Goal: Task Accomplishment & Management: Manage account settings

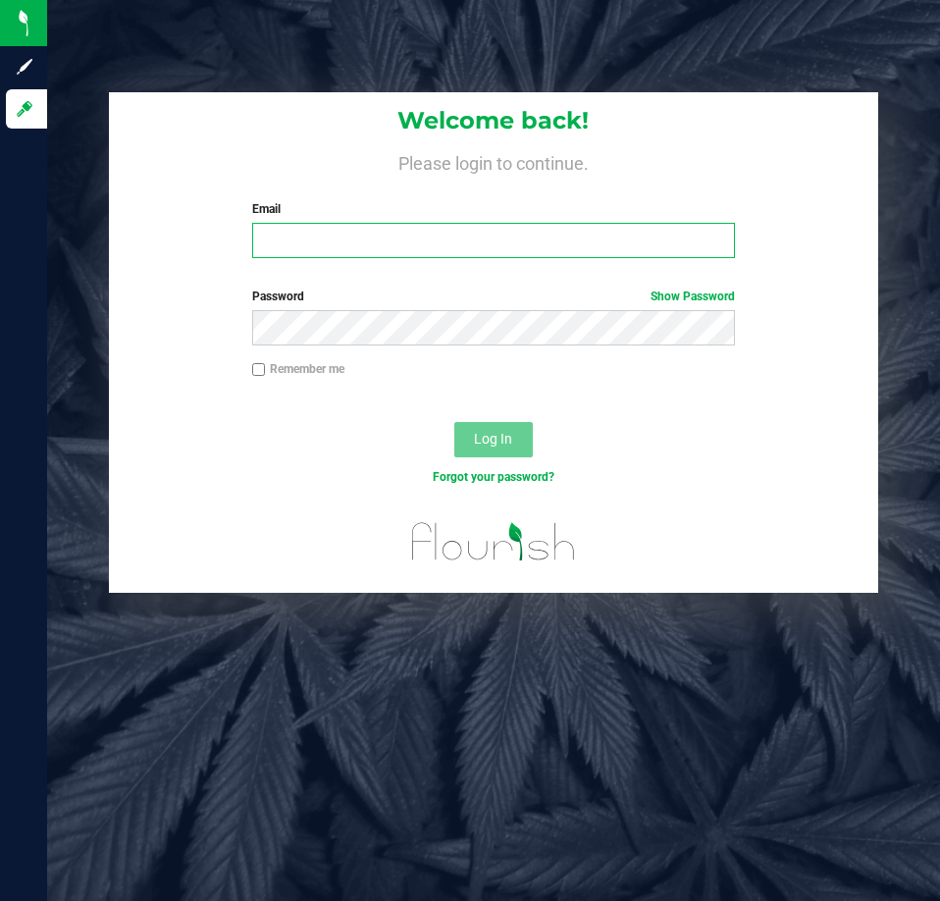
click at [321, 240] on input "Email" at bounding box center [493, 240] width 483 height 35
type input "[EMAIL_ADDRESS][DOMAIN_NAME]"
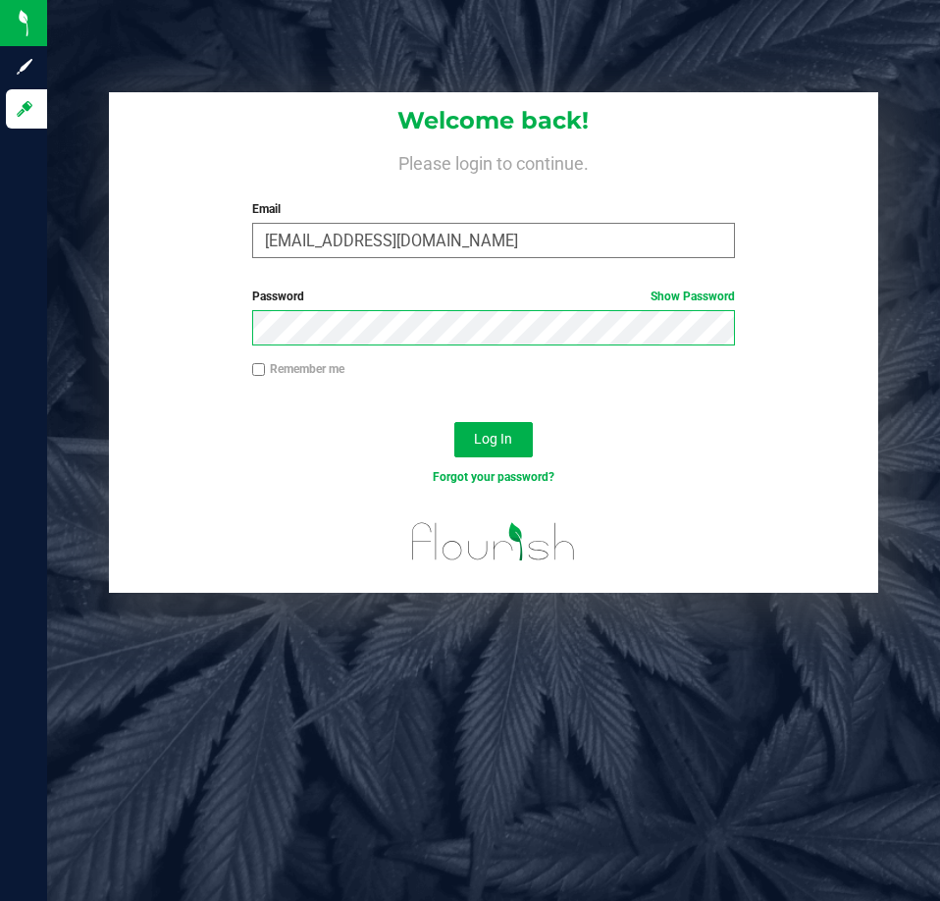
click at [454, 422] on button "Log In" at bounding box center [493, 439] width 78 height 35
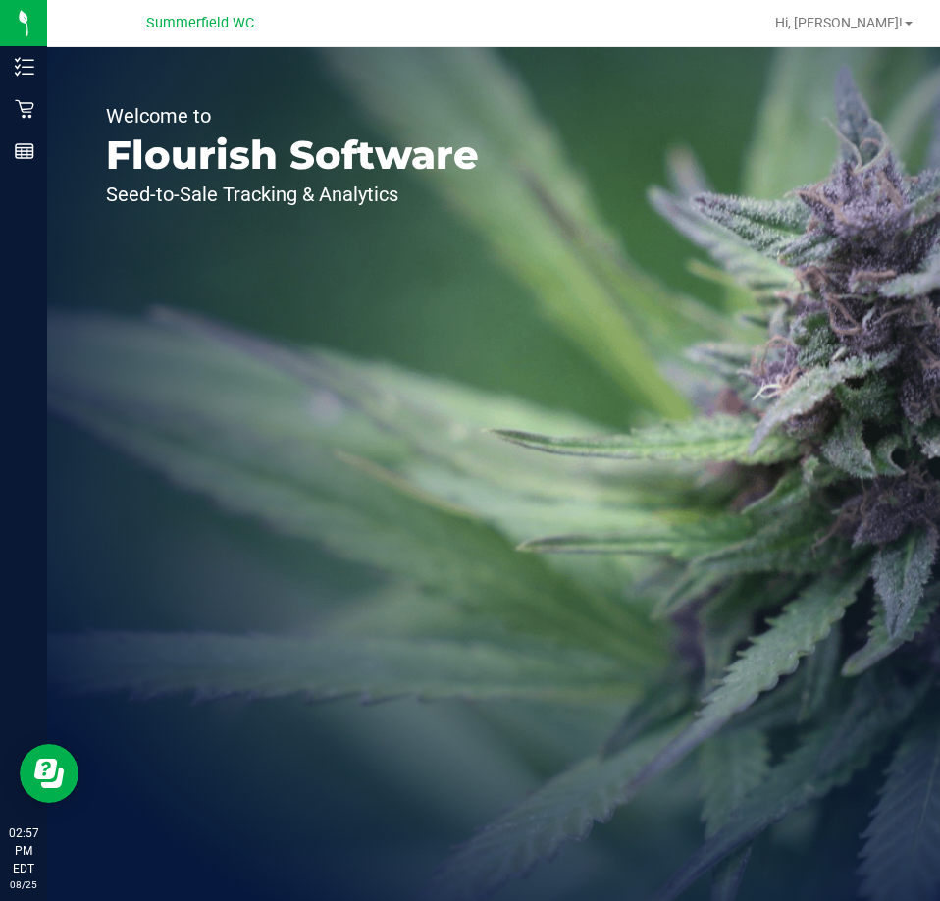
drag, startPoint x: 340, startPoint y: 388, endPoint x: 324, endPoint y: 362, distance: 31.3
click at [340, 388] on div "Welcome to Flourish Software Seed-to-Sale Tracking & Analytics" at bounding box center [292, 473] width 490 height 853
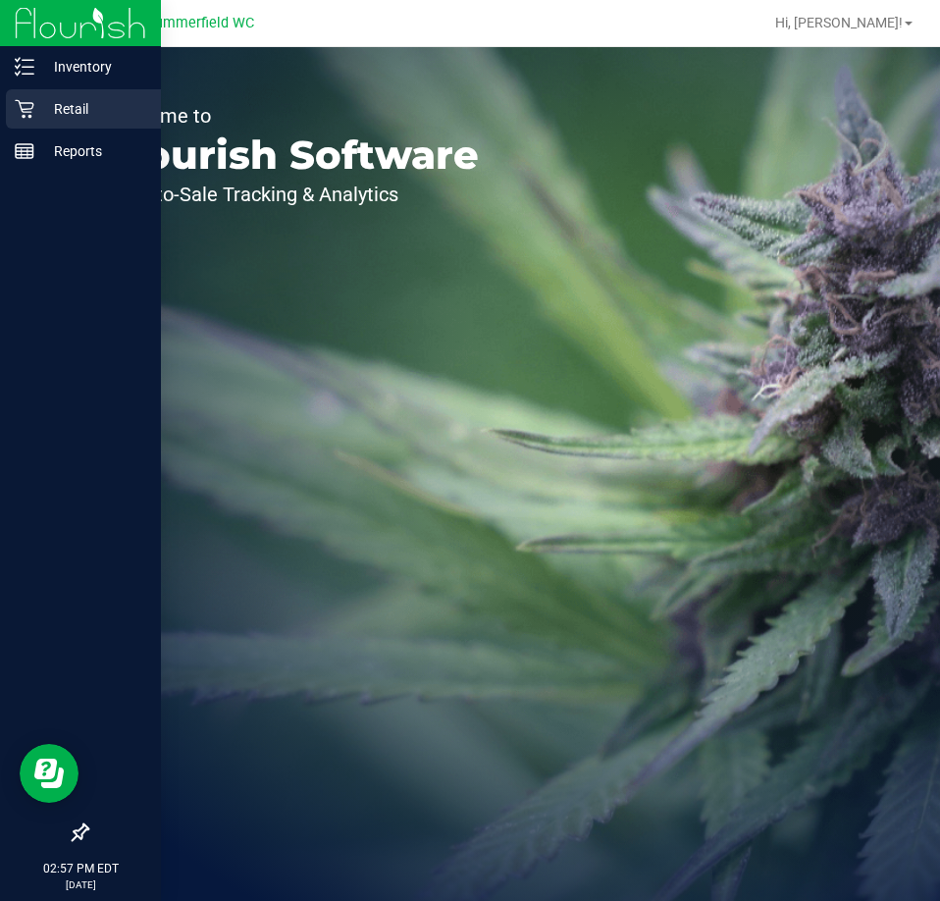
click at [65, 106] on p "Retail" at bounding box center [93, 109] width 118 height 24
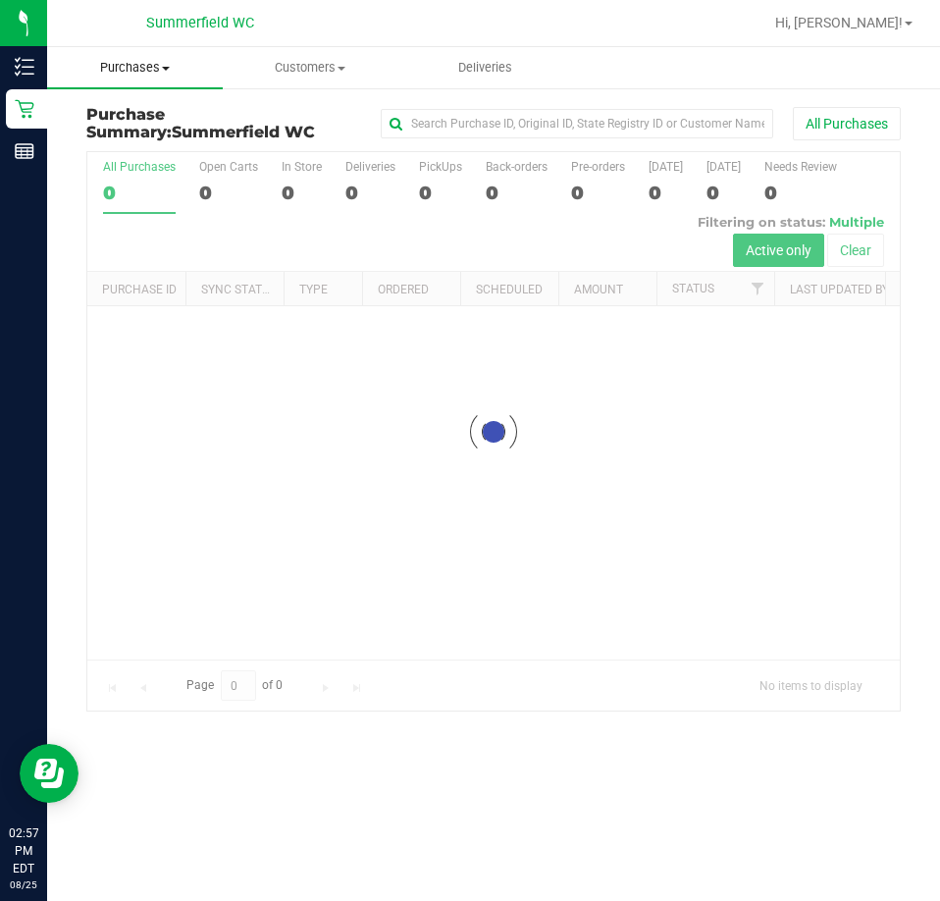
click at [139, 65] on span "Purchases" at bounding box center [135, 68] width 176 height 18
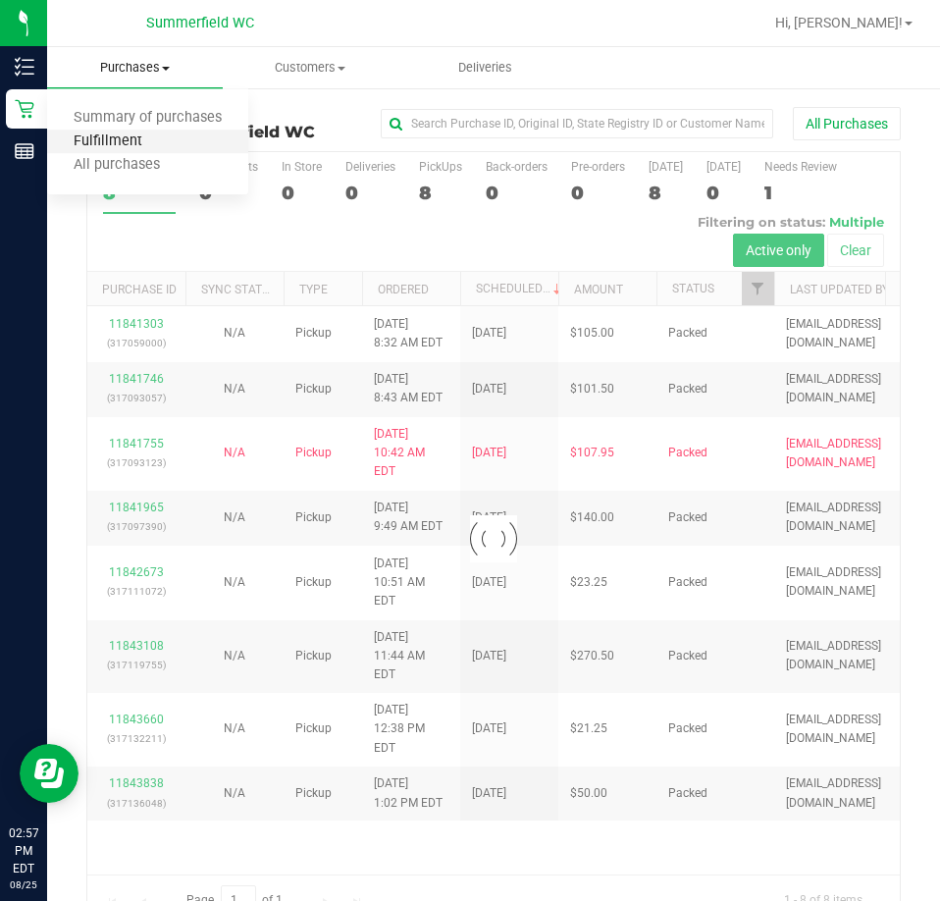
click at [132, 144] on span "Fulfillment" at bounding box center [108, 141] width 122 height 17
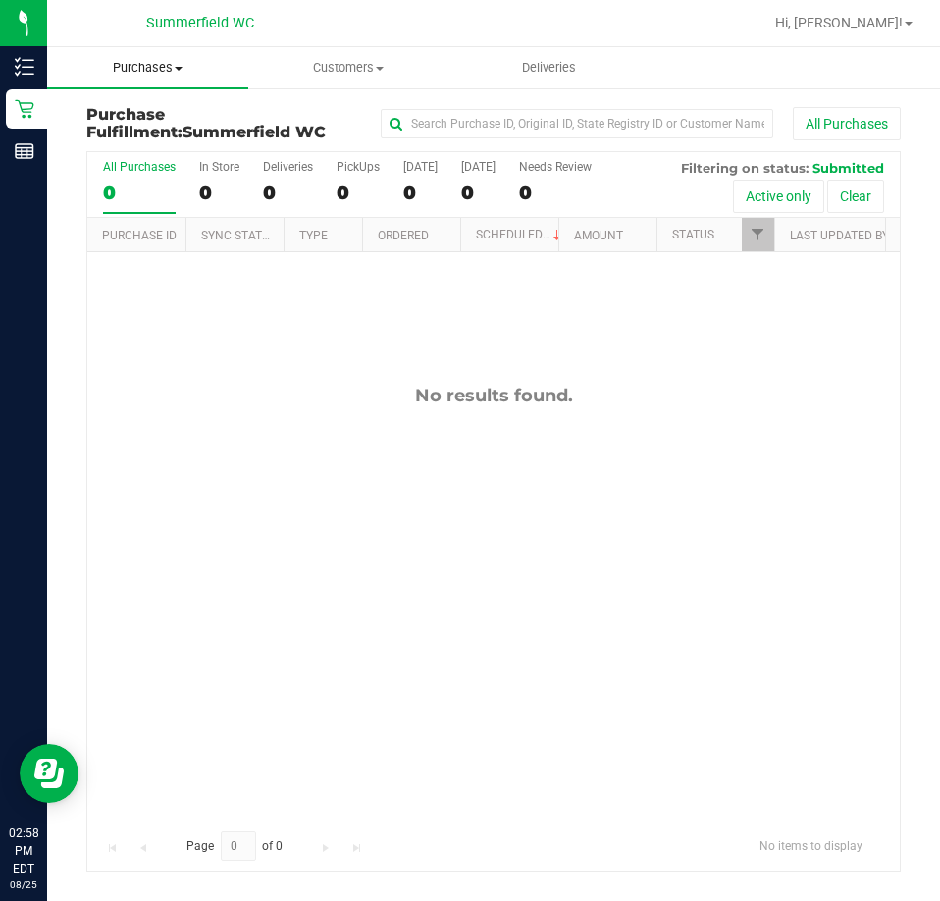
click at [153, 70] on span "Purchases" at bounding box center [147, 68] width 201 height 18
click at [405, 459] on div "No results found." at bounding box center [493, 601] width 812 height 699
click at [145, 68] on span "Purchases" at bounding box center [147, 68] width 201 height 18
click at [156, 120] on span "Summary of purchases" at bounding box center [147, 118] width 201 height 17
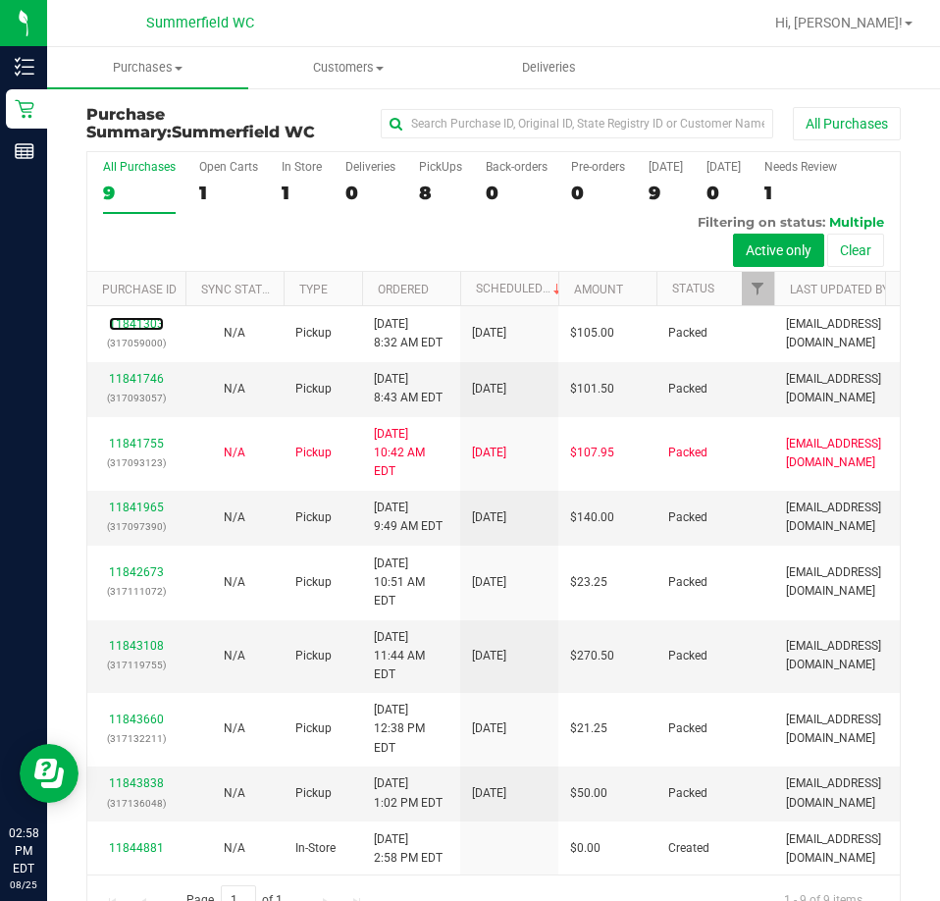
click at [140, 331] on link "11841303" at bounding box center [136, 324] width 55 height 14
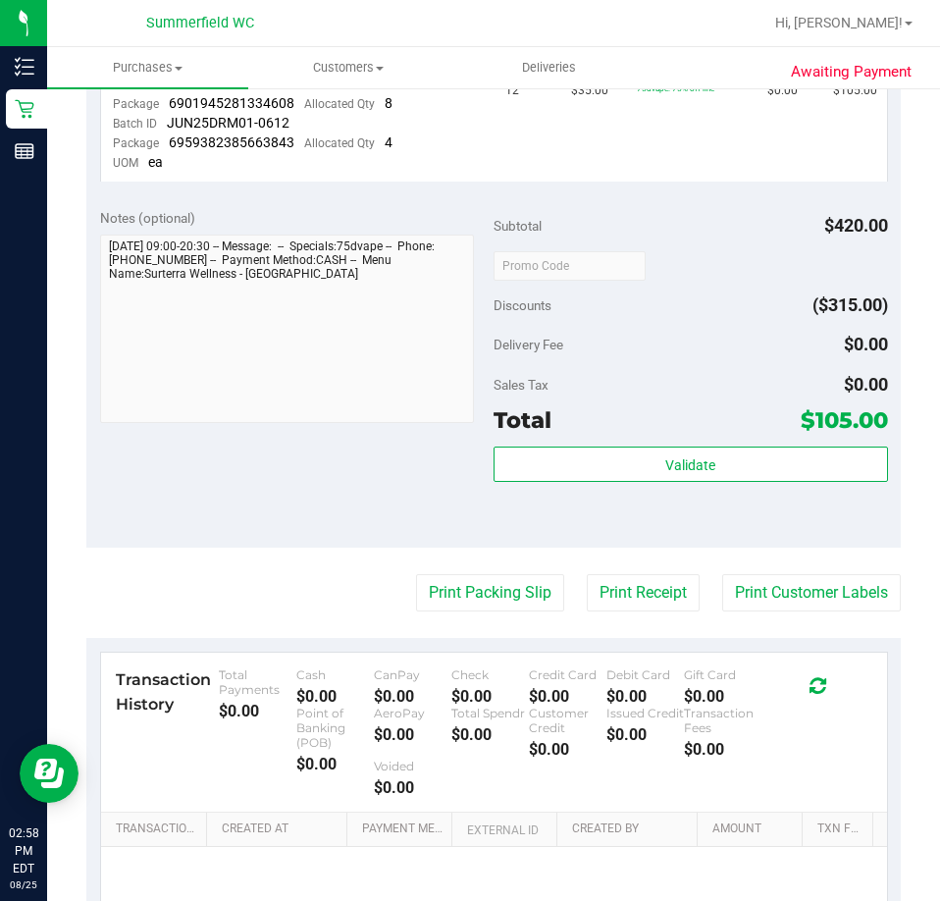
scroll to position [589, 0]
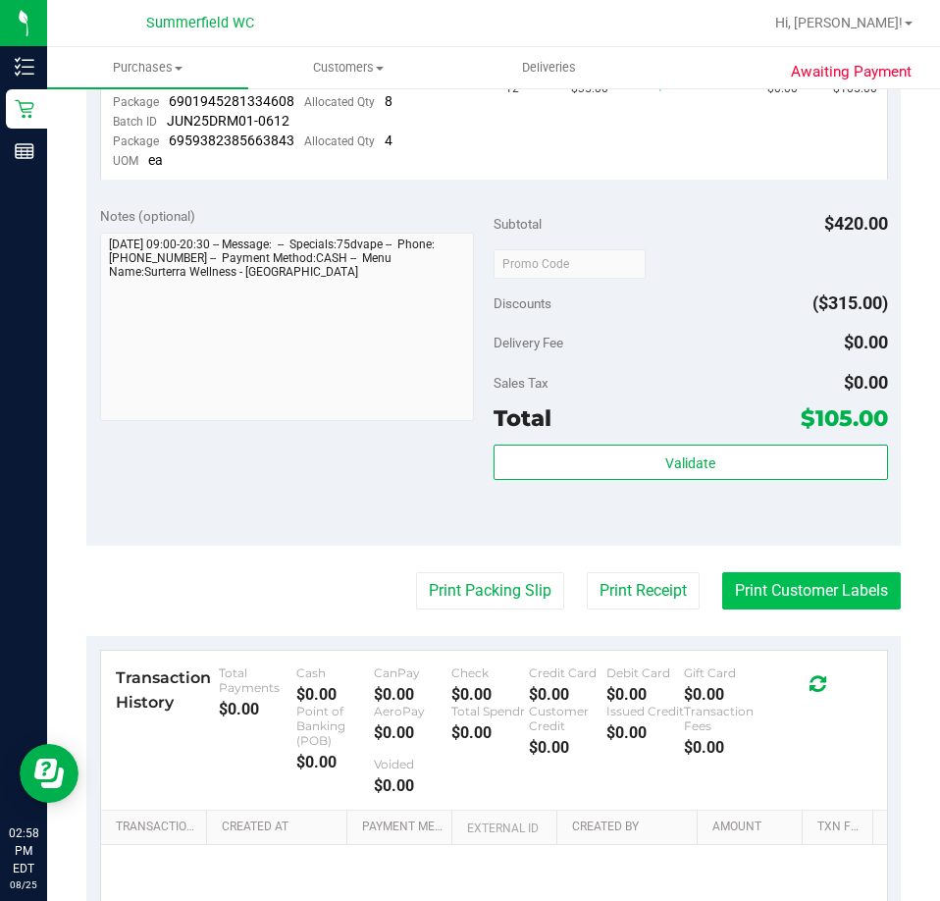
click at [797, 588] on button "Print Customer Labels" at bounding box center [811, 590] width 179 height 37
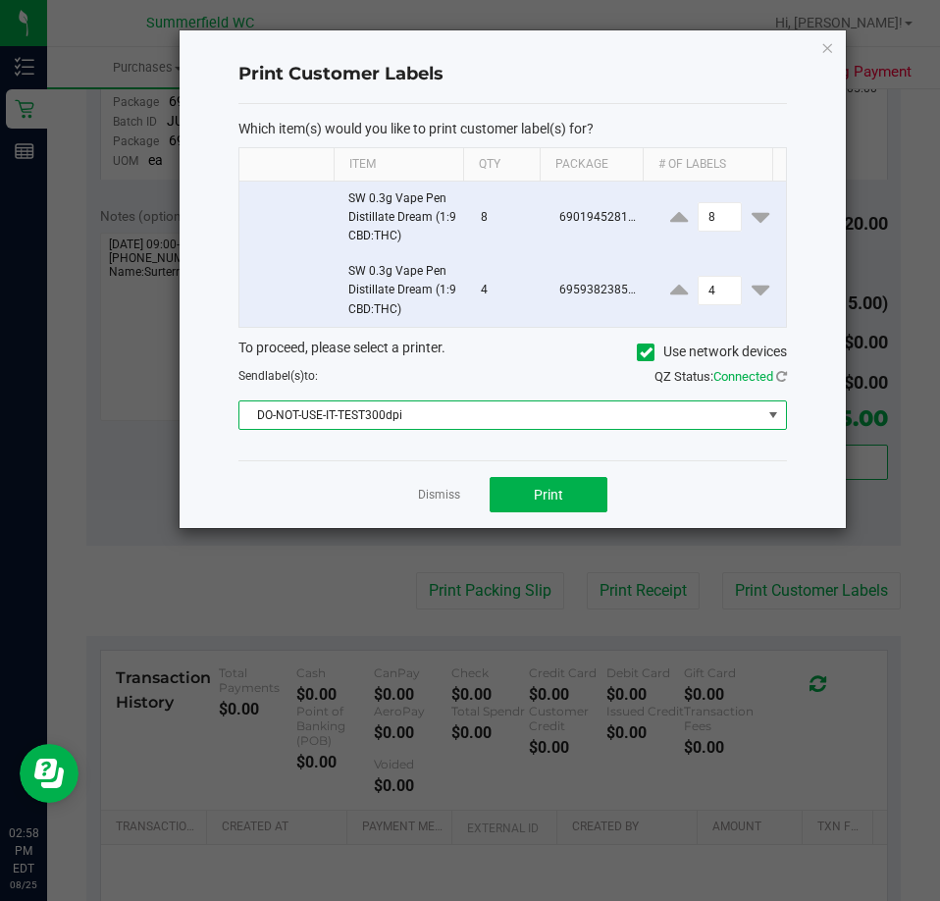
click at [497, 412] on span "DO-NOT-USE-IT-TEST300dpi" at bounding box center [500, 414] width 522 height 27
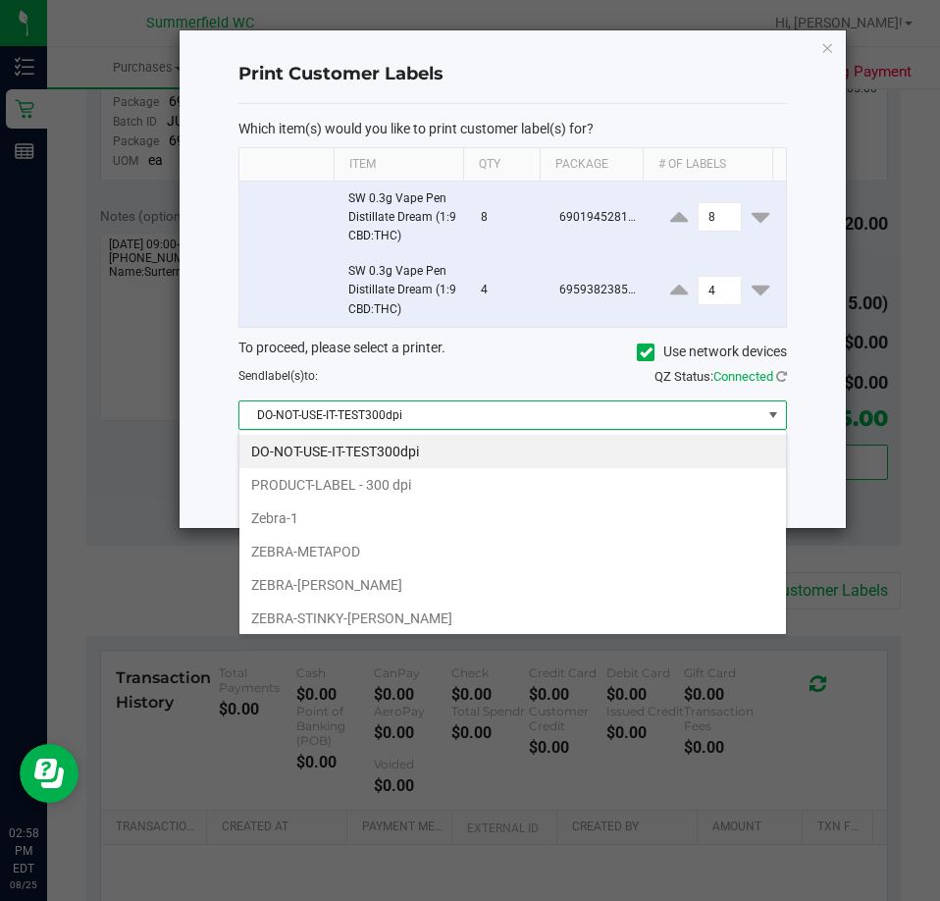
scroll to position [29, 548]
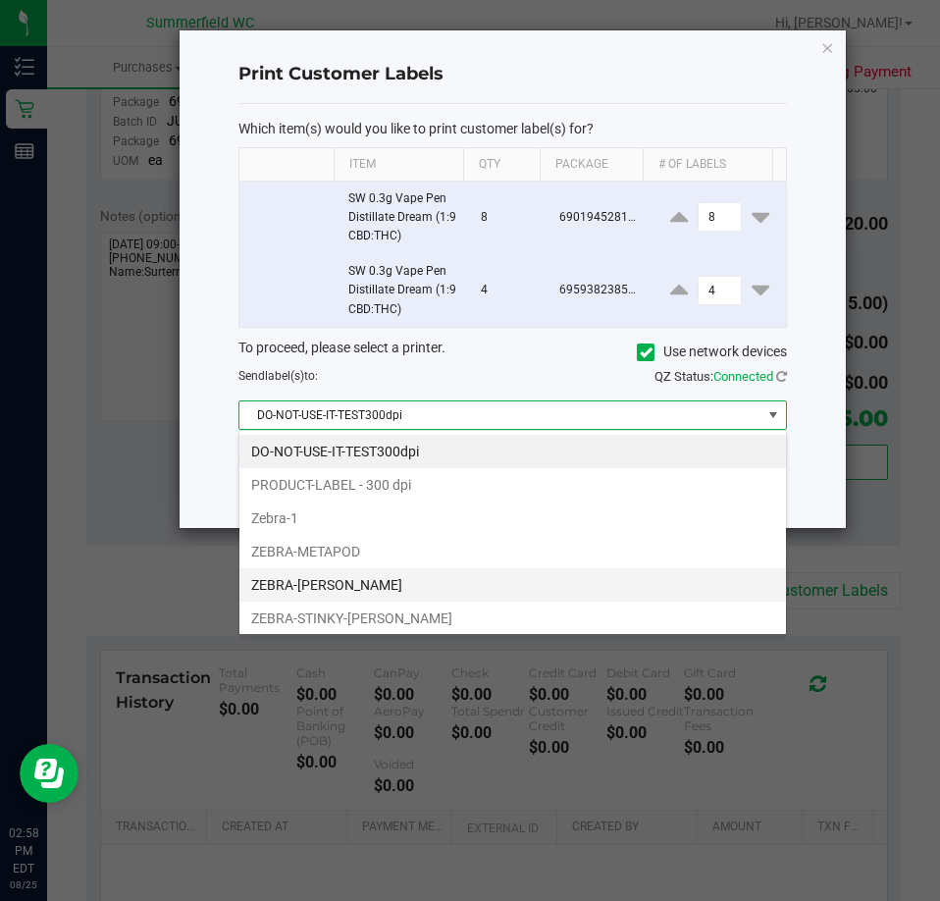
click at [352, 576] on li "ZEBRA-[PERSON_NAME]" at bounding box center [512, 584] width 546 height 33
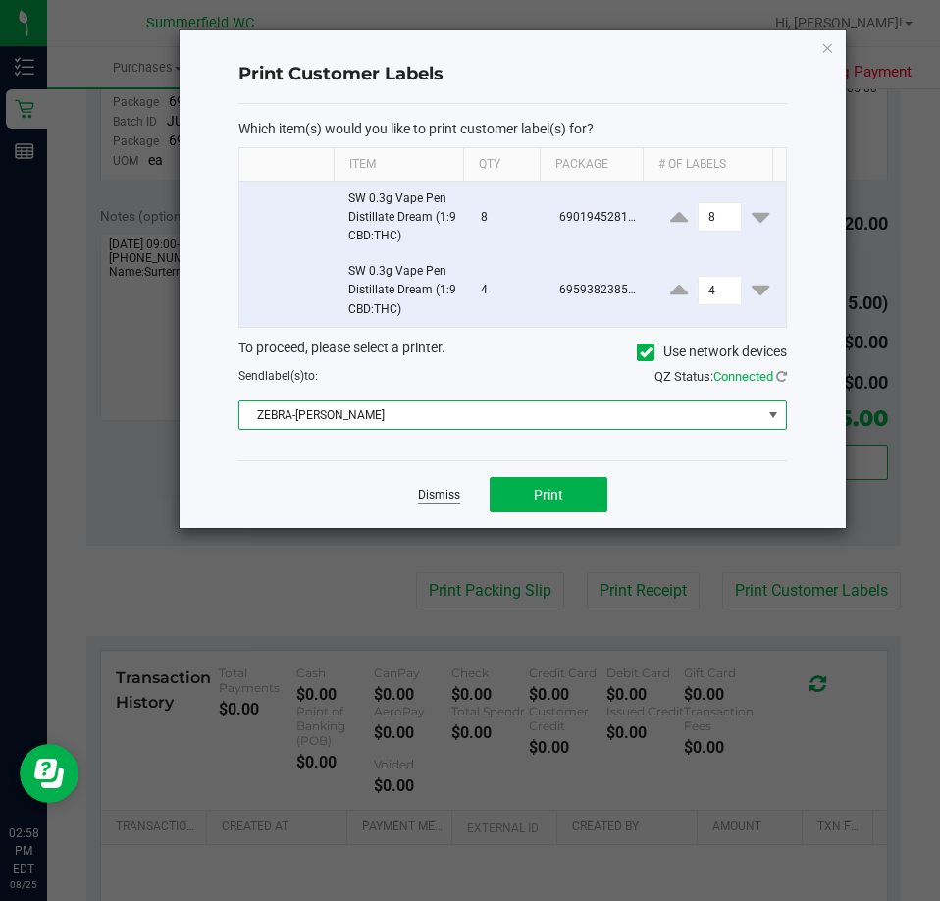
click at [441, 490] on link "Dismiss" at bounding box center [439, 495] width 42 height 17
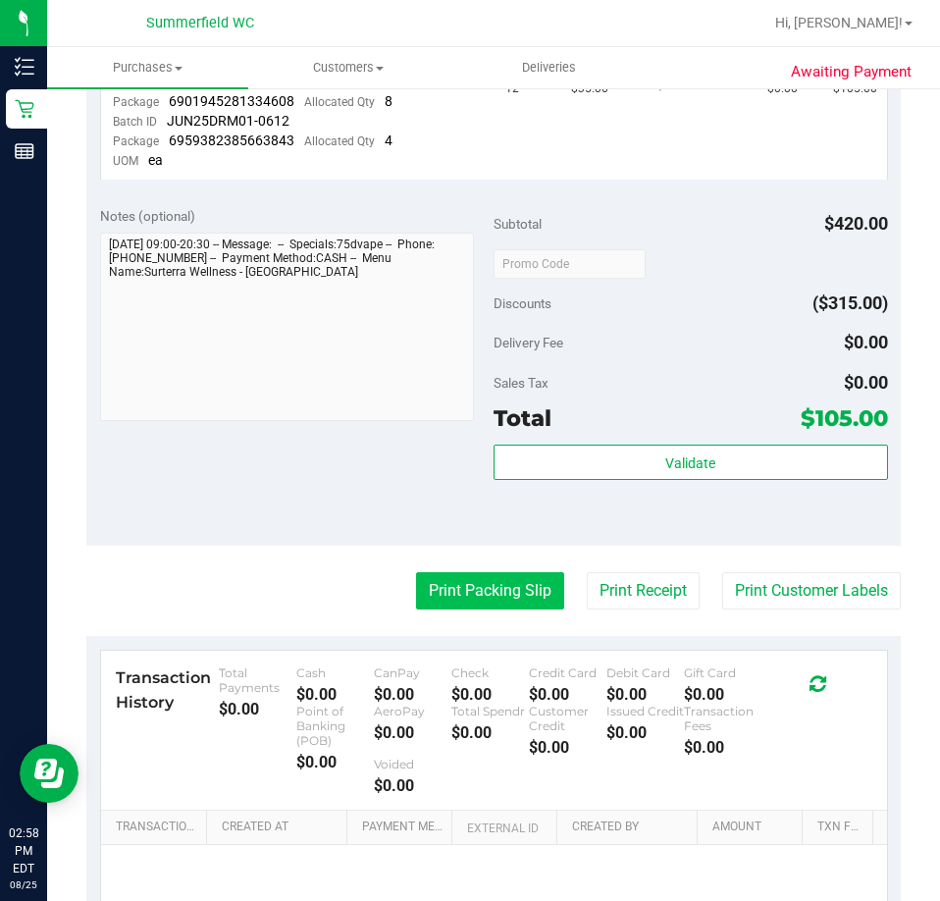
click at [433, 599] on button "Print Packing Slip" at bounding box center [490, 590] width 148 height 37
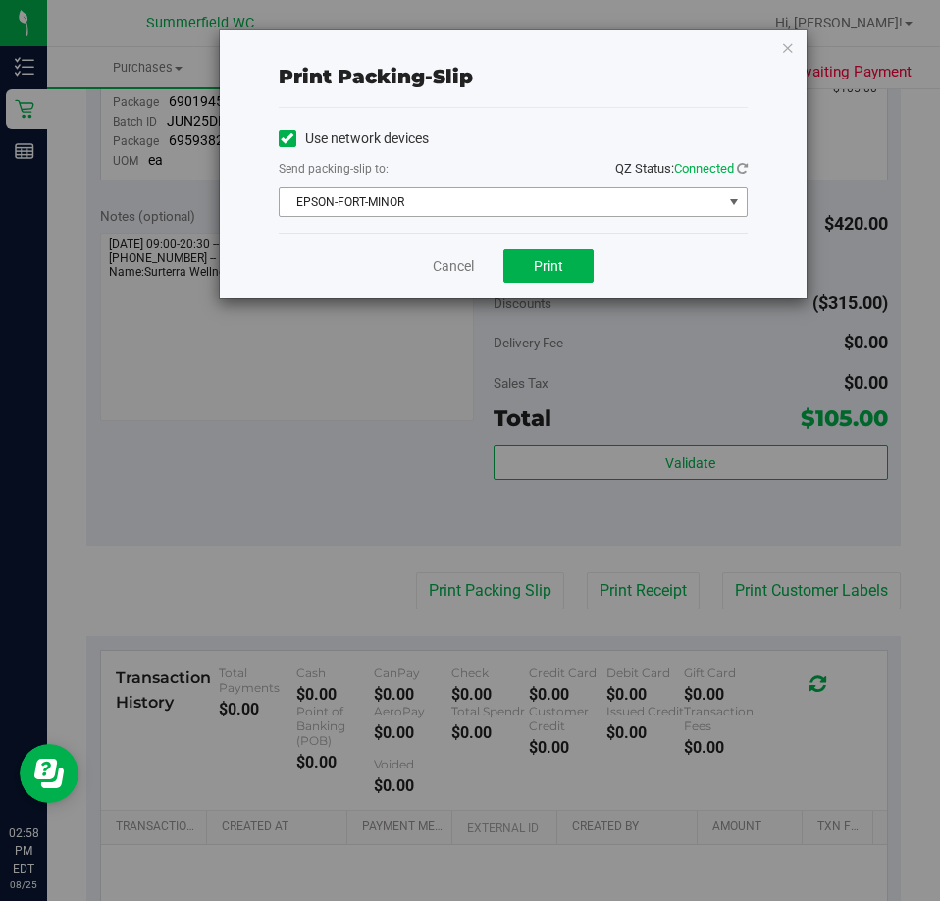
click at [406, 208] on span "EPSON-FORT-MINOR" at bounding box center [501, 201] width 442 height 27
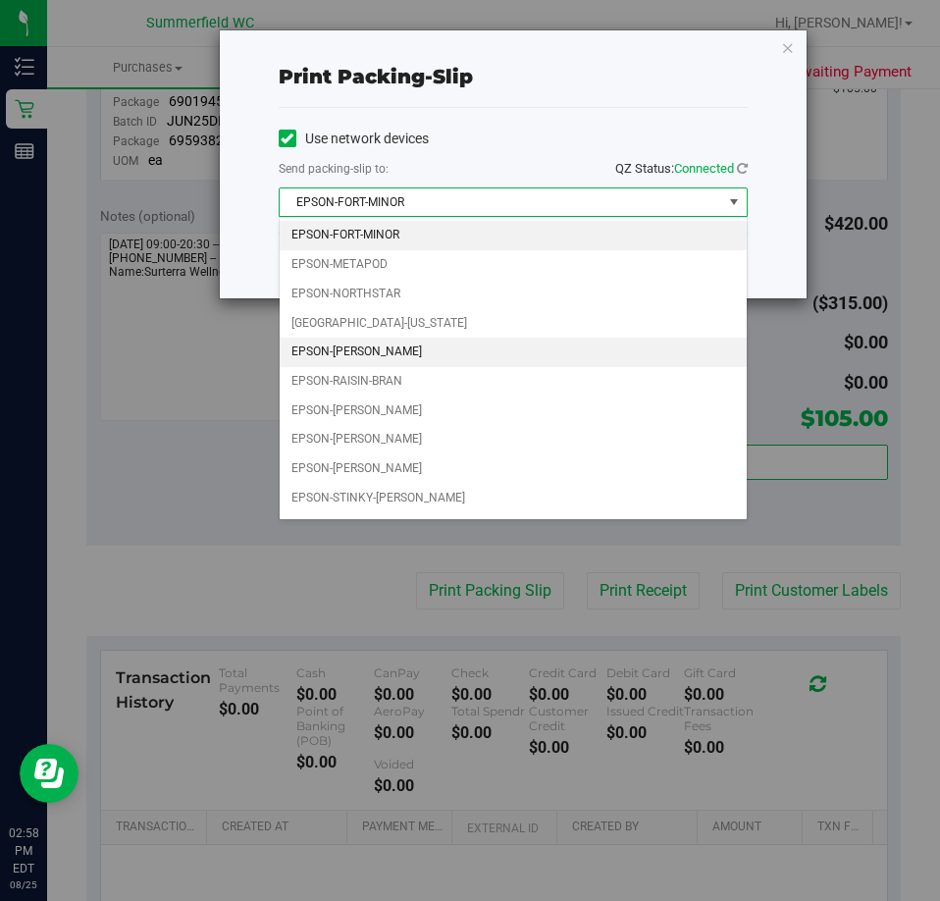
click at [375, 349] on li "EPSON-[PERSON_NAME]" at bounding box center [513, 351] width 467 height 29
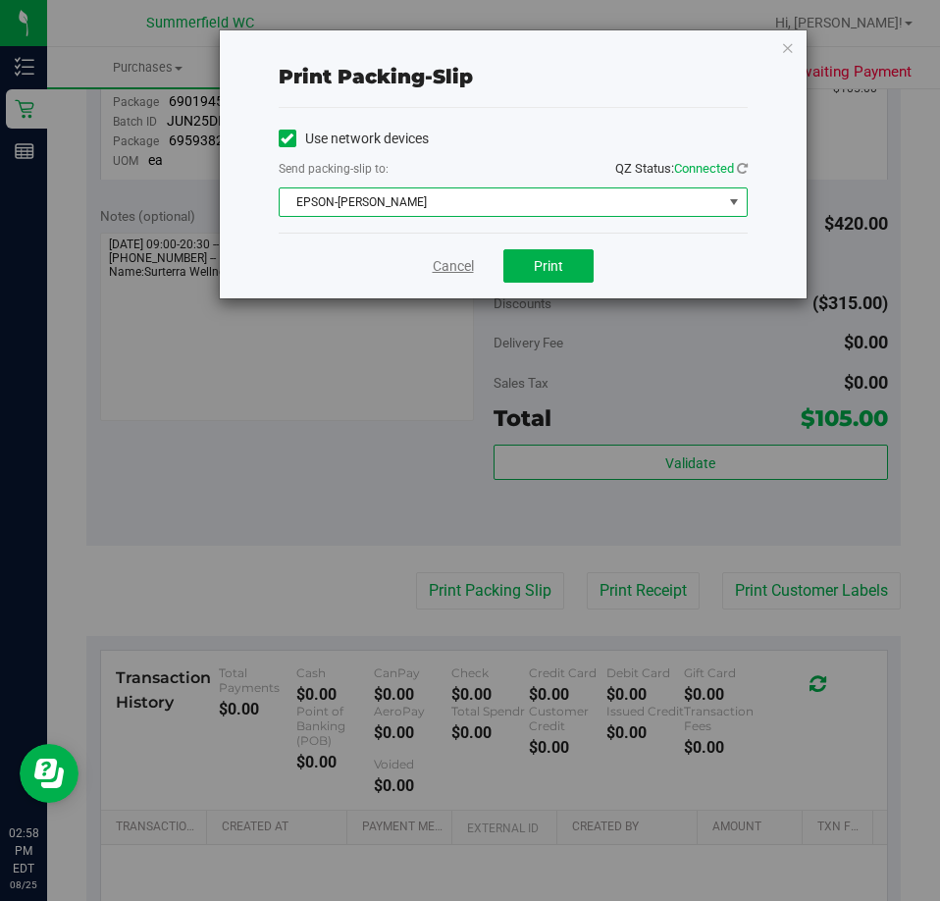
click at [464, 267] on link "Cancel" at bounding box center [453, 266] width 41 height 21
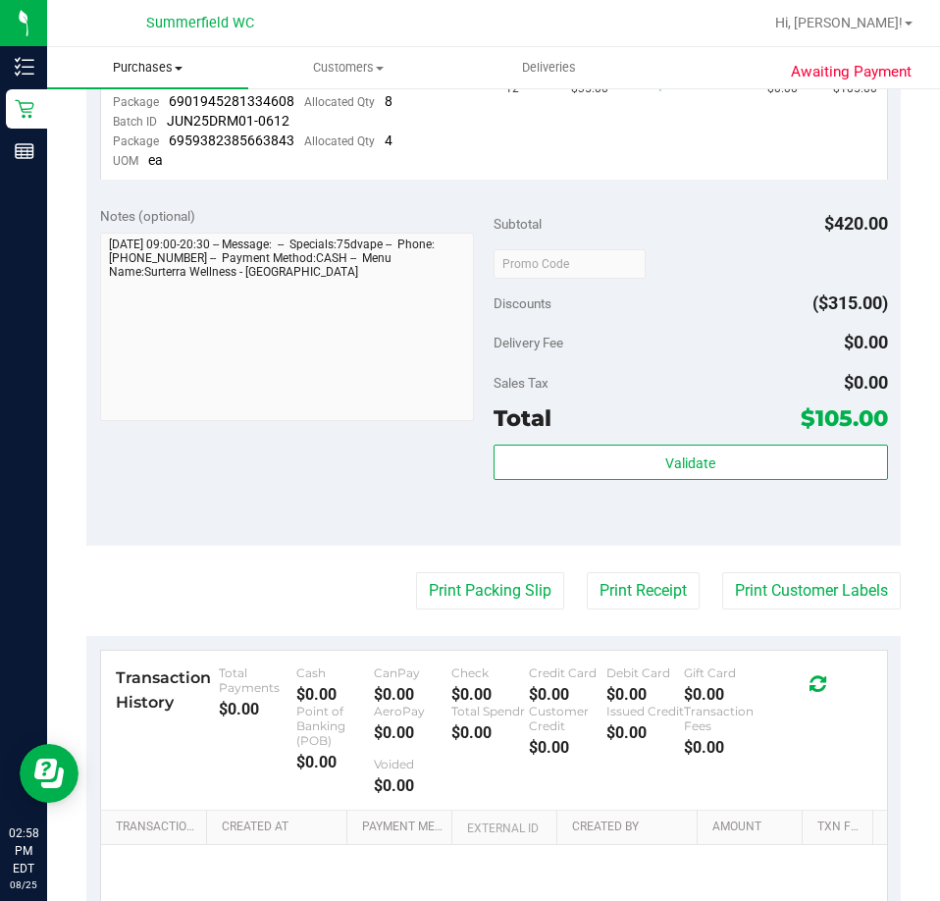
click at [158, 71] on span "Purchases" at bounding box center [147, 68] width 201 height 18
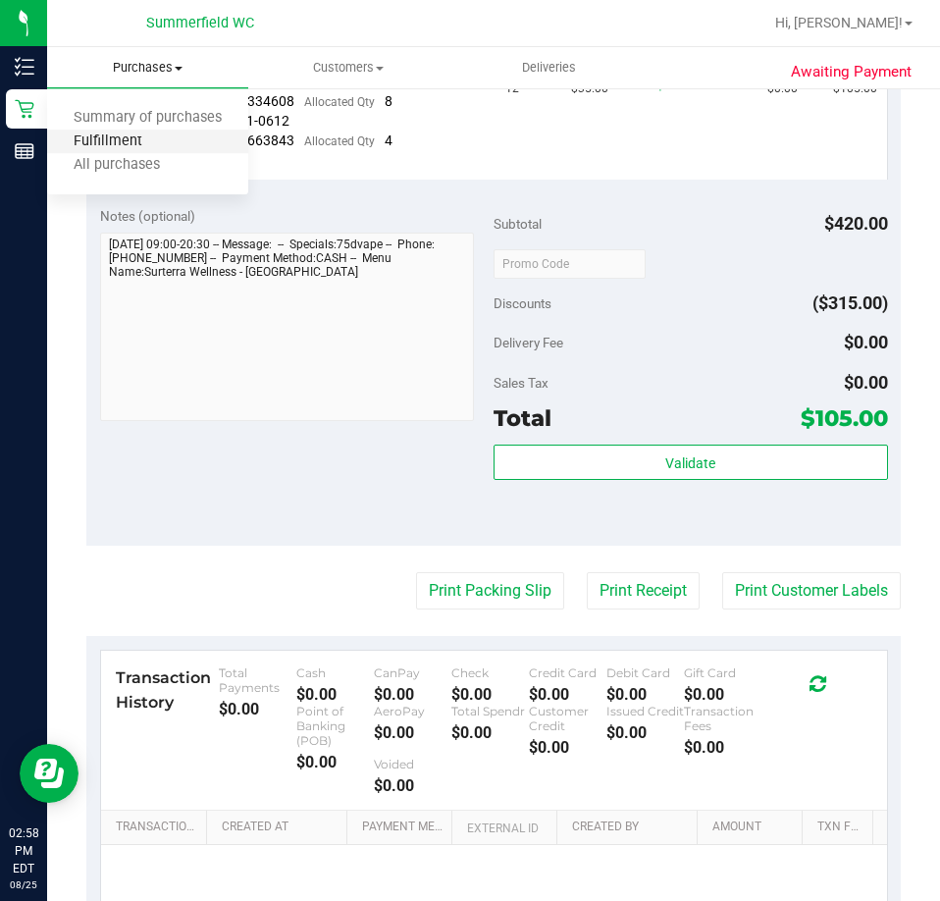
click at [157, 141] on span "Fulfillment" at bounding box center [108, 141] width 122 height 17
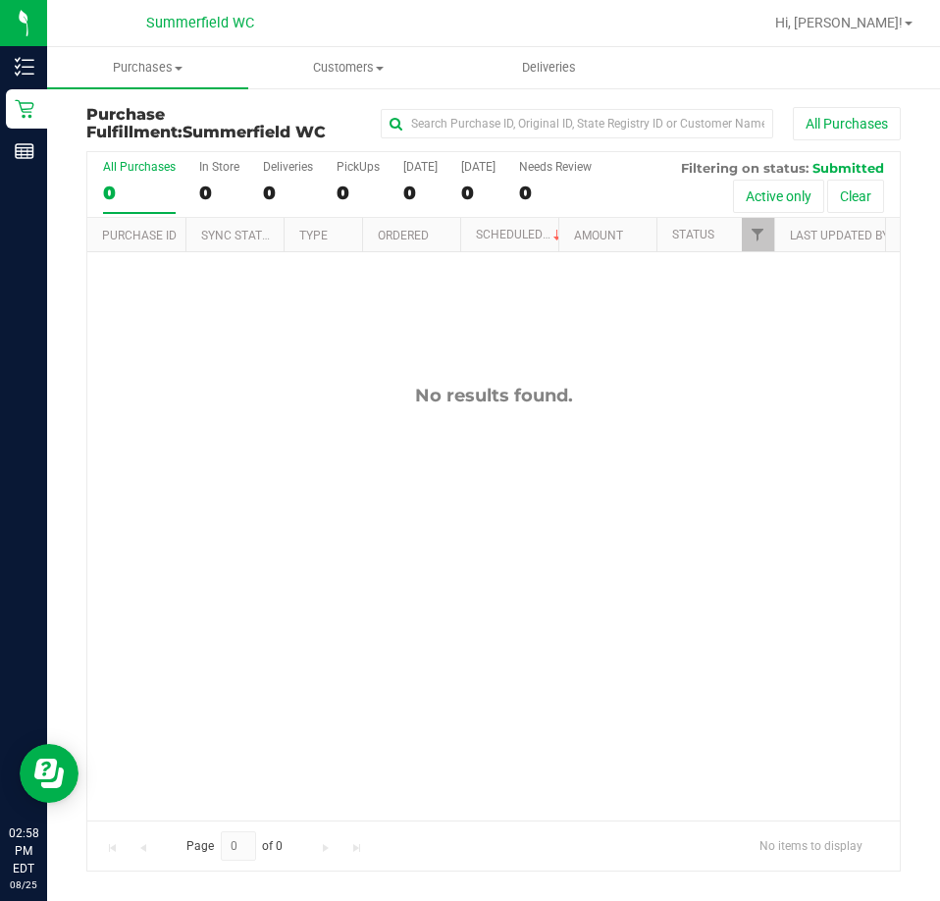
click at [243, 512] on div "No results found." at bounding box center [493, 601] width 812 height 699
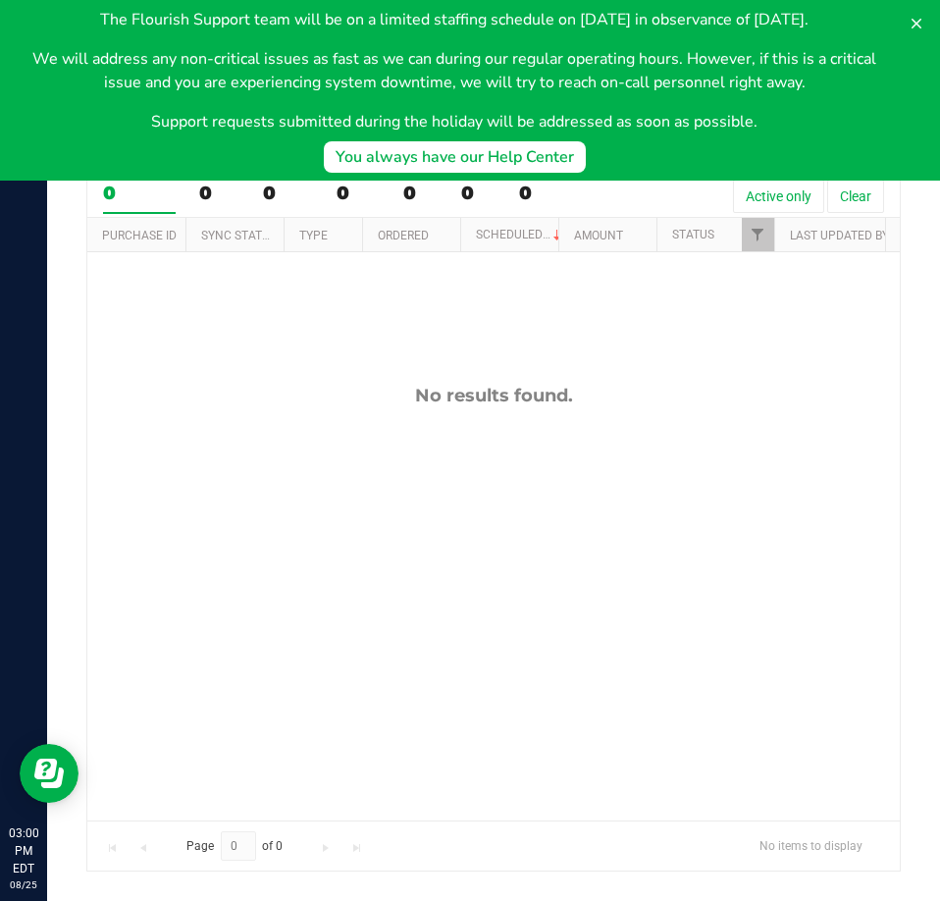
click at [844, 151] on div "The Flourish Support team will be on a limited staffing schedule on September 1…" at bounding box center [454, 90] width 877 height 165
click at [916, 14] on button at bounding box center [916, 23] width 31 height 31
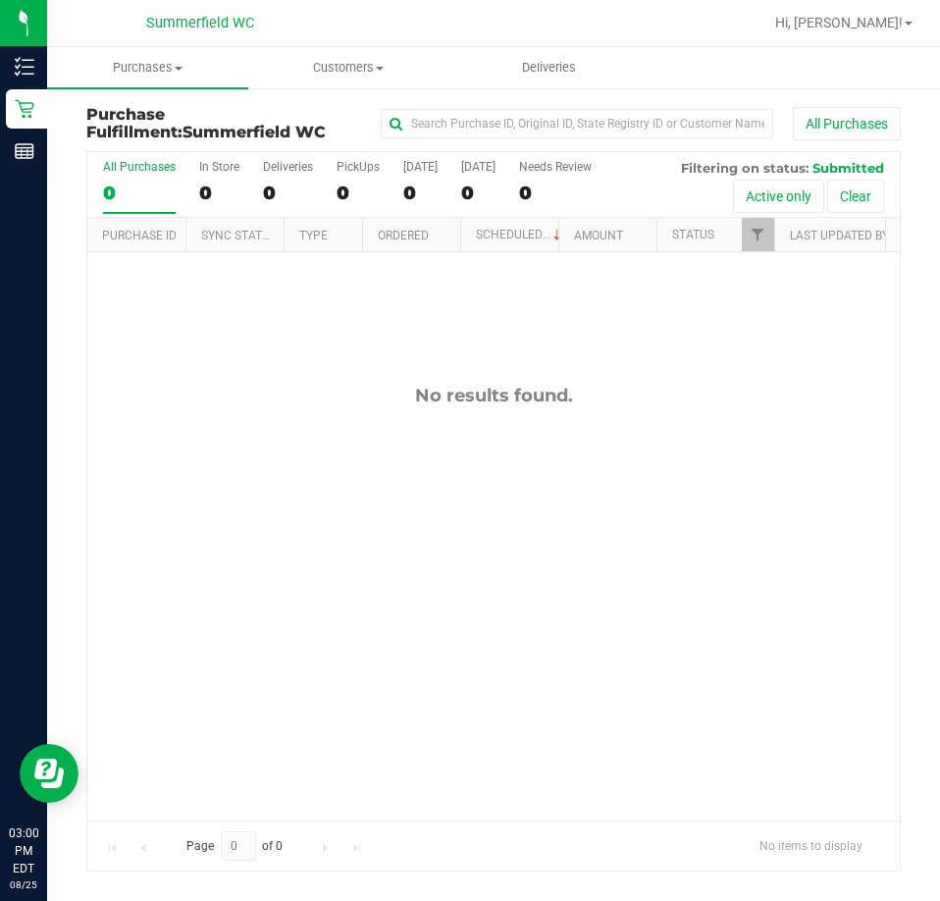
click at [453, 505] on div "No results found." at bounding box center [493, 601] width 812 height 699
click at [257, 413] on div "No results found." at bounding box center [493, 601] width 812 height 699
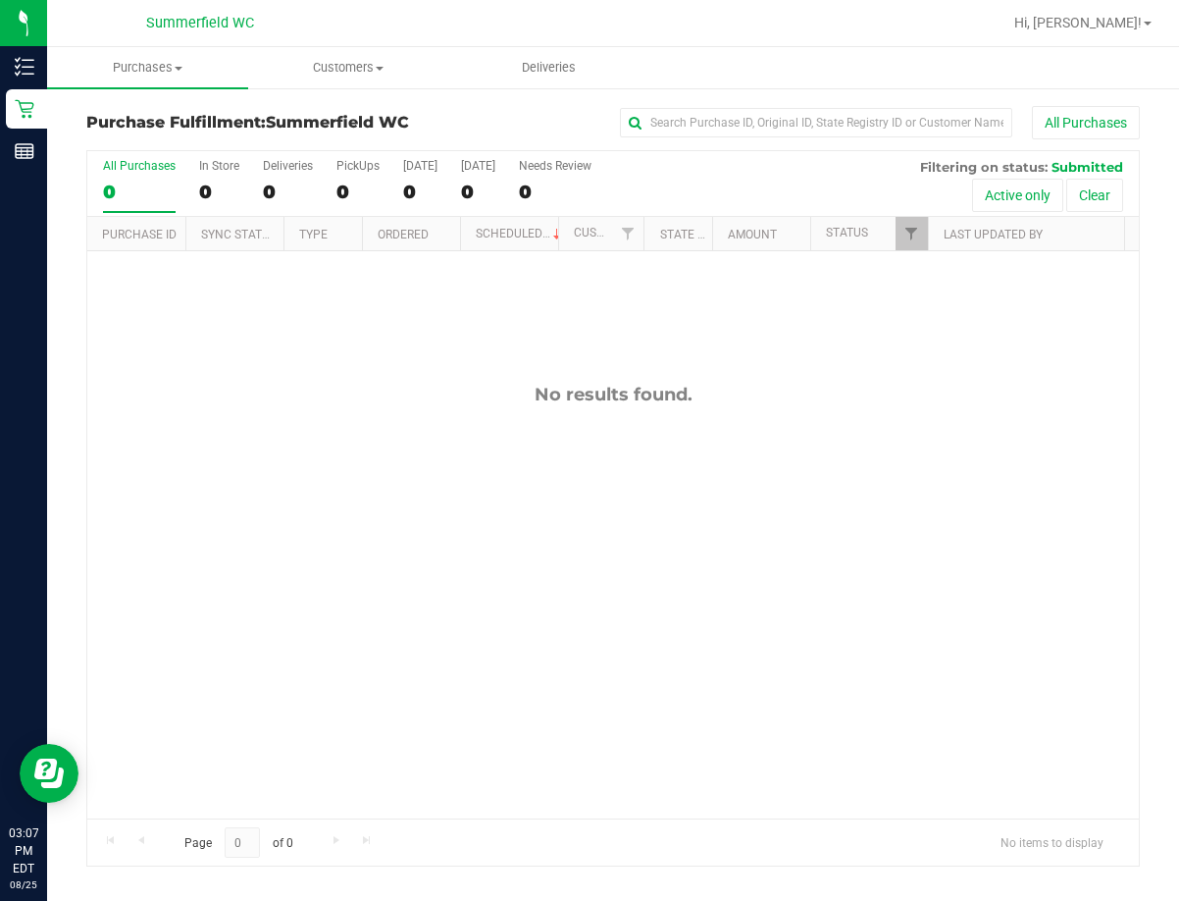
click at [630, 546] on div "No results found." at bounding box center [613, 600] width 1052 height 699
click at [603, 623] on div "No results found." at bounding box center [613, 600] width 1052 height 699
click at [939, 592] on div "No results found." at bounding box center [613, 600] width 1052 height 699
click at [620, 507] on div "No results found." at bounding box center [613, 600] width 1052 height 699
click at [384, 449] on div "No results found." at bounding box center [613, 600] width 1052 height 699
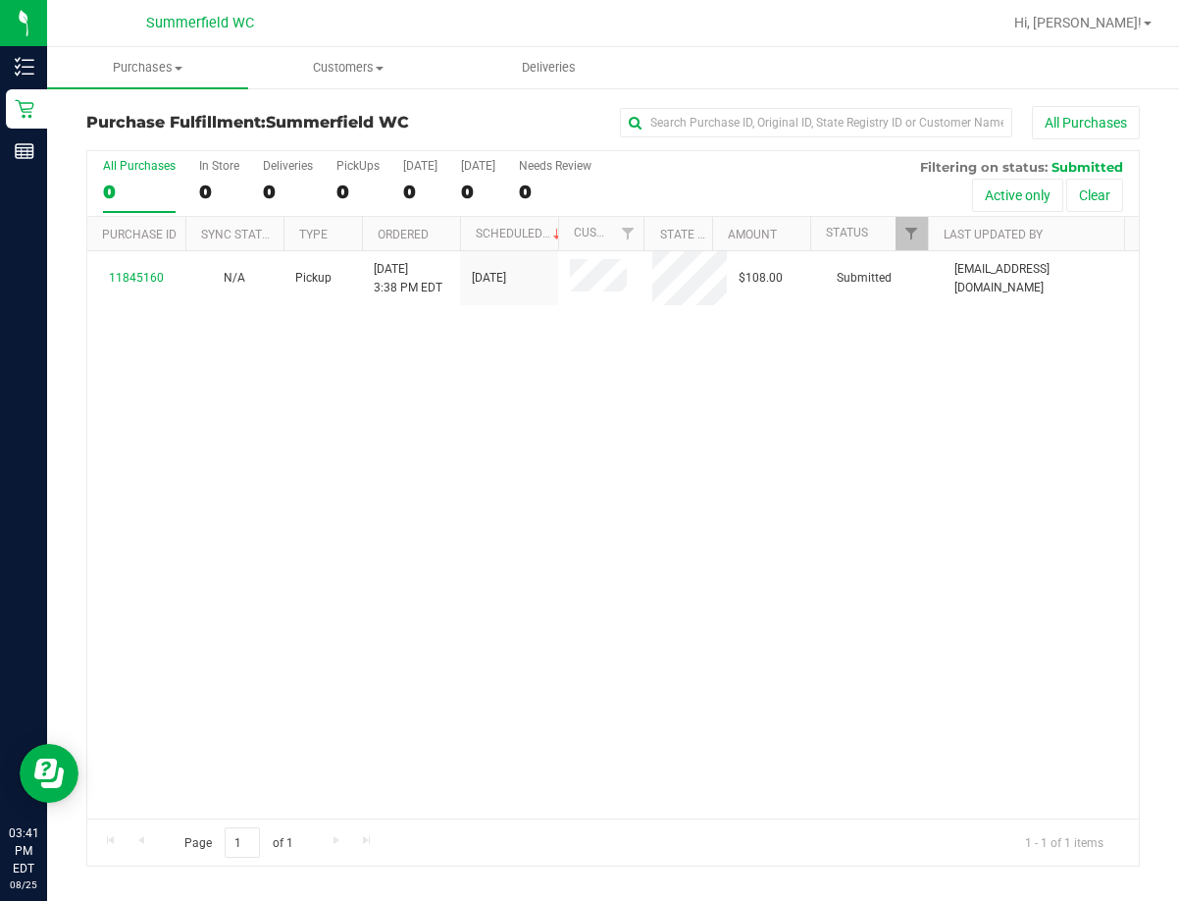
click at [736, 566] on div "11845160 N/A Pickup 8/25/2025 3:38 PM EDT 8/25/2025 $108.00 Submitted jupowell@…" at bounding box center [613, 534] width 1052 height 567
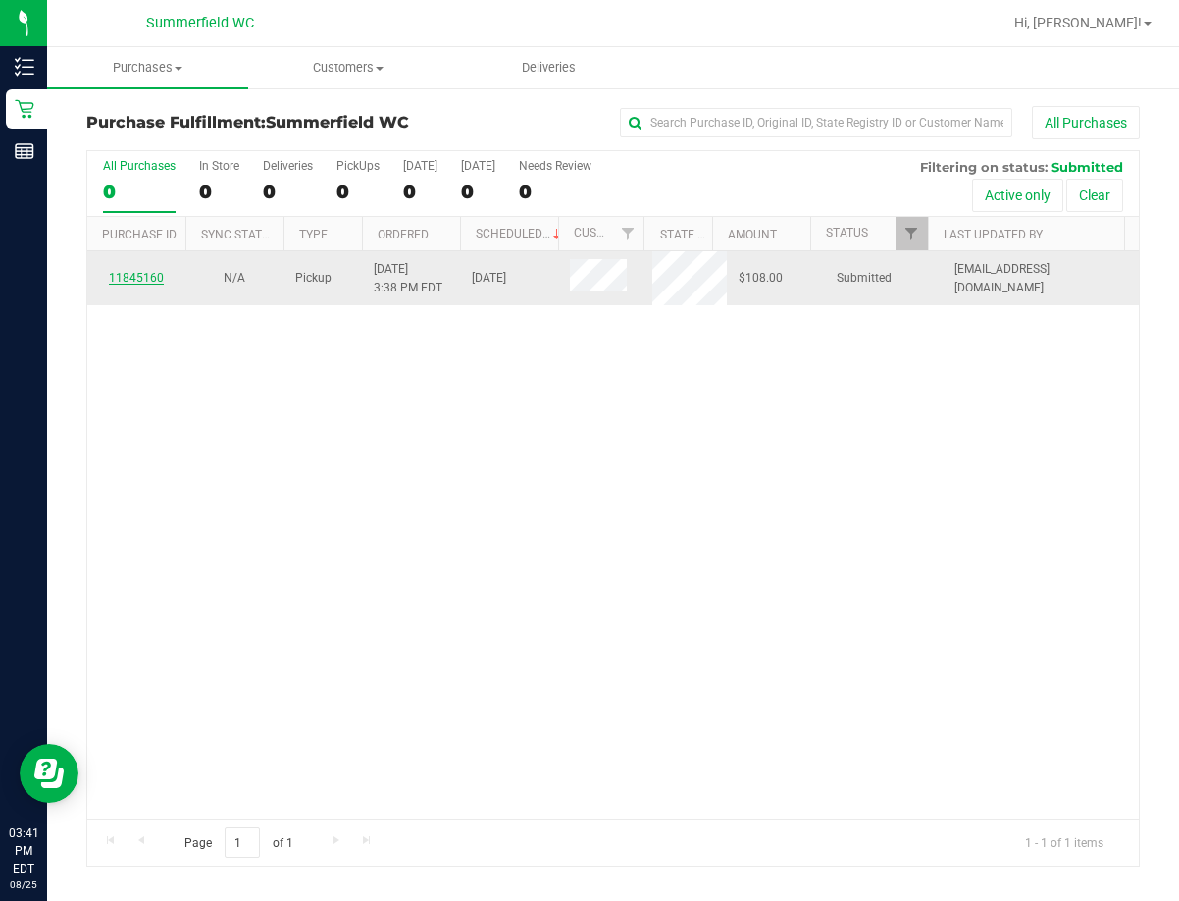
click at [135, 271] on link "11845160" at bounding box center [136, 278] width 55 height 14
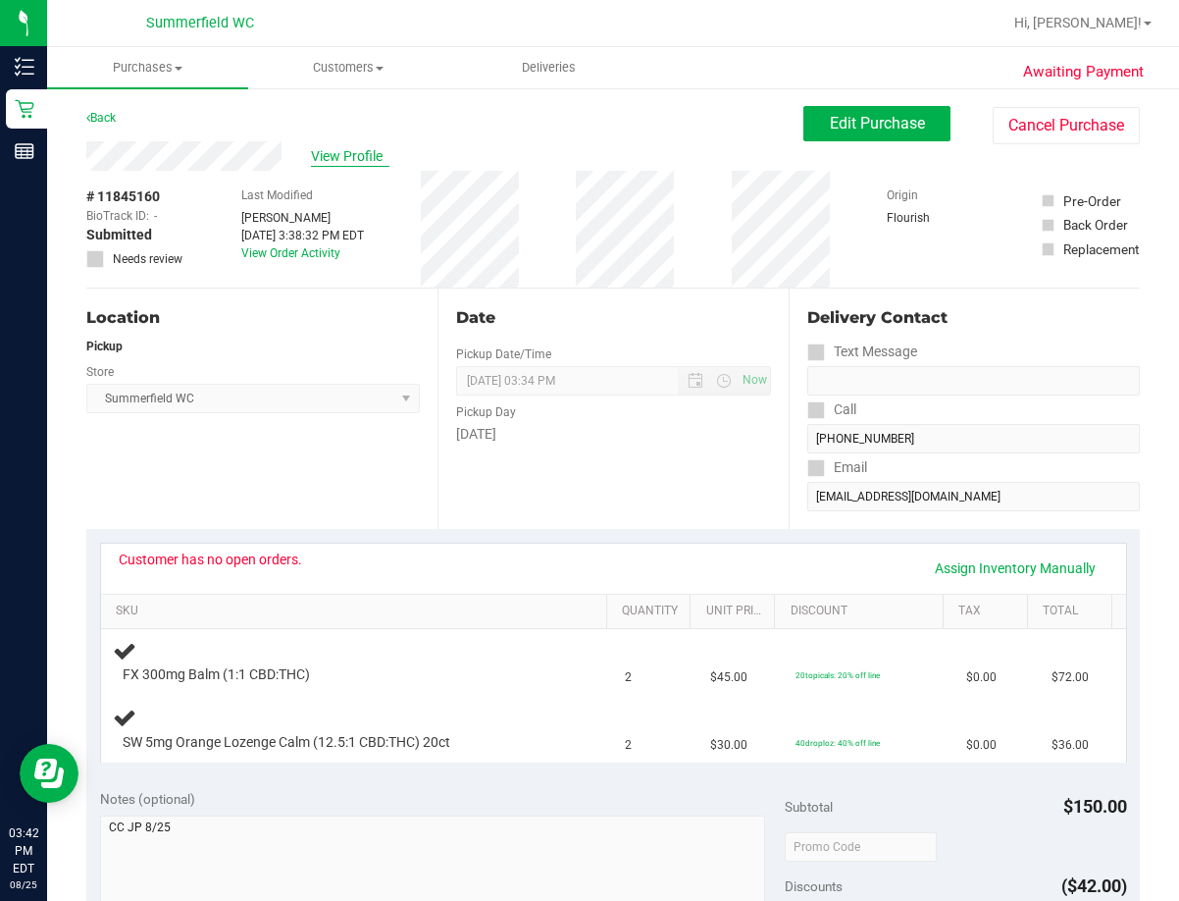
click at [312, 152] on span "View Profile" at bounding box center [350, 156] width 78 height 21
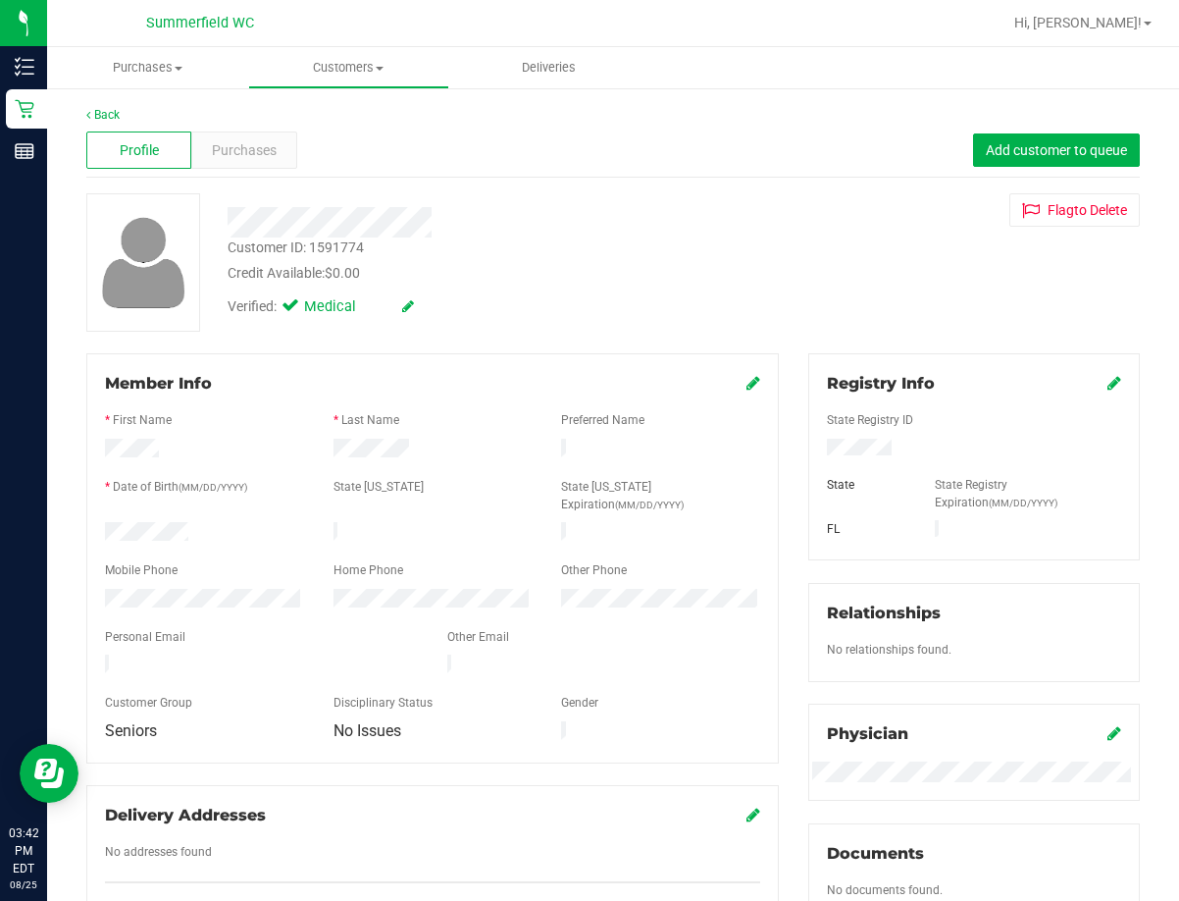
click at [330, 248] on div "Customer ID: 1591774" at bounding box center [296, 247] width 136 height 21
copy div "1591774"
click at [246, 141] on span "Purchases" at bounding box center [244, 150] width 65 height 21
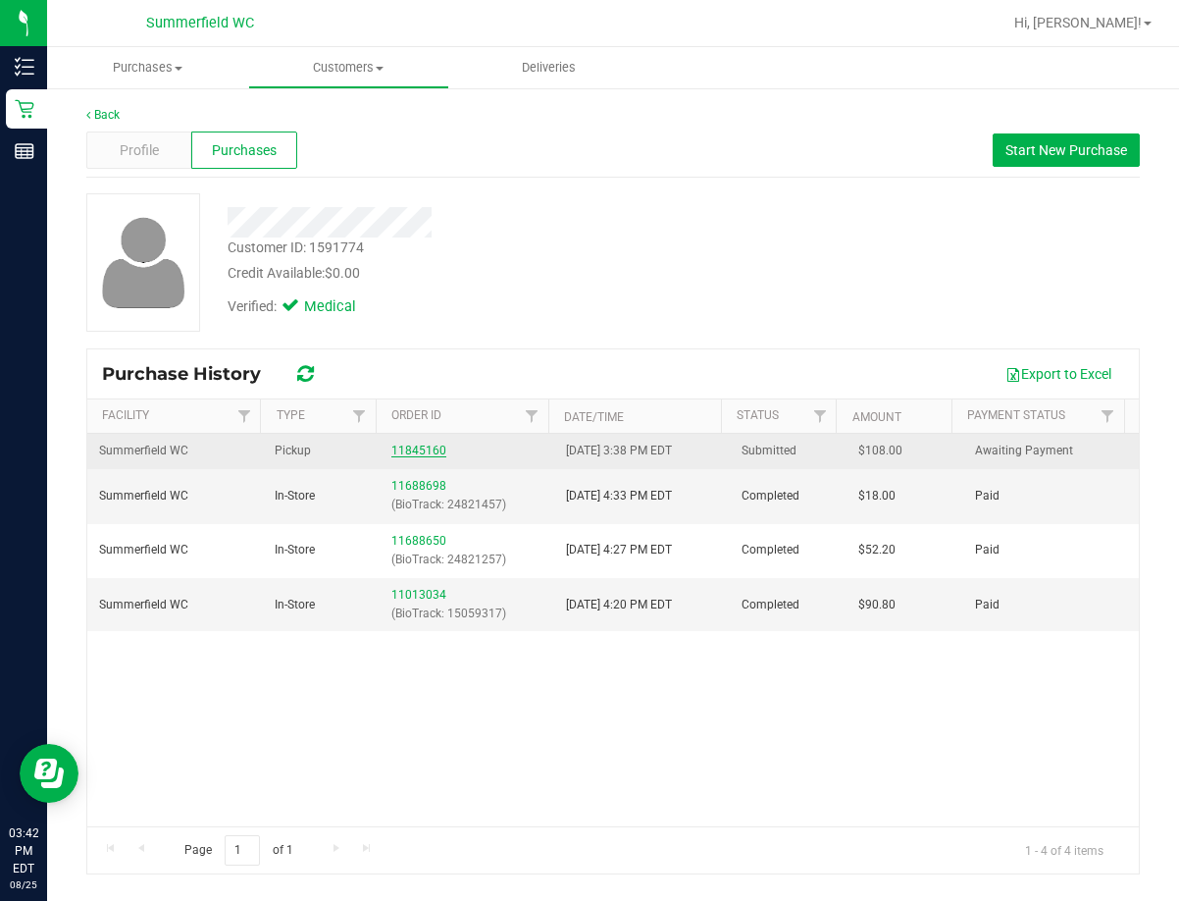
click at [392, 449] on link "11845160" at bounding box center [418, 450] width 55 height 14
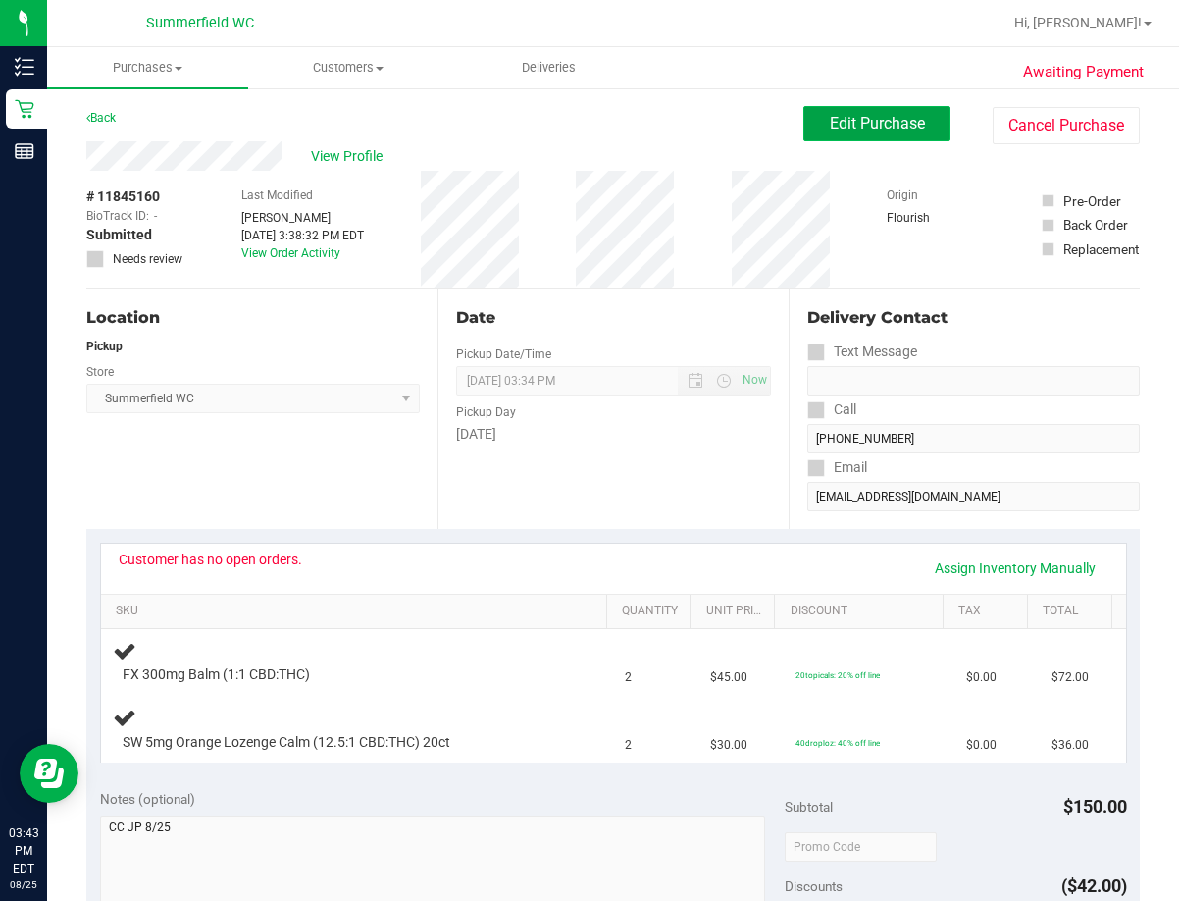
click at [854, 116] on span "Edit Purchase" at bounding box center [877, 123] width 95 height 19
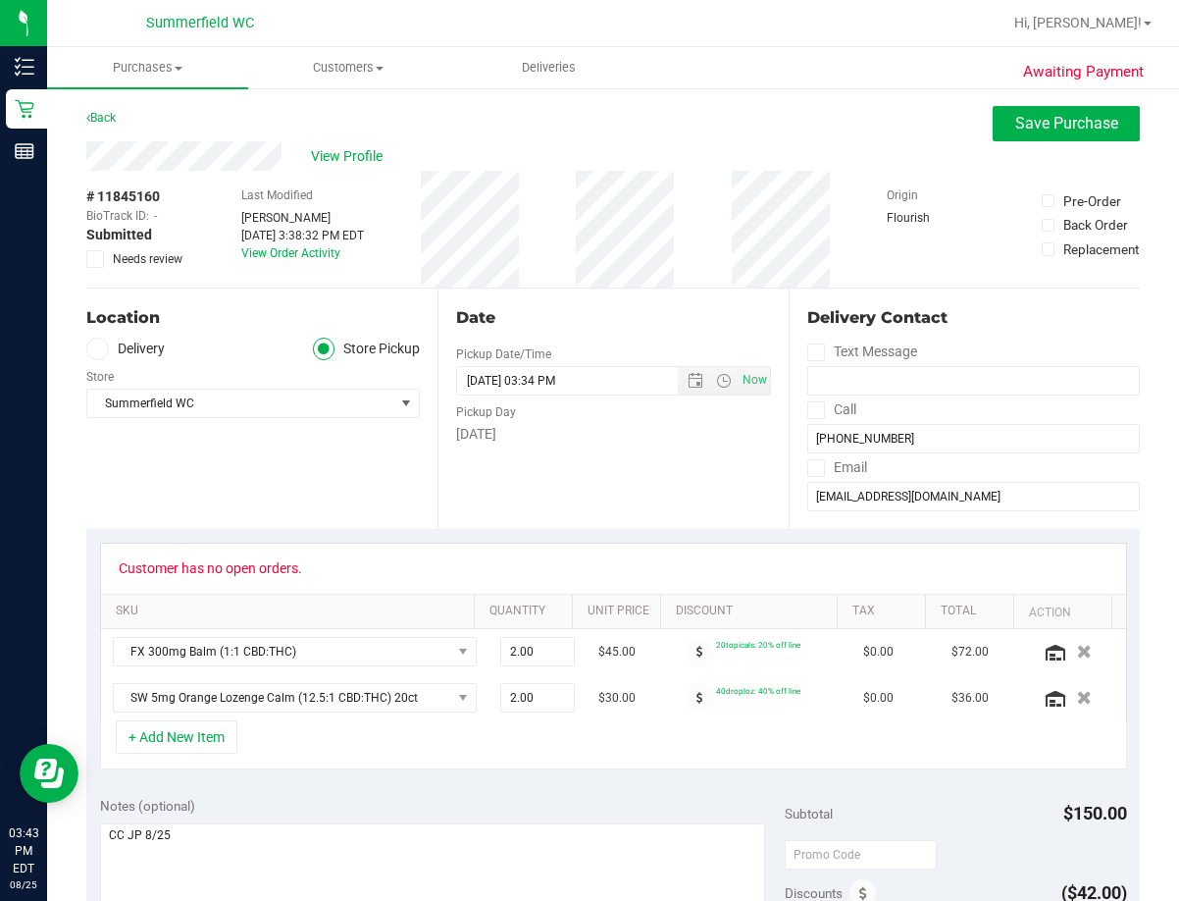
click at [93, 259] on icon at bounding box center [95, 259] width 13 height 0
click at [0, 0] on input "Needs review" at bounding box center [0, 0] width 0 height 0
click at [939, 127] on span "Save Purchase" at bounding box center [1066, 123] width 103 height 19
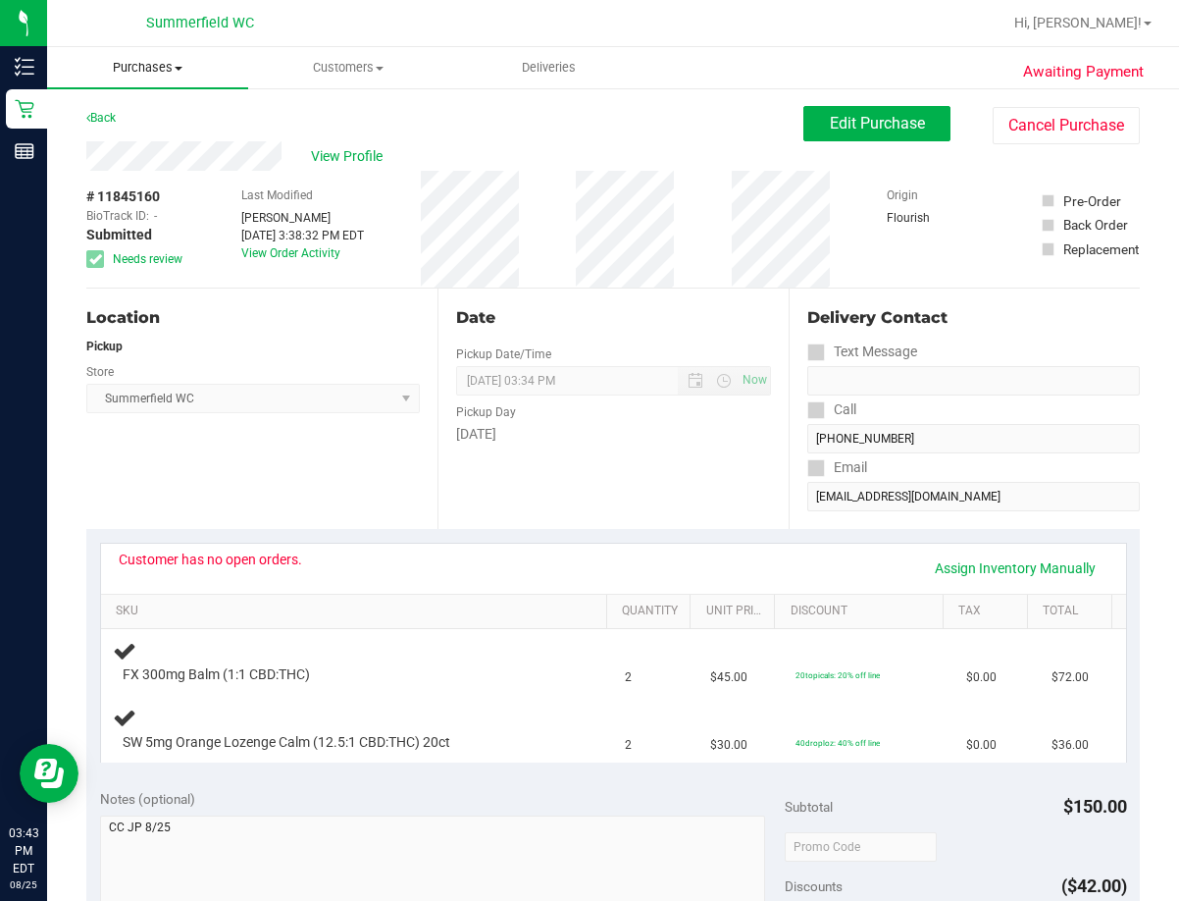
drag, startPoint x: 138, startPoint y: 65, endPoint x: 141, endPoint y: 88, distance: 23.7
click at [139, 65] on span "Purchases" at bounding box center [147, 68] width 201 height 18
click at [141, 138] on span "Fulfillment" at bounding box center [108, 141] width 122 height 17
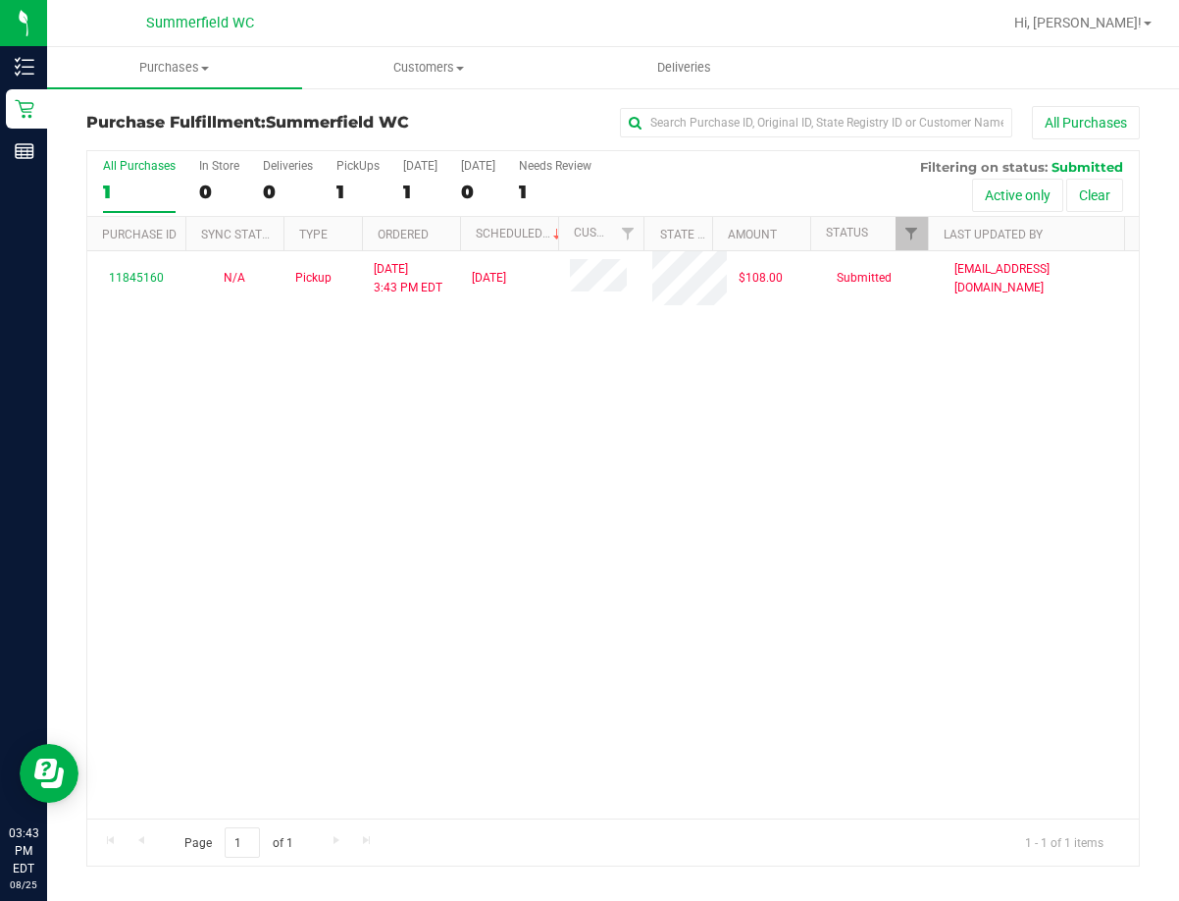
click at [649, 508] on div "11845160 N/A Pickup [DATE] 3:43 PM EDT 8/25/2025 $108.00 Submitted [EMAIL_ADDRE…" at bounding box center [613, 534] width 1052 height 567
click at [526, 575] on div "11845160 N/A Pickup [DATE] 3:43 PM EDT 8/25/2025 $108.00 Submitted [EMAIL_ADDRE…" at bounding box center [613, 534] width 1052 height 567
click at [634, 432] on div "11845160 N/A Pickup [DATE] 3:43 PM EDT 8/25/2025 $108.00 Submitted [EMAIL_ADDRE…" at bounding box center [613, 534] width 1052 height 567
click at [690, 487] on div "11845160 N/A Pickup [DATE] 3:43 PM EDT 8/25/2025 $108.00 Submitted [EMAIL_ADDRE…" at bounding box center [613, 534] width 1052 height 567
click at [756, 727] on div "11845160 N/A Pickup [DATE] 3:43 PM EDT 8/25/2025 $108.00 Submitted [EMAIL_ADDRE…" at bounding box center [613, 534] width 1052 height 567
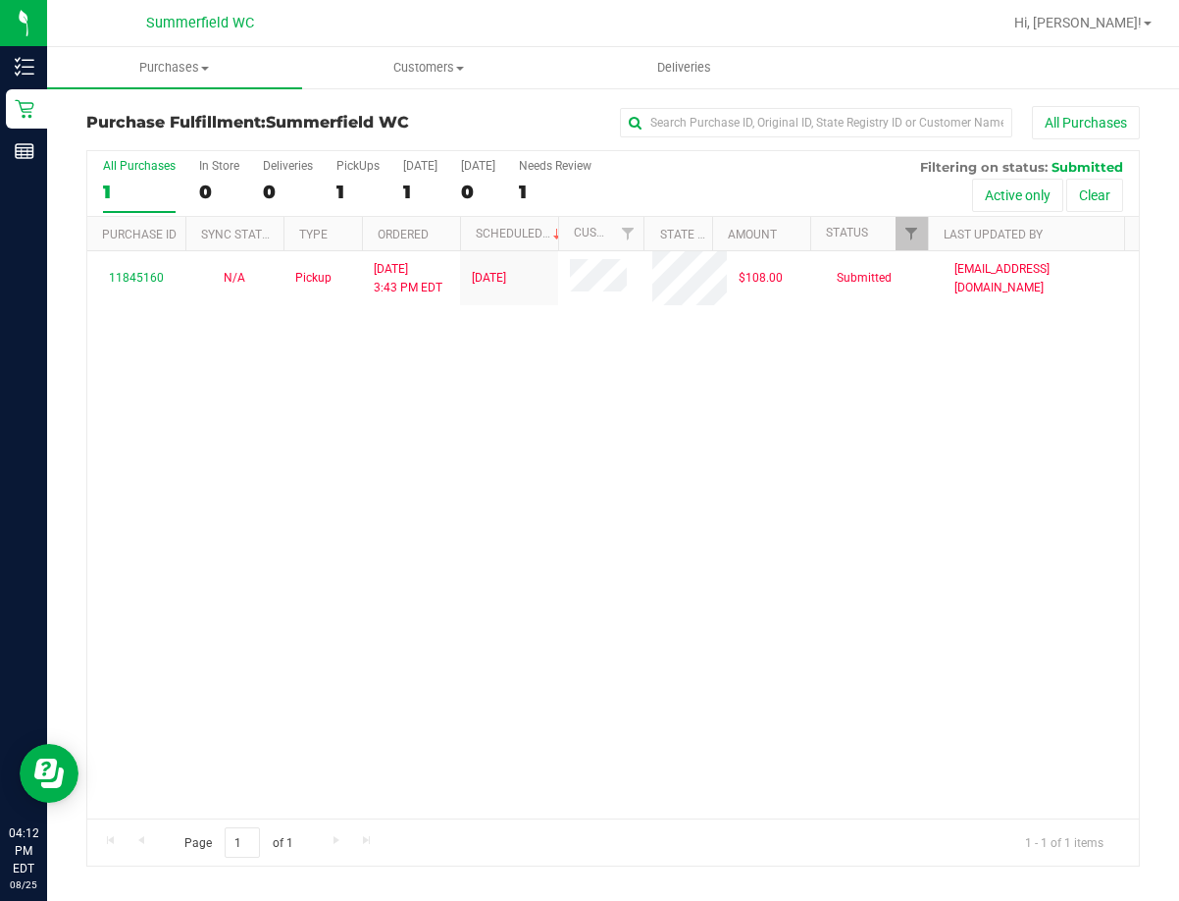
click at [525, 517] on div "11845160 N/A Pickup [DATE] 3:43 PM EDT 8/25/2025 $108.00 Submitted [EMAIL_ADDRE…" at bounding box center [613, 534] width 1052 height 567
click at [397, 491] on div "11845160 N/A Pickup [DATE] 3:43 PM EDT 8/25/2025 $108.00 Submitted [EMAIL_ADDRE…" at bounding box center [613, 534] width 1052 height 567
click at [397, 630] on div "11845160 N/A Pickup [DATE] 3:43 PM EDT 8/25/2025 $108.00 Submitted [EMAIL_ADDRE…" at bounding box center [613, 534] width 1052 height 567
click at [881, 541] on div "11845160 N/A Pickup 8/25/2025 3:43 PM EDT 8/25/2025 $108.00 Submitted svossos@l…" at bounding box center [613, 534] width 1052 height 567
click at [649, 600] on div "11845160 N/A Pickup [DATE] 3:43 PM EDT 8/25/2025 $108.00 Submitted [EMAIL_ADDRE…" at bounding box center [613, 534] width 1052 height 567
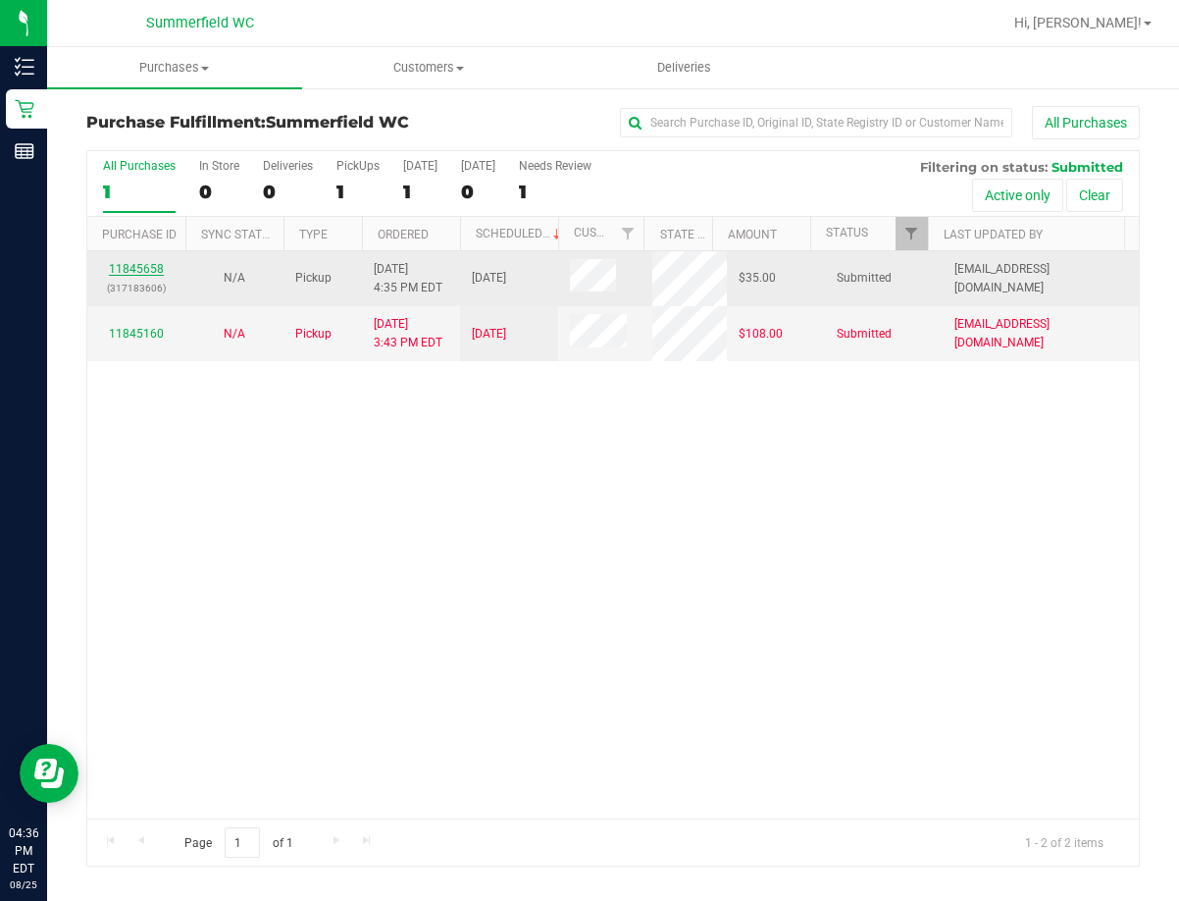
click at [136, 265] on link "11845658" at bounding box center [136, 269] width 55 height 14
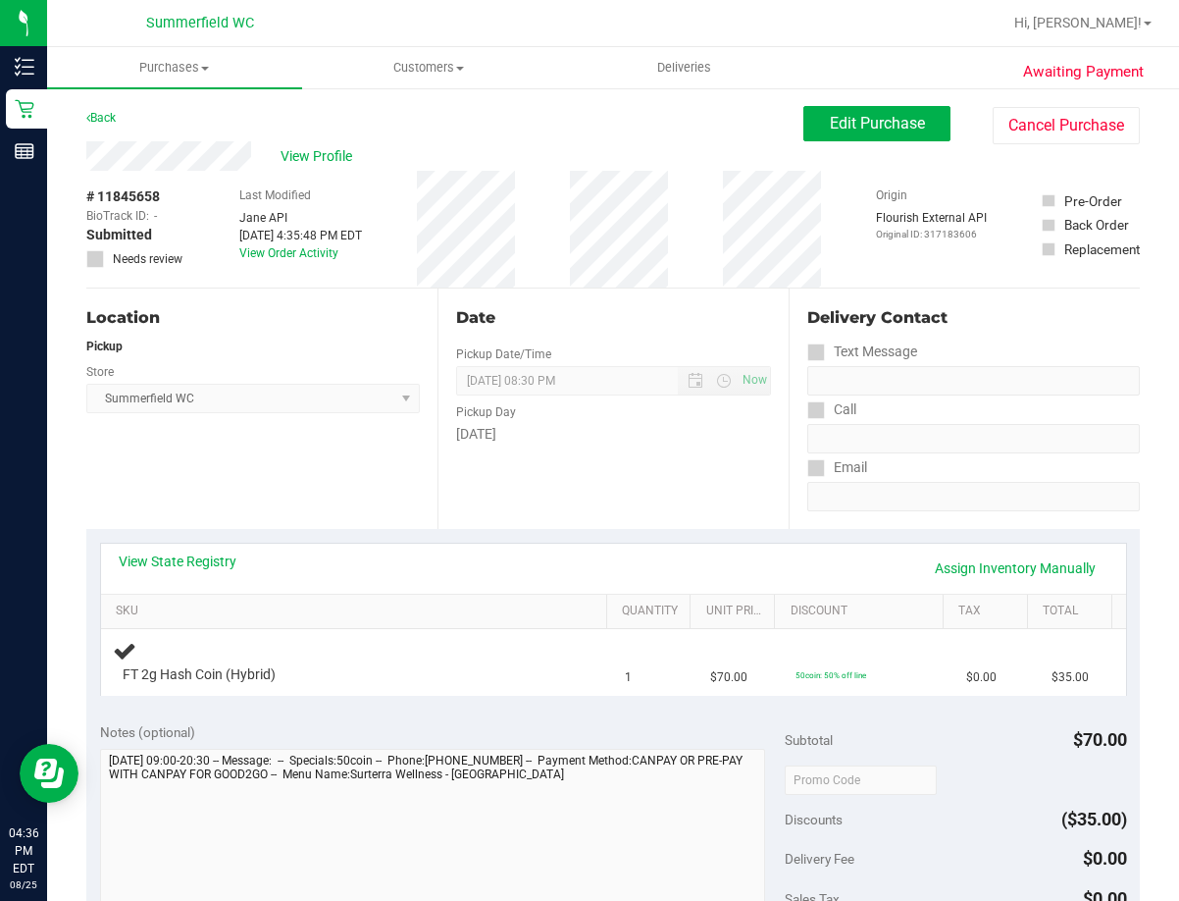
click at [591, 545] on div "View State Registry Assign Inventory Manually" at bounding box center [613, 568] width 1025 height 50
click at [501, 518] on div "Date Pickup Date/Time 08/26/2025 Now 08/26/2025 08:30 PM Now Pickup Day Tuesday" at bounding box center [613, 408] width 351 height 240
click at [282, 492] on div "Location Pickup Store [PERSON_NAME] Select Store [PERSON_NAME][GEOGRAPHIC_DATA]…" at bounding box center [261, 408] width 351 height 240
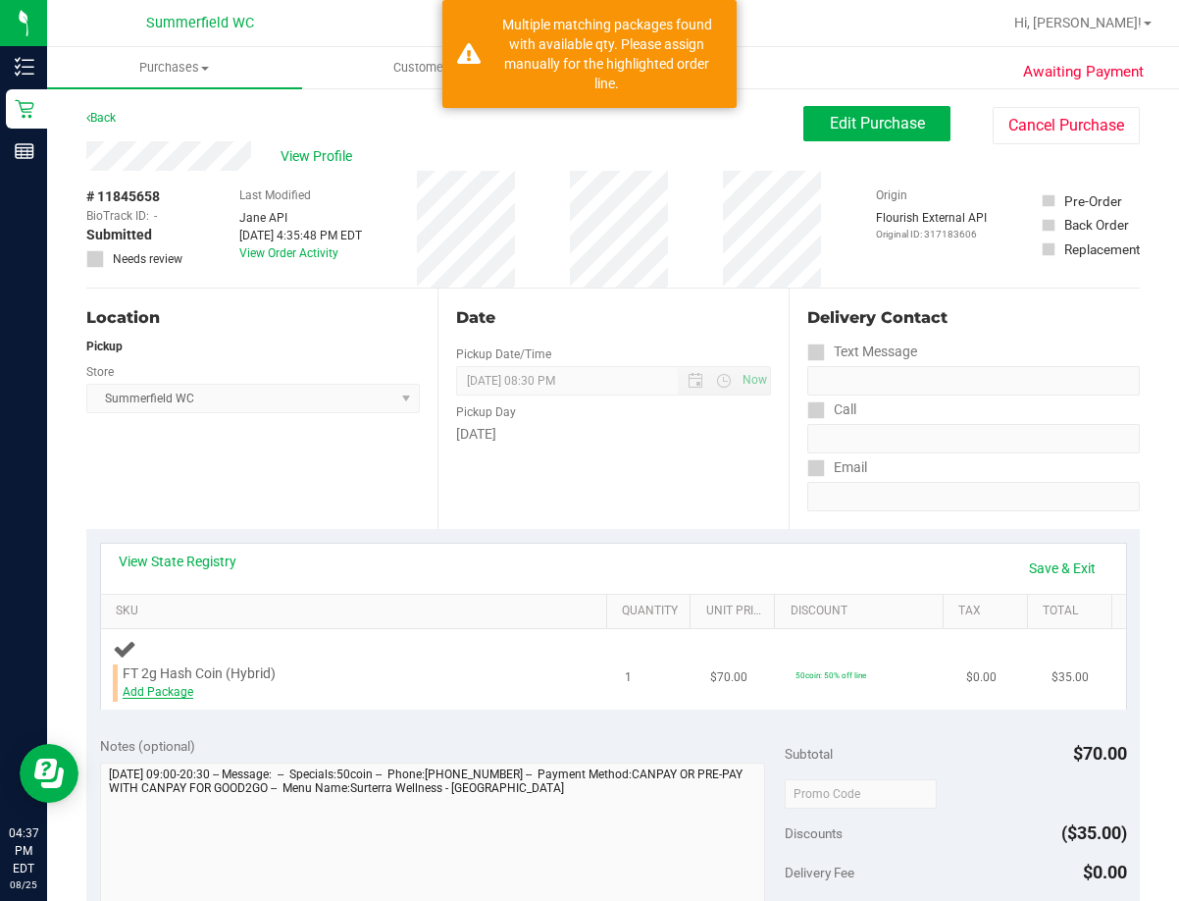
click at [158, 689] on link "Add Package" at bounding box center [158, 692] width 71 height 14
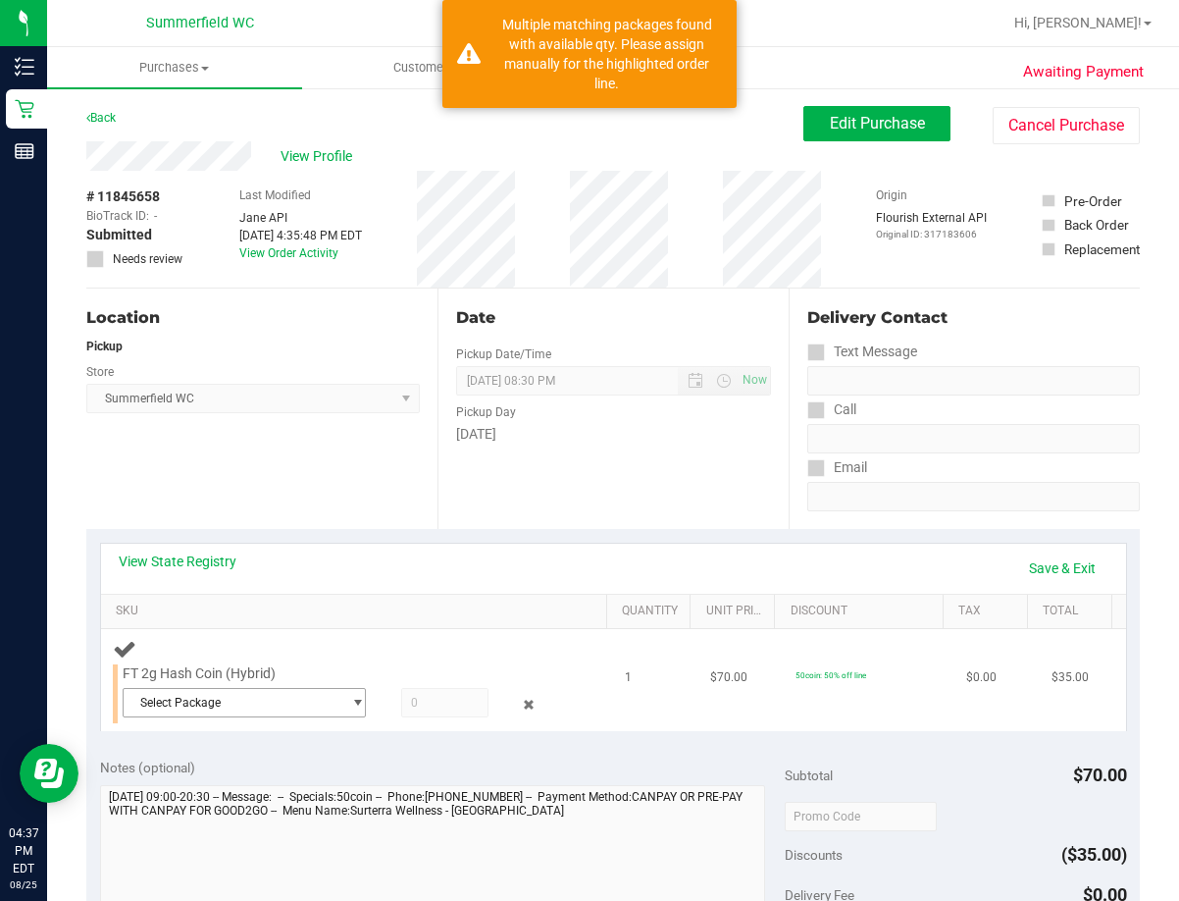
click at [305, 703] on span "Select Package" at bounding box center [233, 702] width 218 height 27
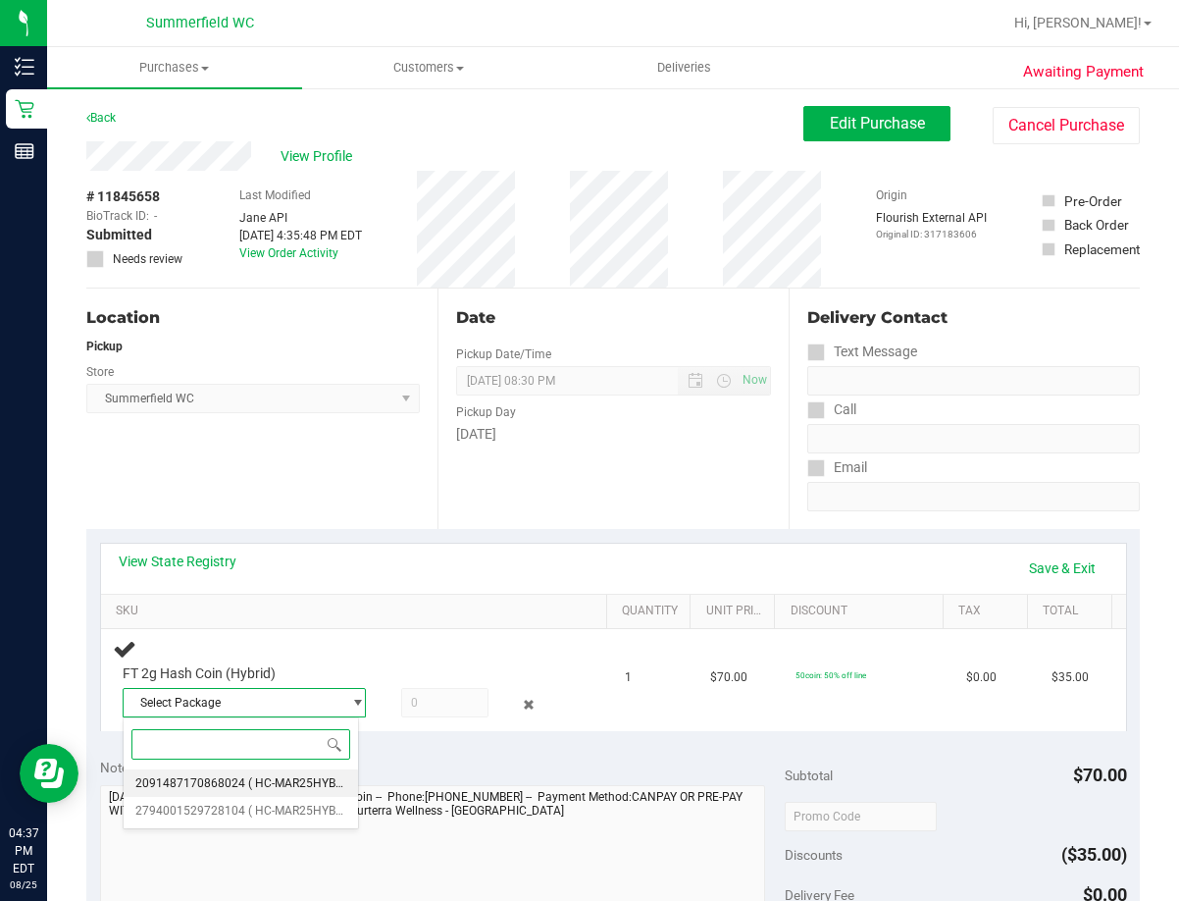
click at [247, 791] on li "2091487170868024 ( HC-MAR25HYB02-0728 | orig: FLSRWGM-20250804-953 )" at bounding box center [241, 782] width 234 height 27
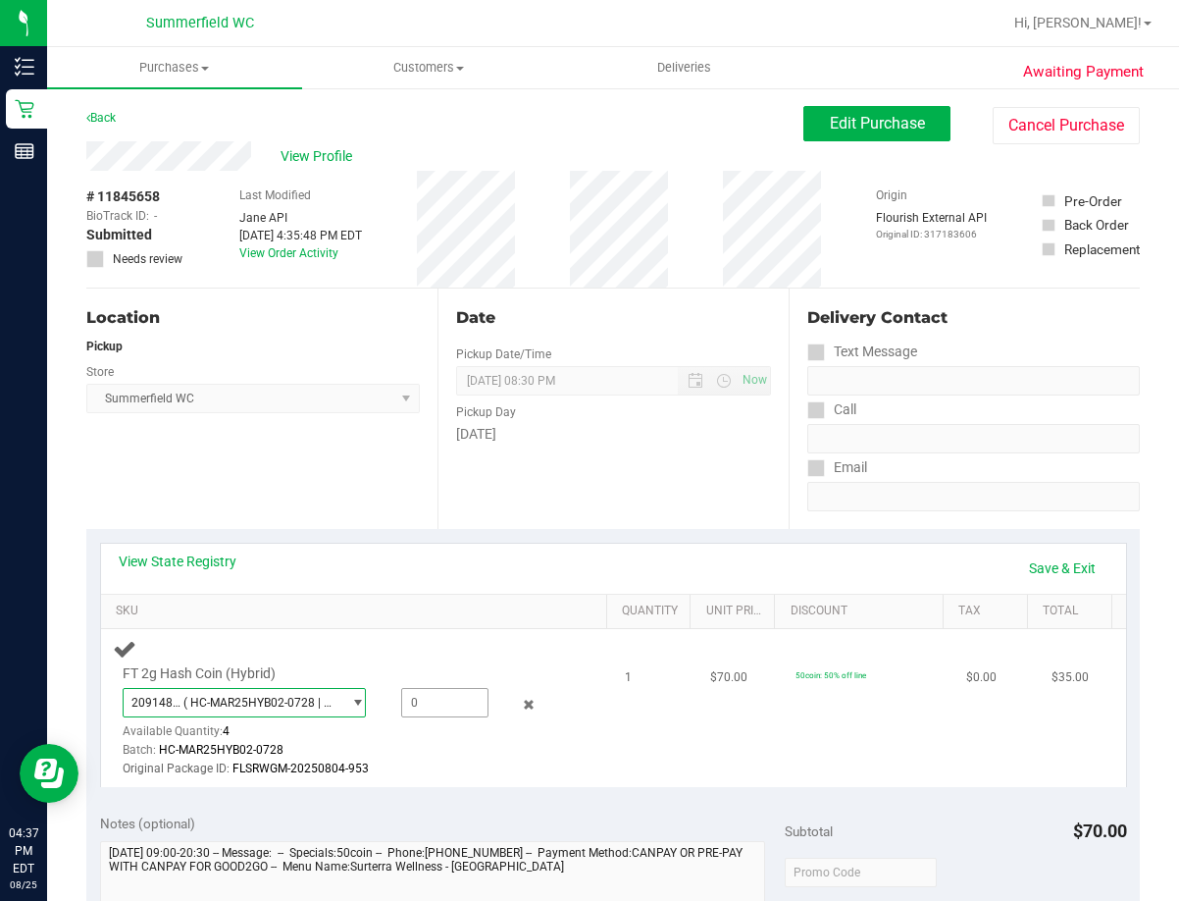
click at [453, 695] on span at bounding box center [445, 702] width 88 height 29
type input "1"
type input "1.0000"
click at [437, 779] on div at bounding box center [343, 778] width 440 height 1
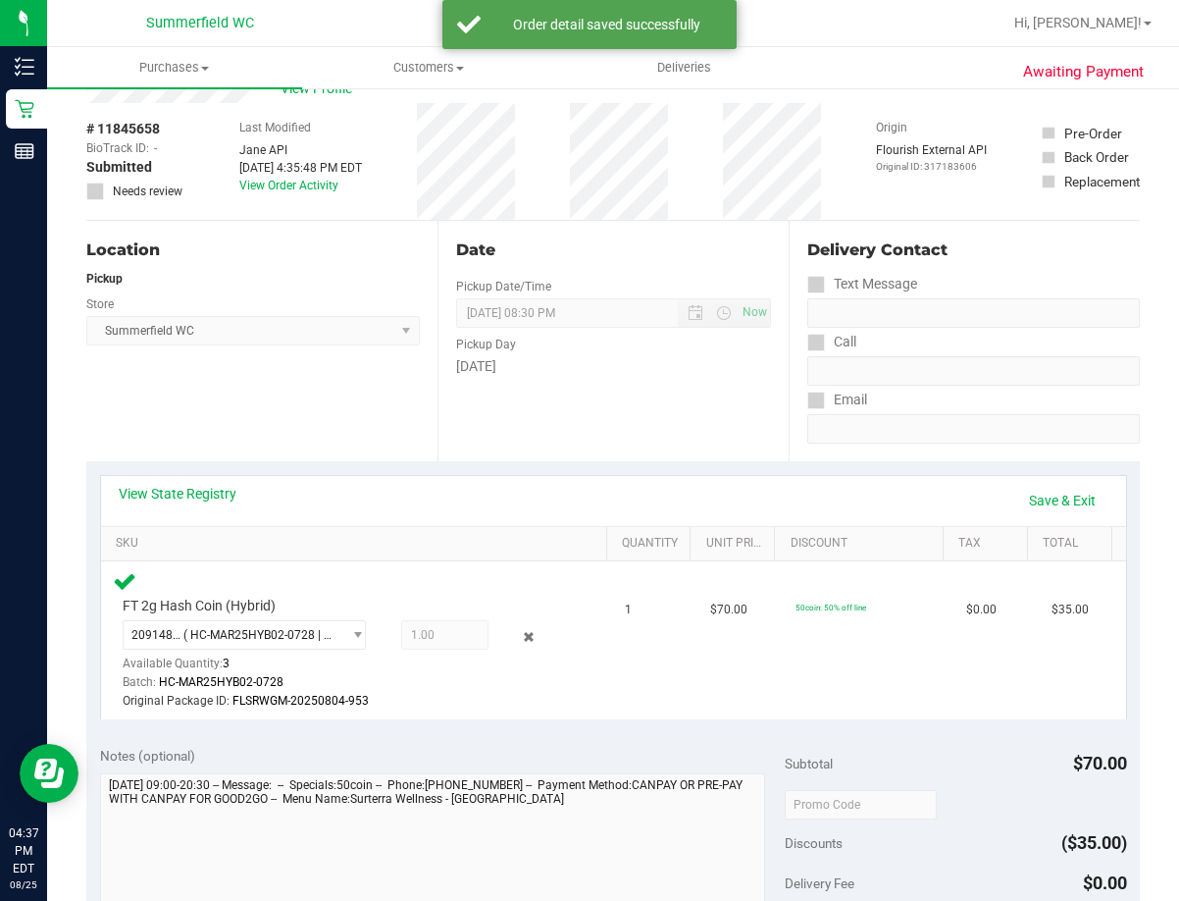
scroll to position [196, 0]
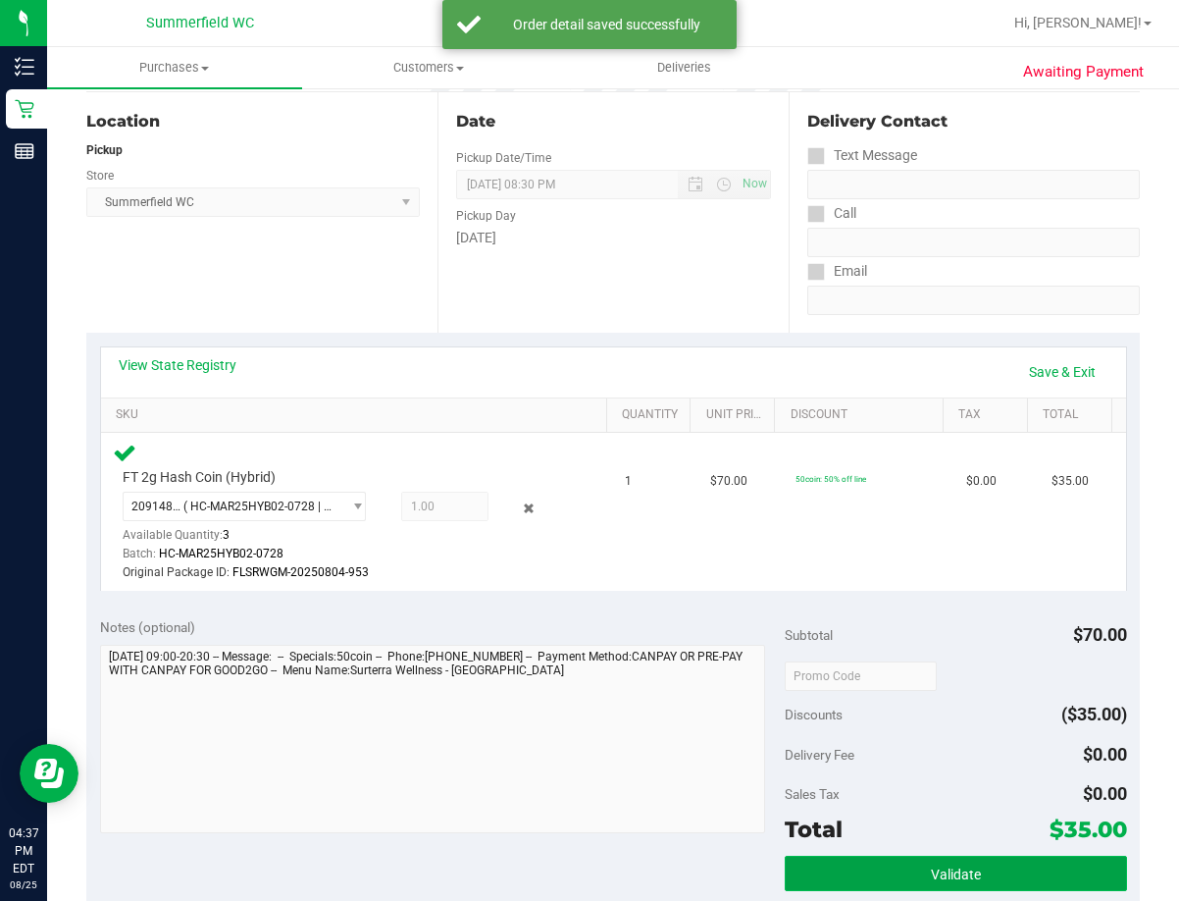
click at [956, 880] on span "Validate" at bounding box center [956, 874] width 50 height 16
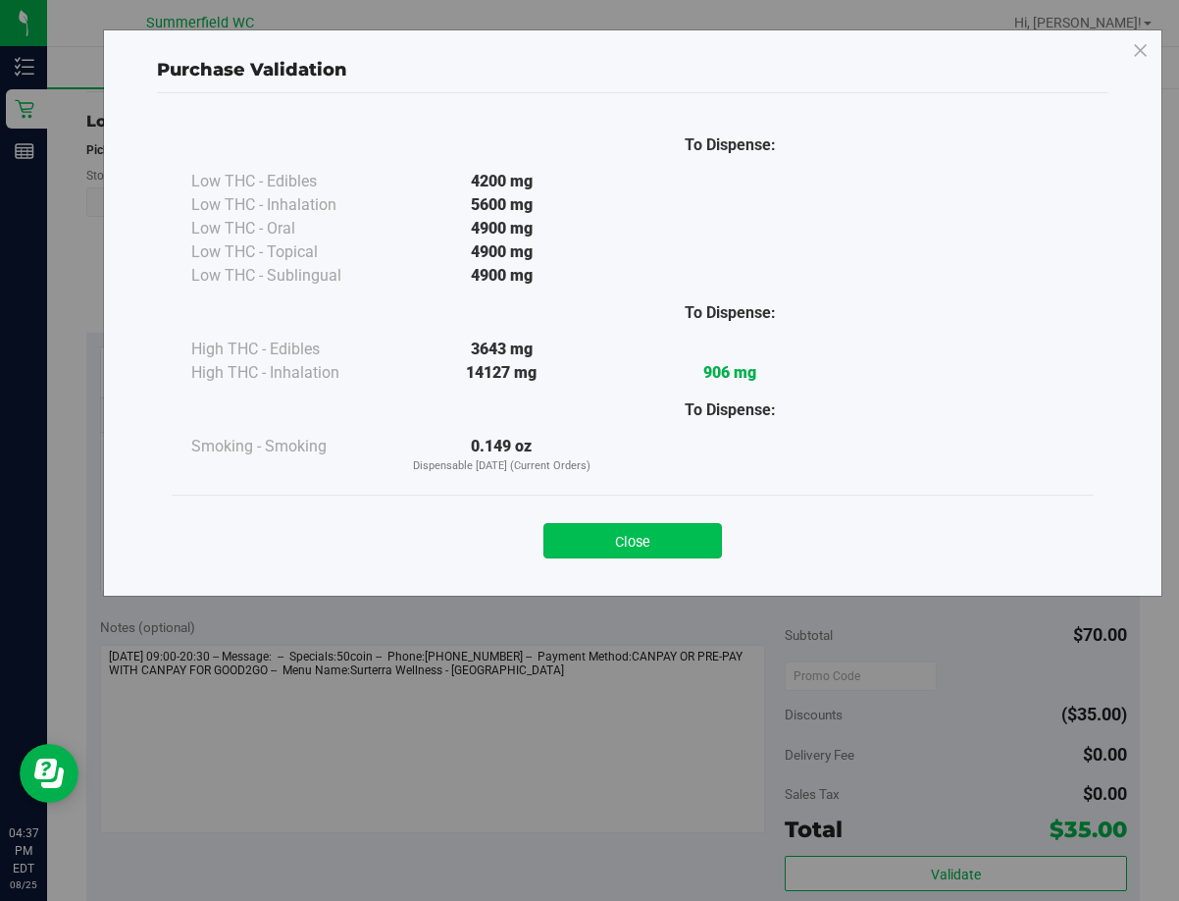
click at [657, 538] on button "Close" at bounding box center [632, 540] width 179 height 35
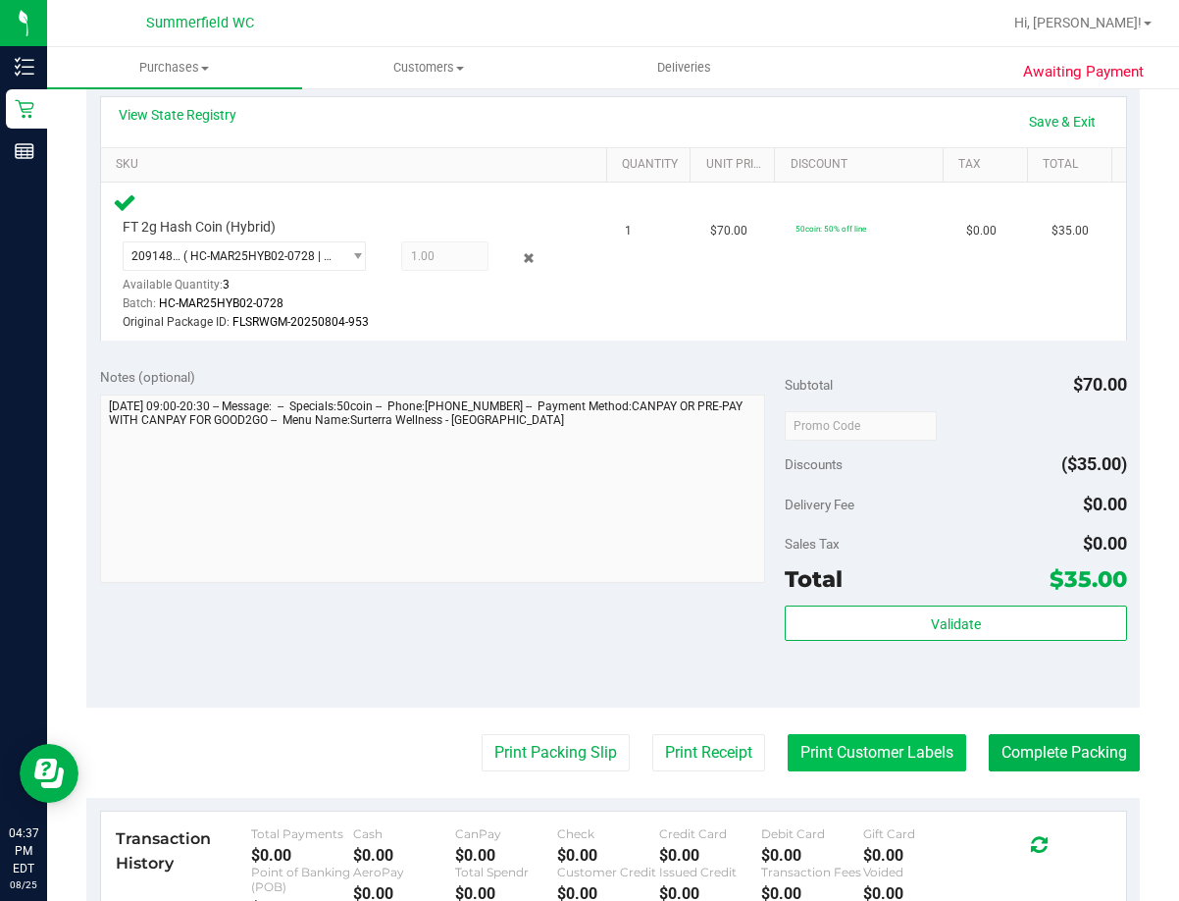
scroll to position [490, 0]
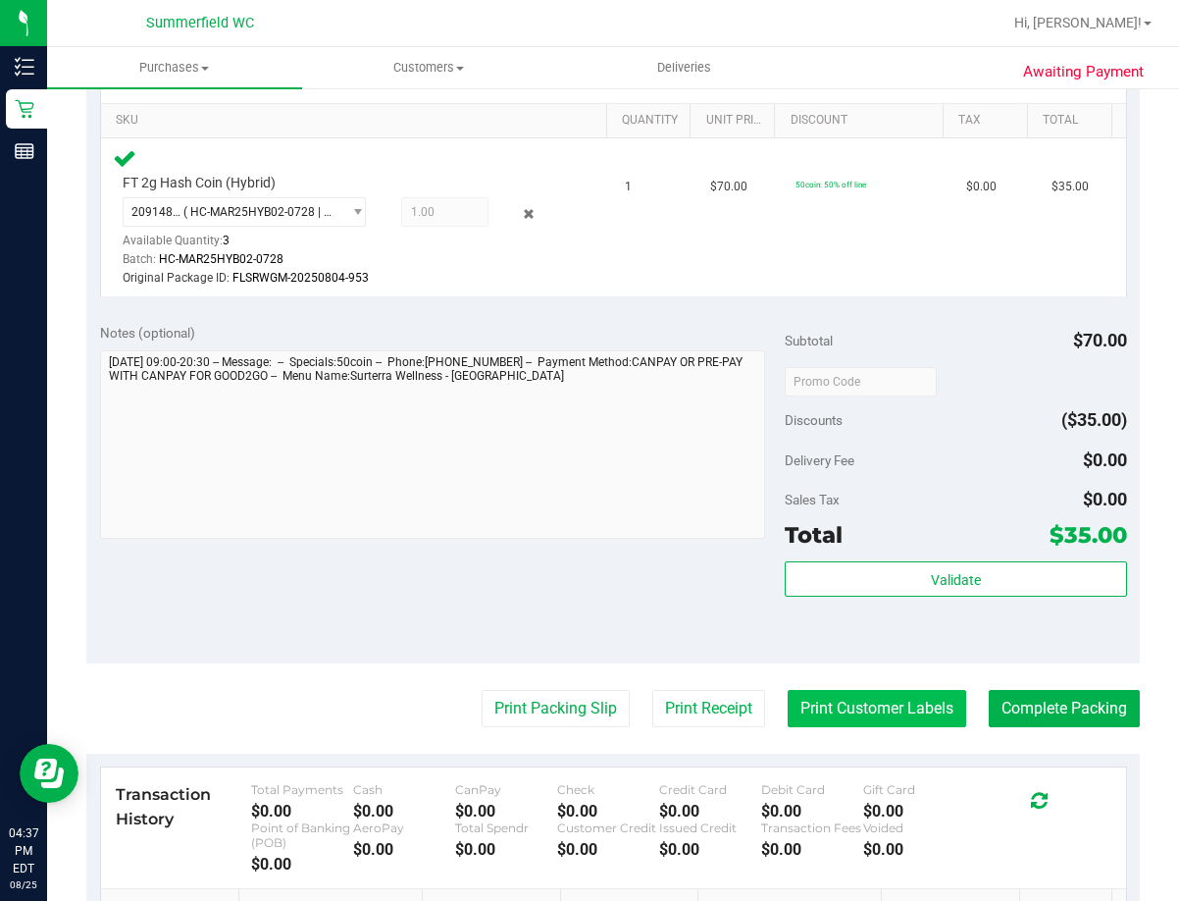
click at [858, 707] on button "Print Customer Labels" at bounding box center [877, 708] width 179 height 37
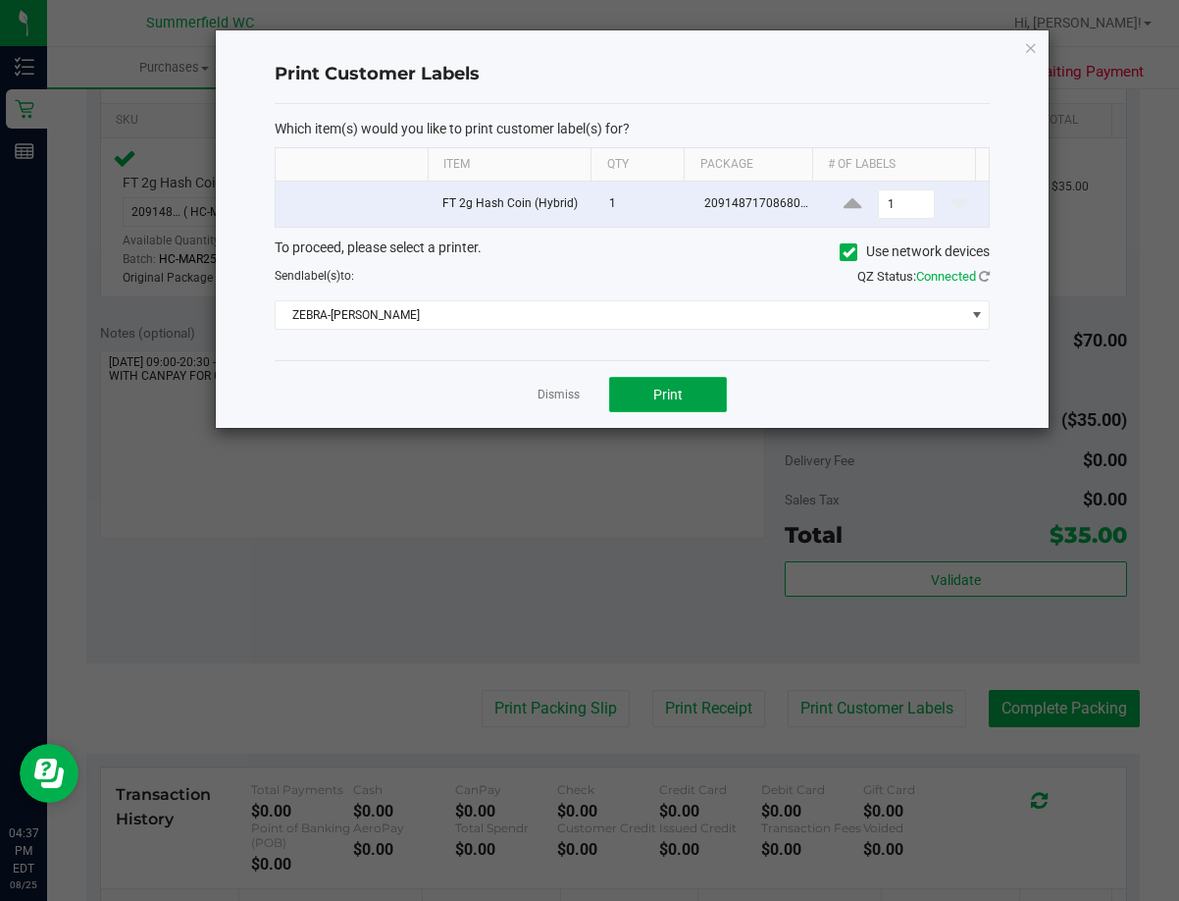
click at [683, 394] on button "Print" at bounding box center [668, 394] width 118 height 35
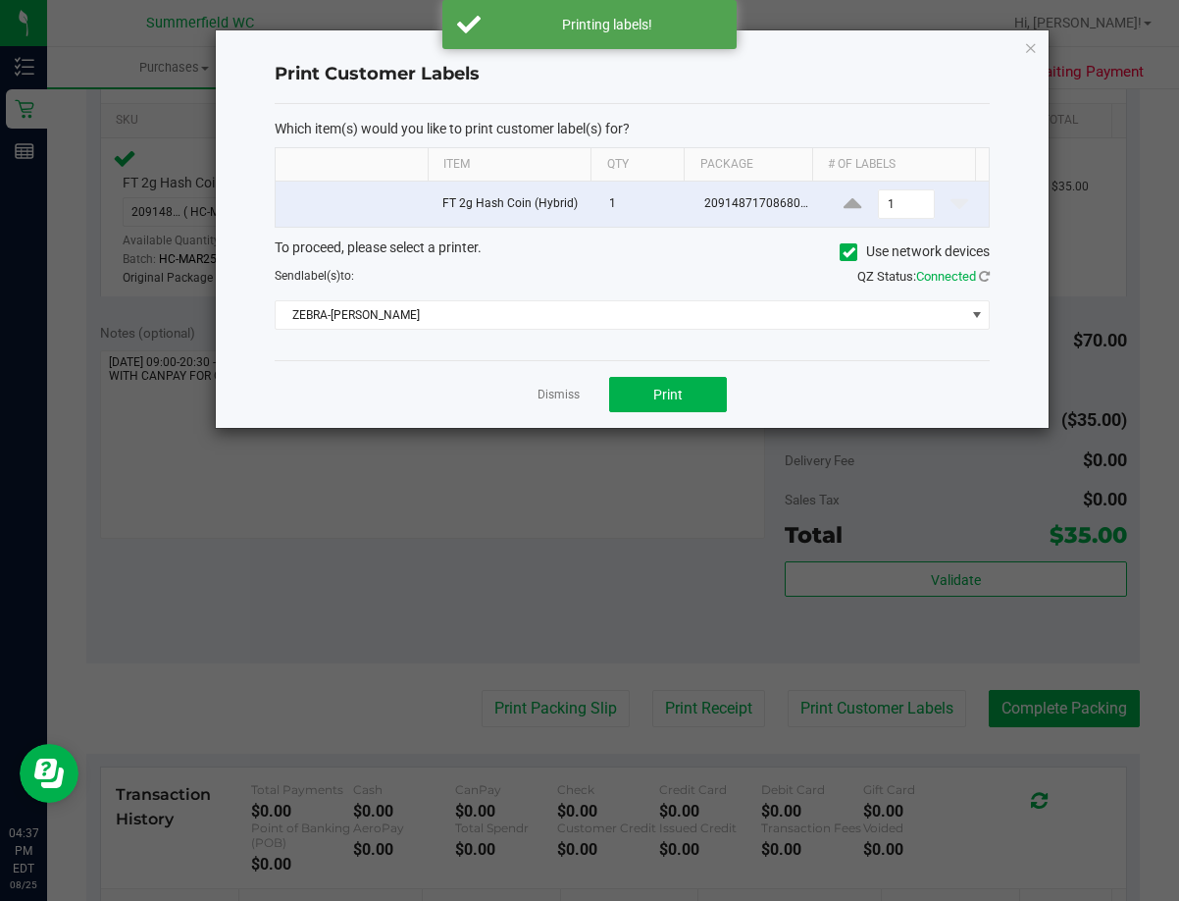
click at [559, 382] on div "Dismiss Print" at bounding box center [633, 394] width 716 height 68
click at [560, 395] on link "Dismiss" at bounding box center [559, 394] width 42 height 17
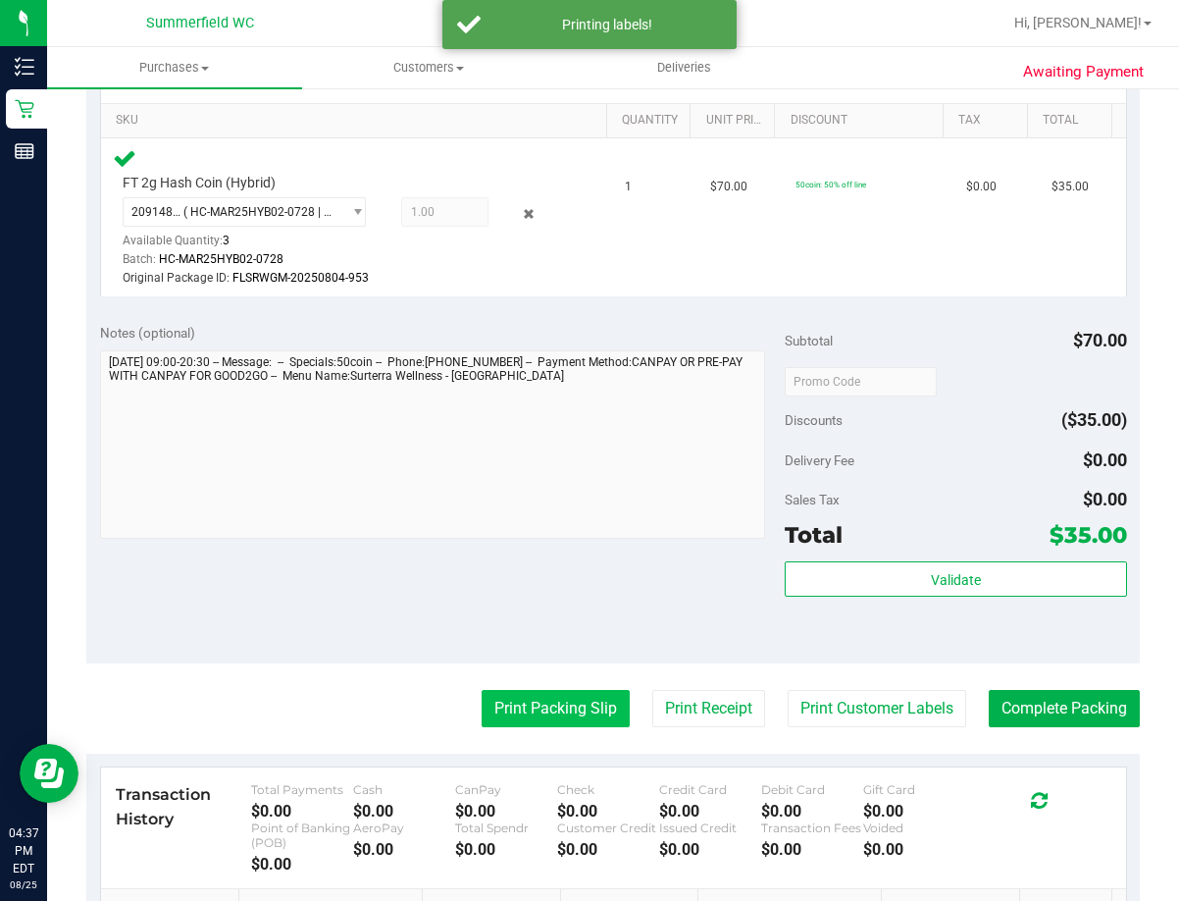
click at [546, 708] on button "Print Packing Slip" at bounding box center [556, 708] width 148 height 37
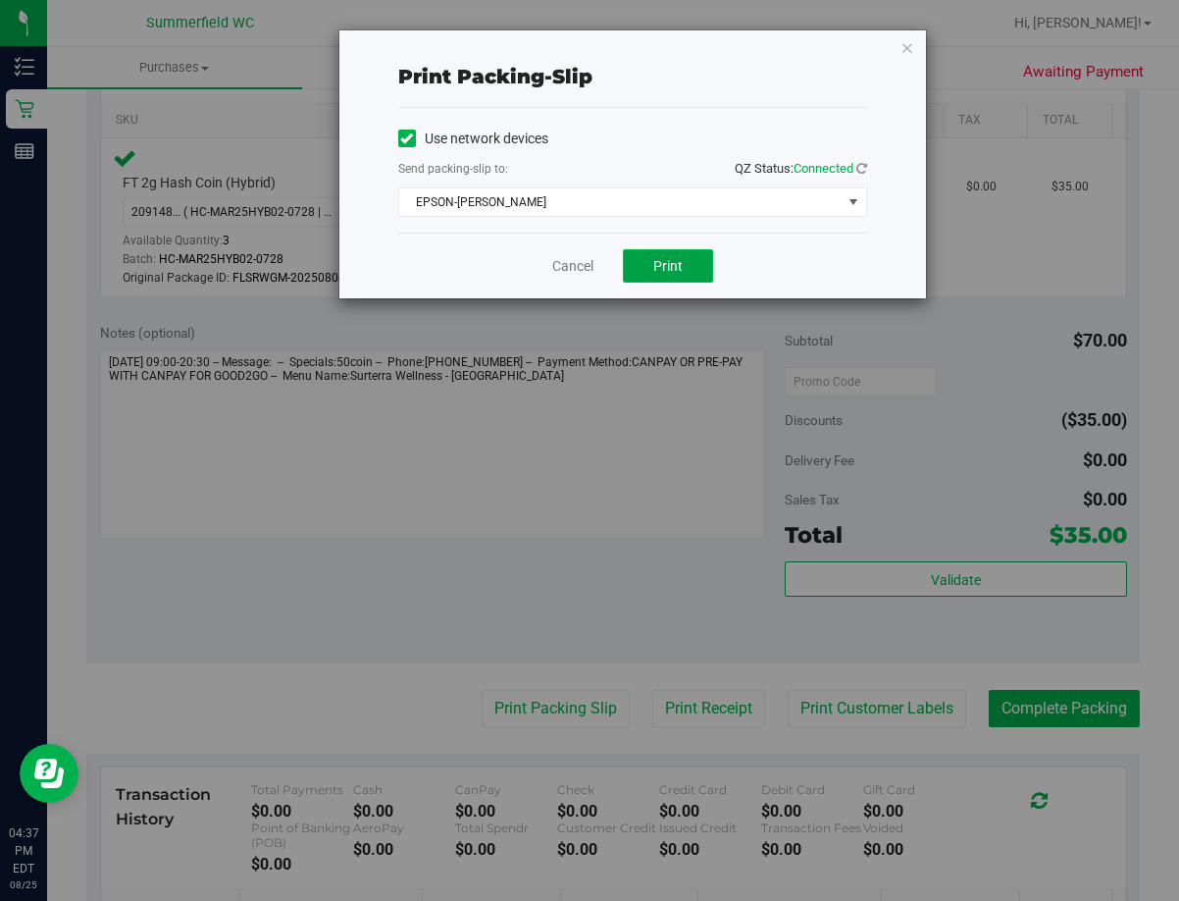
click at [679, 269] on span "Print" at bounding box center [667, 266] width 29 height 16
drag, startPoint x: 580, startPoint y: 271, endPoint x: 615, endPoint y: 331, distance: 69.5
click at [580, 268] on link "Cancel" at bounding box center [572, 266] width 41 height 21
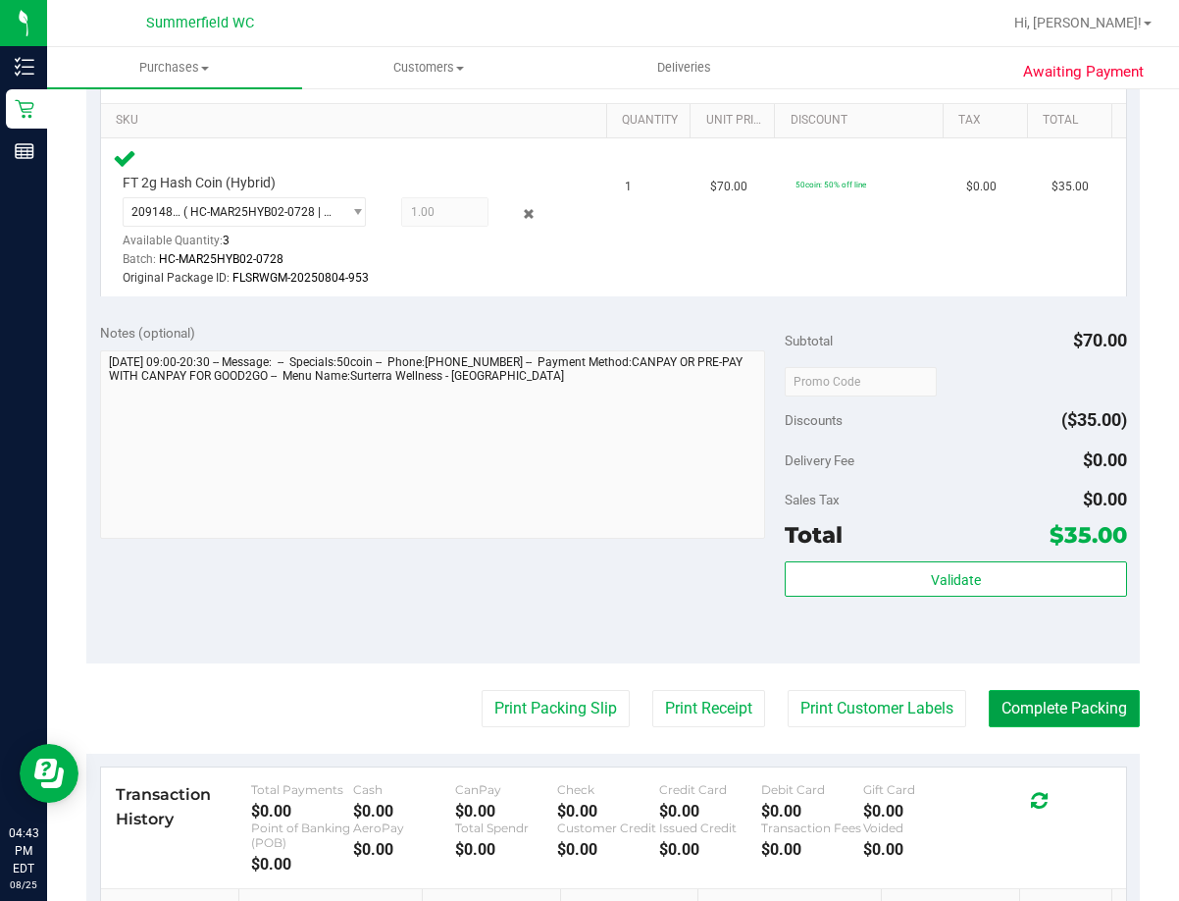
click at [1091, 708] on button "Complete Packing" at bounding box center [1064, 708] width 151 height 37
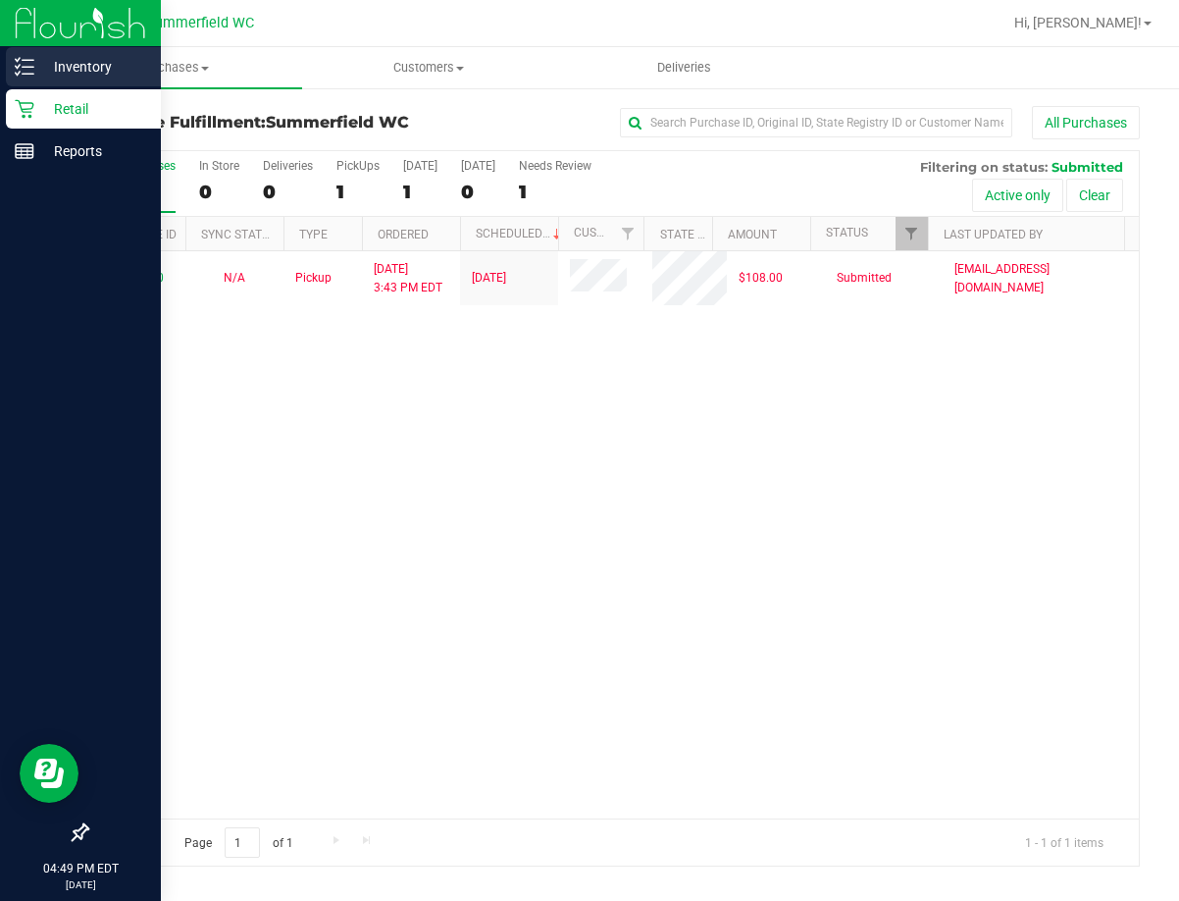
click at [89, 71] on p "Inventory" at bounding box center [93, 67] width 118 height 24
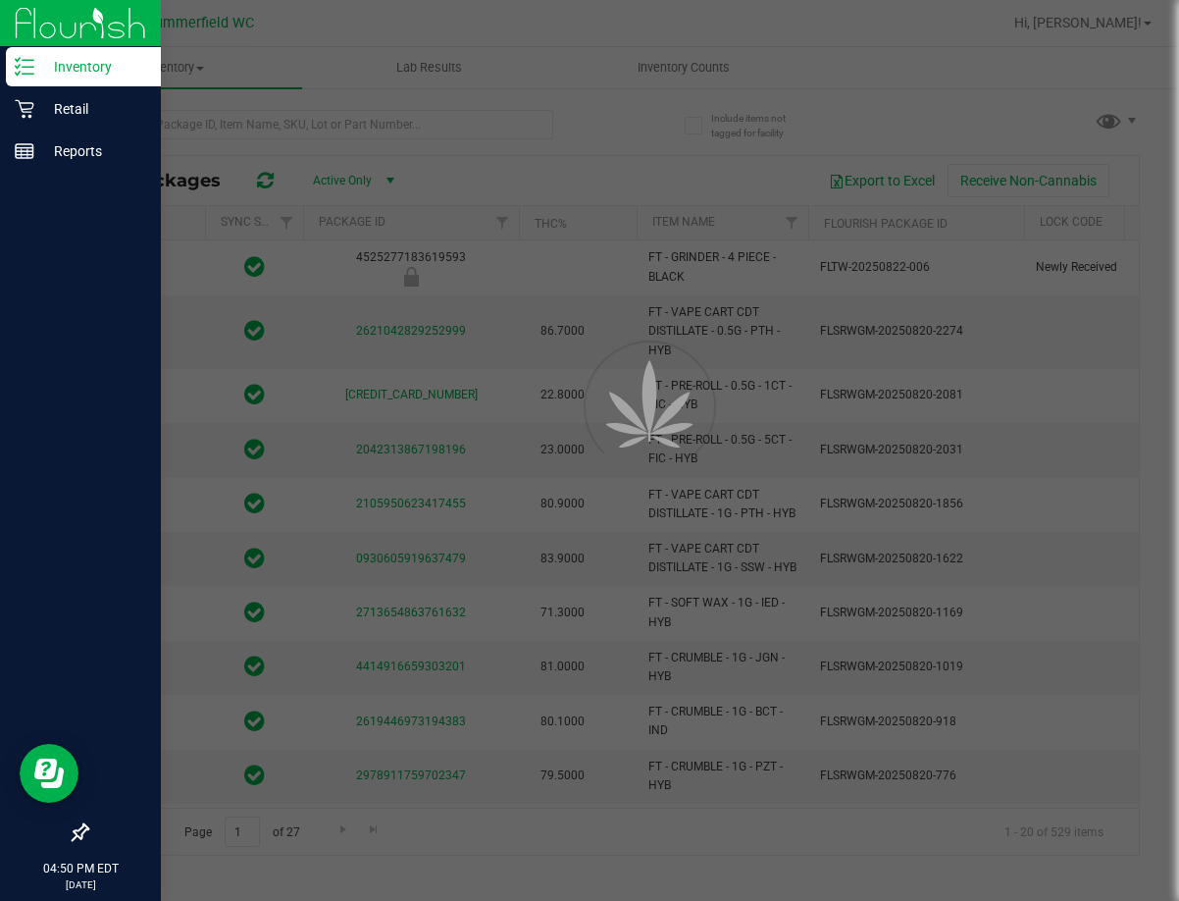
click at [278, 125] on div at bounding box center [589, 450] width 1179 height 901
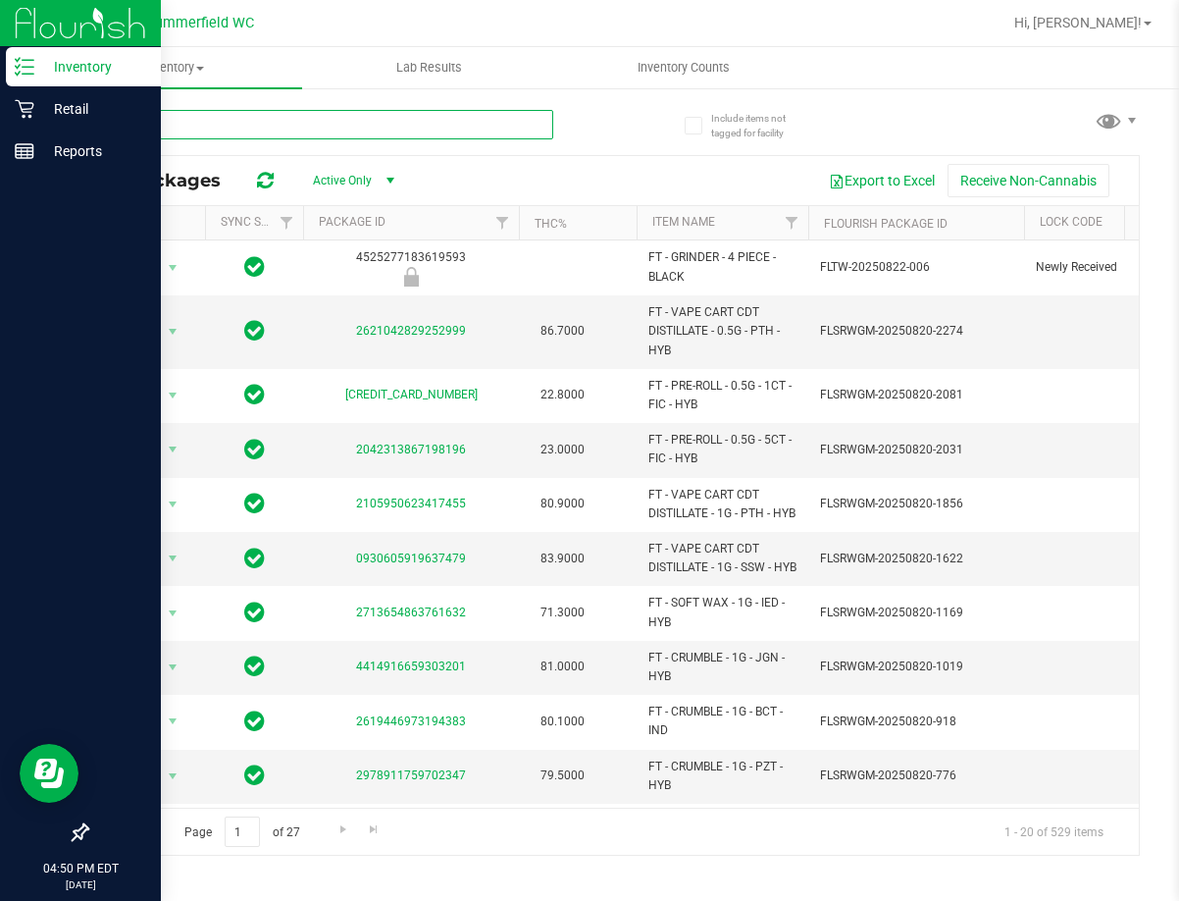
click at [278, 125] on input "text" at bounding box center [319, 124] width 467 height 29
type input "zen"
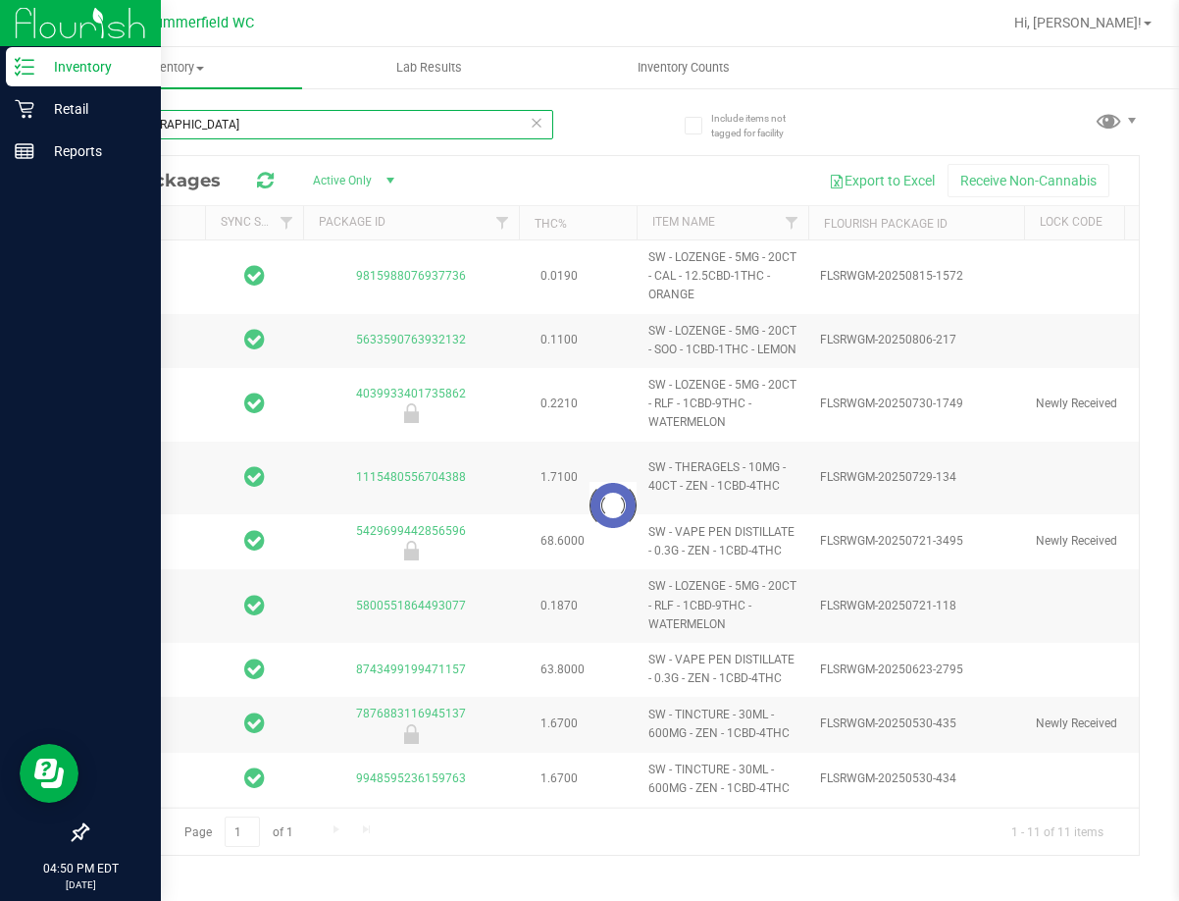
type input "2026-02-15"
type input "2026-02-08"
type input "2026-01-24"
type input "2026-01-20"
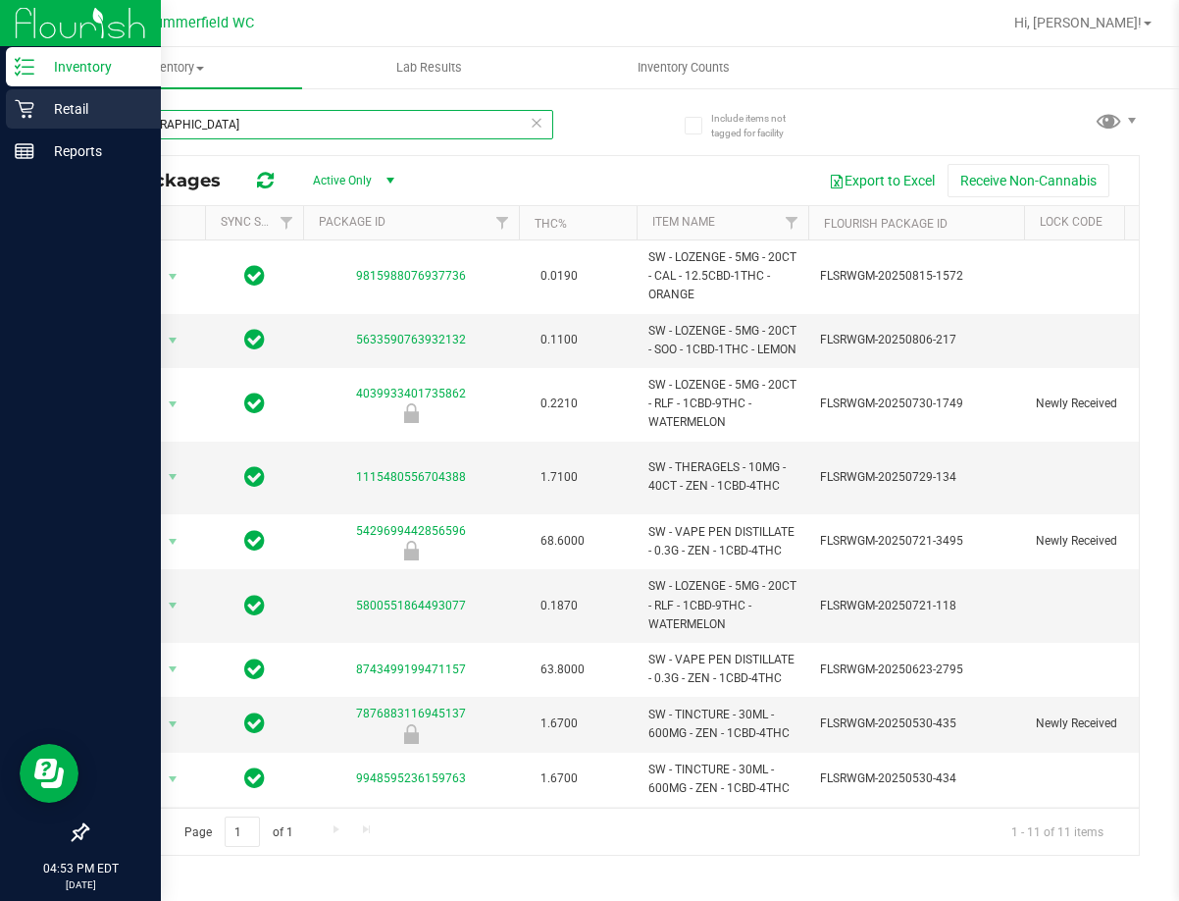
type input "zen"
click at [78, 110] on p "Retail" at bounding box center [93, 109] width 118 height 24
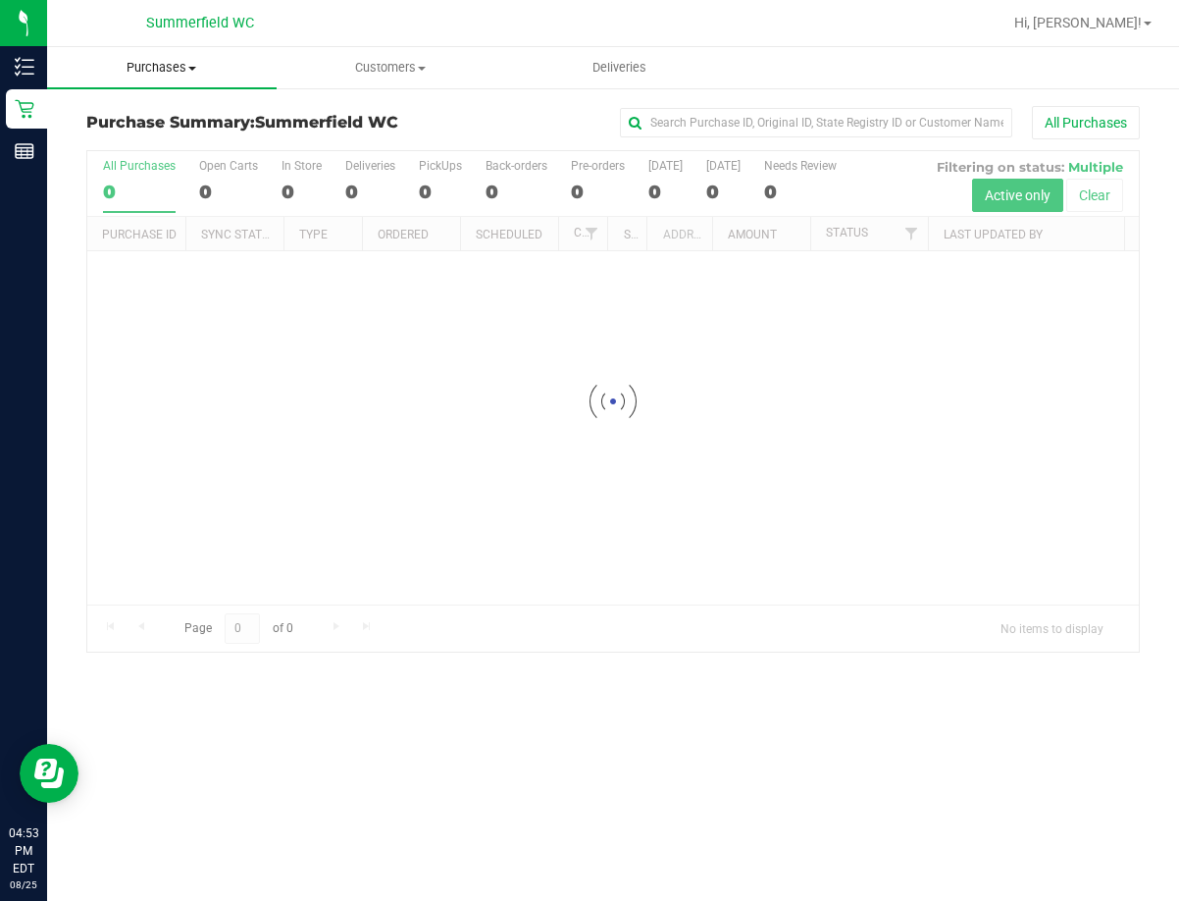
click at [156, 60] on span "Purchases" at bounding box center [162, 68] width 230 height 18
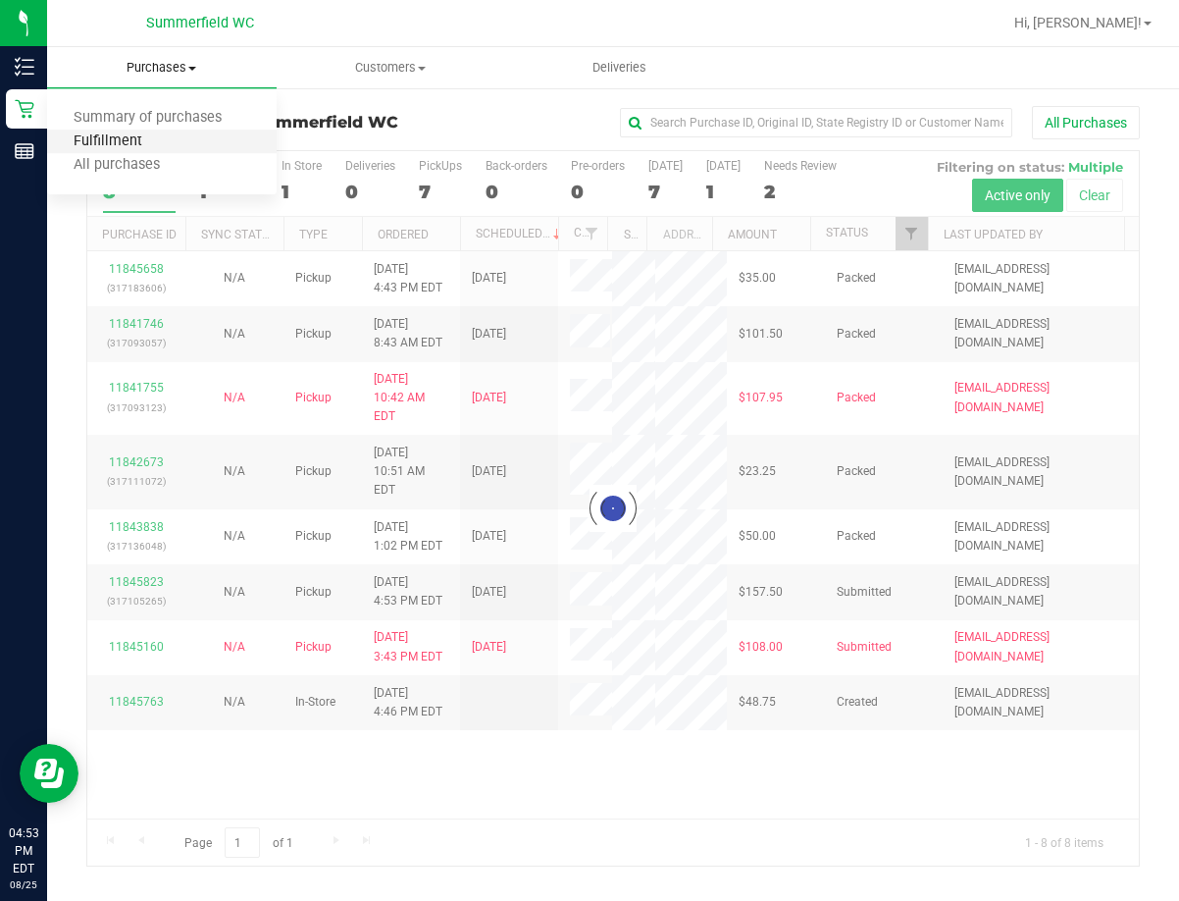
click at [156, 138] on span "Fulfillment" at bounding box center [108, 141] width 122 height 17
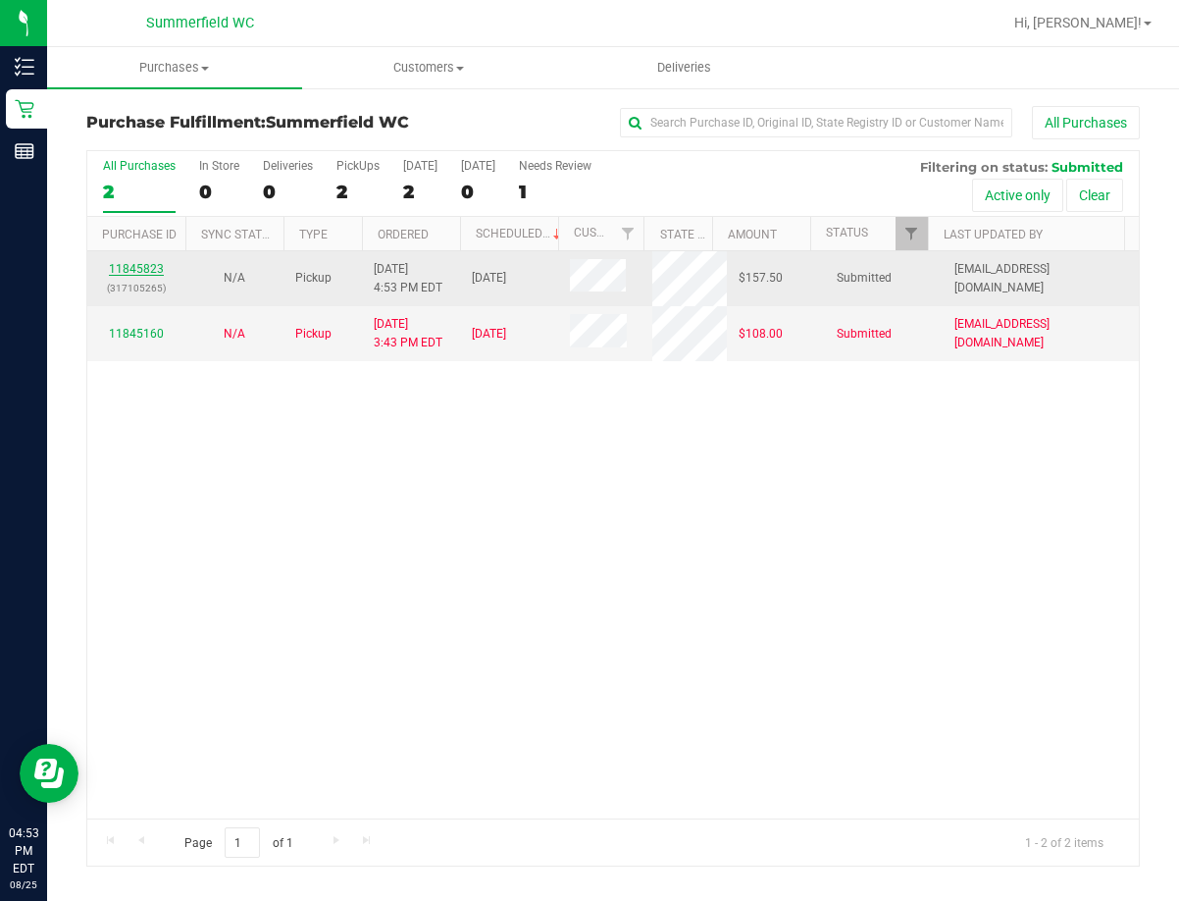
click at [133, 264] on link "11845823" at bounding box center [136, 269] width 55 height 14
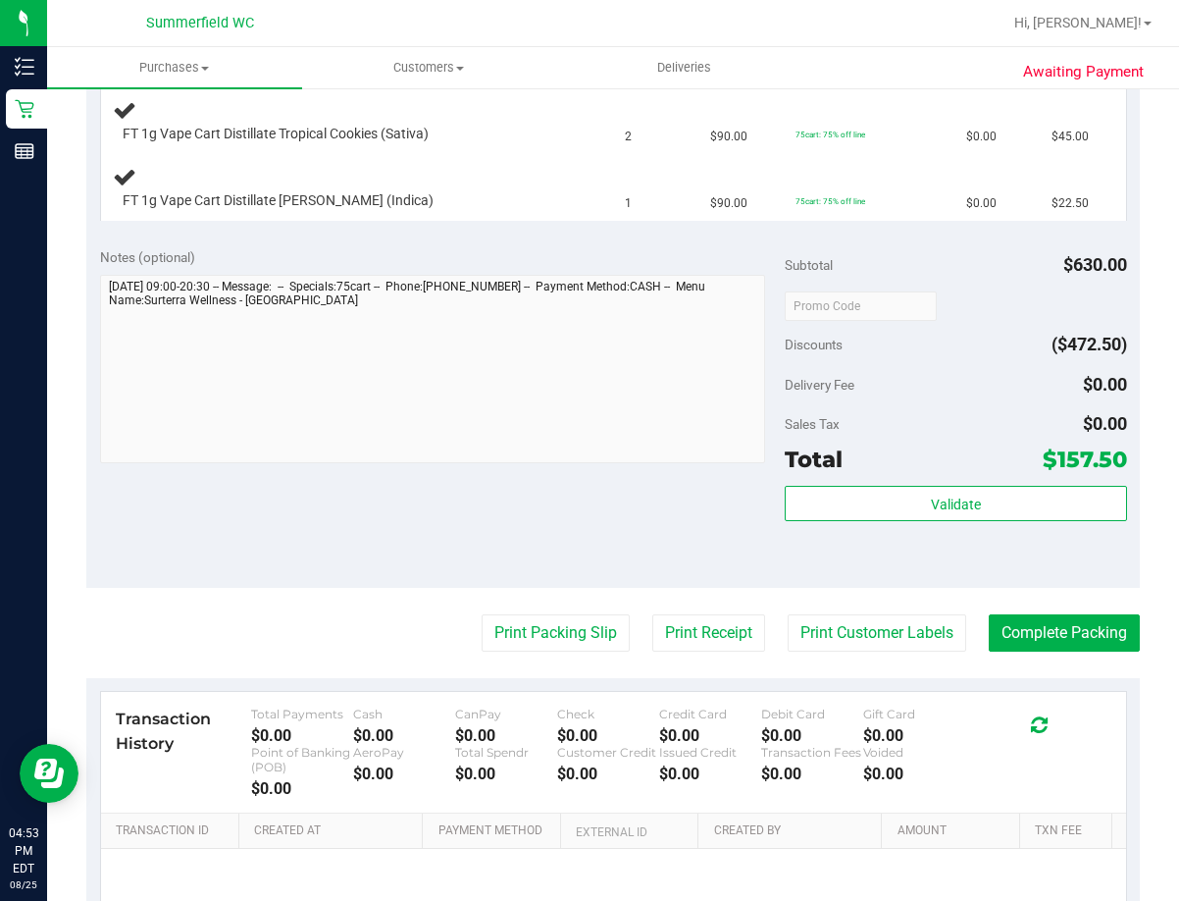
scroll to position [785, 0]
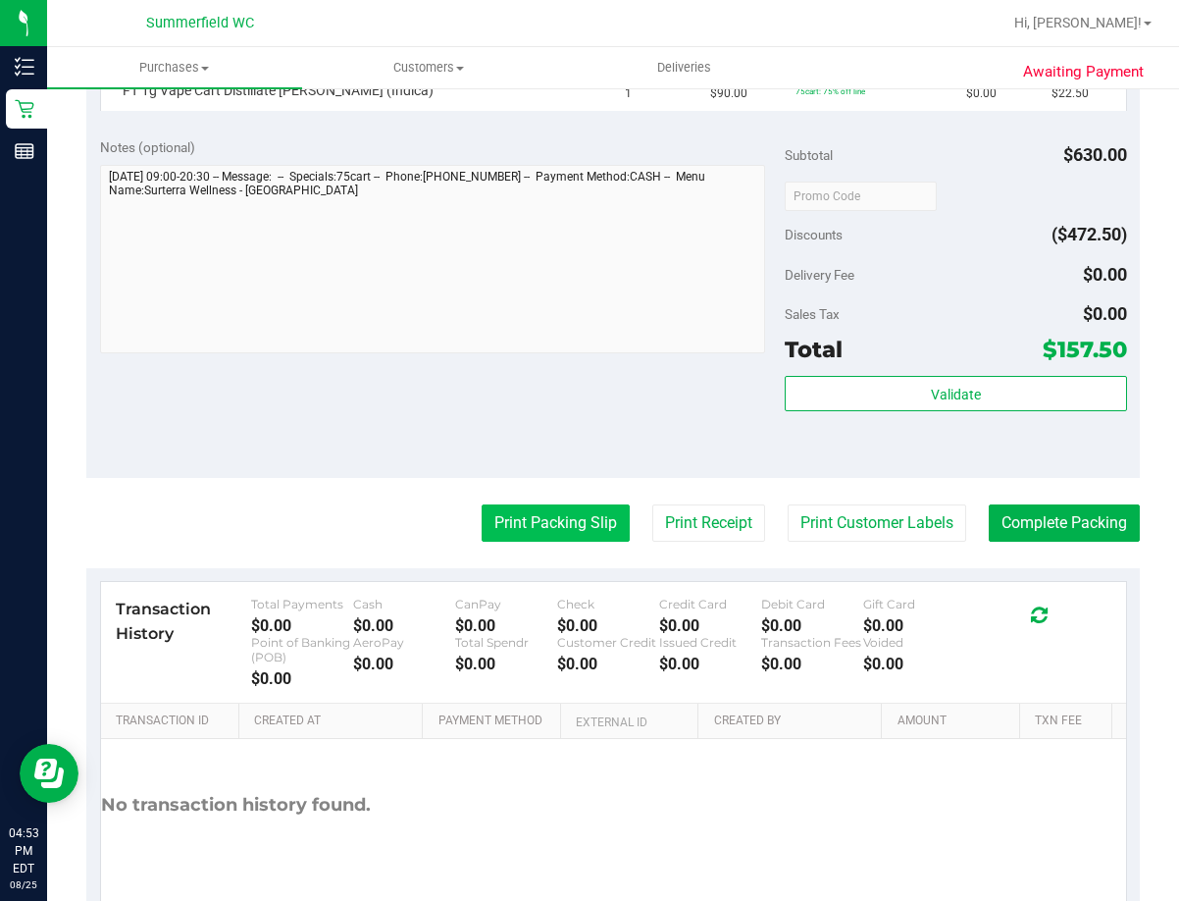
click at [546, 519] on button "Print Packing Slip" at bounding box center [556, 522] width 148 height 37
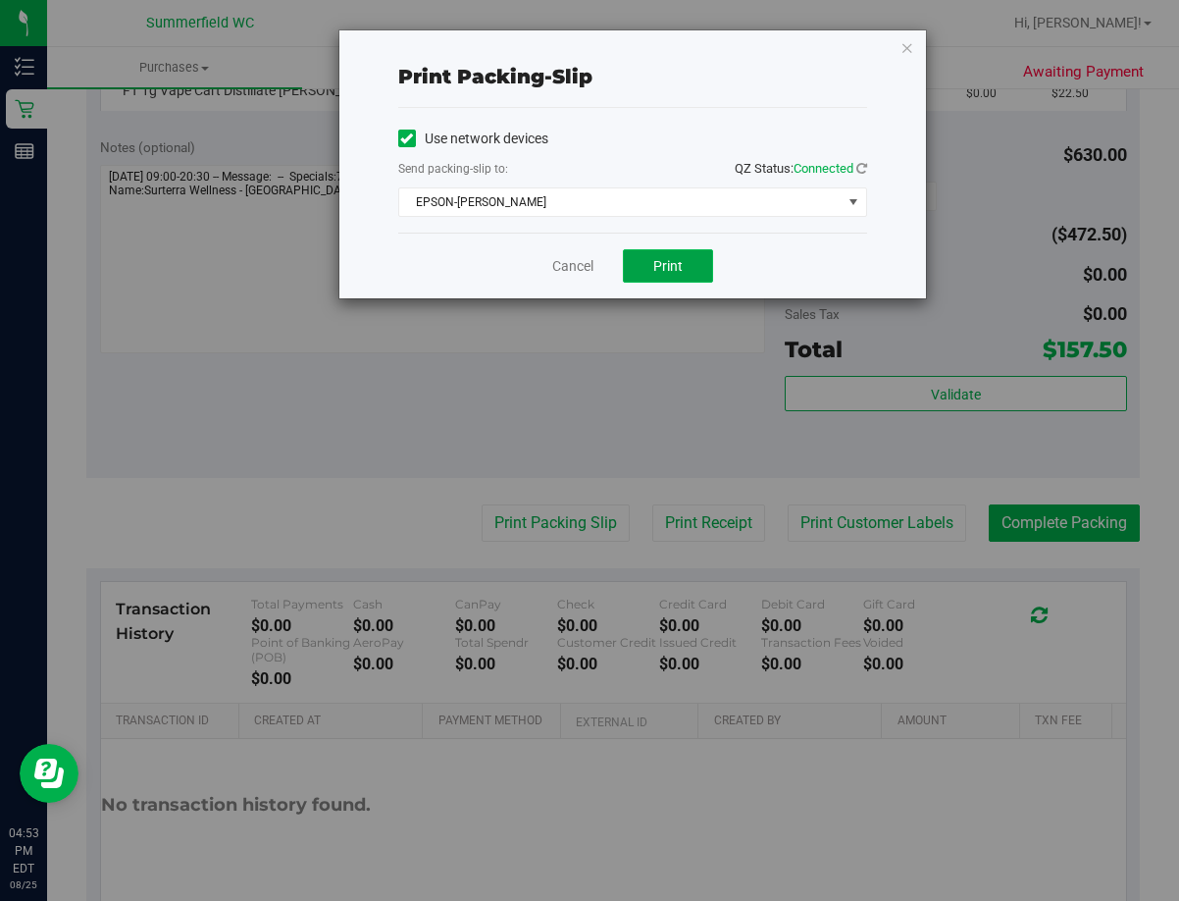
click at [678, 273] on span "Print" at bounding box center [667, 266] width 29 height 16
click at [571, 280] on div "Cancel Print" at bounding box center [632, 265] width 469 height 66
click at [548, 271] on div "Cancel Print" at bounding box center [632, 265] width 469 height 66
click at [565, 266] on link "Cancel" at bounding box center [572, 266] width 41 height 21
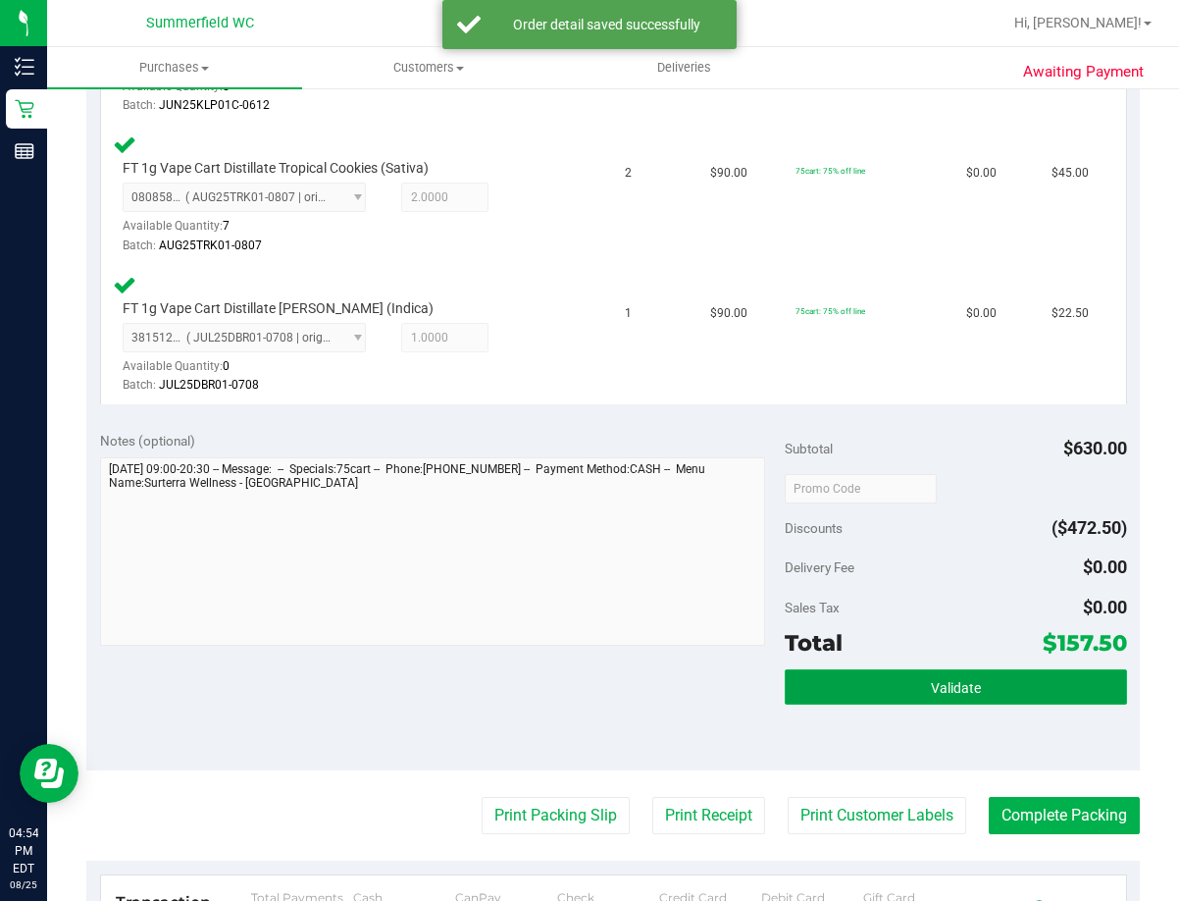
click at [910, 694] on button "Validate" at bounding box center [956, 686] width 342 height 35
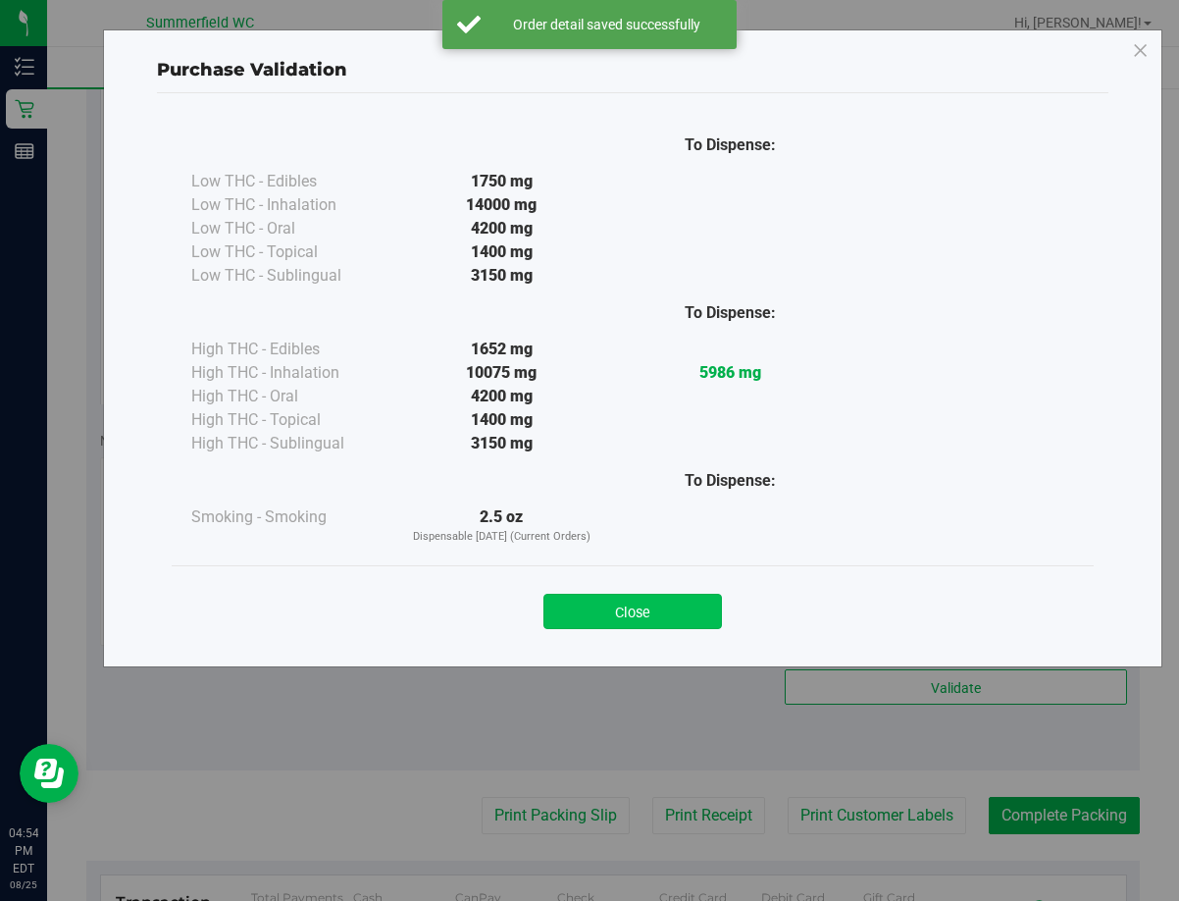
click at [688, 594] on button "Close" at bounding box center [632, 610] width 179 height 35
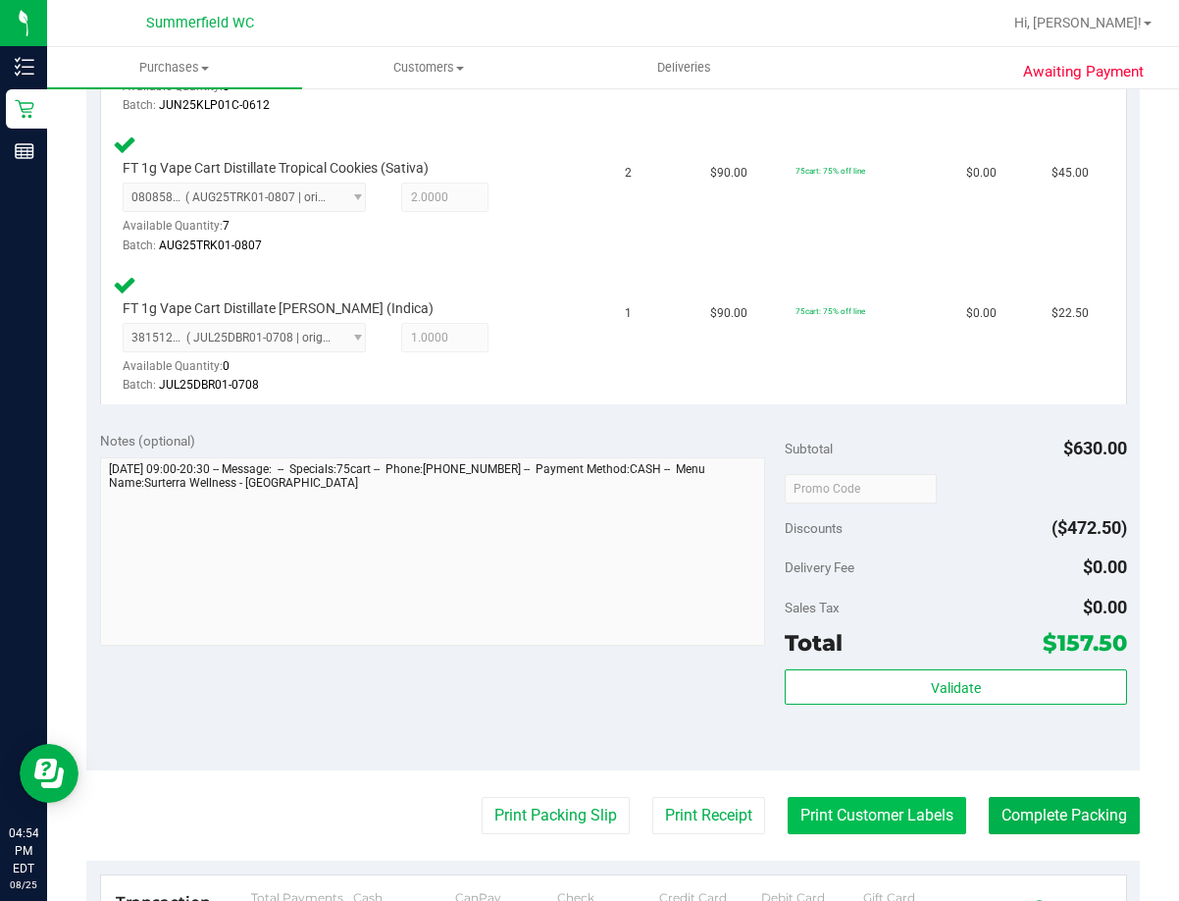
click at [875, 816] on button "Print Customer Labels" at bounding box center [877, 815] width 179 height 37
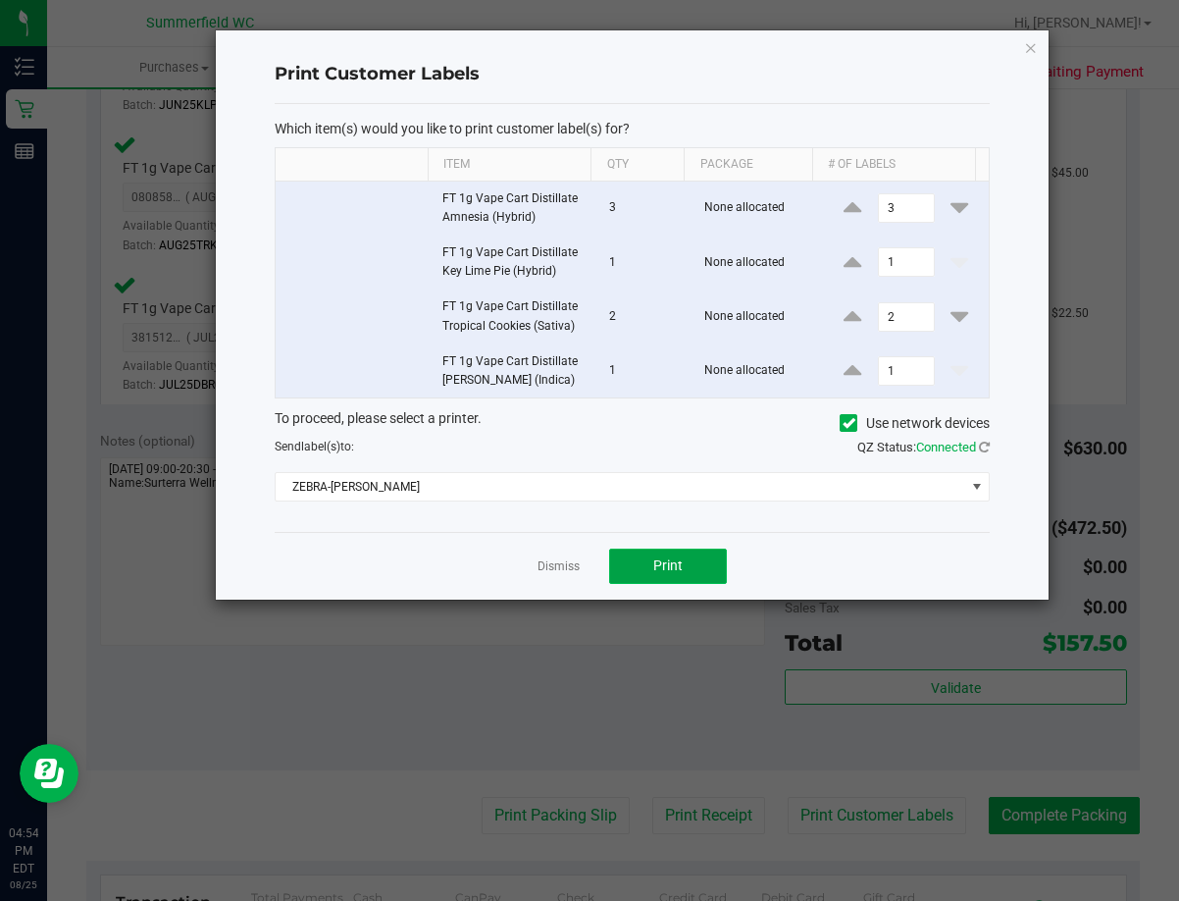
click at [677, 555] on button "Print" at bounding box center [668, 565] width 118 height 35
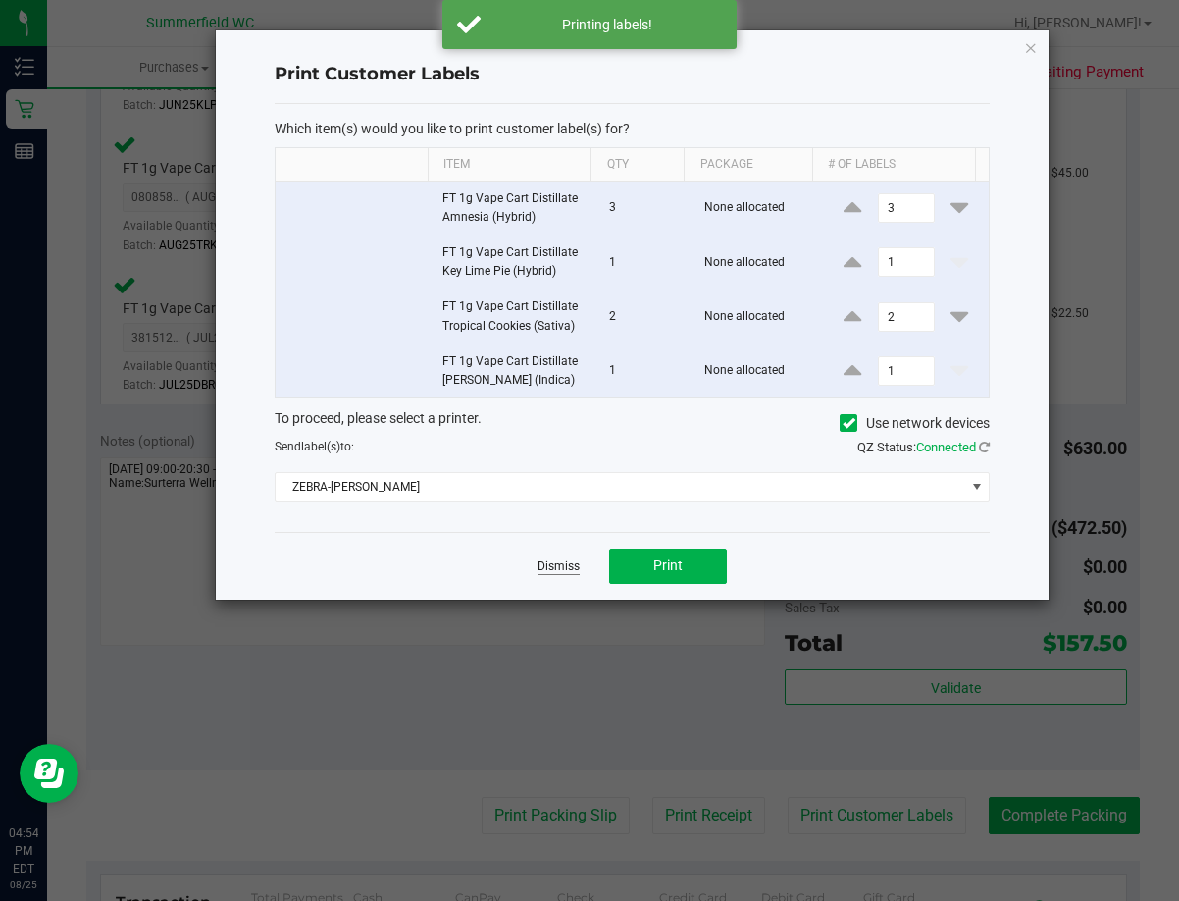
click at [558, 563] on link "Dismiss" at bounding box center [559, 566] width 42 height 17
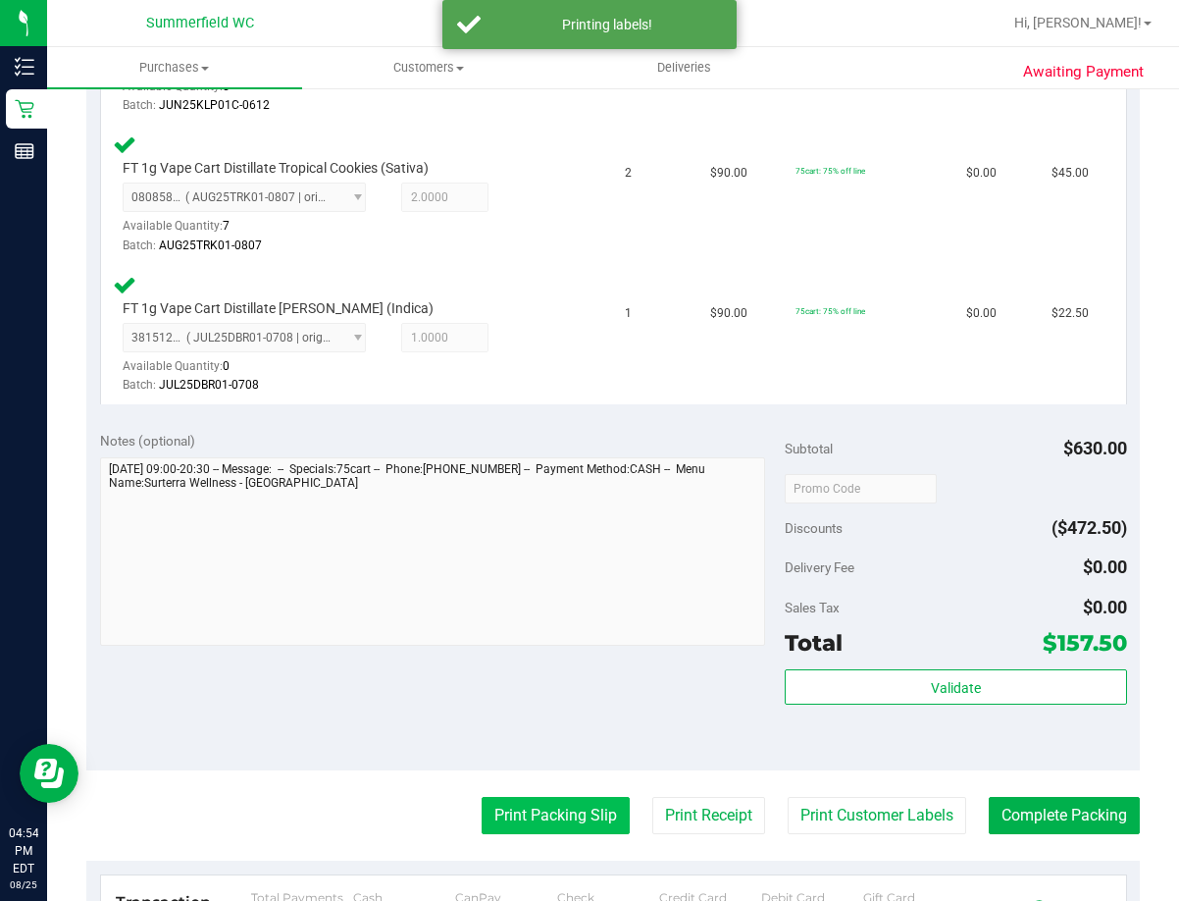
click at [554, 818] on button "Print Packing Slip" at bounding box center [556, 815] width 148 height 37
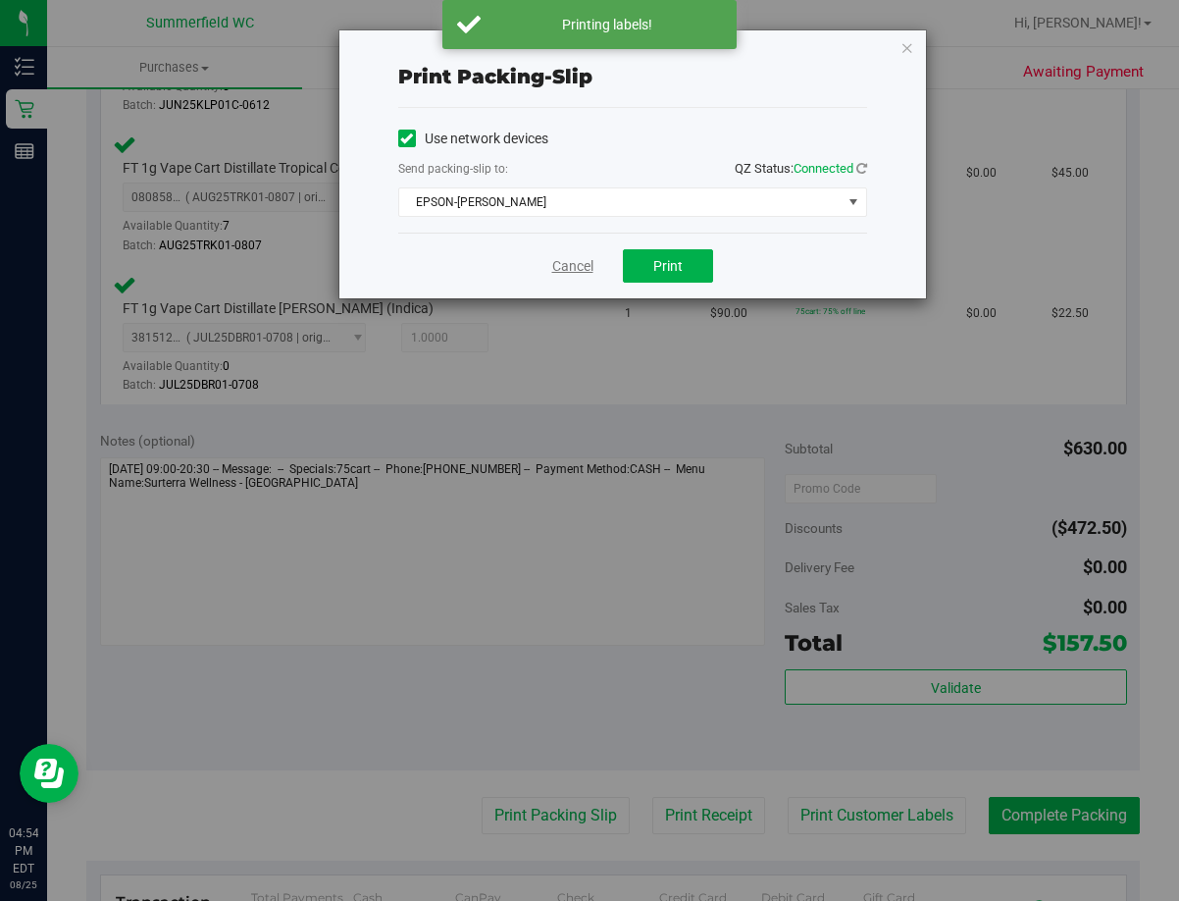
click at [581, 266] on link "Cancel" at bounding box center [572, 266] width 41 height 21
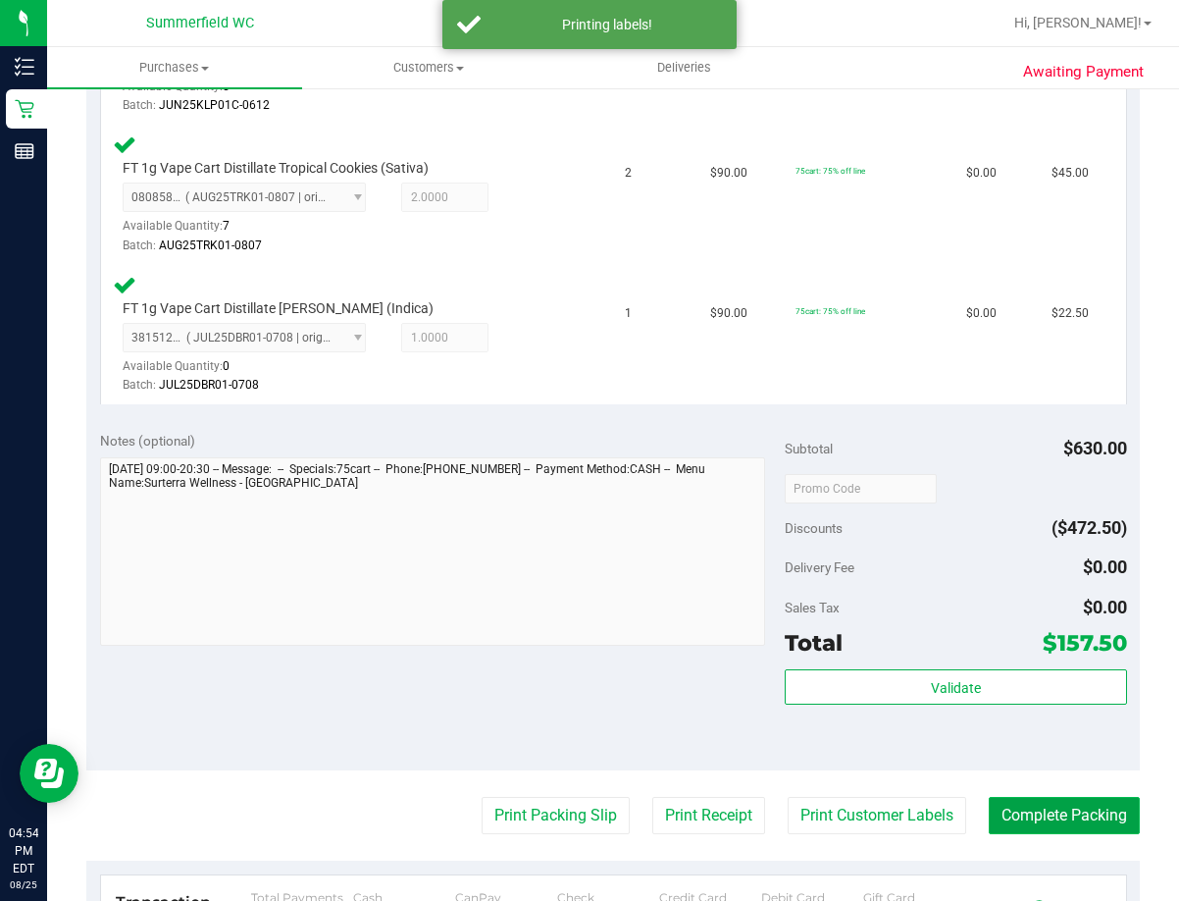
click at [1042, 815] on button "Complete Packing" at bounding box center [1064, 815] width 151 height 37
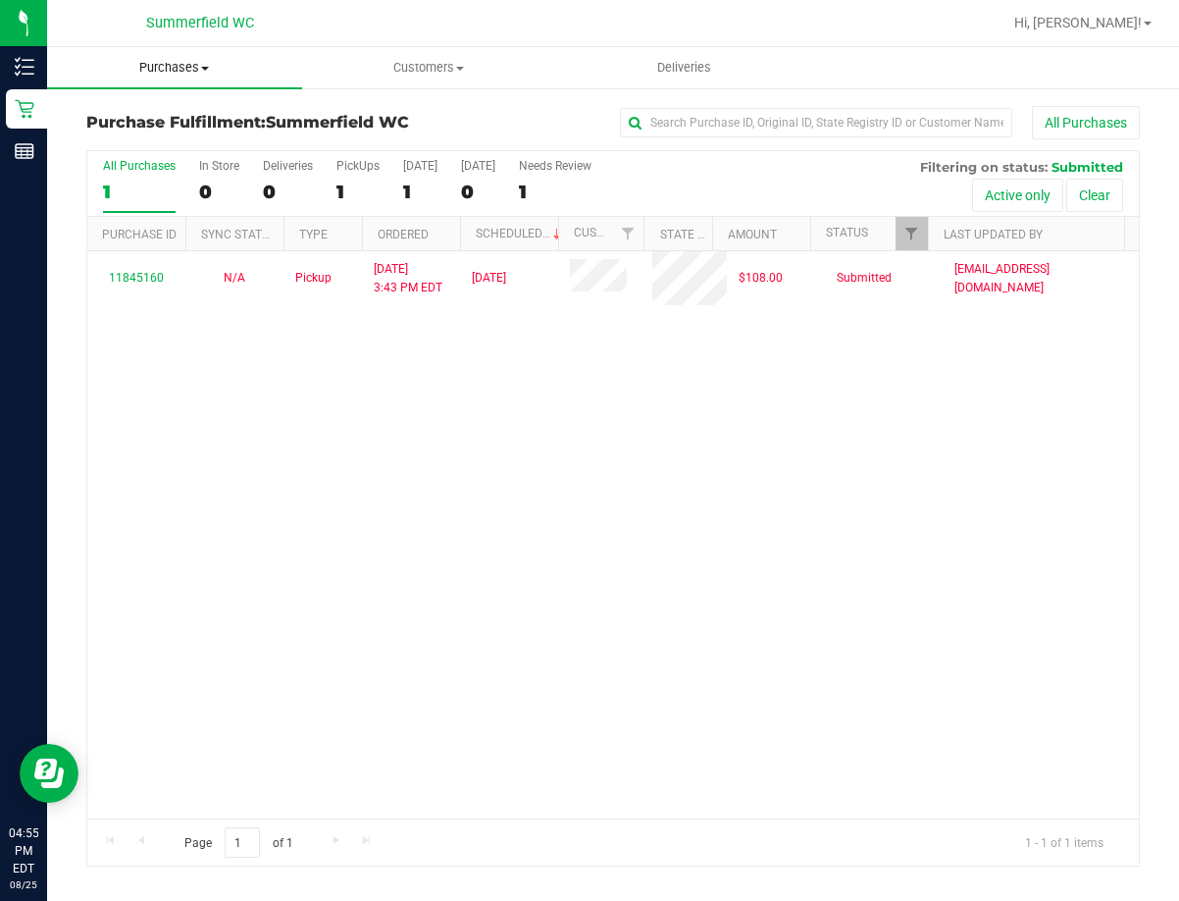
click at [182, 66] on span "Purchases" at bounding box center [174, 68] width 255 height 18
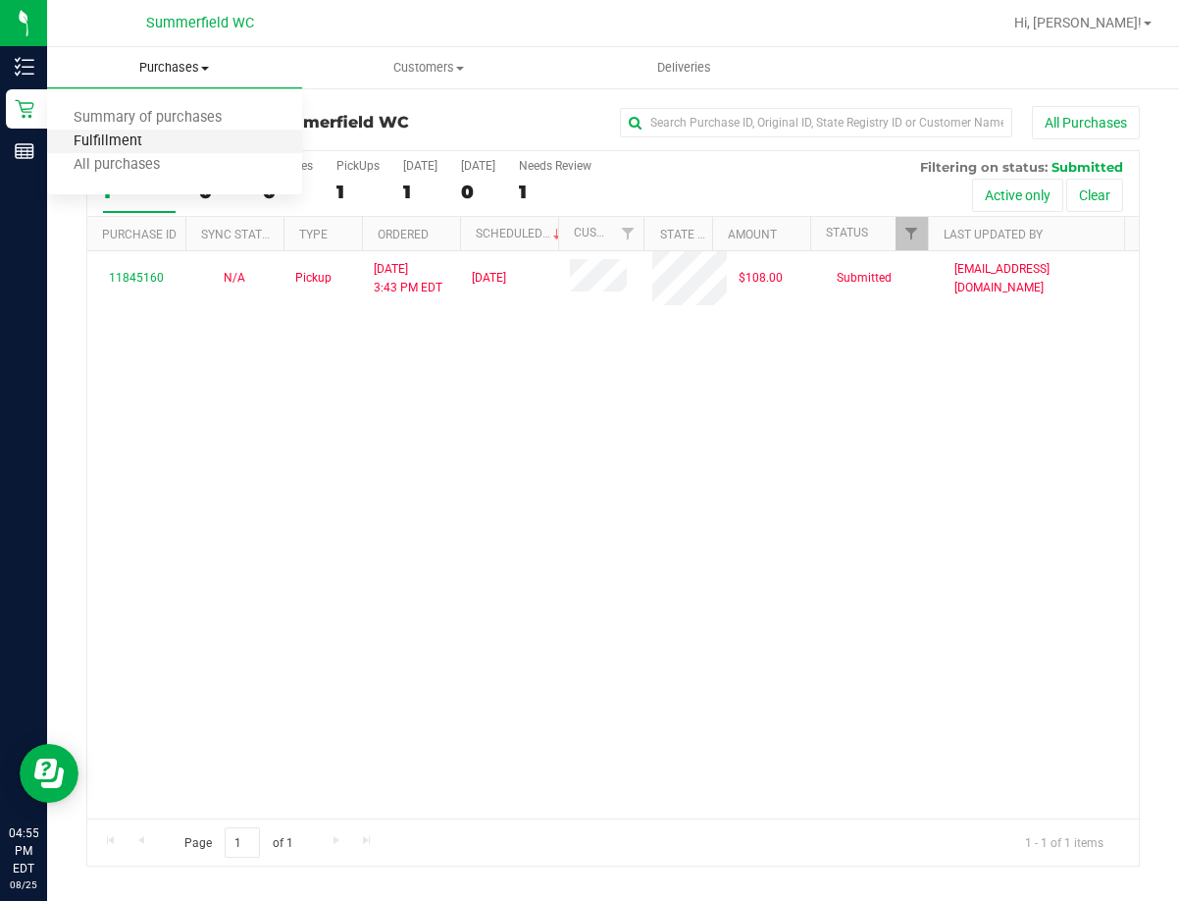
click at [129, 143] on span "Fulfillment" at bounding box center [108, 141] width 122 height 17
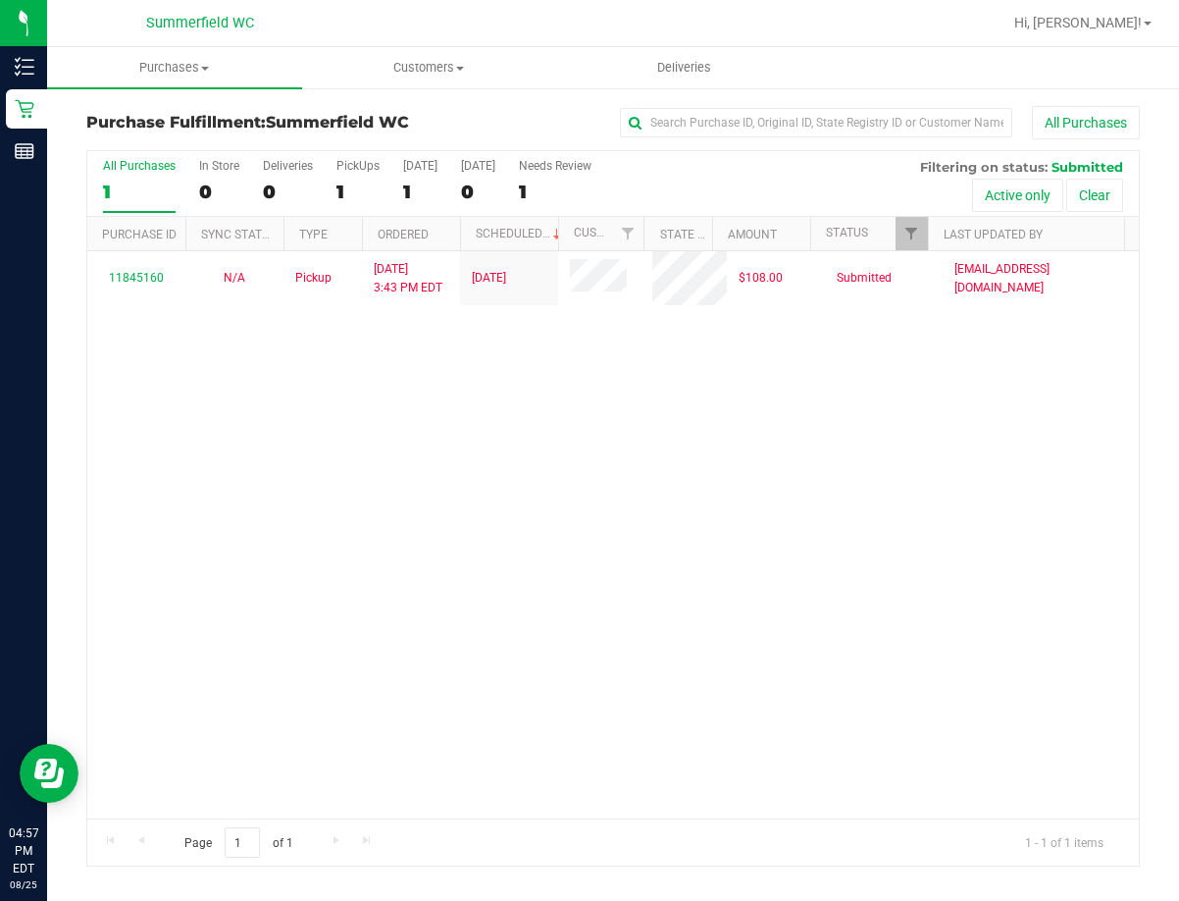
click at [533, 492] on div "11845160 N/A Pickup [DATE] 3:43 PM EDT 8/25/2025 $108.00 Submitted [EMAIL_ADDRE…" at bounding box center [613, 534] width 1052 height 567
click at [168, 64] on span "Purchases" at bounding box center [174, 68] width 255 height 18
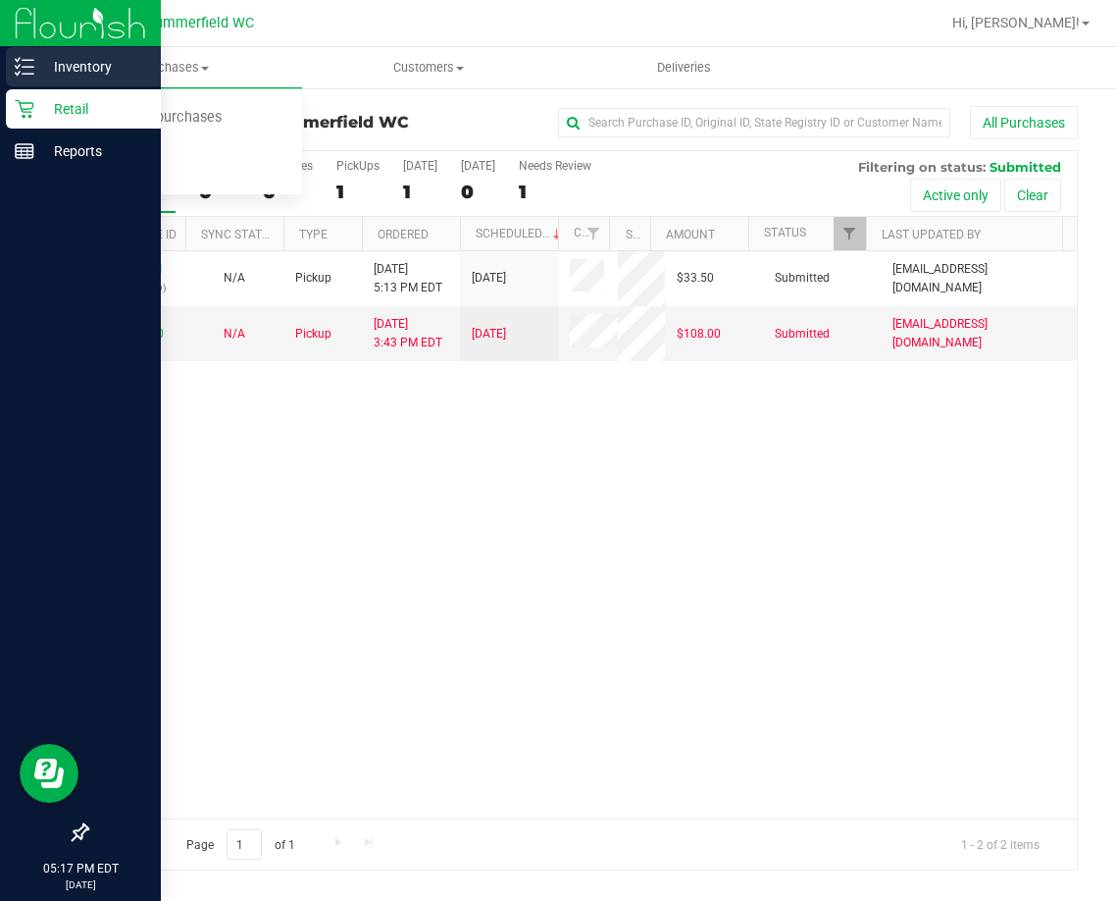
click at [77, 67] on p "Inventory" at bounding box center [93, 67] width 118 height 24
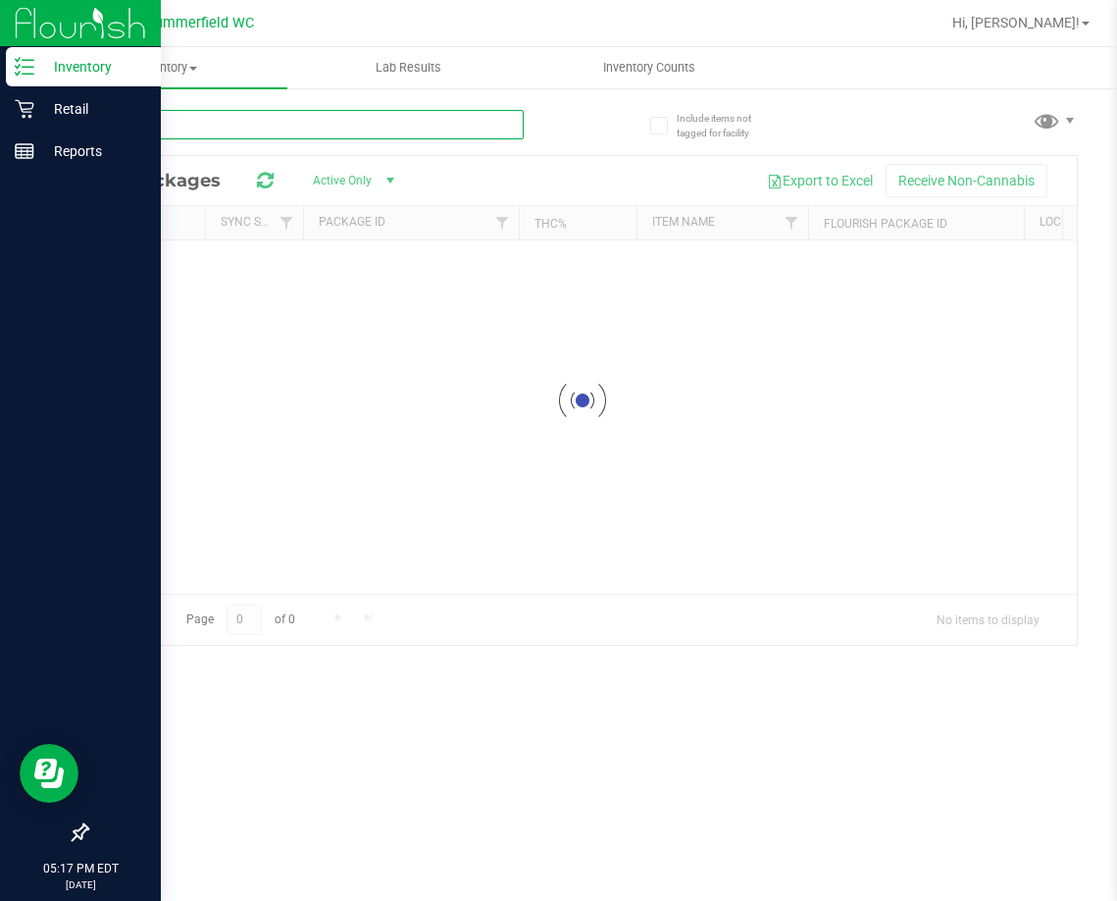
click at [198, 132] on input "text" at bounding box center [305, 124] width 438 height 29
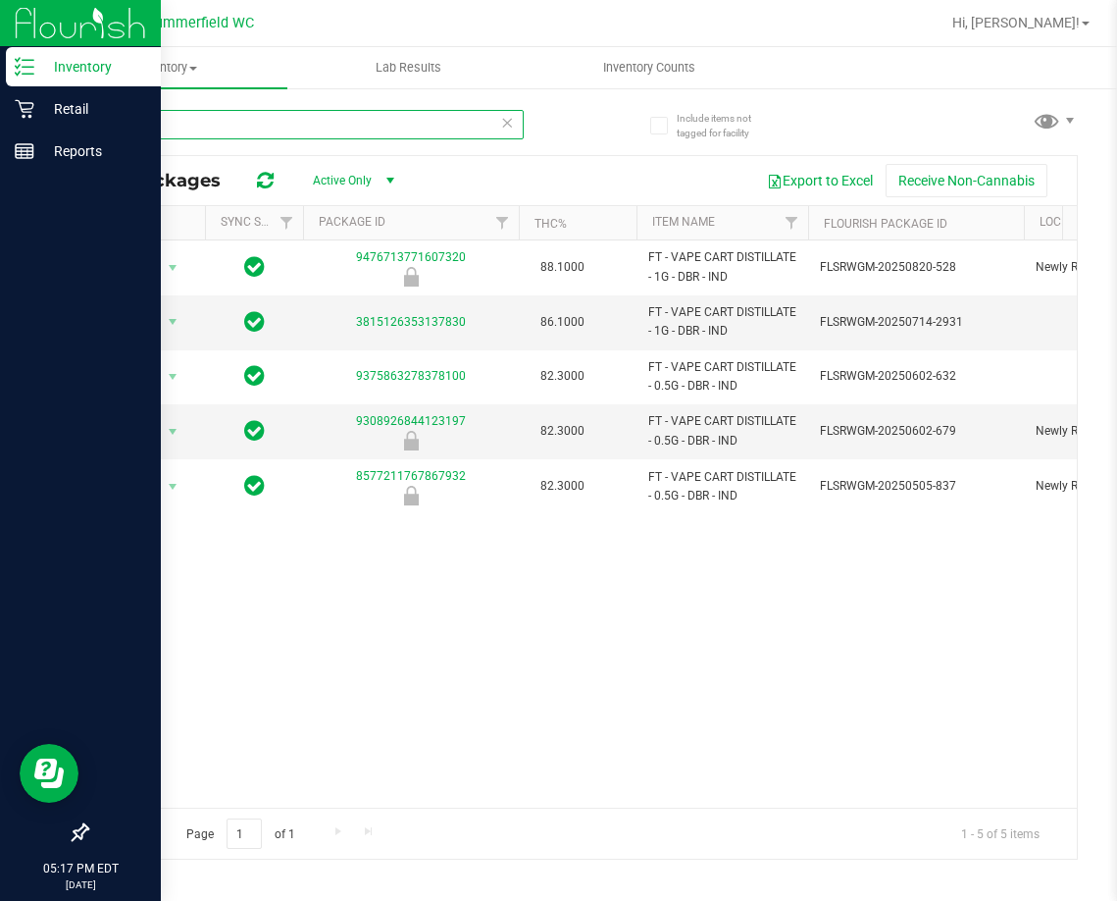
drag, startPoint x: 144, startPoint y: 121, endPoint x: 99, endPoint y: 121, distance: 45.1
click at [99, 121] on input "dbr" at bounding box center [305, 124] width 438 height 29
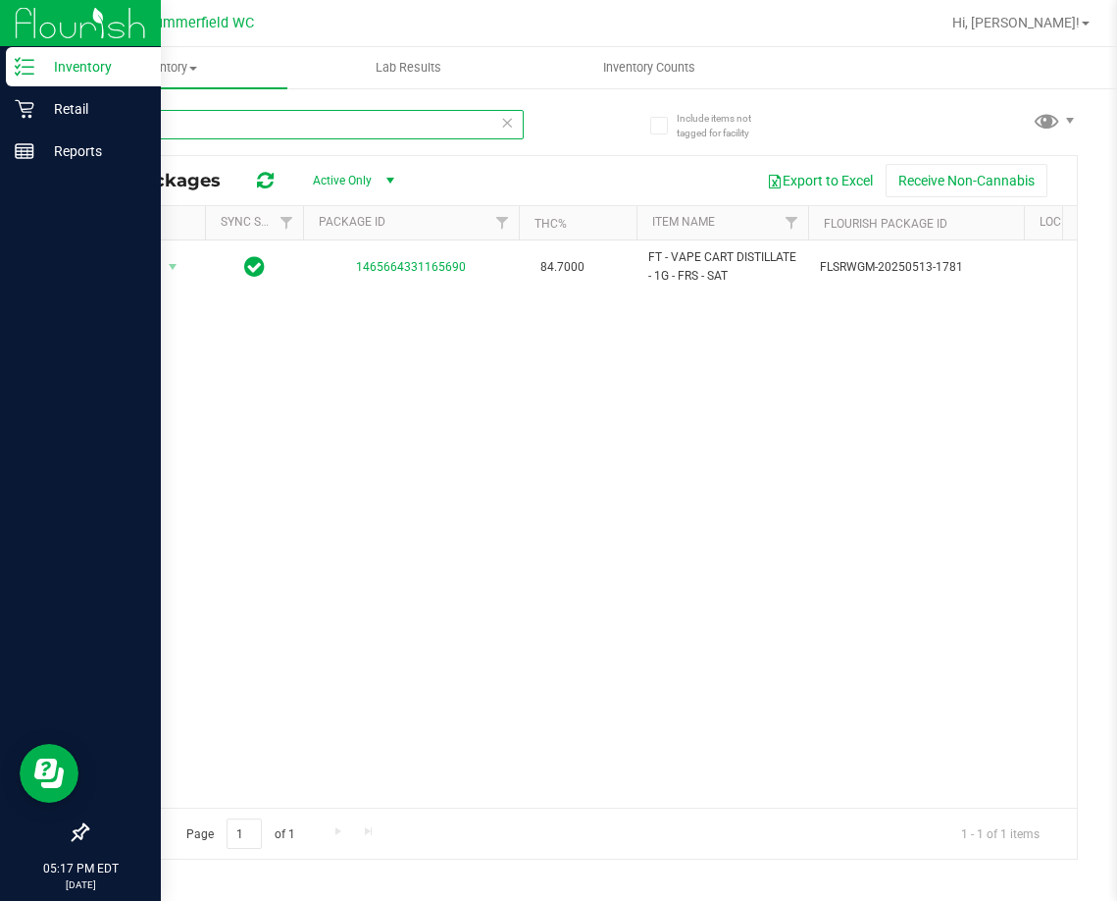
drag, startPoint x: 133, startPoint y: 126, endPoint x: 78, endPoint y: 121, distance: 55.2
click at [79, 121] on div "Include items not tagged for facility frs All Packages Active Only Active Only …" at bounding box center [582, 385] width 1070 height 598
type input "frs"
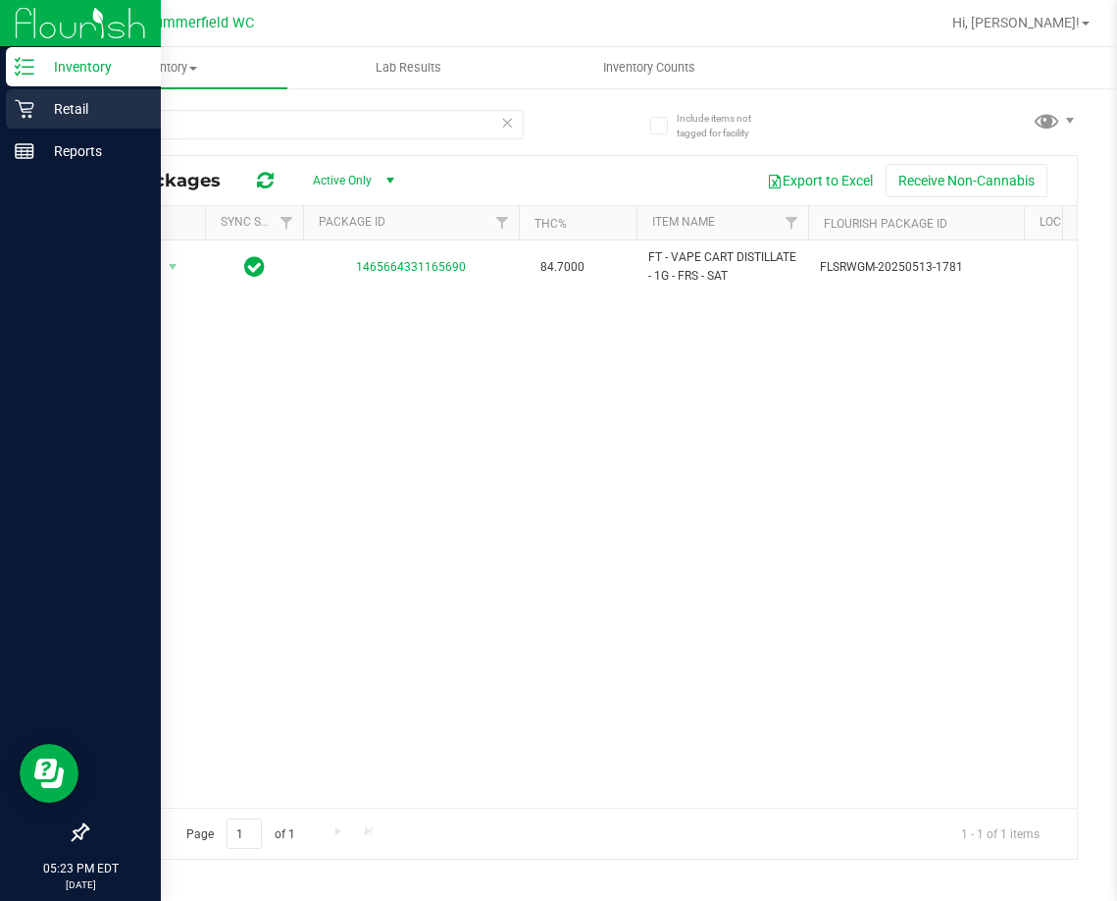
click at [71, 107] on p "Retail" at bounding box center [93, 109] width 118 height 24
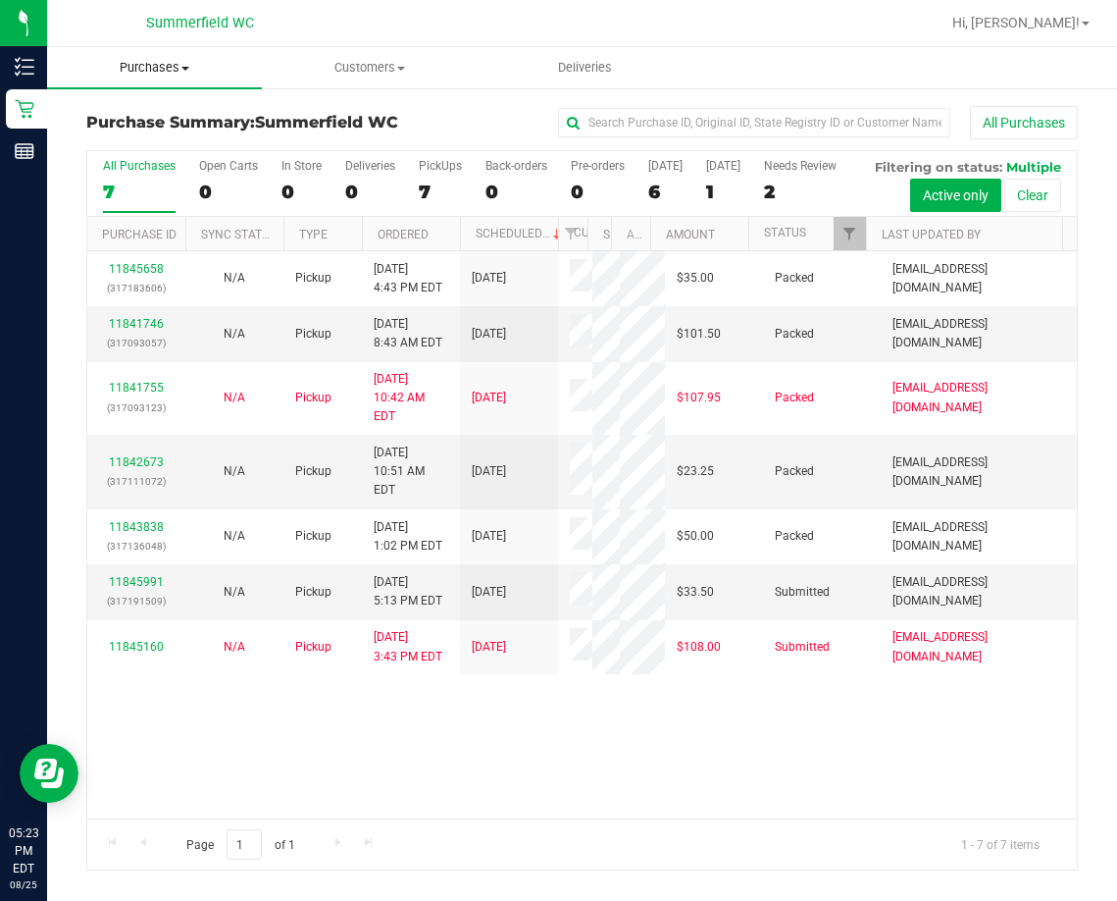
click at [165, 64] on span "Purchases" at bounding box center [154, 68] width 215 height 18
click at [111, 134] on span "Fulfillment" at bounding box center [108, 141] width 122 height 17
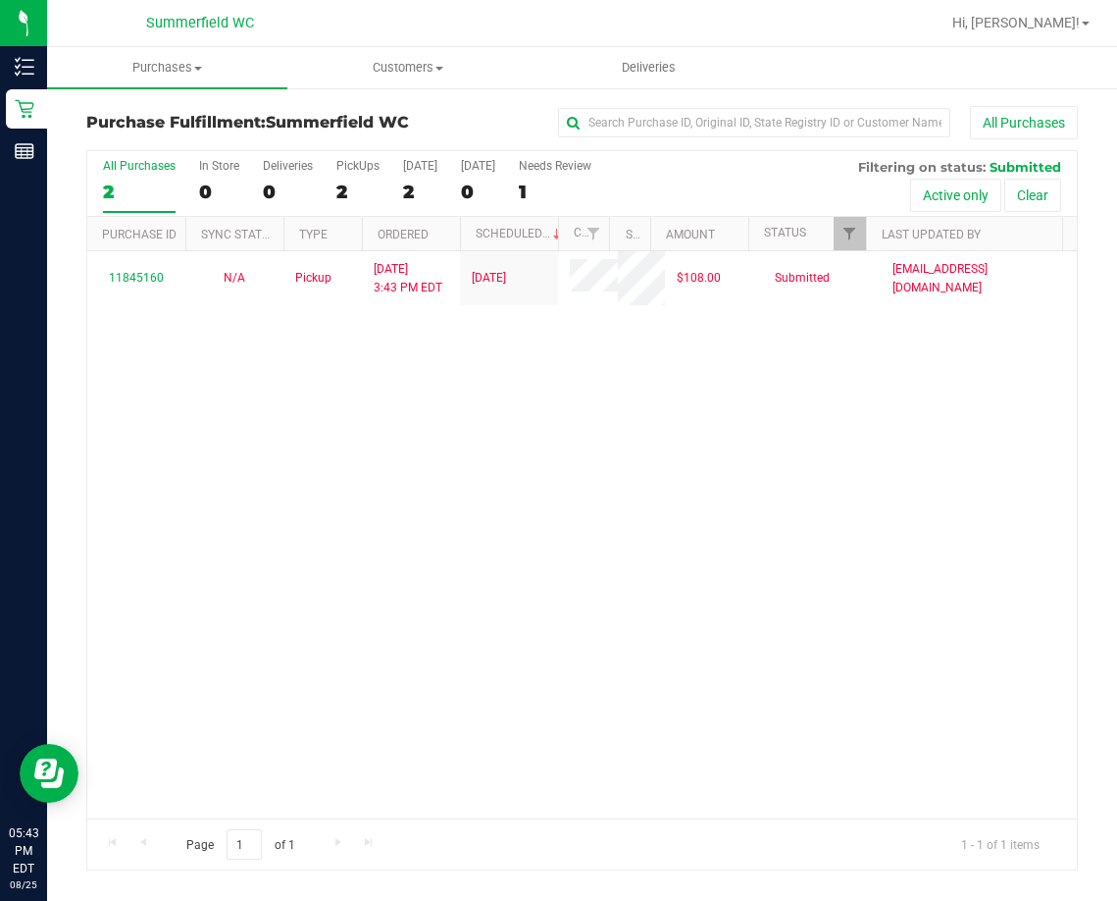
click at [562, 559] on div "11845160 N/A Pickup [DATE] 3:43 PM EDT 8/25/2025 $108.00 Submitted [EMAIL_ADDRE…" at bounding box center [582, 534] width 990 height 567
click at [786, 551] on div "11845160 N/A Pickup [DATE] 3:43 PM EDT 8/25/2025 $108.00 Submitted [EMAIL_ADDRE…" at bounding box center [582, 534] width 990 height 567
click at [524, 624] on div "11845160 N/A Pickup [DATE] 3:43 PM EDT 8/25/2025 $108.00 Submitted [EMAIL_ADDRE…" at bounding box center [582, 534] width 990 height 567
click at [430, 608] on div "11845160 N/A Pickup [DATE] 3:43 PM EDT 8/25/2025 $108.00 Submitted [EMAIL_ADDRE…" at bounding box center [582, 534] width 990 height 567
click at [795, 586] on div "11845160 N/A Pickup [DATE] 3:43 PM EDT 8/25/2025 $108.00 Submitted [EMAIL_ADDRE…" at bounding box center [582, 534] width 990 height 567
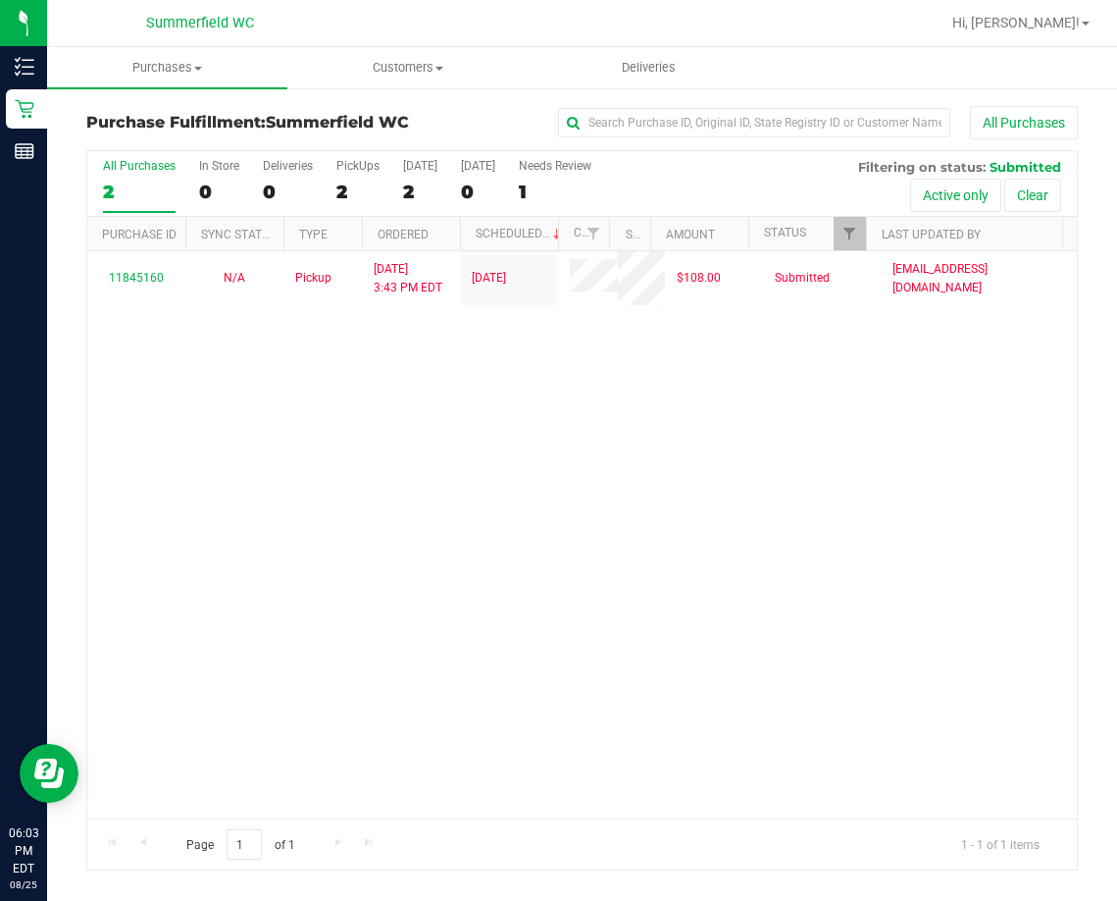
click at [424, 466] on div "11845160 N/A Pickup [DATE] 3:43 PM EDT 8/25/2025 $108.00 Submitted [EMAIL_ADDRE…" at bounding box center [582, 534] width 990 height 567
click at [186, 71] on span "Purchases" at bounding box center [167, 68] width 240 height 18
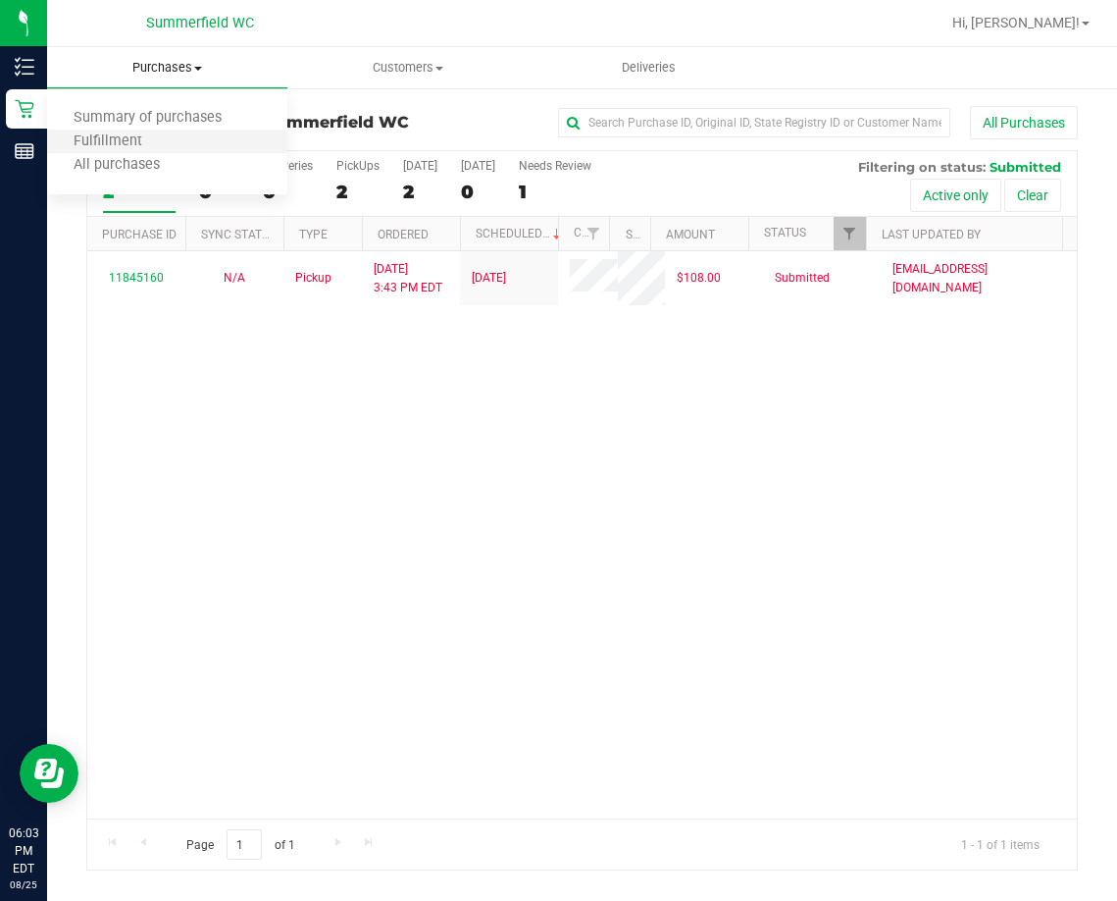
click at [171, 134] on li "Fulfillment" at bounding box center [167, 142] width 240 height 24
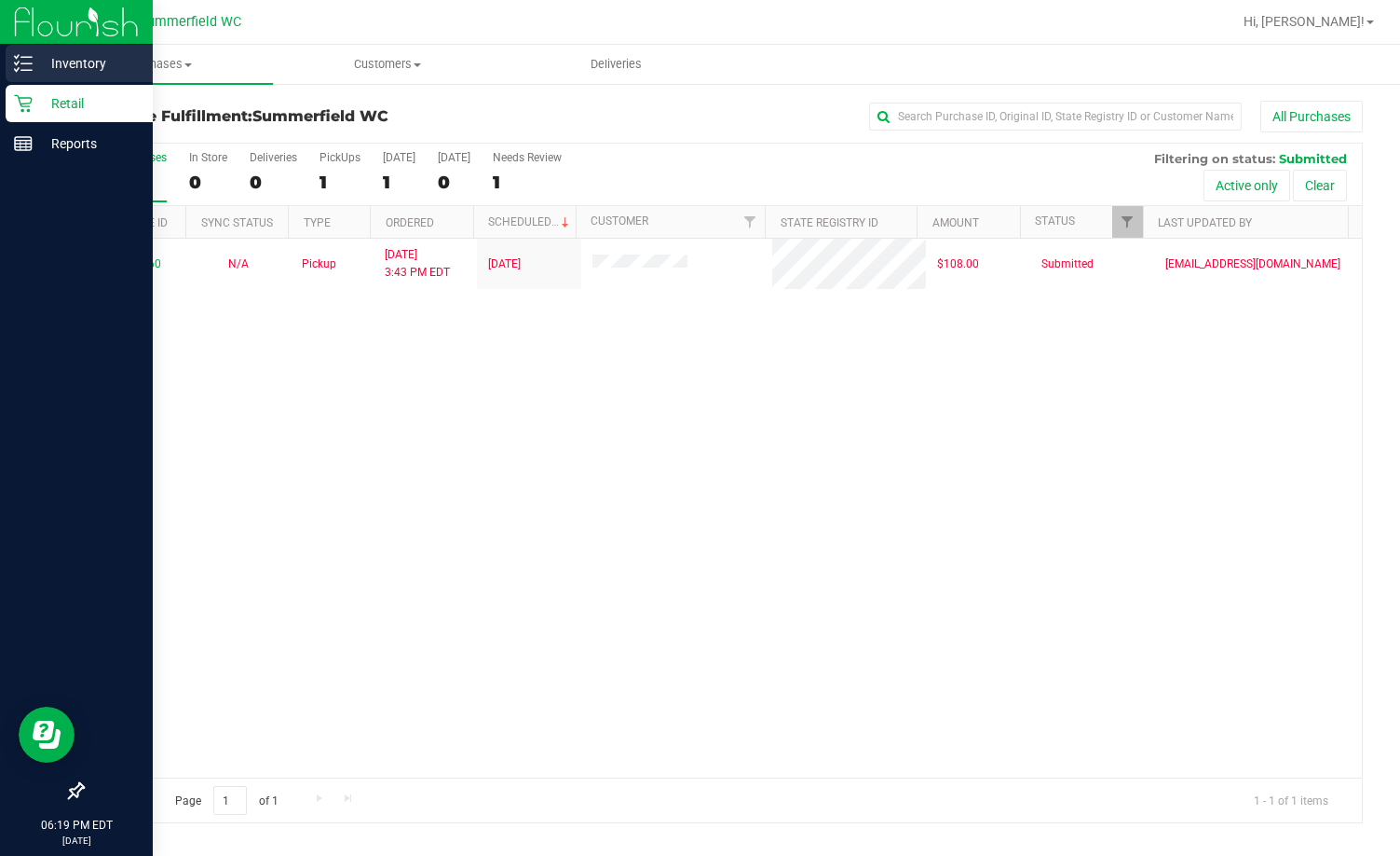
click at [85, 64] on p "Inventory" at bounding box center [88, 64] width 112 height 23
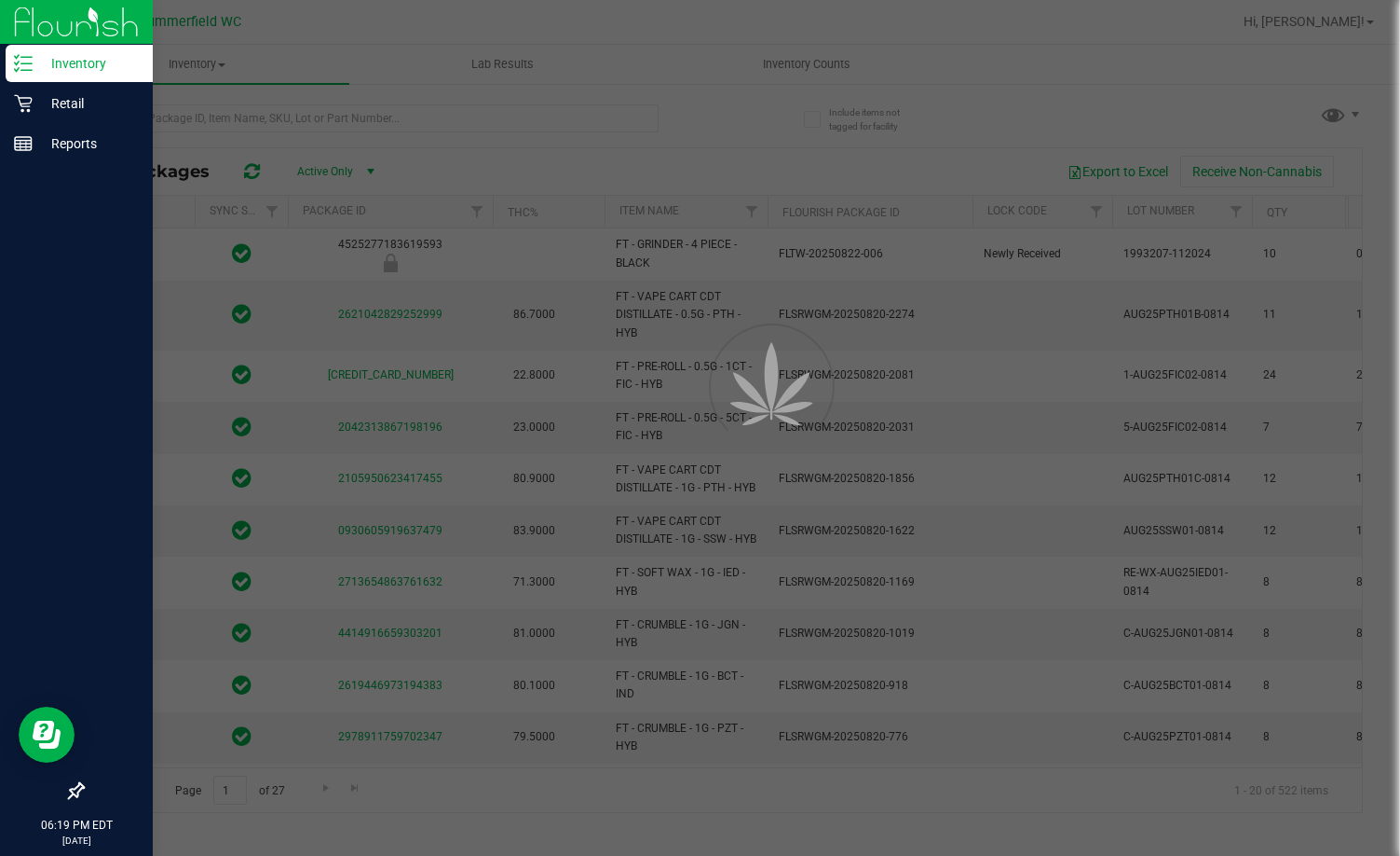
click at [291, 117] on div at bounding box center [700, 428] width 1400 height 856
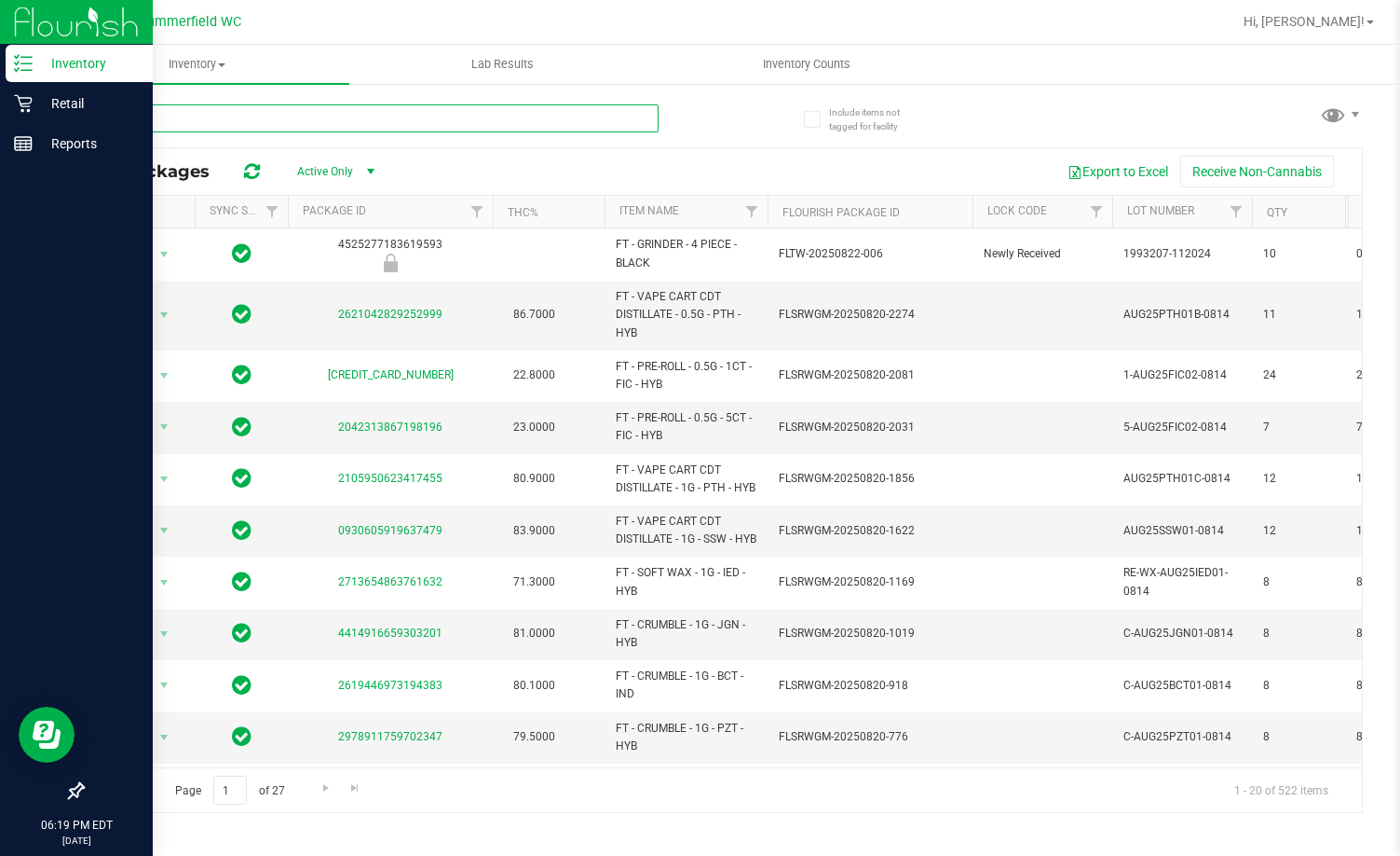
click at [291, 117] on input "text" at bounding box center [369, 118] width 577 height 28
type input "hash"
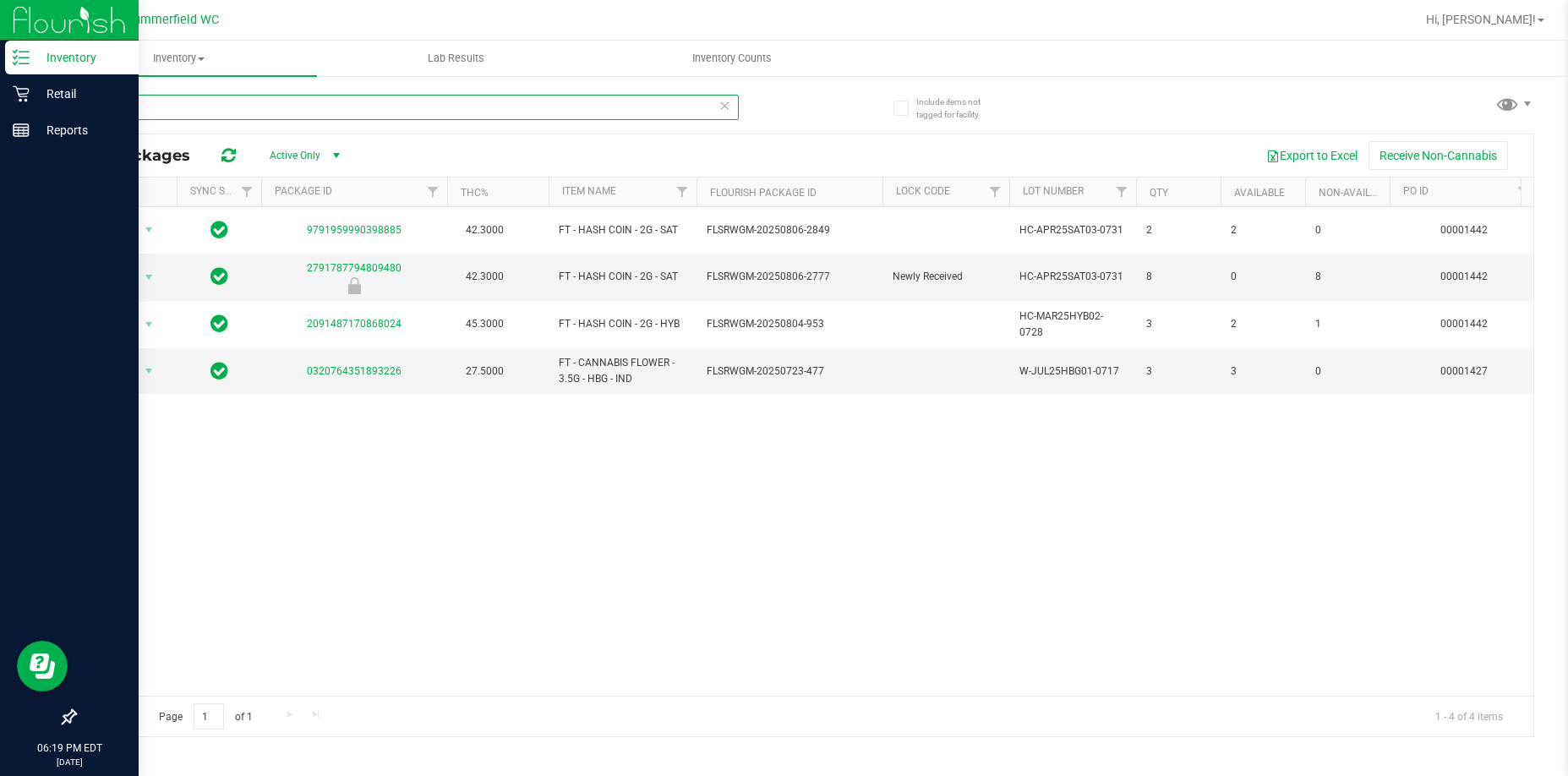
drag, startPoint x: 122, startPoint y: 108, endPoint x: 70, endPoint y: 114, distance: 52.3
click at [70, 114] on div "Include items not tagged for facility hash All Packages Active Only Active Only…" at bounding box center [804, 332] width 1528 height 515
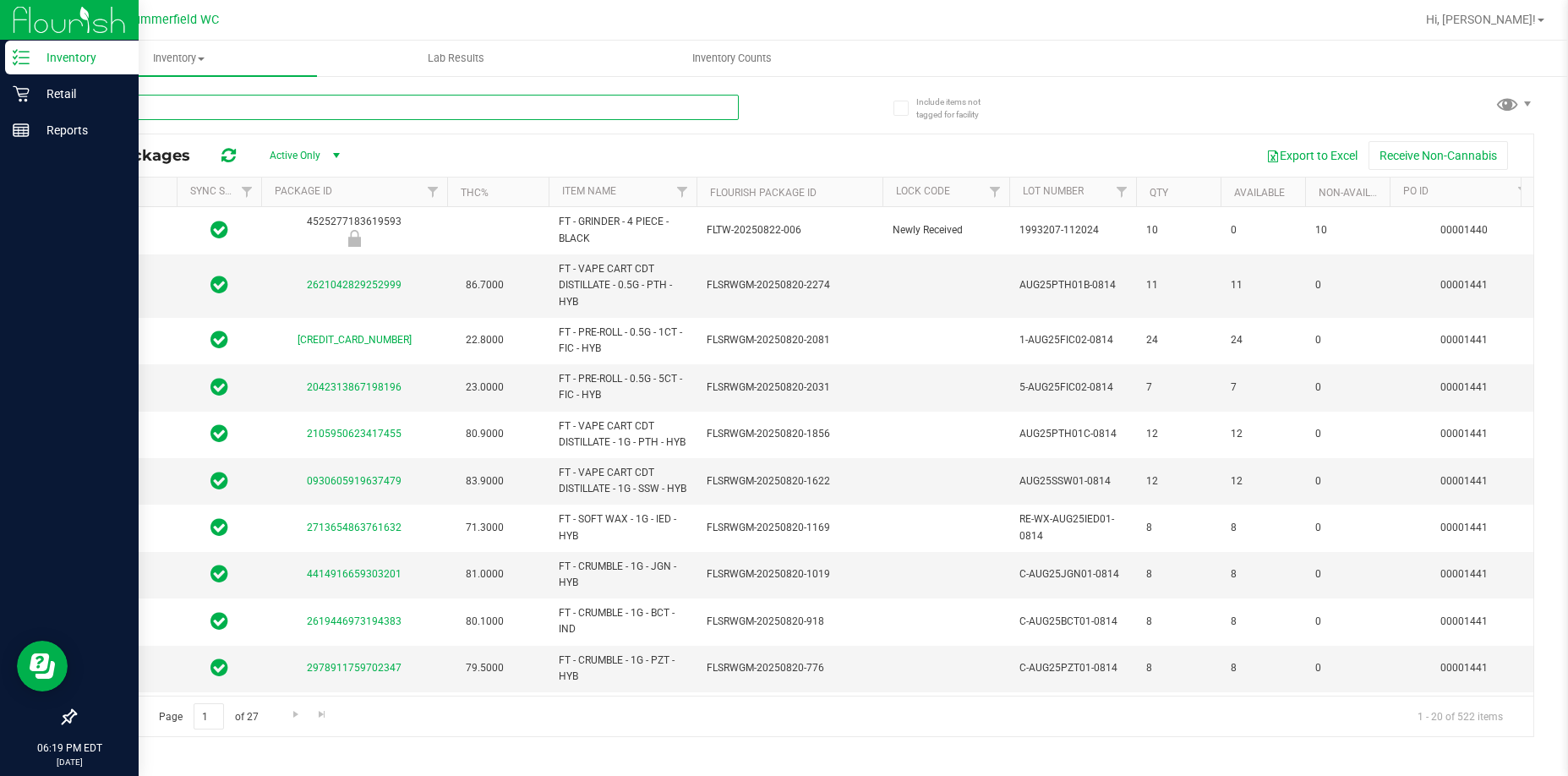
type input "2026-08-12"
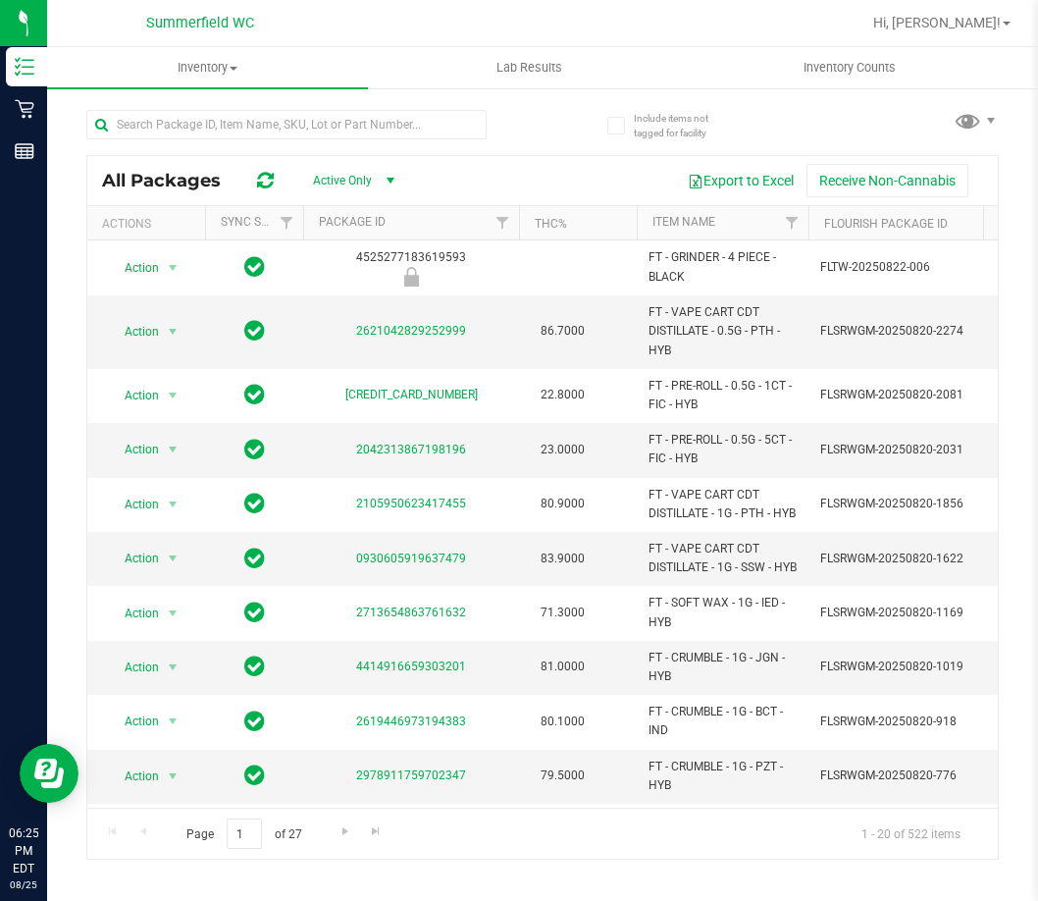
click at [541, 121] on div at bounding box center [314, 123] width 456 height 63
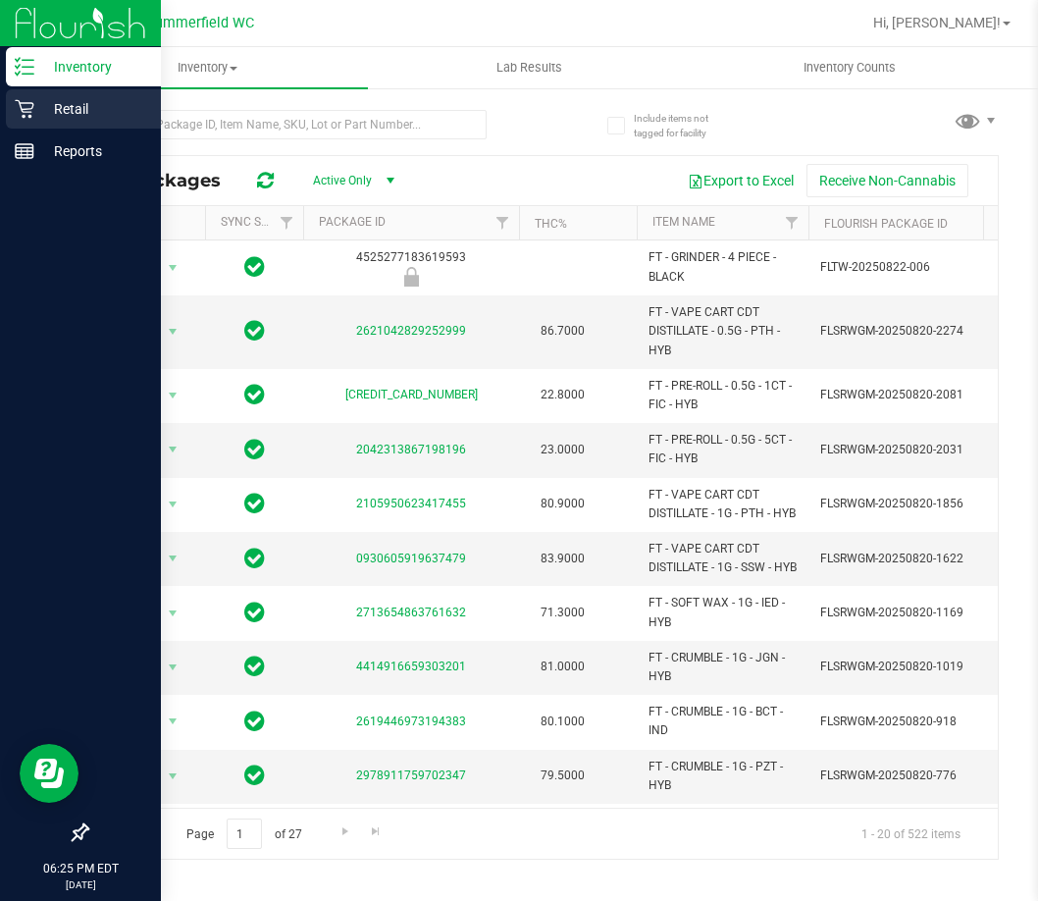
click at [80, 108] on p "Retail" at bounding box center [93, 109] width 118 height 24
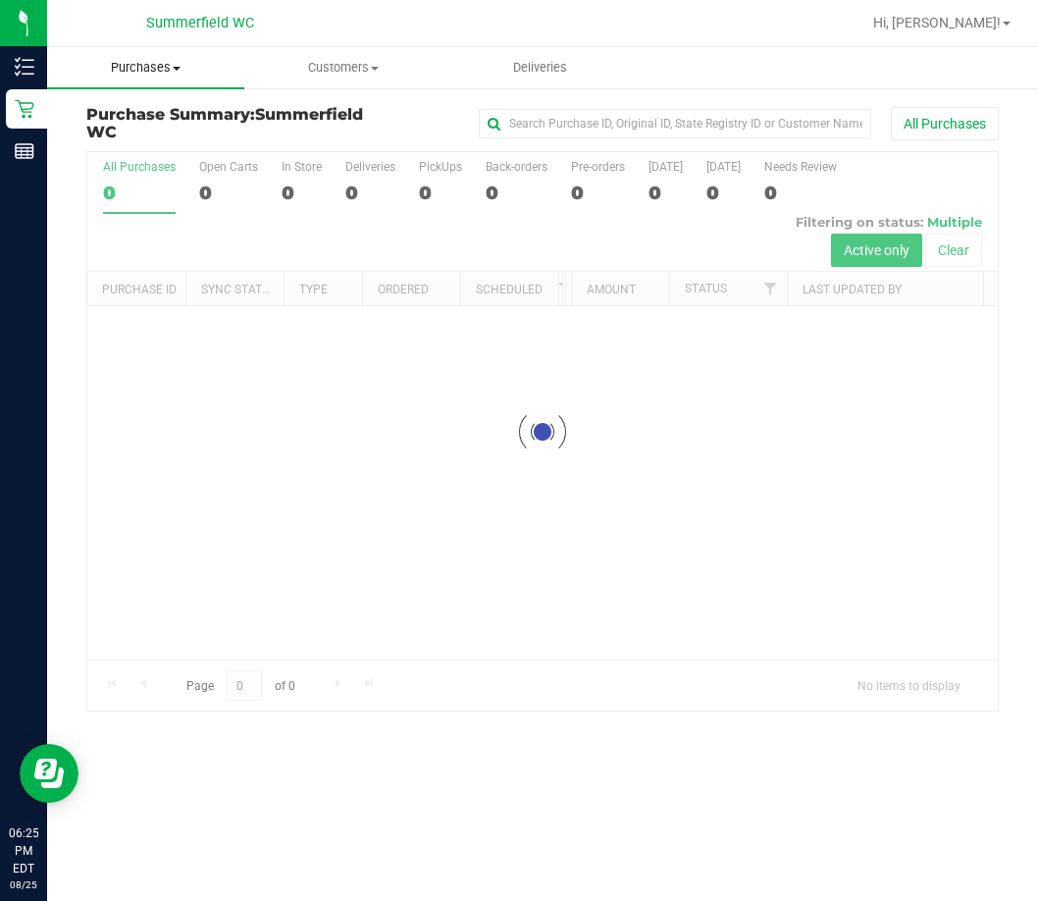
click at [145, 67] on span "Purchases" at bounding box center [145, 68] width 197 height 18
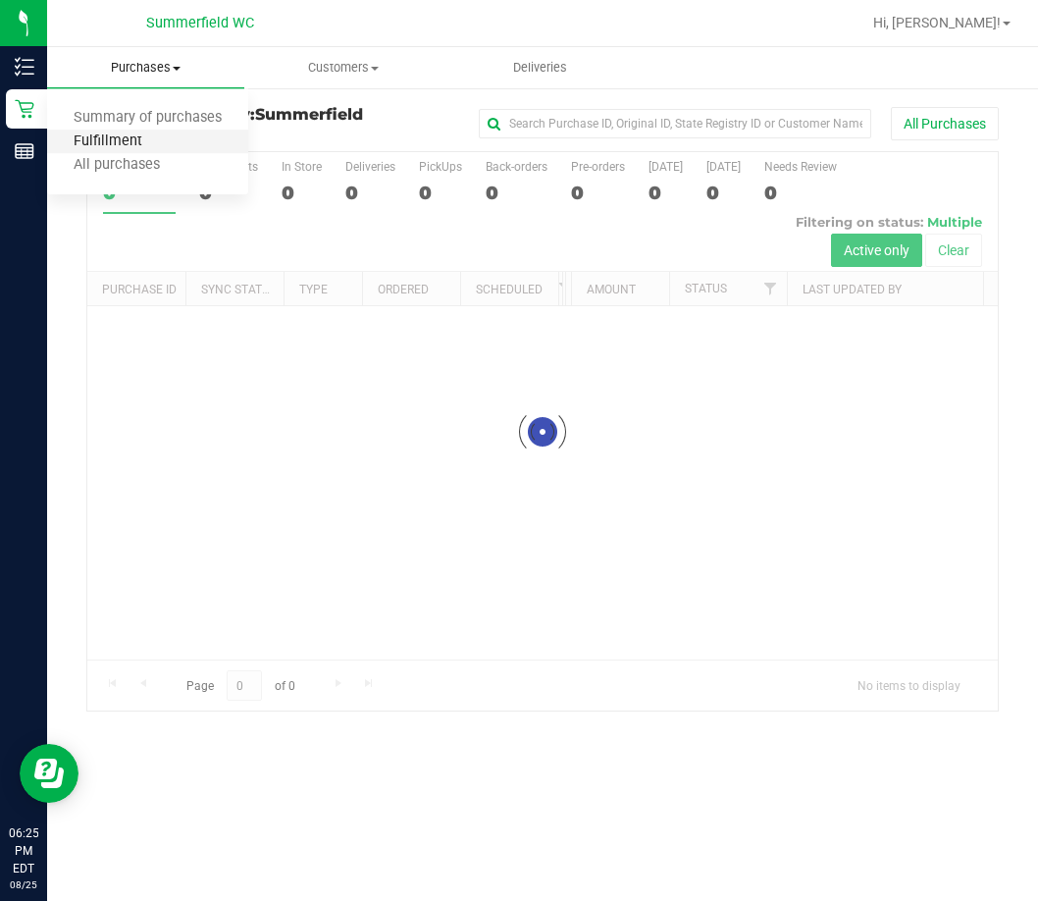
click at [134, 144] on span "Fulfillment" at bounding box center [108, 141] width 122 height 17
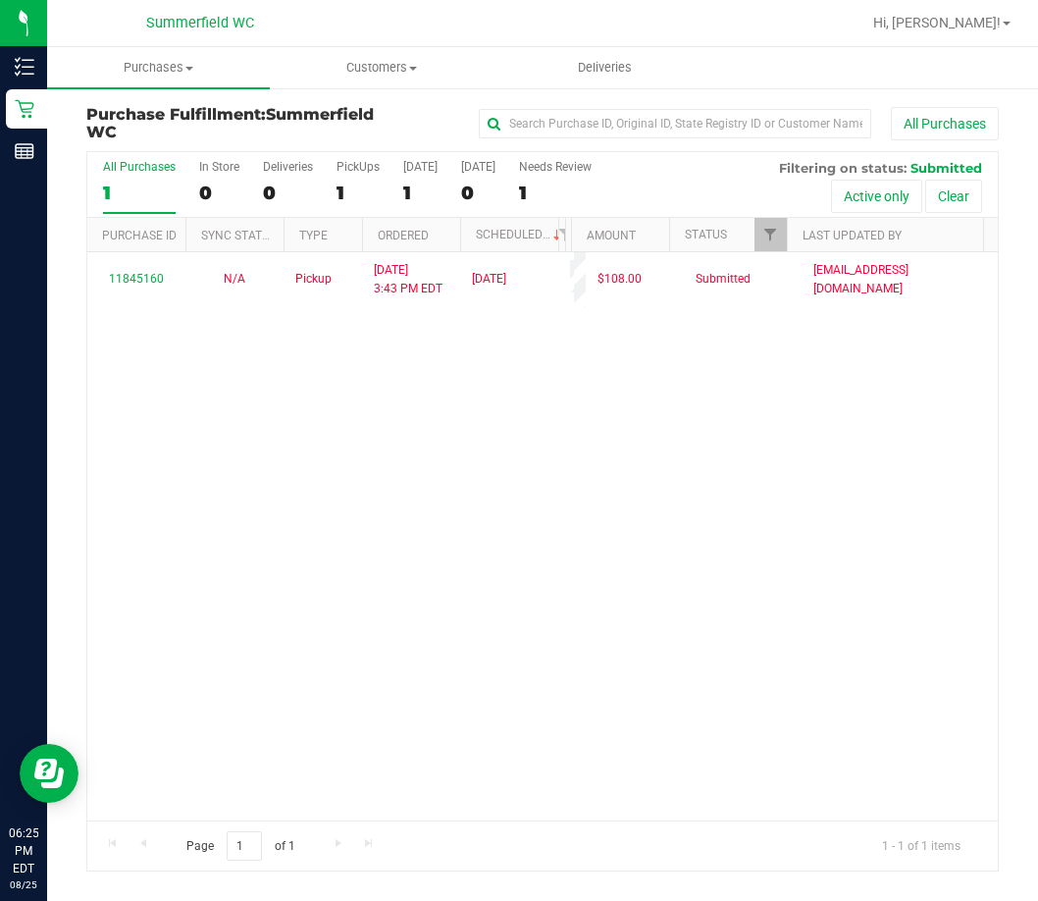
click at [347, 536] on div "11845160 N/A Pickup [DATE] 3:43 PM EDT 8/25/2025 $108.00 Submitted [EMAIL_ADDRE…" at bounding box center [542, 535] width 910 height 567
click at [168, 66] on span "Purchases" at bounding box center [158, 68] width 223 height 18
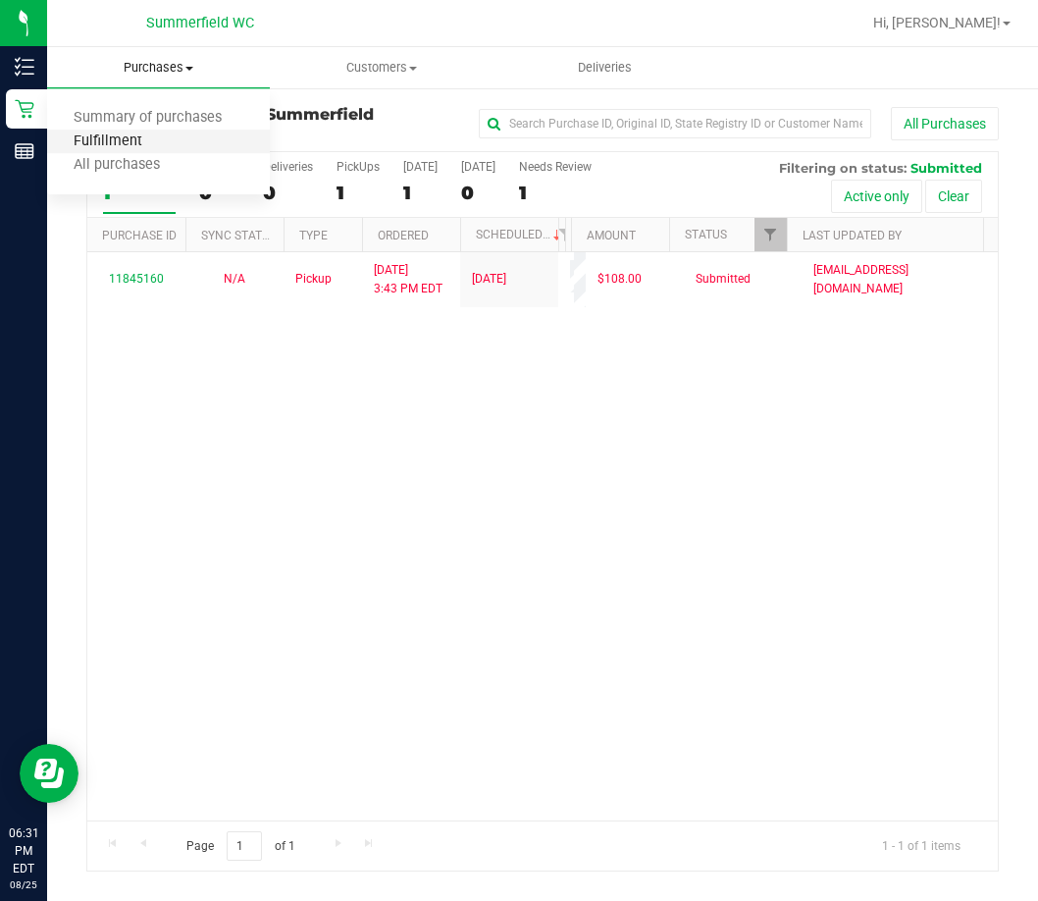
click at [148, 137] on span "Fulfillment" at bounding box center [108, 141] width 122 height 17
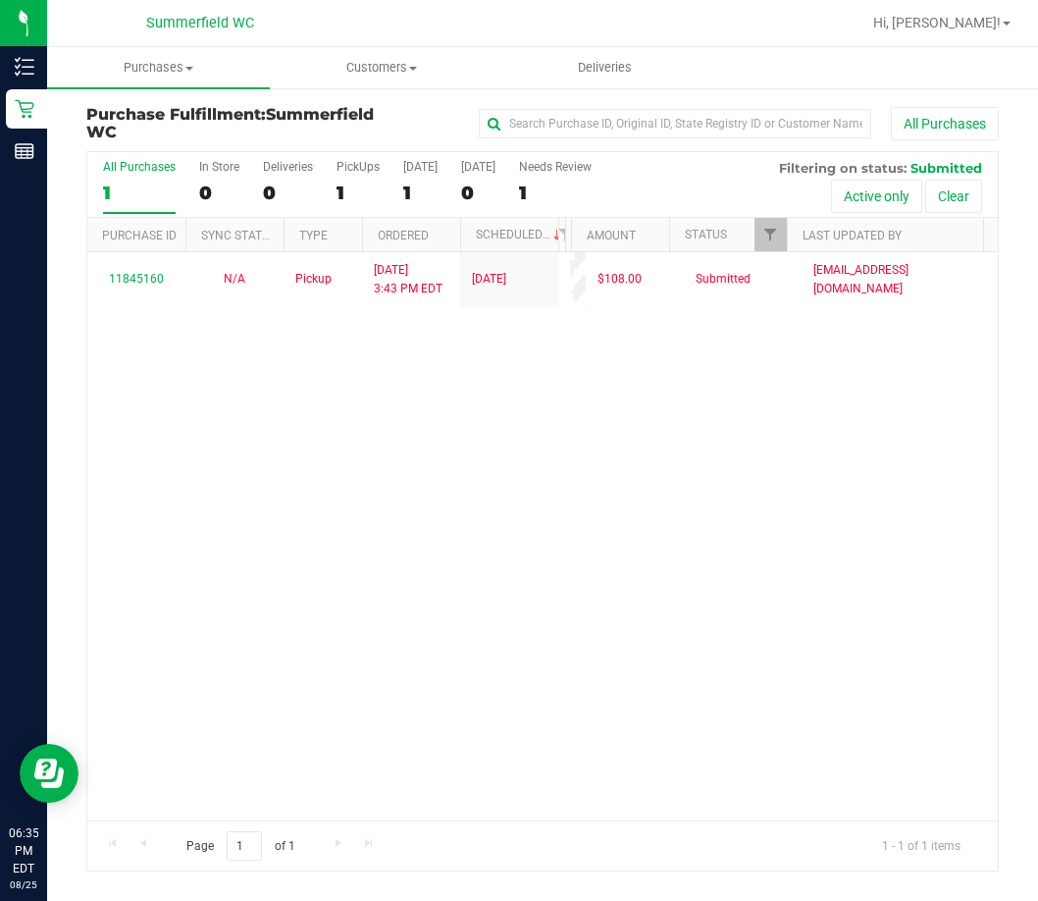
drag, startPoint x: 478, startPoint y: 456, endPoint x: 529, endPoint y: 504, distance: 70.1
click at [478, 456] on div "11845160 N/A Pickup [DATE] 3:43 PM EDT 8/25/2025 $108.00 Submitted [EMAIL_ADDRE…" at bounding box center [542, 535] width 910 height 567
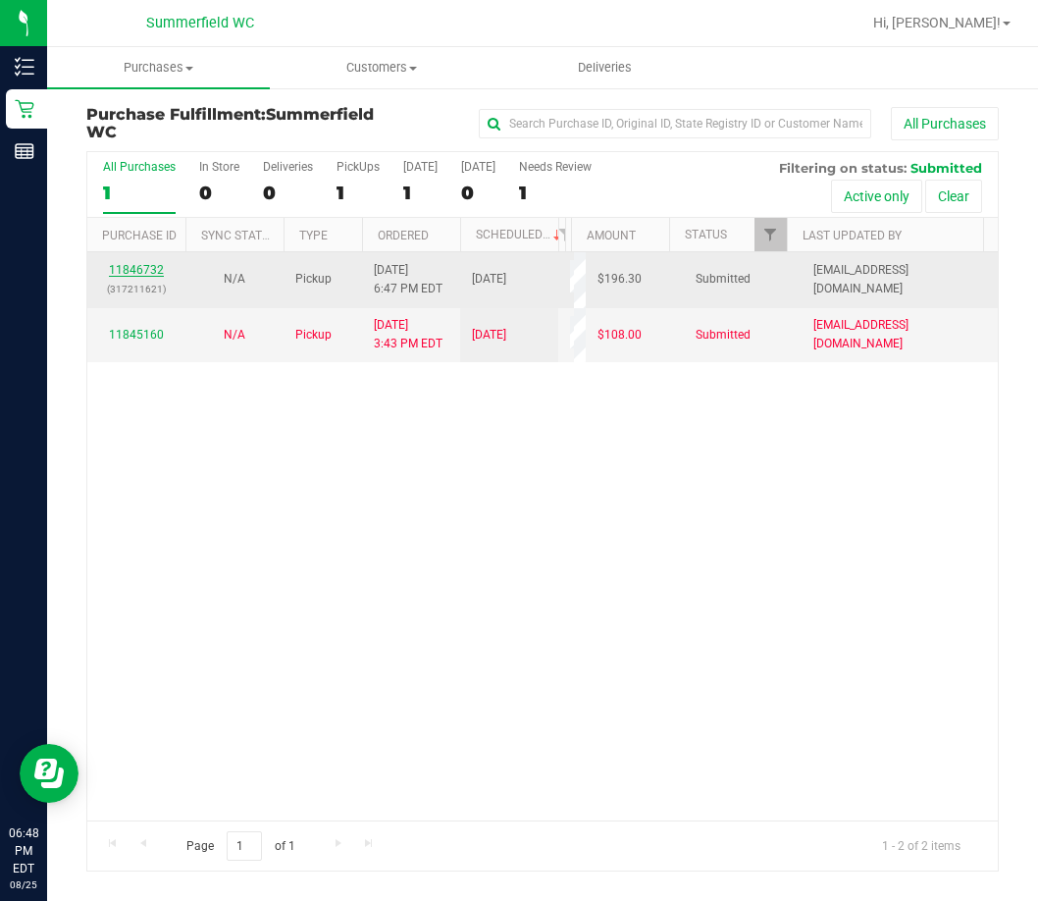
click at [142, 272] on link "11846732" at bounding box center [136, 270] width 55 height 14
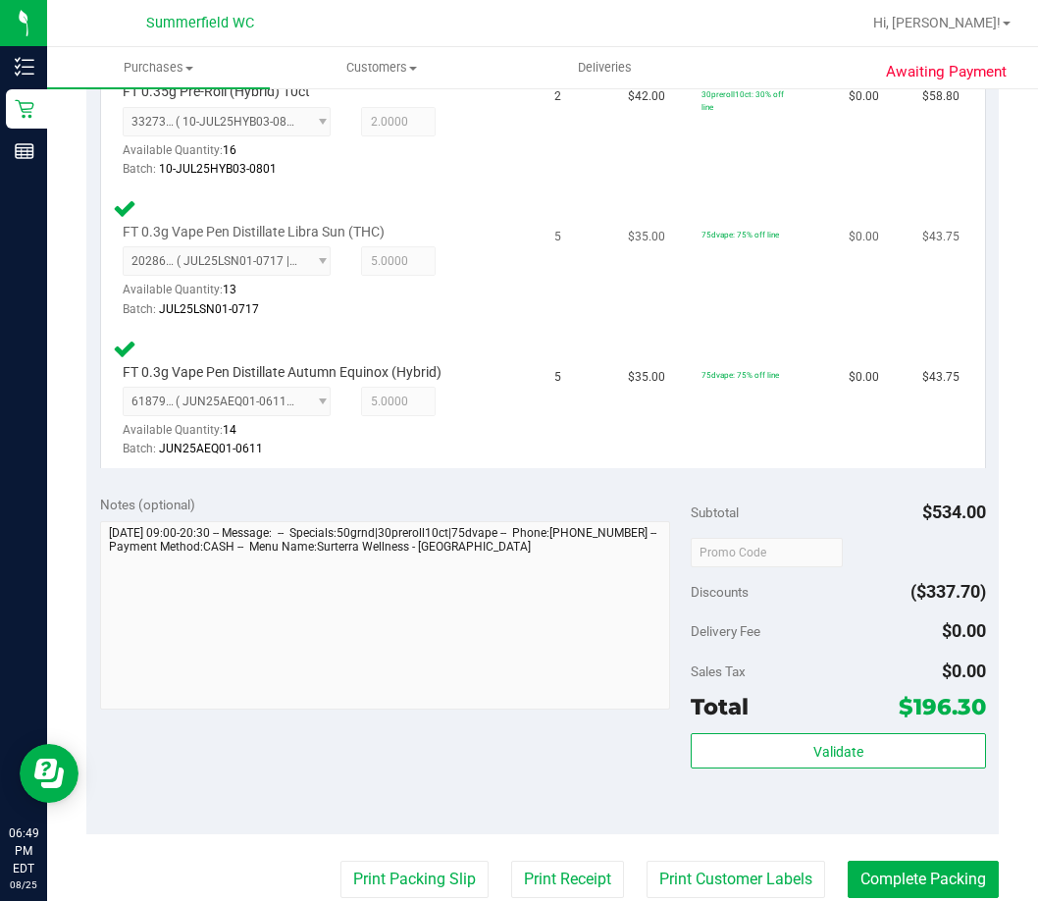
scroll to position [785, 0]
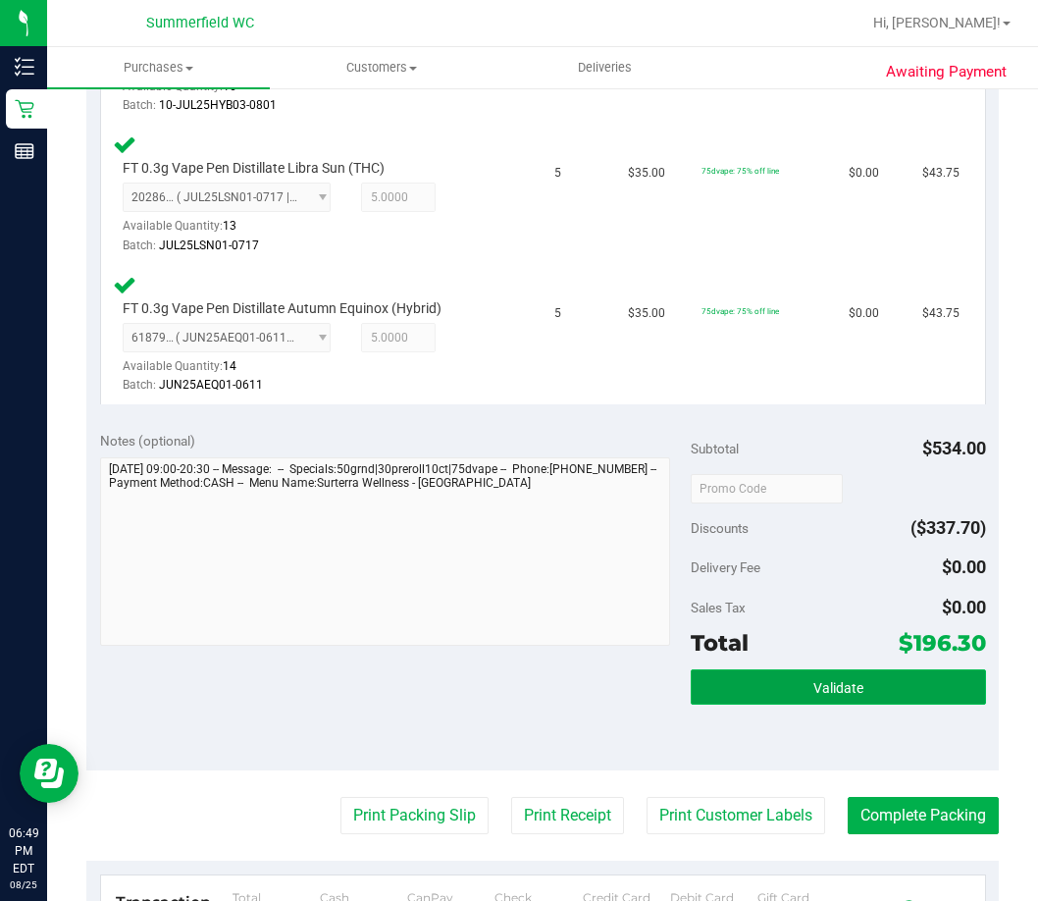
click at [850, 694] on button "Validate" at bounding box center [838, 686] width 295 height 35
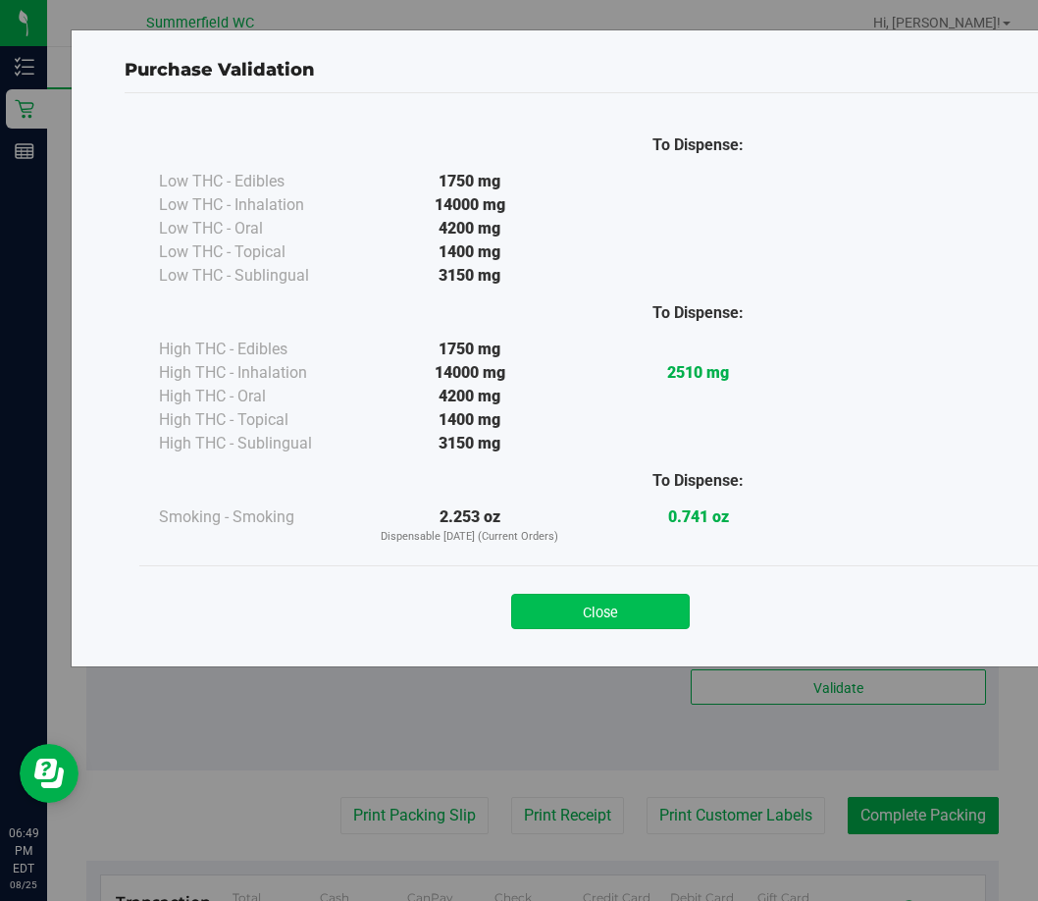
click at [650, 603] on button "Close" at bounding box center [600, 610] width 179 height 35
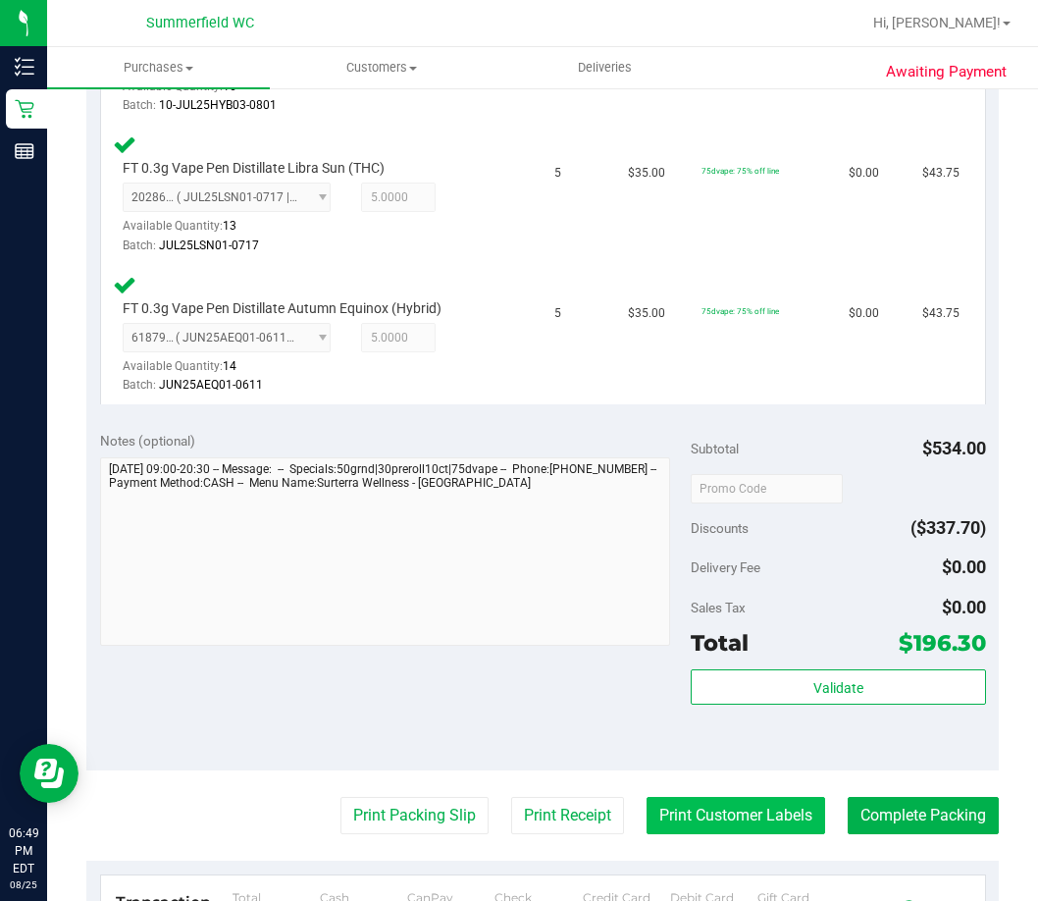
click at [751, 805] on button "Print Customer Labels" at bounding box center [735, 815] width 179 height 37
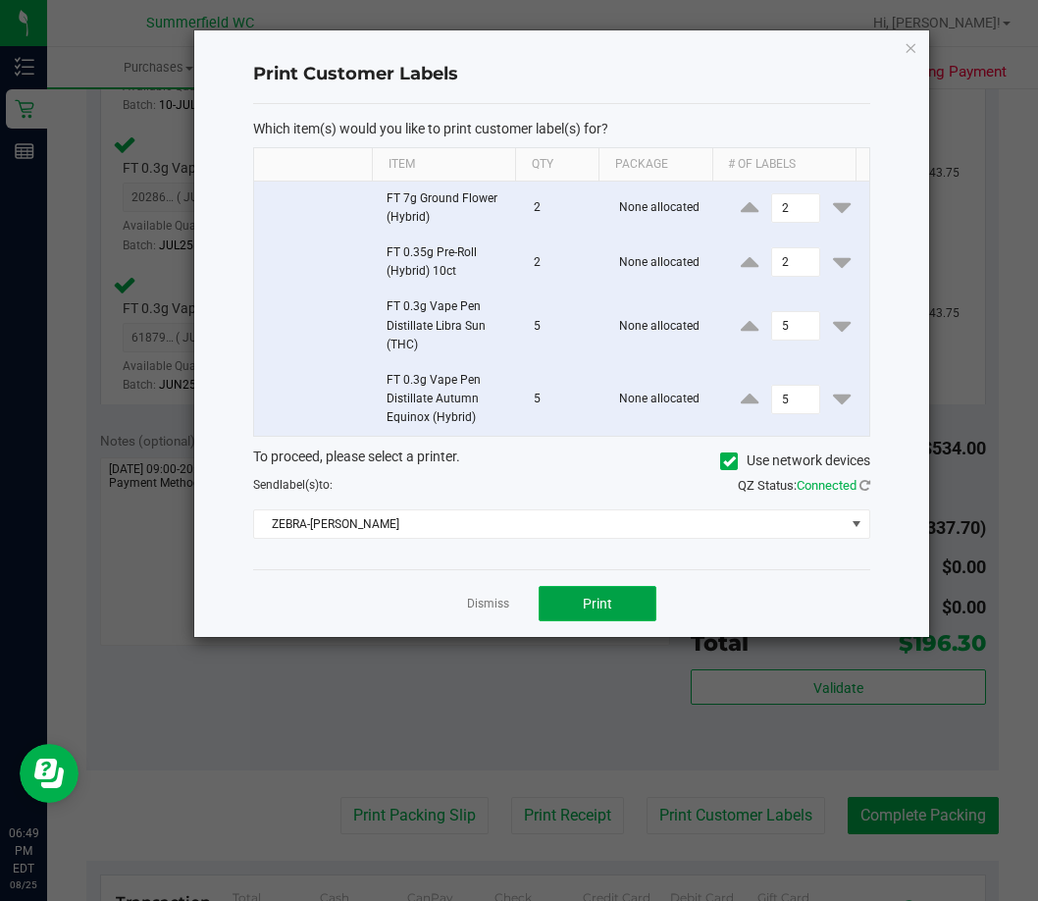
click at [619, 608] on button "Print" at bounding box center [598, 603] width 118 height 35
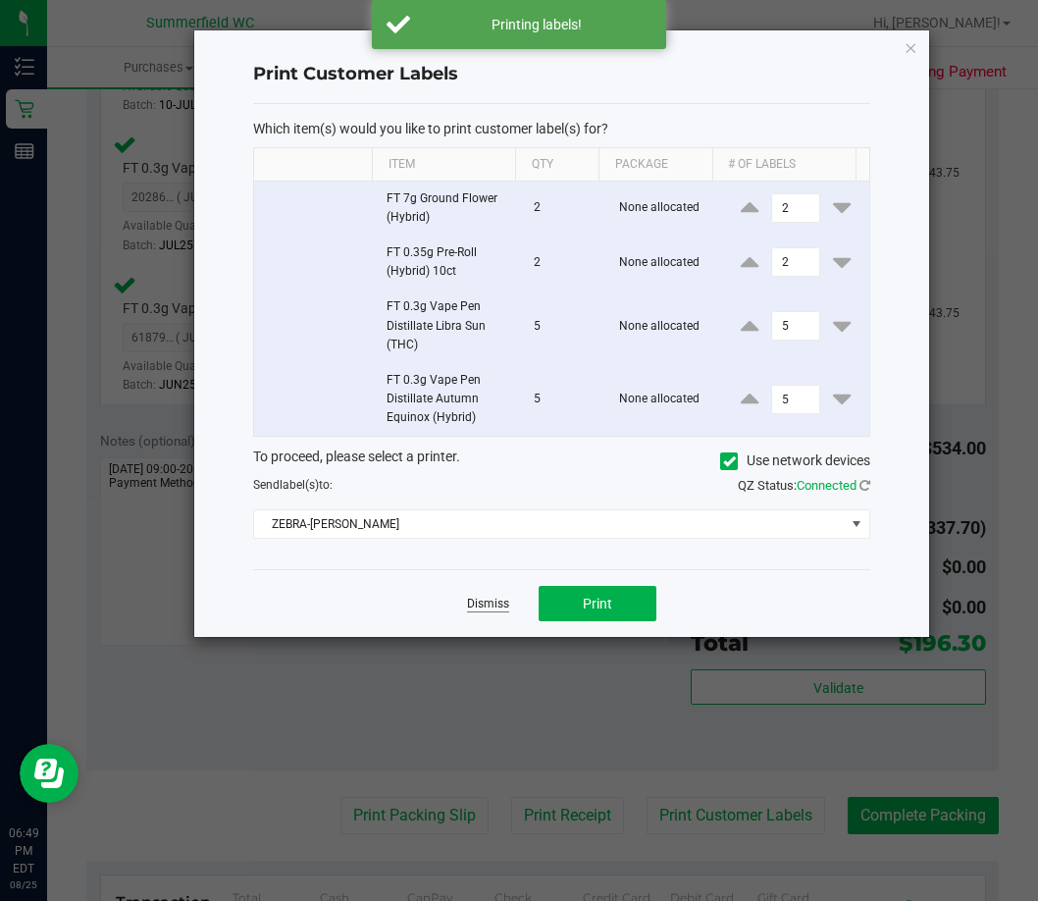
click at [476, 604] on link "Dismiss" at bounding box center [488, 603] width 42 height 17
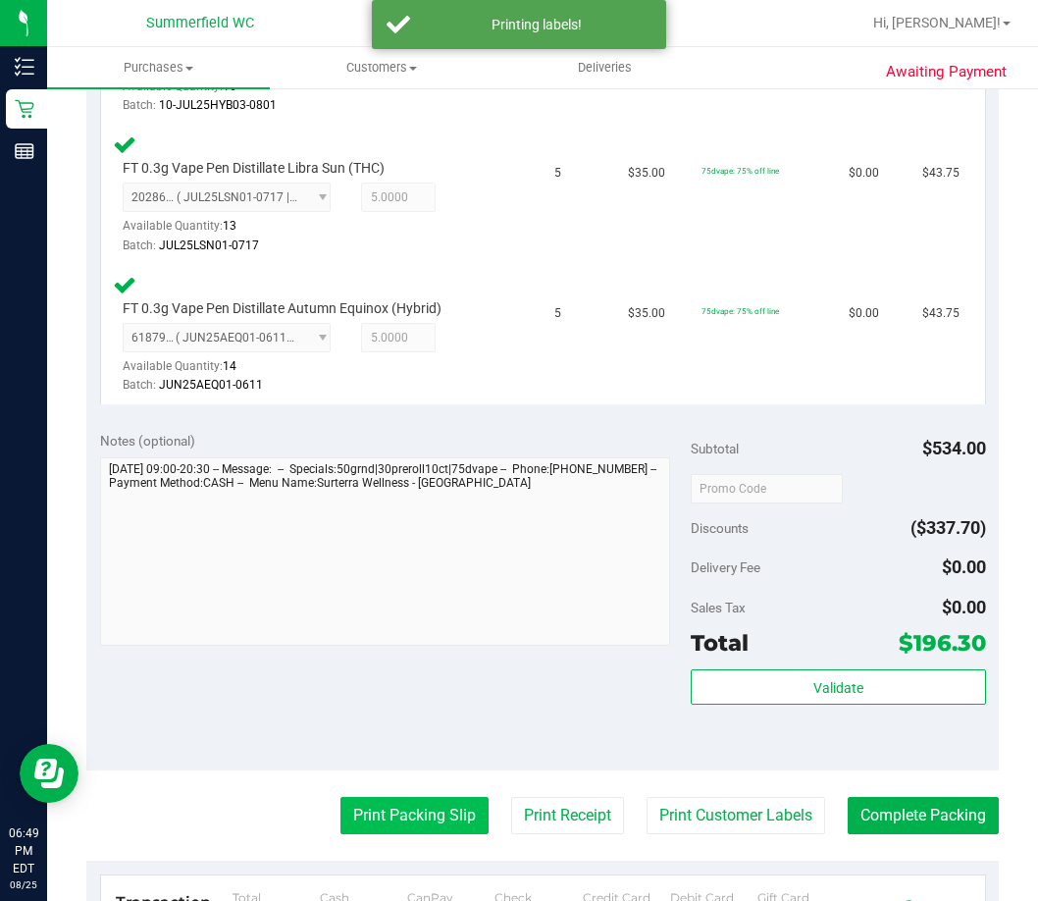
click at [419, 800] on button "Print Packing Slip" at bounding box center [414, 815] width 148 height 37
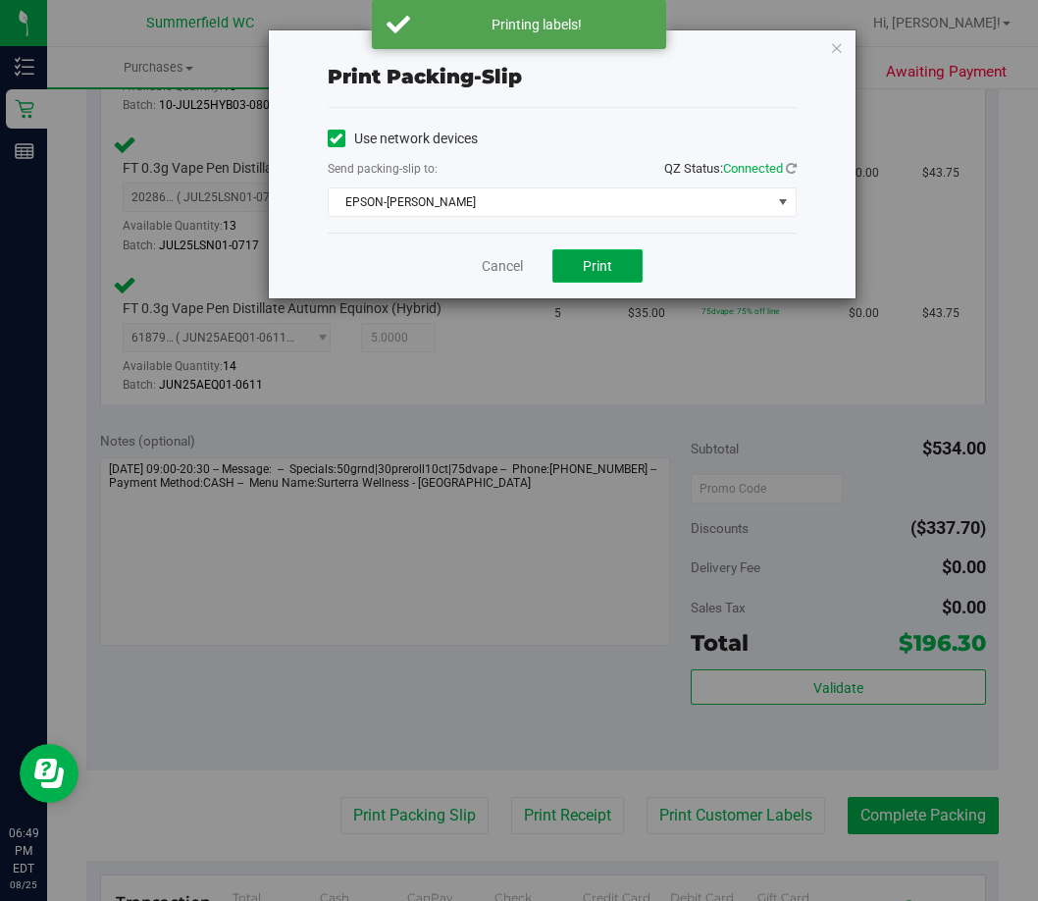
click at [596, 270] on span "Print" at bounding box center [597, 266] width 29 height 16
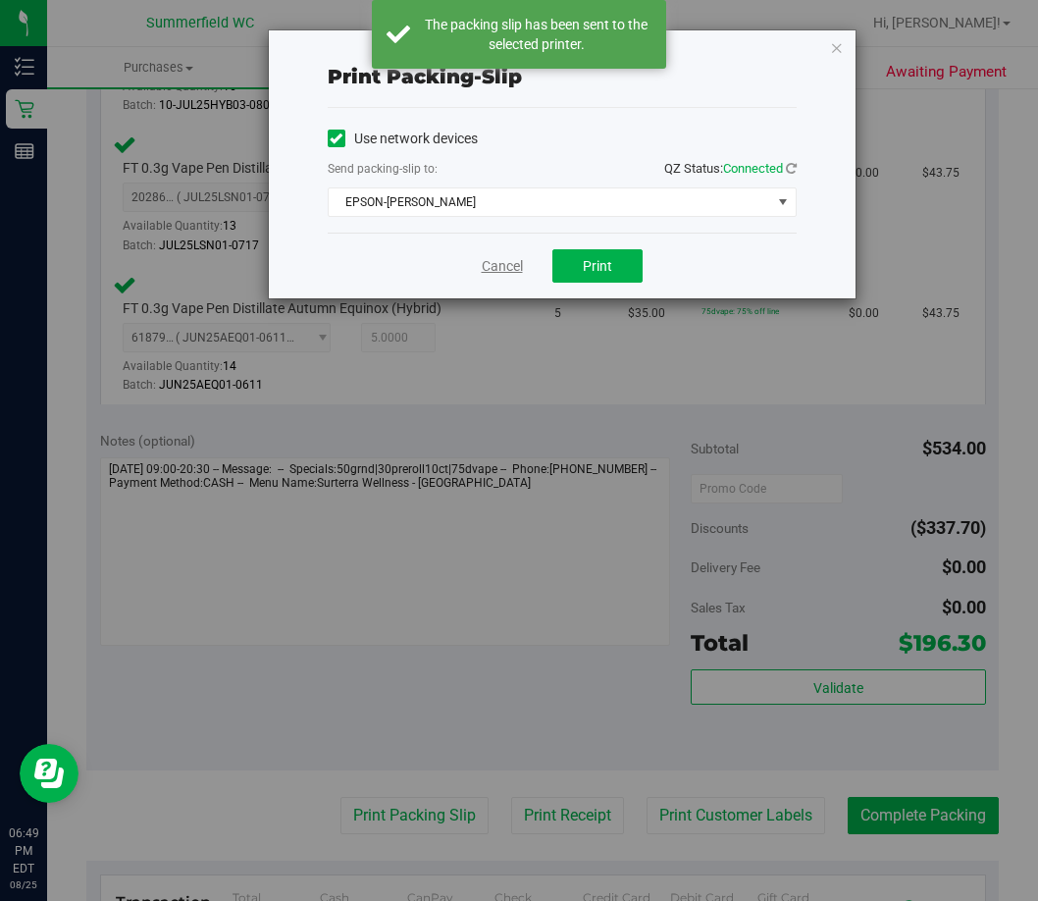
click at [501, 256] on link "Cancel" at bounding box center [502, 266] width 41 height 21
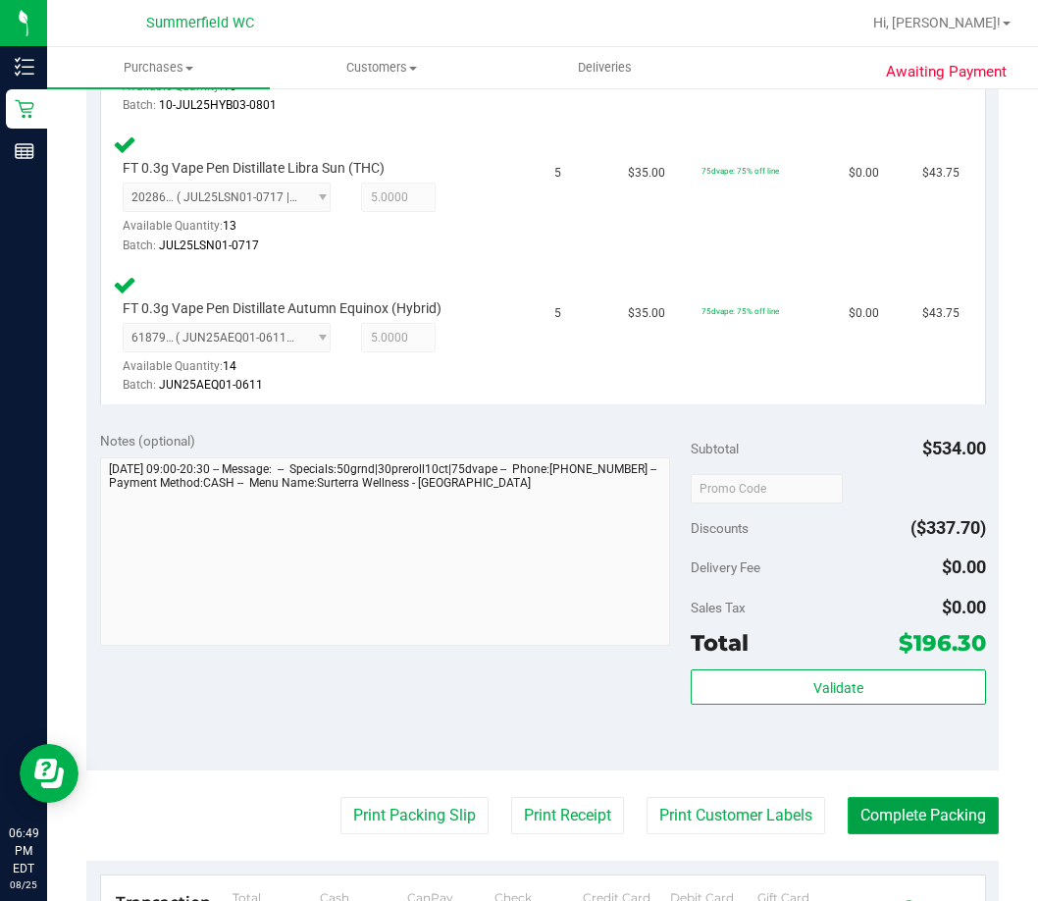
click at [951, 806] on button "Complete Packing" at bounding box center [923, 815] width 151 height 37
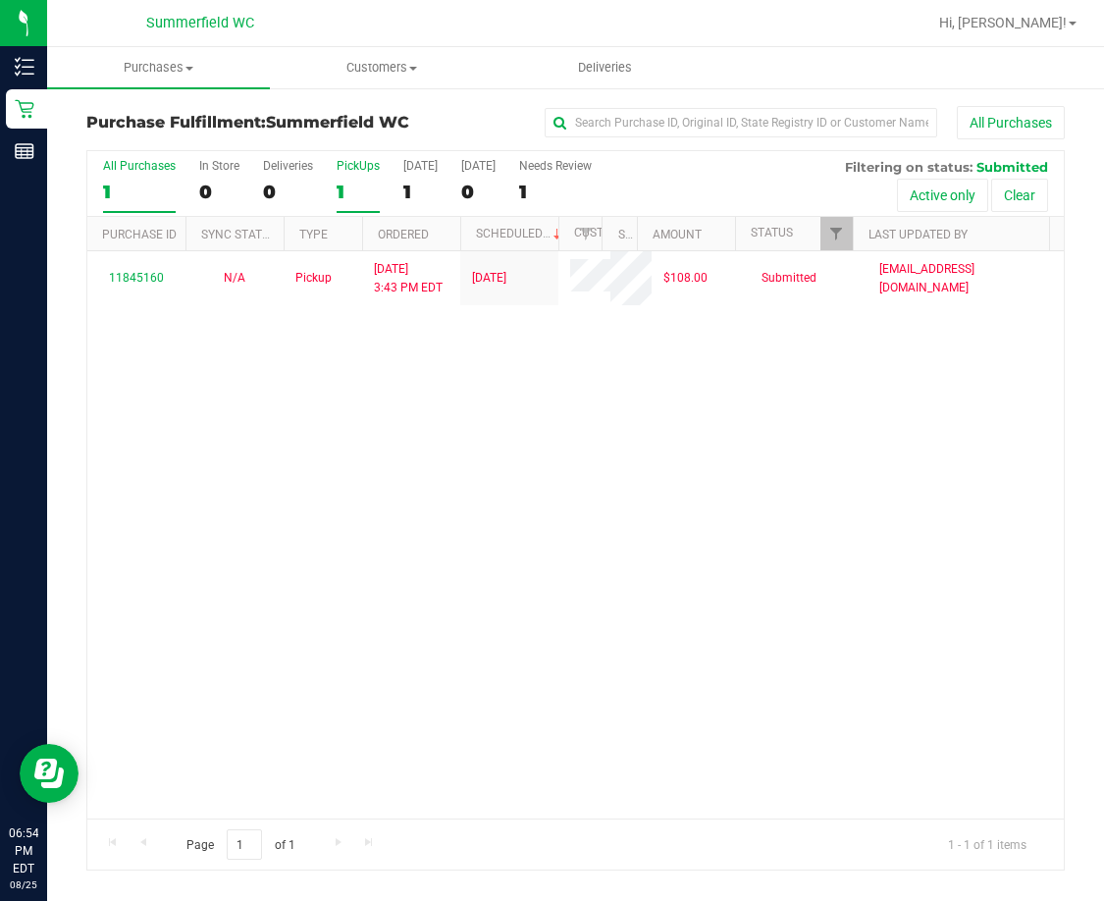
drag, startPoint x: 454, startPoint y: 361, endPoint x: 373, endPoint y: 189, distance: 190.0
click at [448, 361] on div "11845160 N/A Pickup [DATE] 3:43 PM EDT 8/25/2025 $108.00 Submitted [EMAIL_ADDRE…" at bounding box center [575, 534] width 976 height 567
click at [390, 72] on span "Customers" at bounding box center [381, 68] width 221 height 18
click at [370, 118] on span "All customers" at bounding box center [340, 118] width 141 height 17
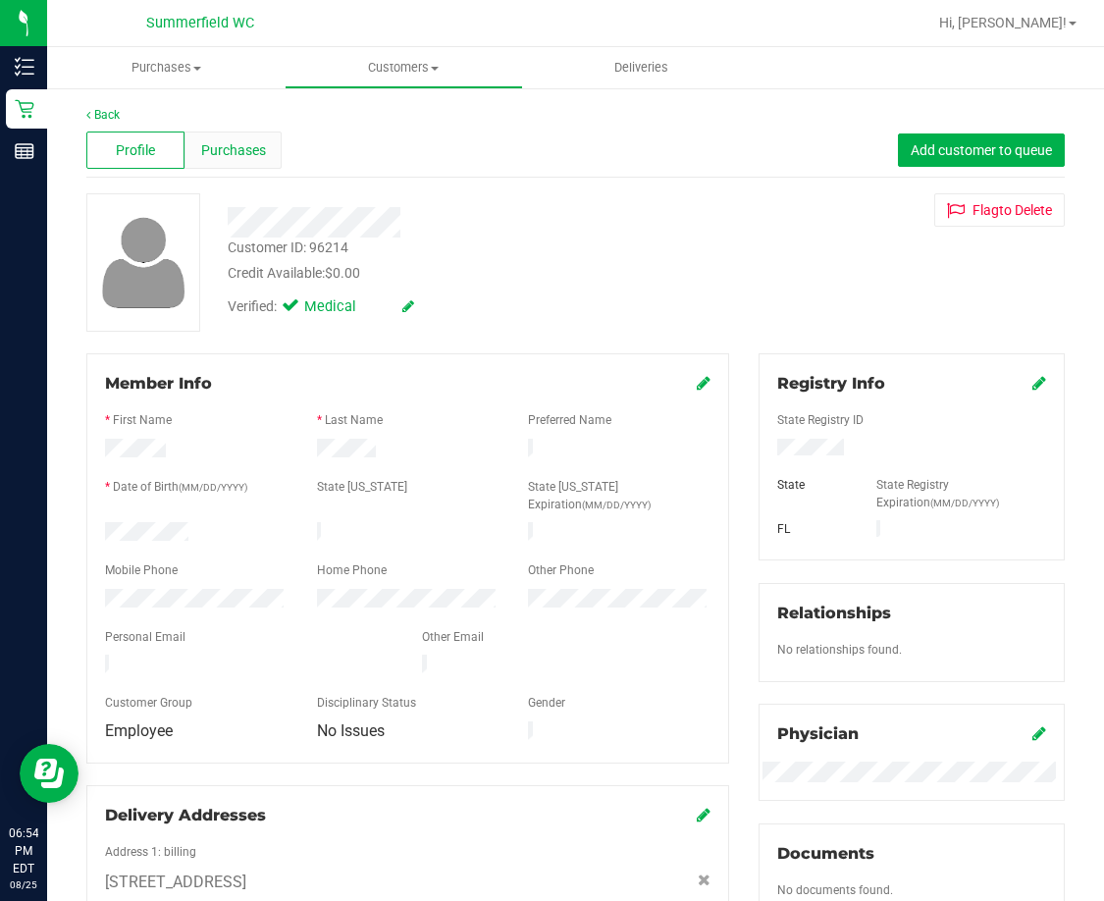
click at [250, 156] on span "Purchases" at bounding box center [233, 150] width 65 height 21
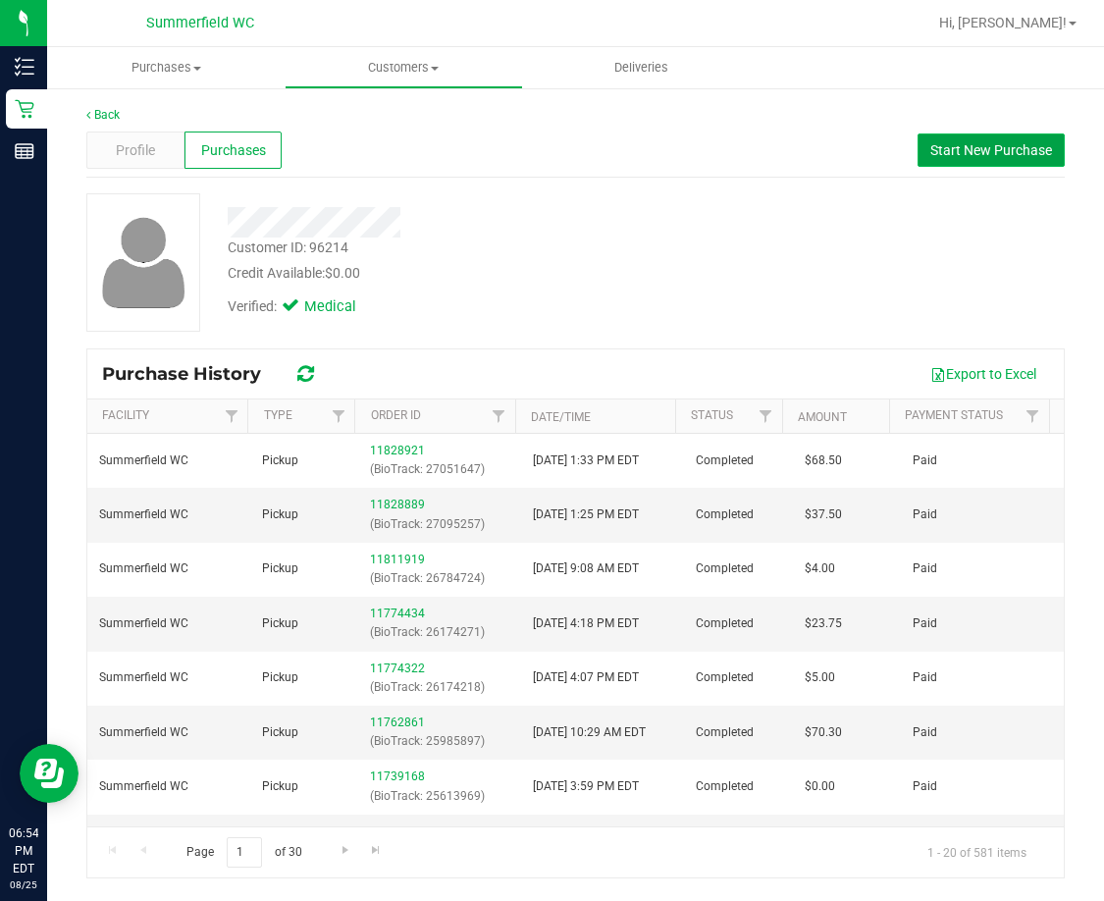
click at [1002, 152] on span "Start New Purchase" at bounding box center [991, 150] width 122 height 16
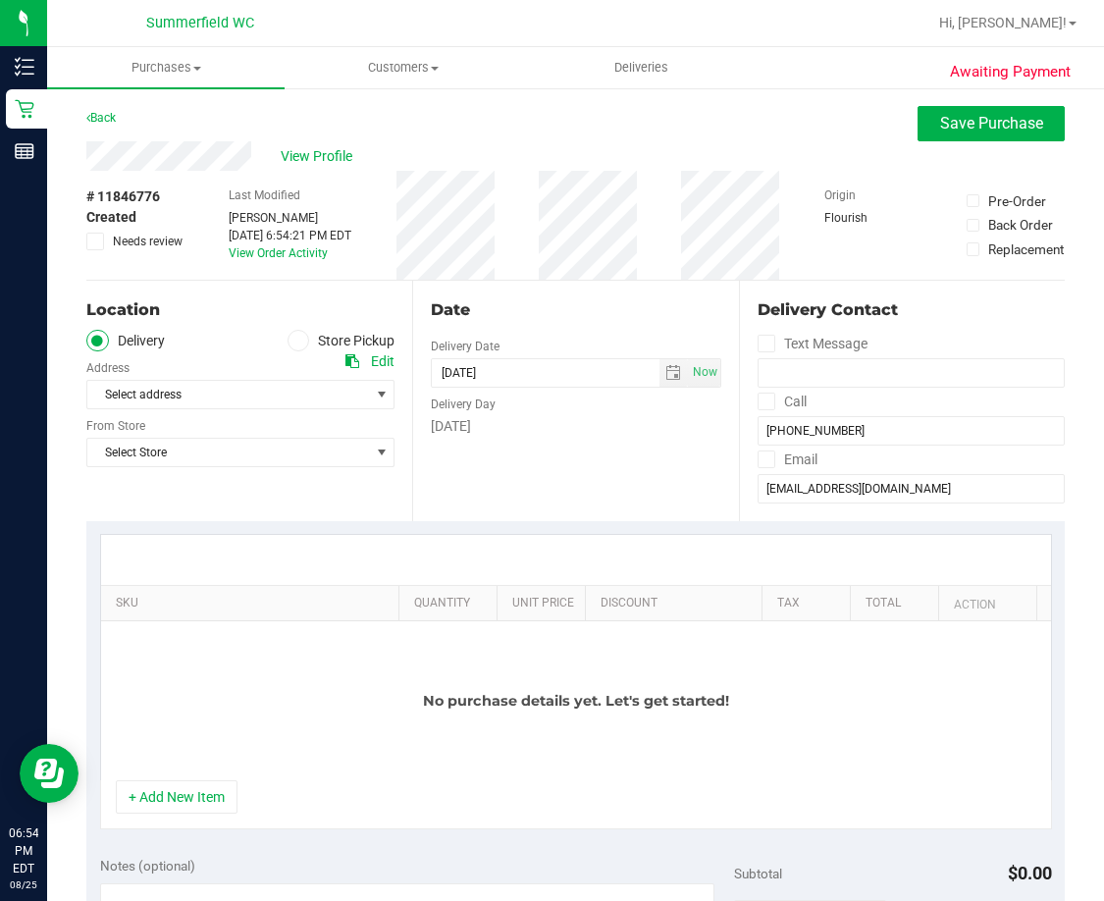
click at [300, 343] on span at bounding box center [298, 341] width 23 height 23
click at [0, 0] on input "Store Pickup" at bounding box center [0, 0] width 0 height 0
click at [292, 377] on div "Store" at bounding box center [240, 365] width 308 height 28
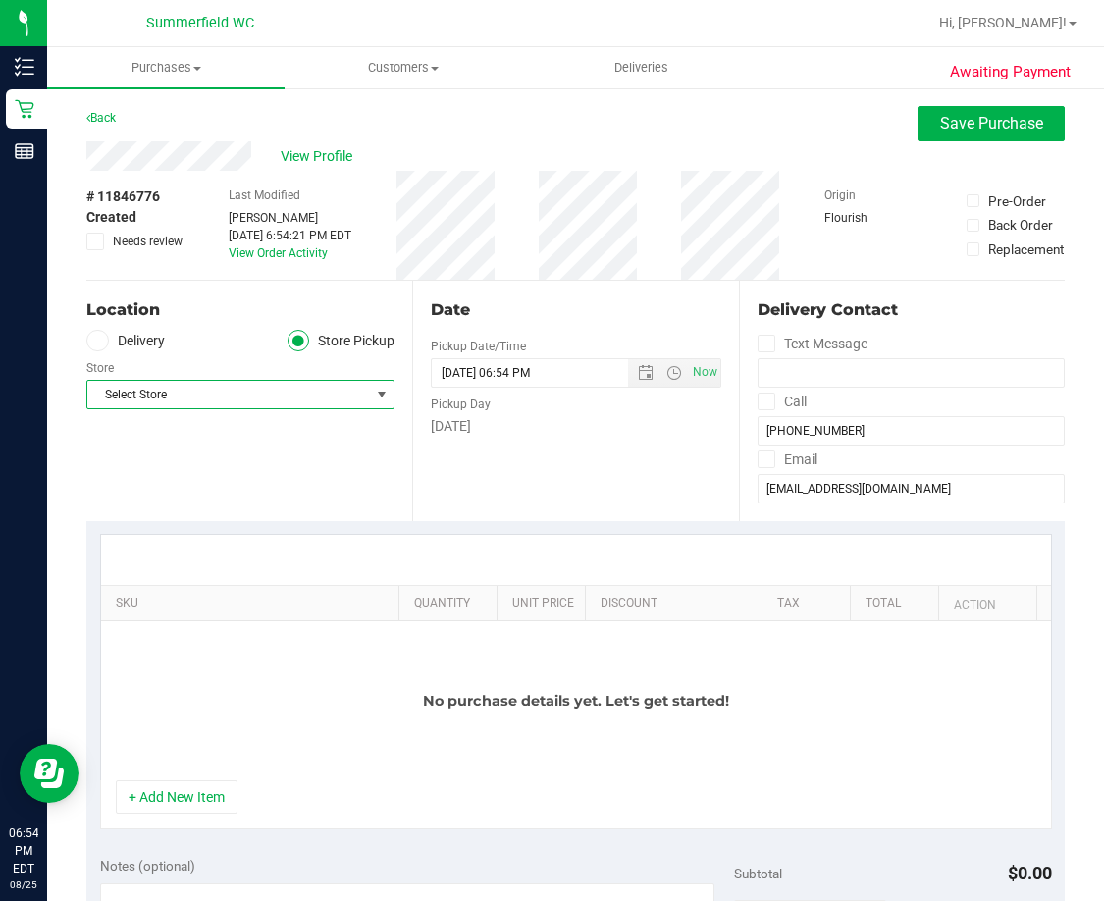
click at [290, 407] on span "Select Store" at bounding box center [228, 394] width 282 height 27
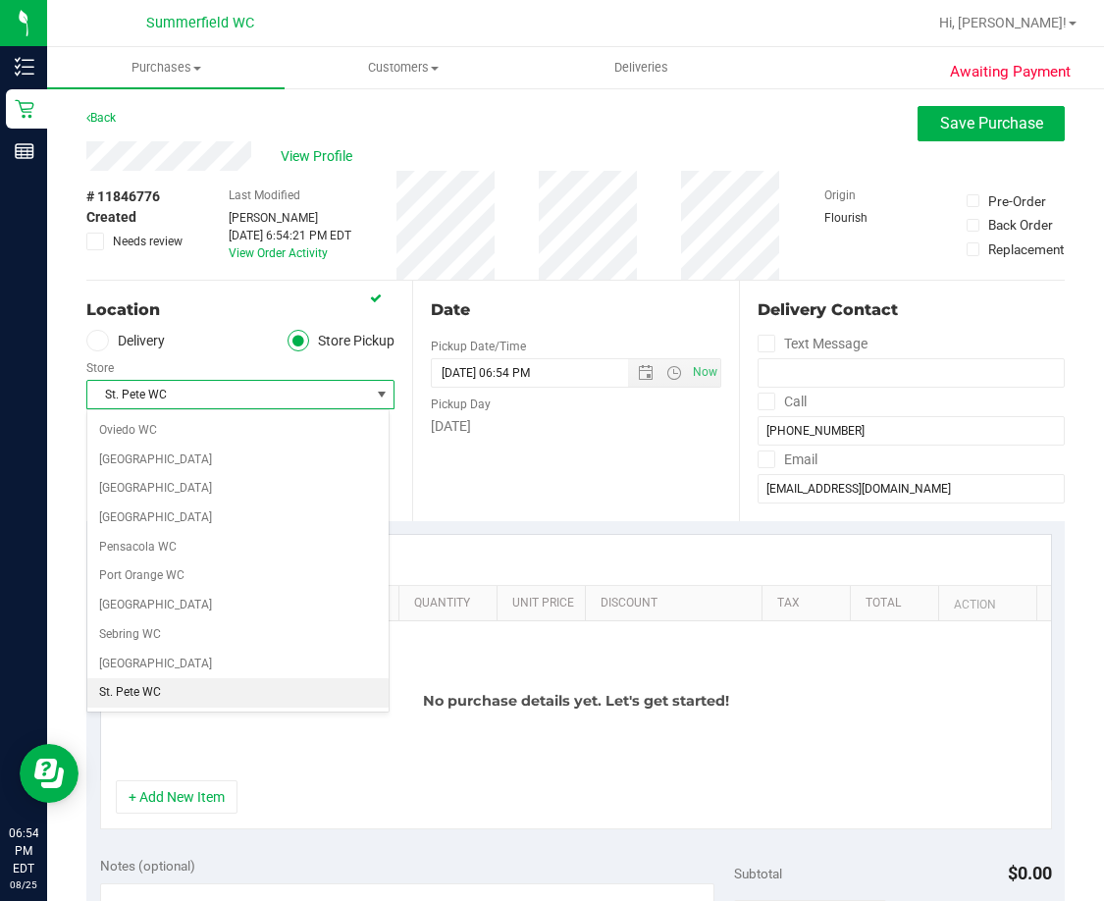
scroll to position [1047, 0]
click at [260, 395] on span "Summerfield WC" at bounding box center [228, 394] width 282 height 27
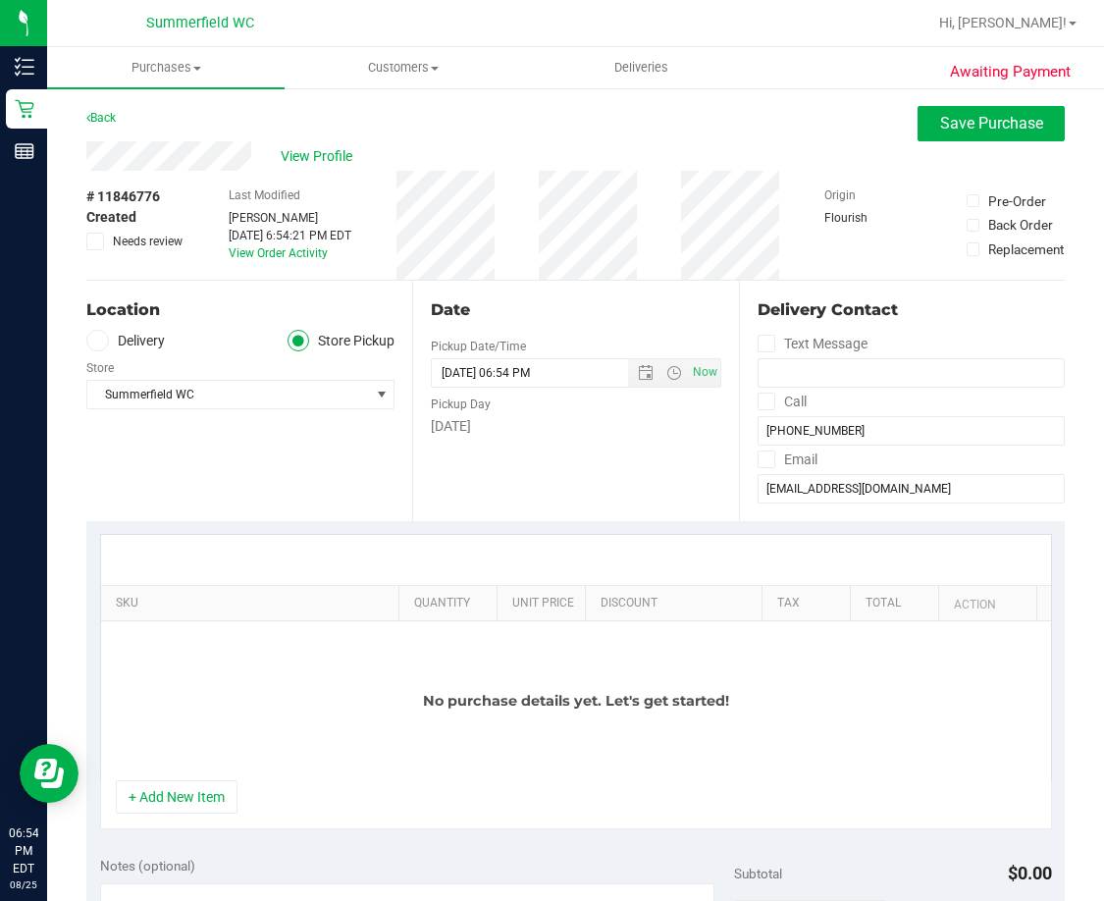
click at [333, 486] on div "Location Delivery Store Pickup Store Summerfield WC Select Store Bonita Springs…" at bounding box center [249, 401] width 326 height 240
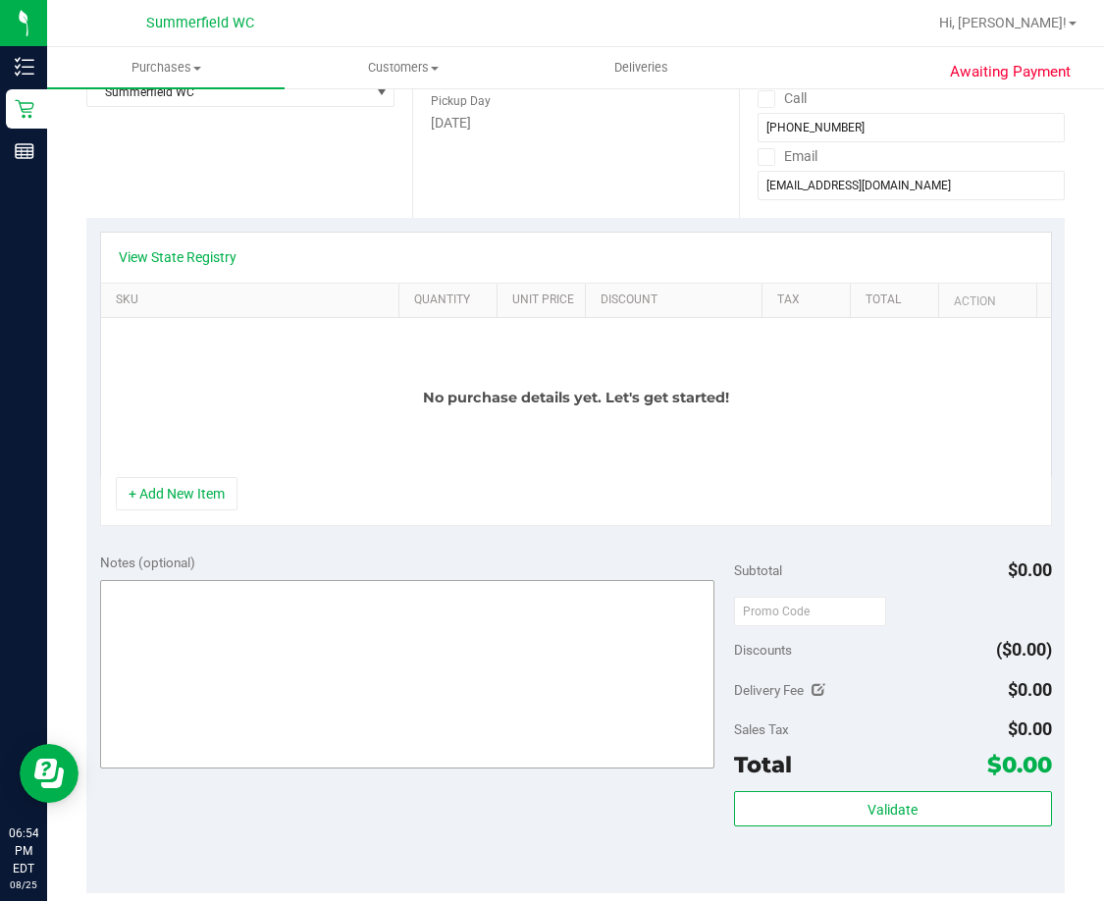
scroll to position [392, 0]
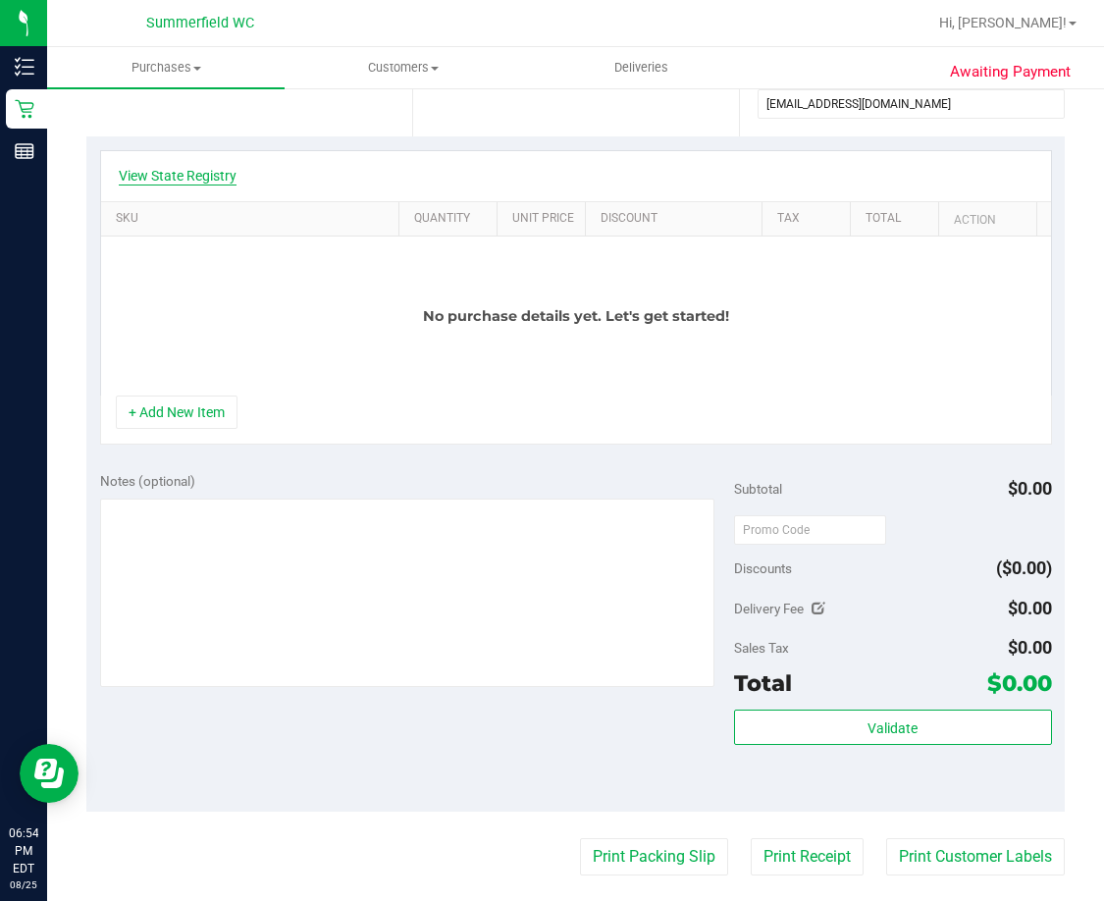
click at [179, 172] on link "View State Registry" at bounding box center [178, 176] width 118 height 20
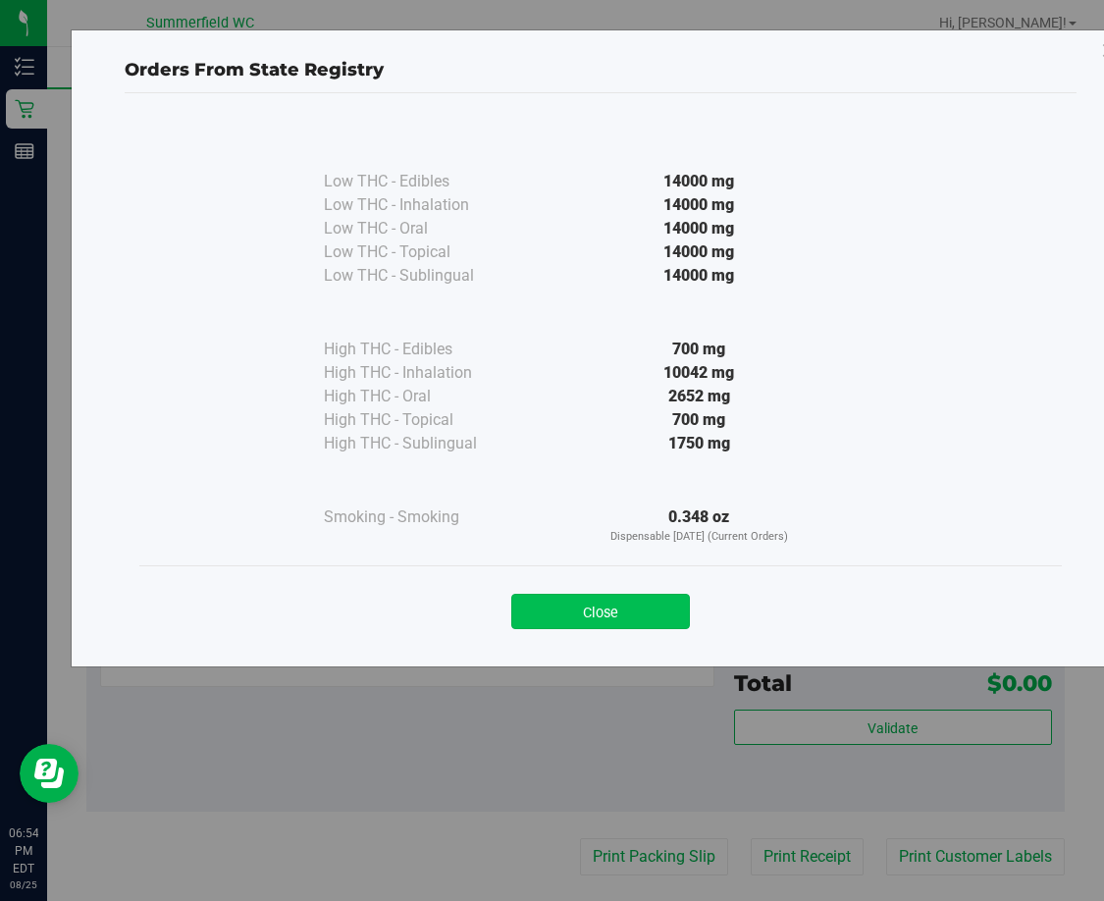
click at [565, 619] on button "Close" at bounding box center [600, 610] width 179 height 35
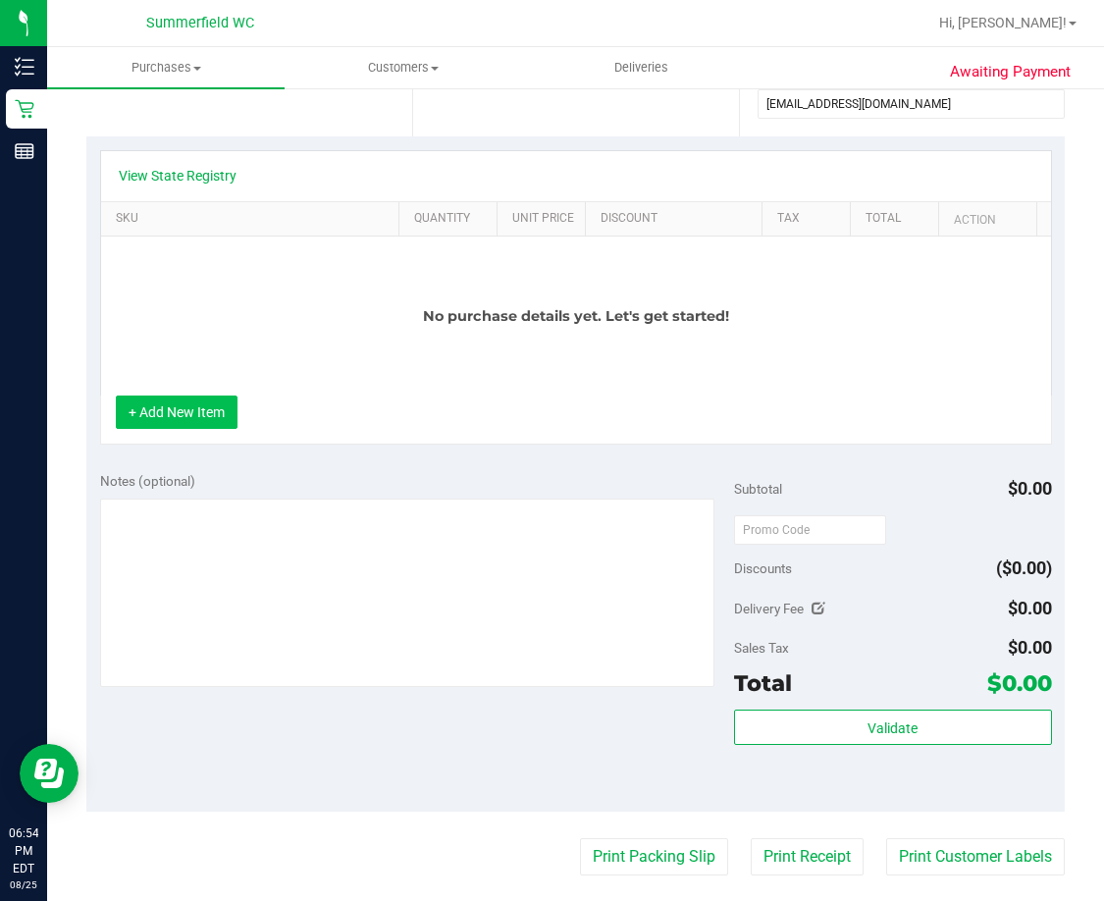
click at [165, 412] on button "+ Add New Item" at bounding box center [177, 411] width 122 height 33
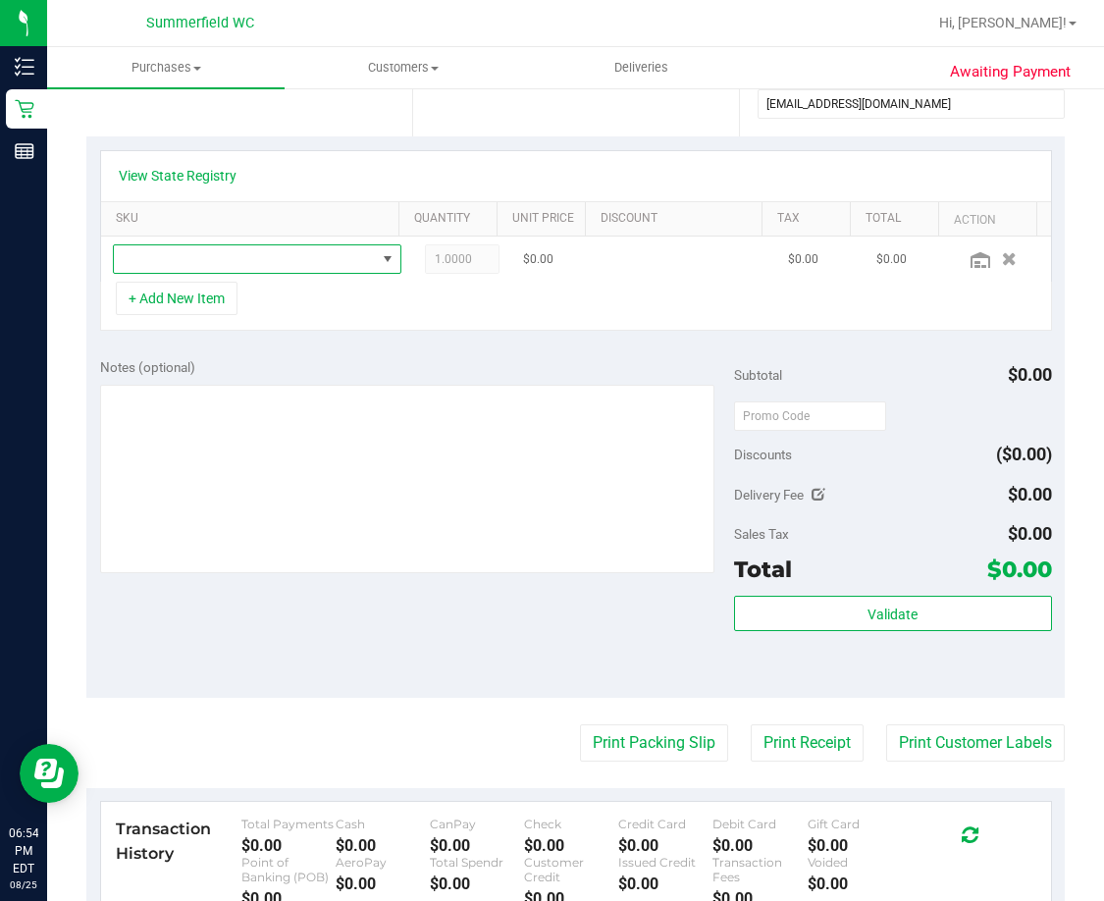
click at [263, 262] on span "NO DATA FOUND" at bounding box center [245, 258] width 262 height 27
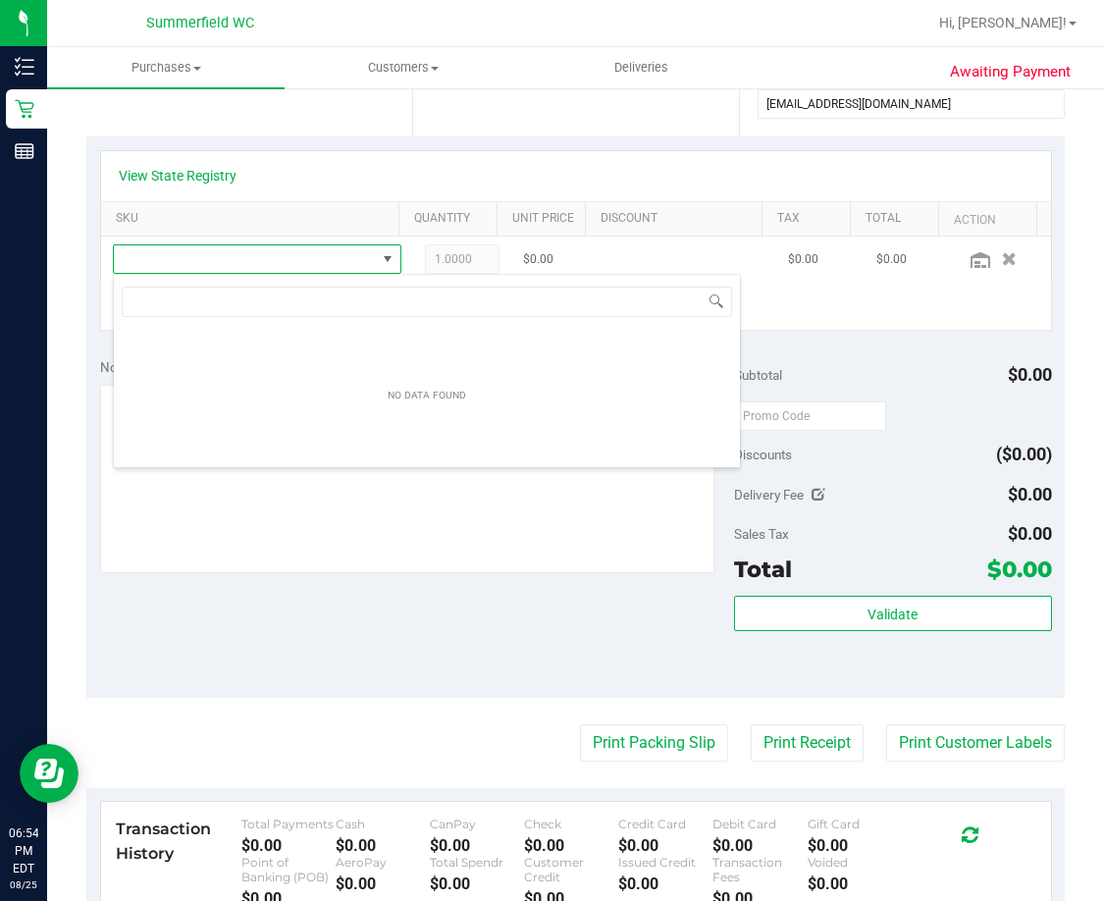
scroll to position [29, 259]
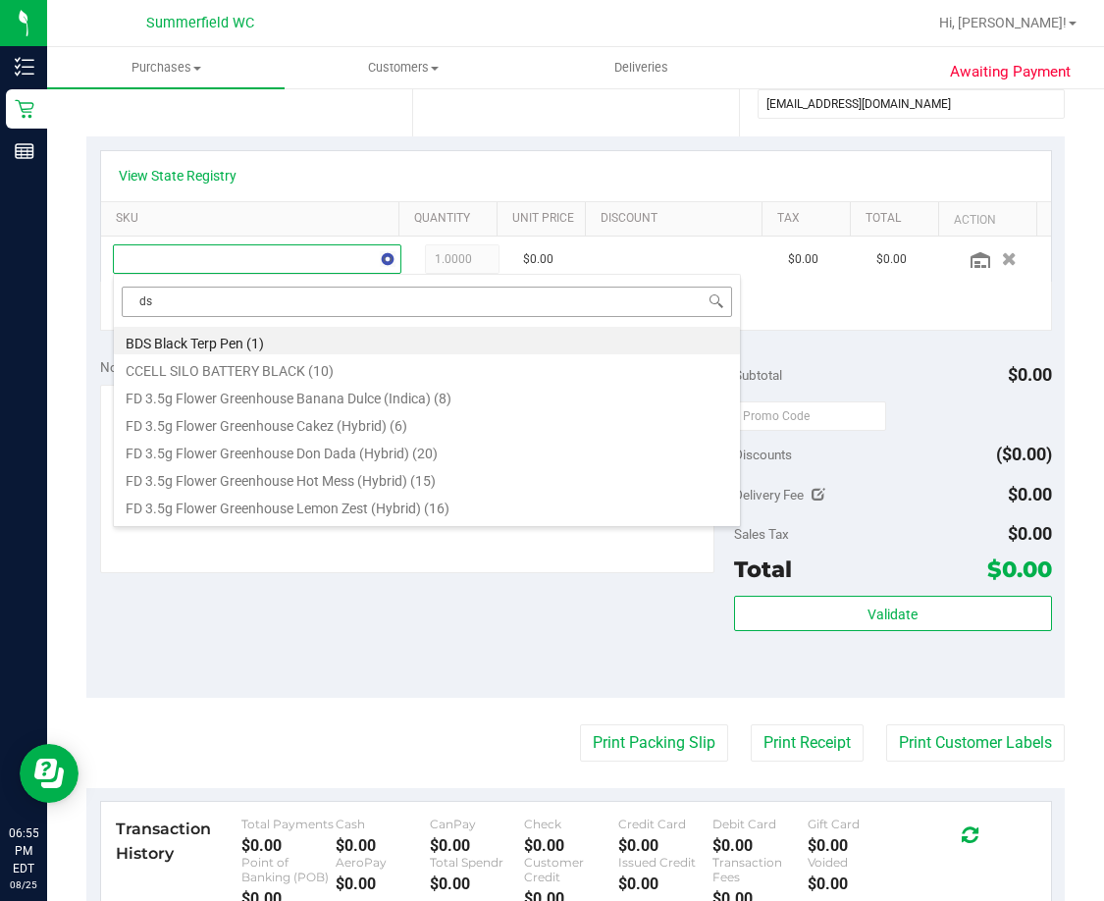
type input "dsc"
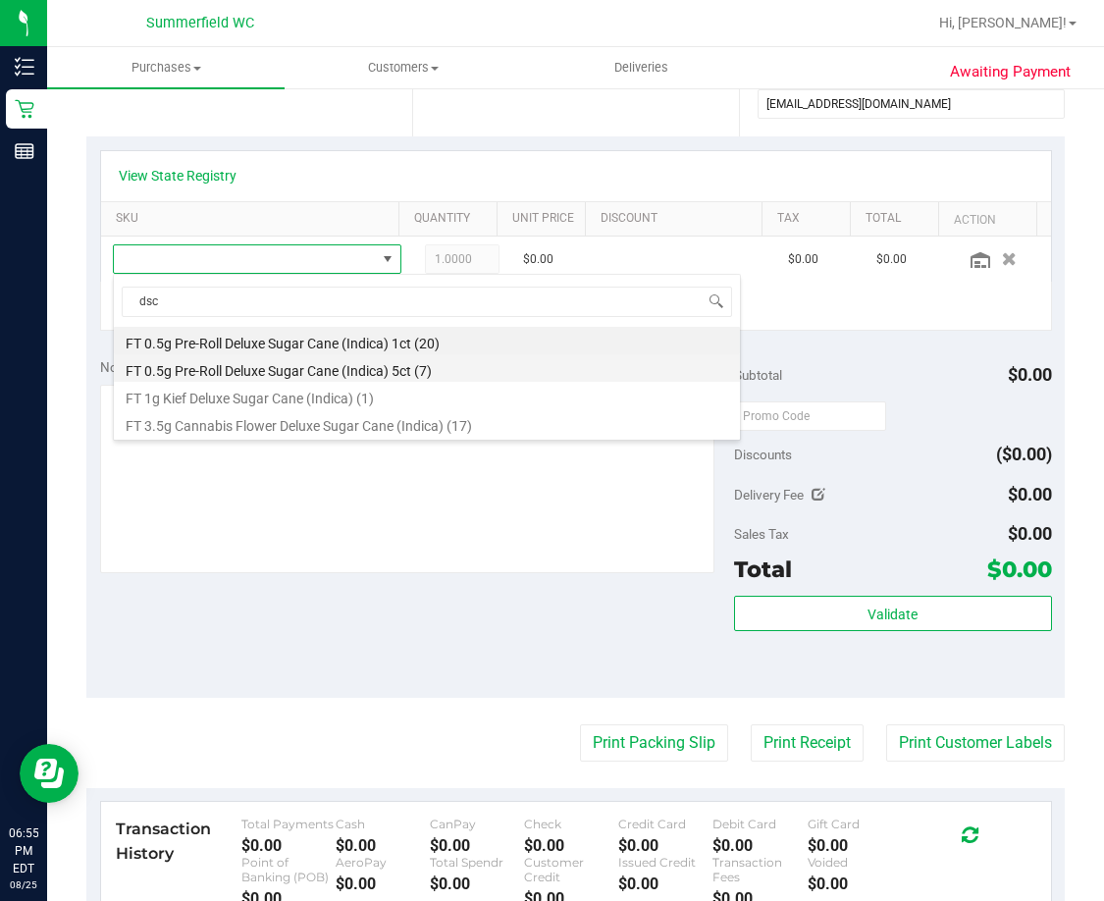
click at [403, 370] on li "FT 0.5g Pre-Roll Deluxe Sugar Cane (Indica) 5ct (7)" at bounding box center [427, 367] width 626 height 27
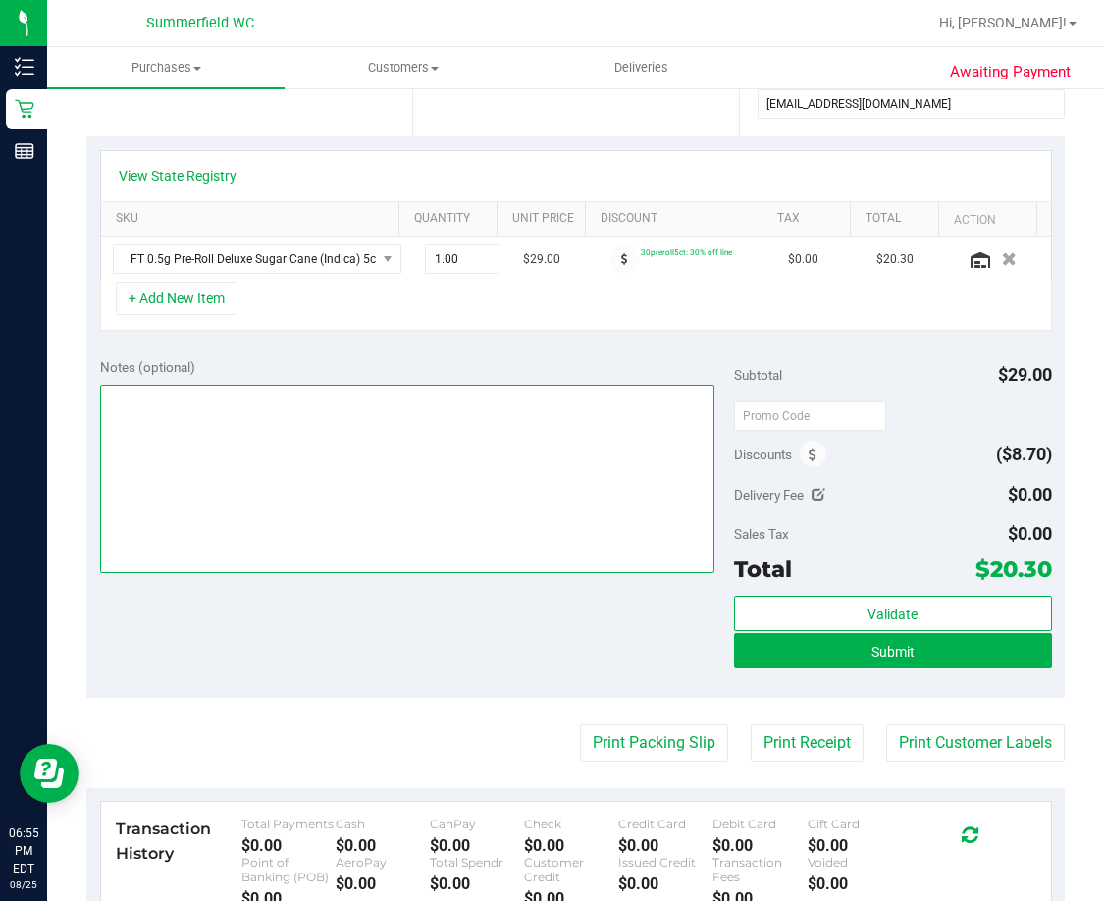
click at [490, 478] on textarea at bounding box center [407, 479] width 615 height 188
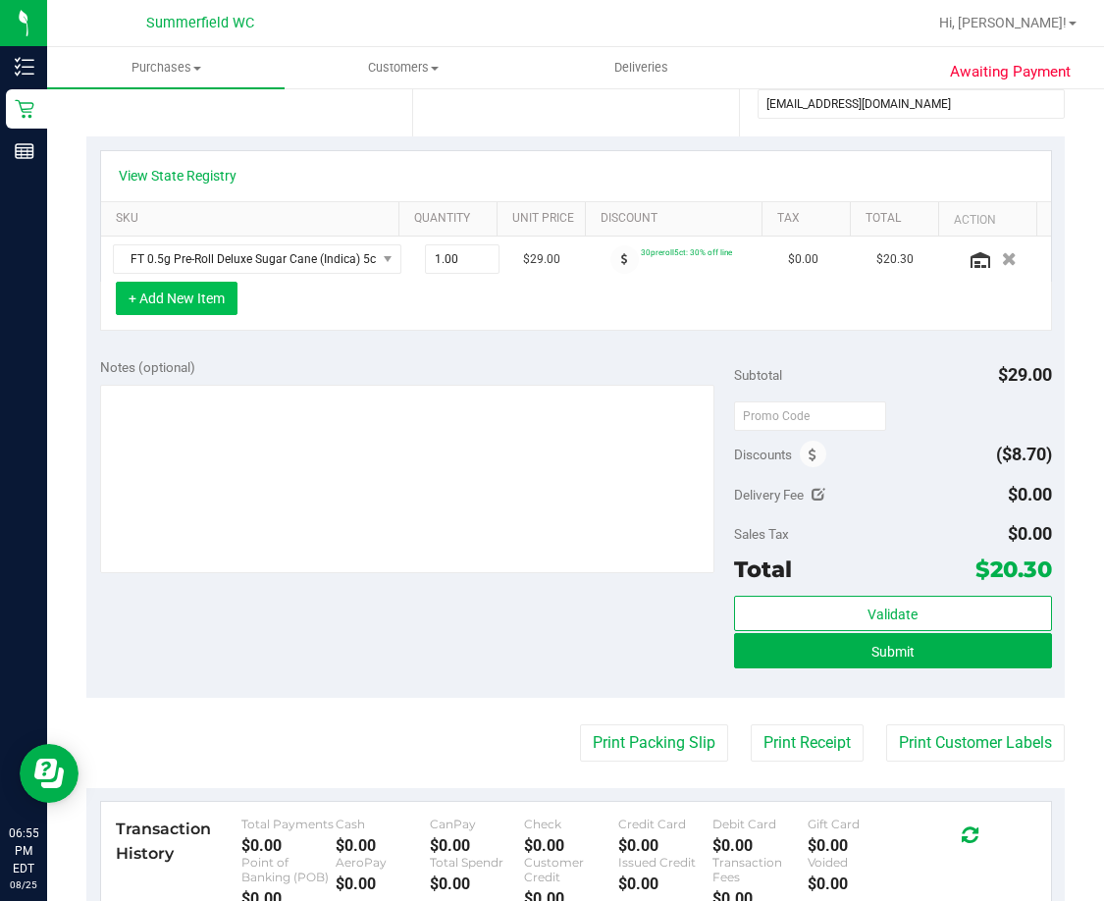
click at [225, 298] on button "+ Add New Item" at bounding box center [177, 298] width 122 height 33
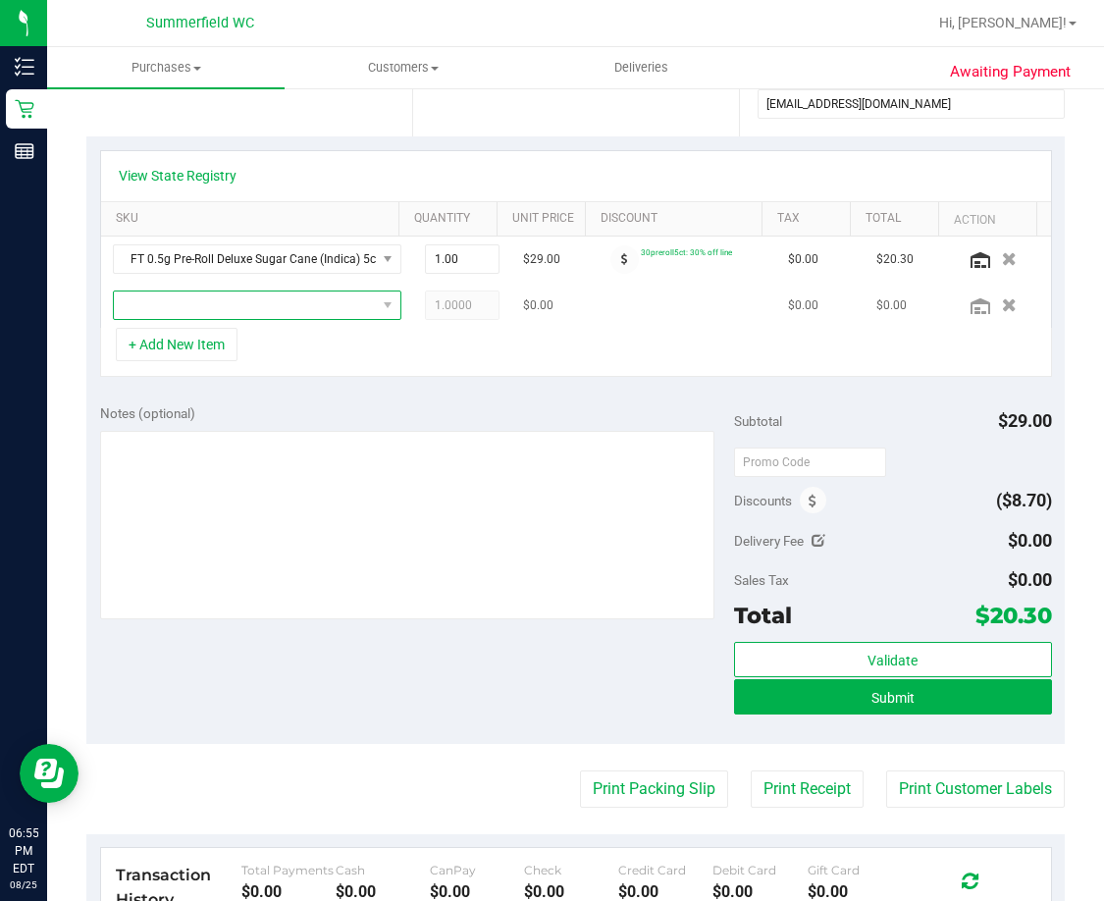
click at [180, 301] on span "NO DATA FOUND" at bounding box center [245, 304] width 262 height 27
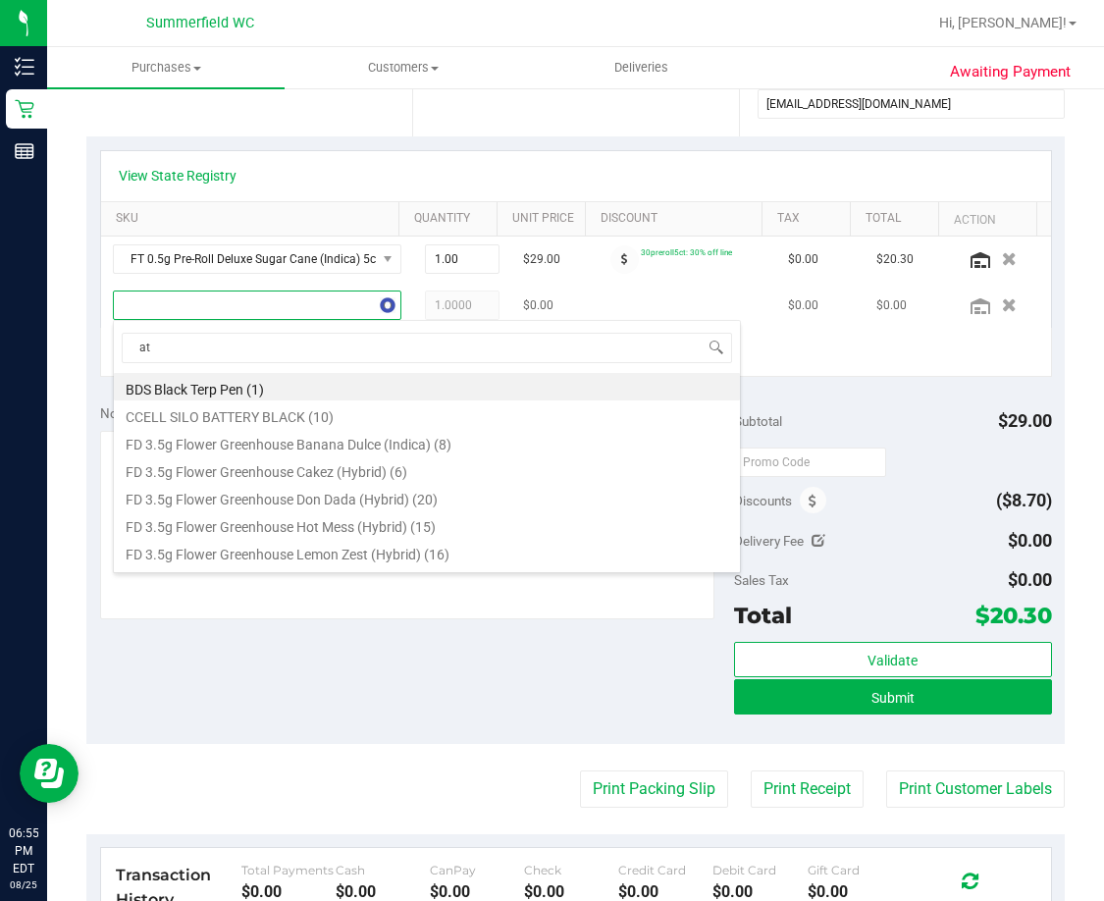
type input "atm"
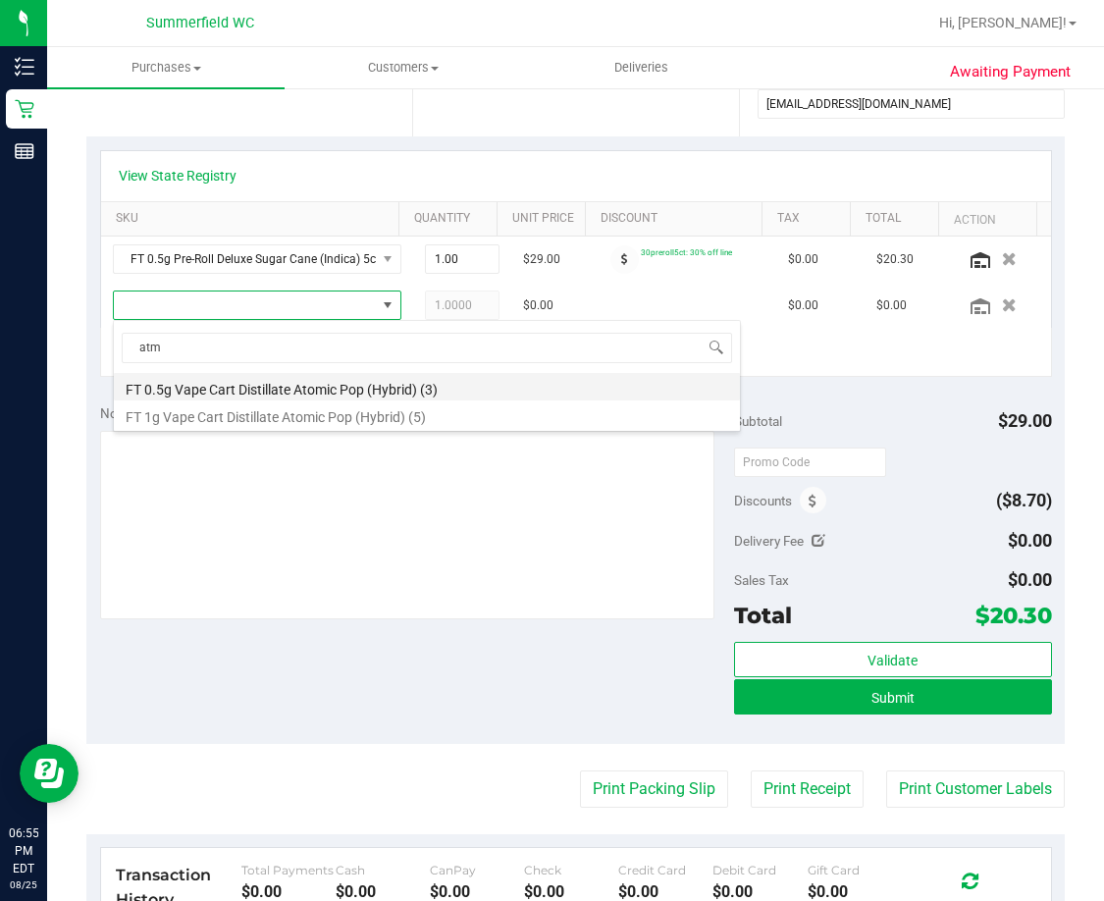
click at [335, 381] on li "FT 0.5g Vape Cart Distillate Atomic Pop (Hybrid) (3)" at bounding box center [427, 386] width 626 height 27
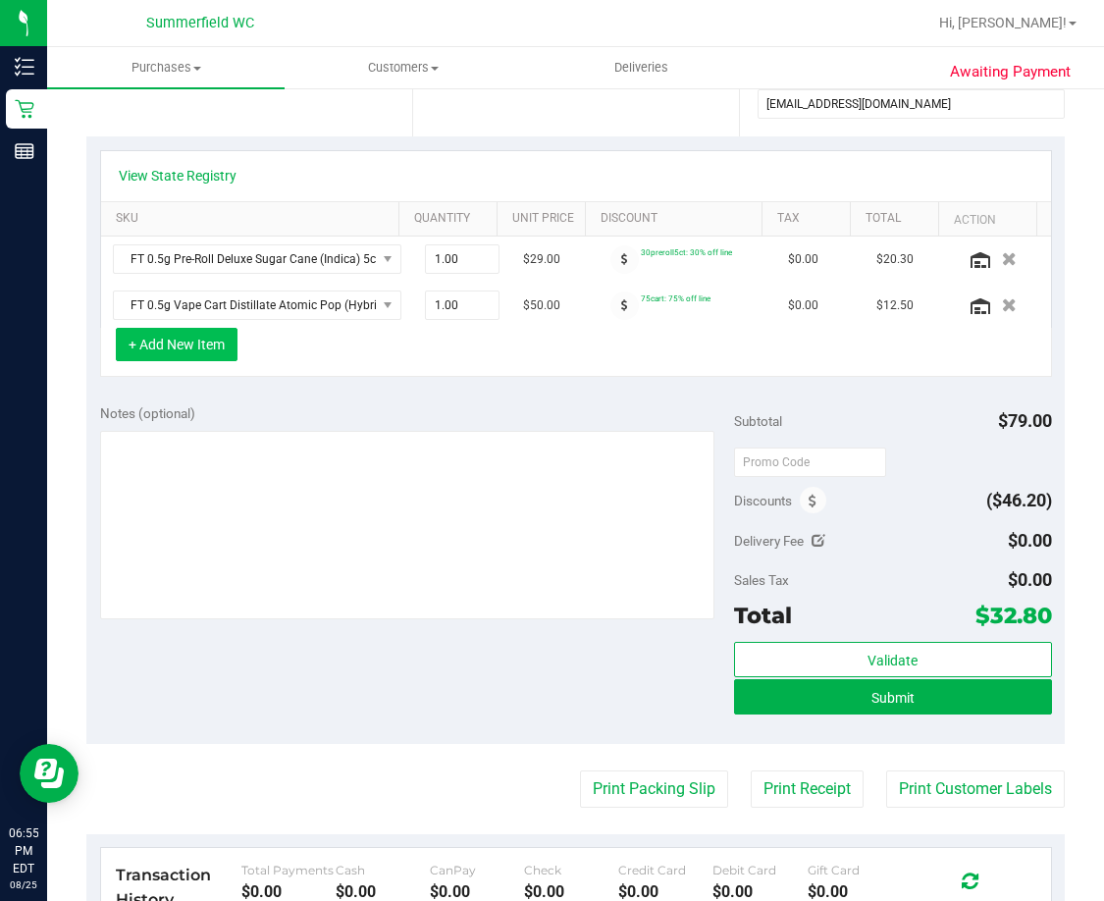
click at [179, 345] on button "+ Add New Item" at bounding box center [177, 344] width 122 height 33
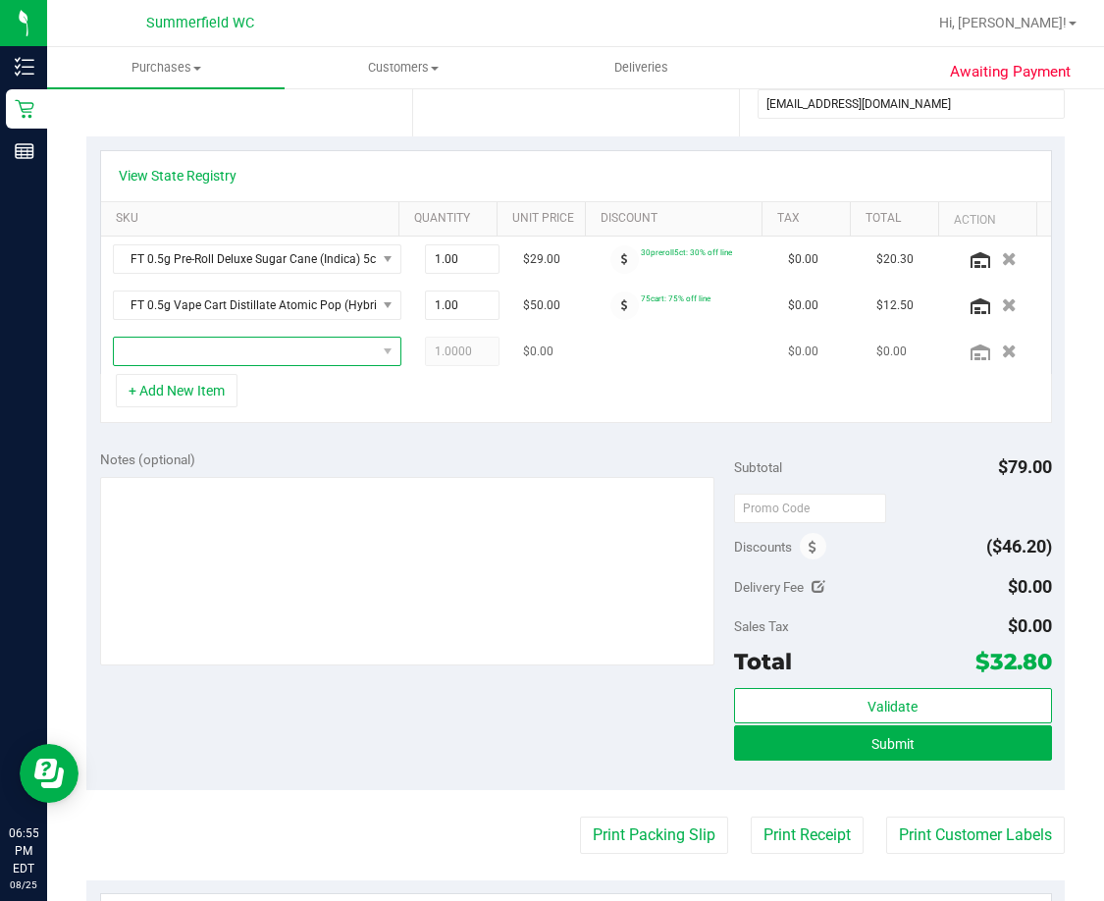
click at [189, 350] on span "NO DATA FOUND" at bounding box center [245, 350] width 262 height 27
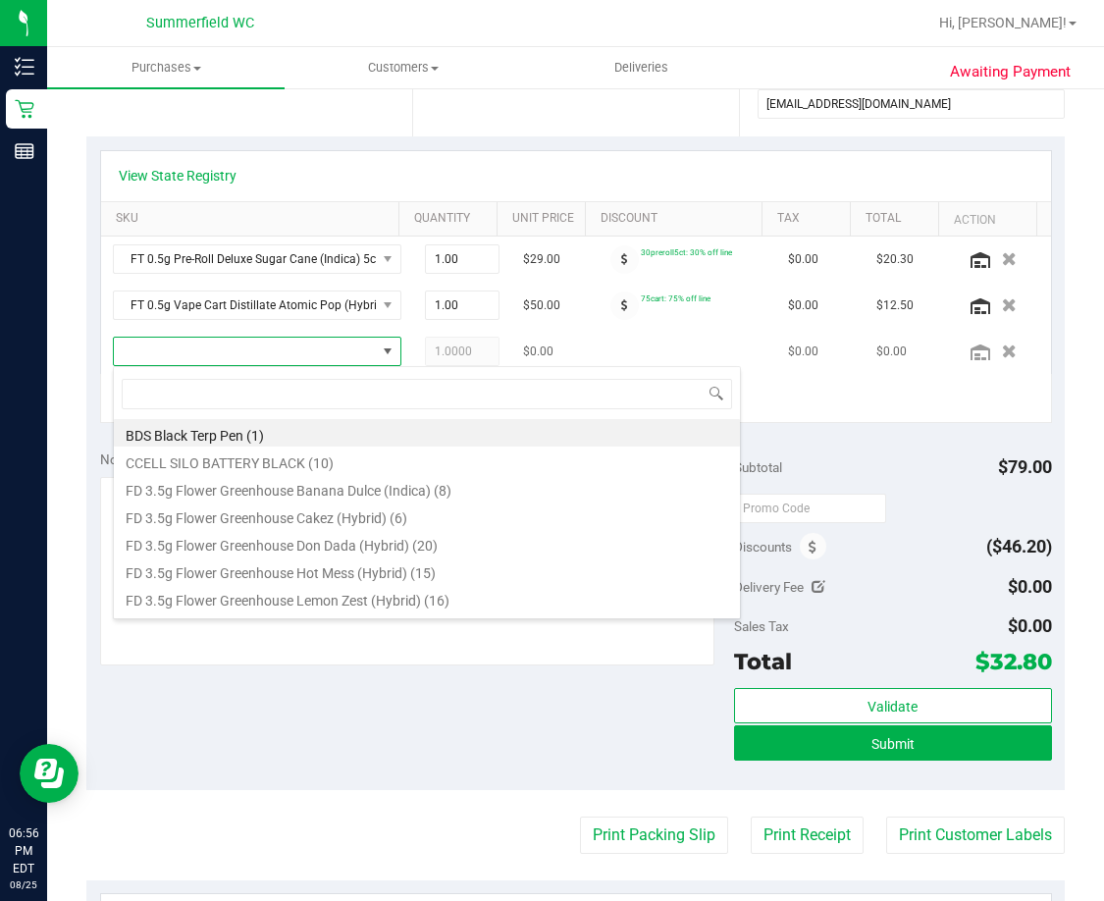
click at [275, 359] on span at bounding box center [245, 350] width 262 height 27
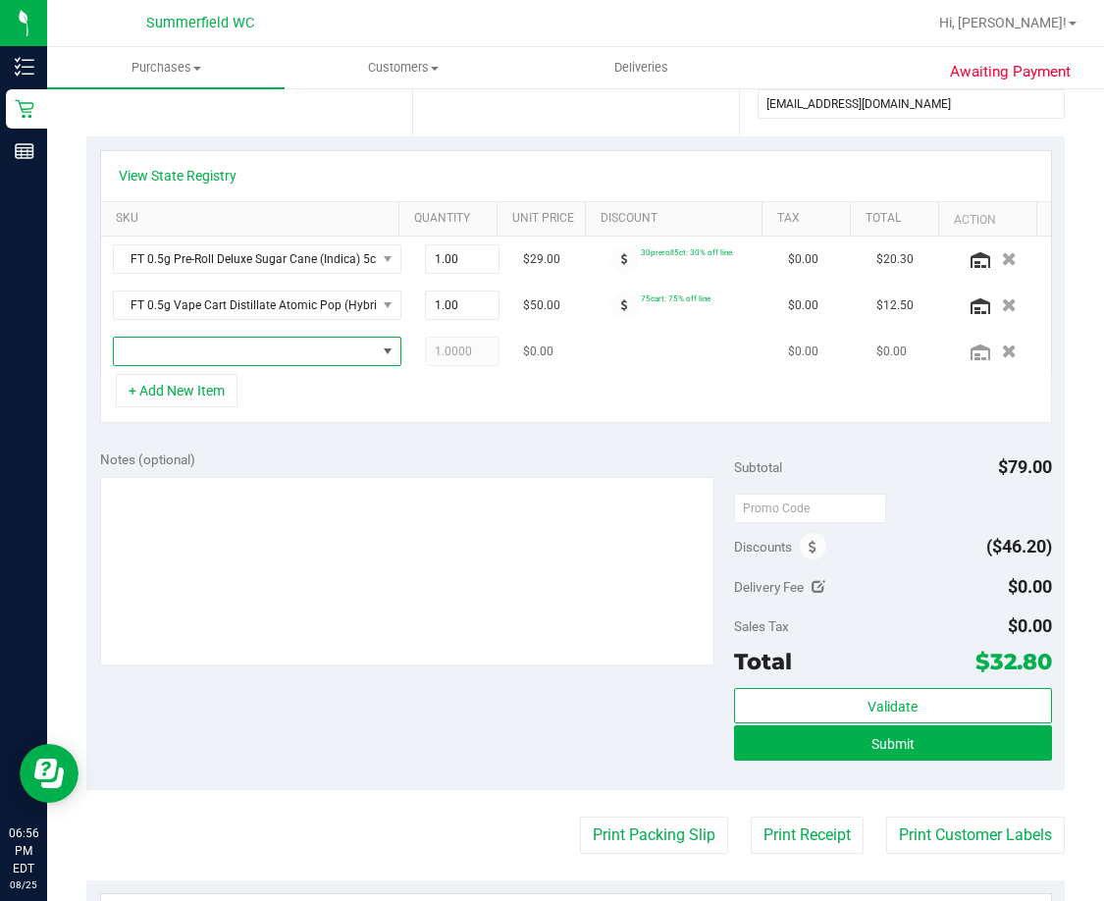
click at [275, 359] on span "NO DATA FOUND" at bounding box center [245, 350] width 262 height 27
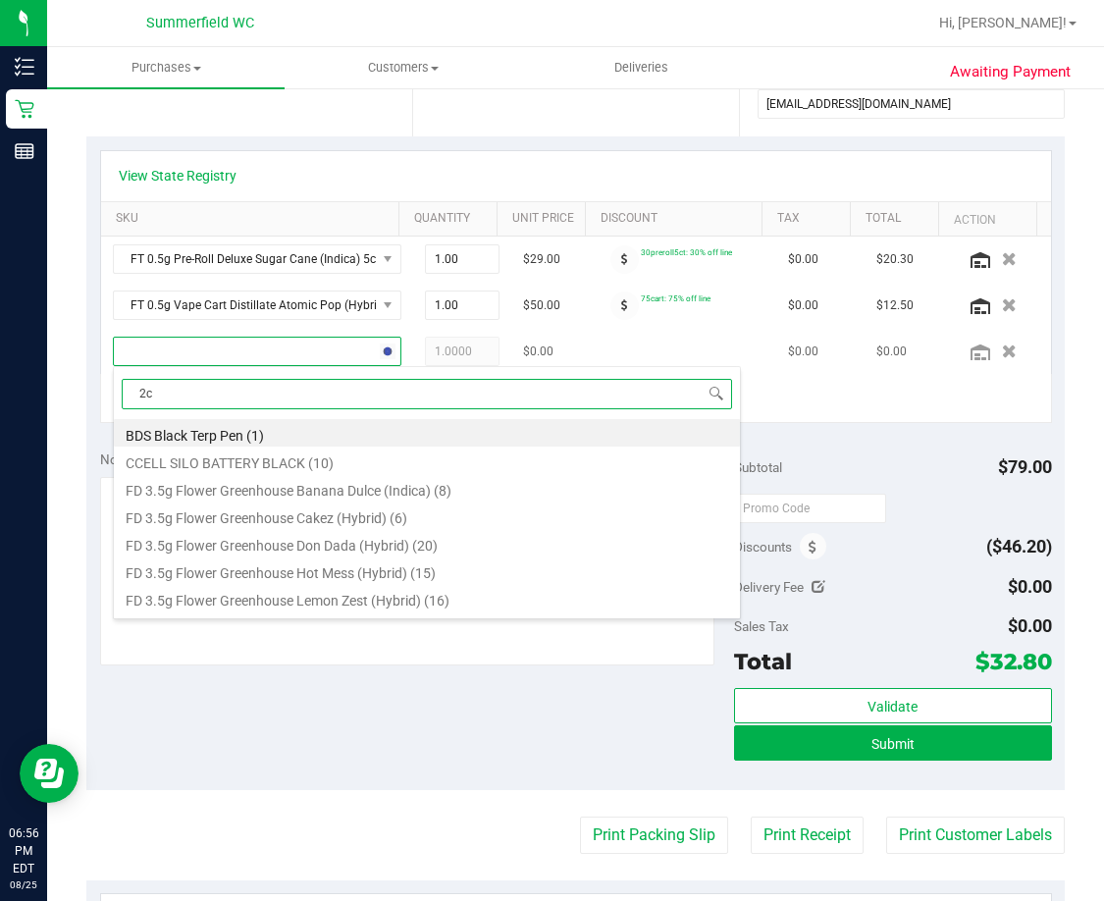
type input "2ct"
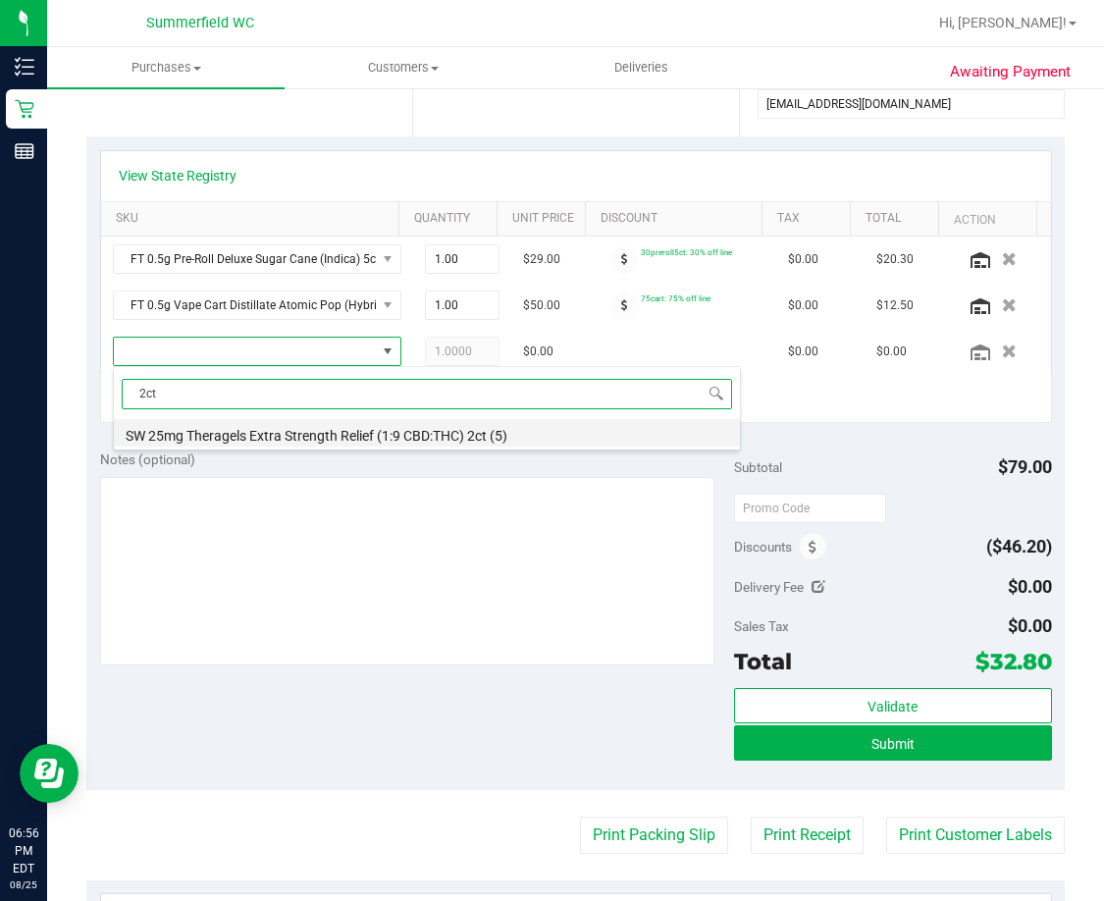
click at [328, 428] on li "SW 25mg Theragels Extra Strength Relief (1:9 CBD:THC) 2ct (5)" at bounding box center [427, 432] width 626 height 27
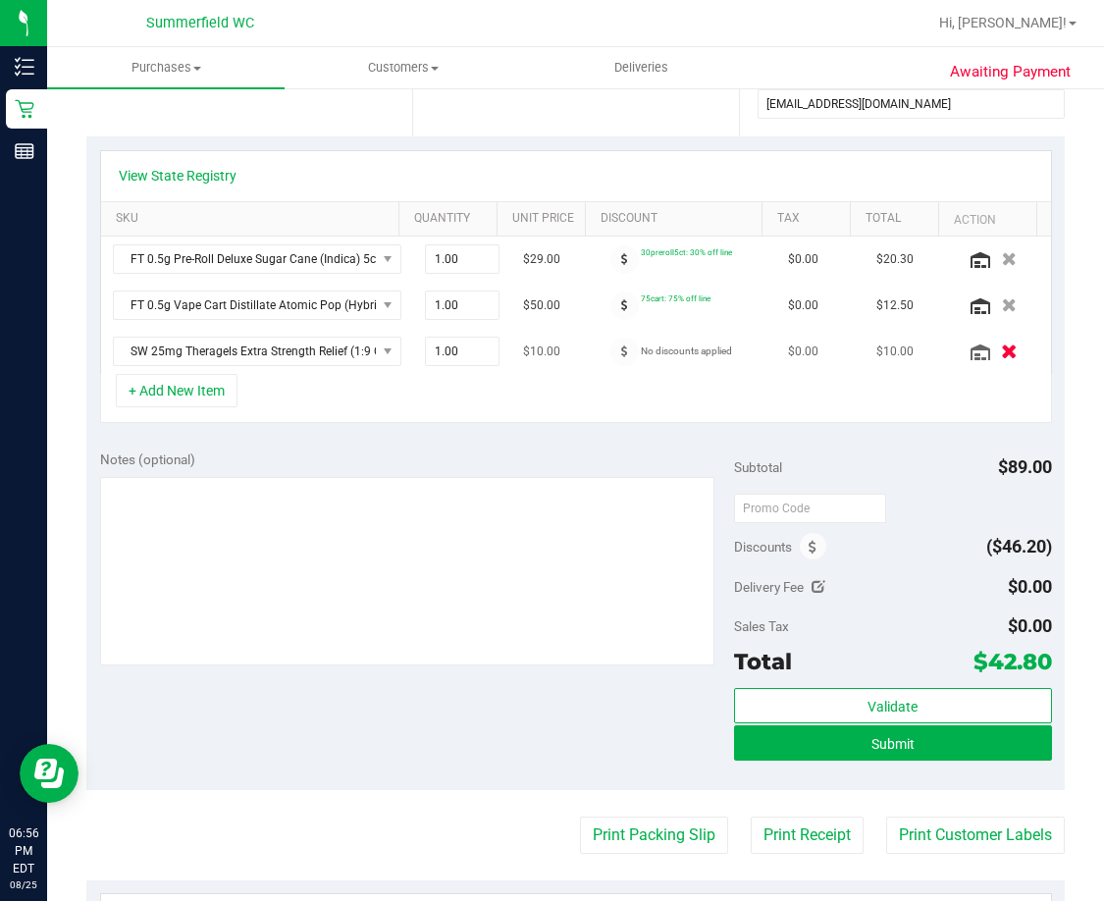
click at [1001, 350] on icon "button" at bounding box center [1009, 351] width 17 height 15
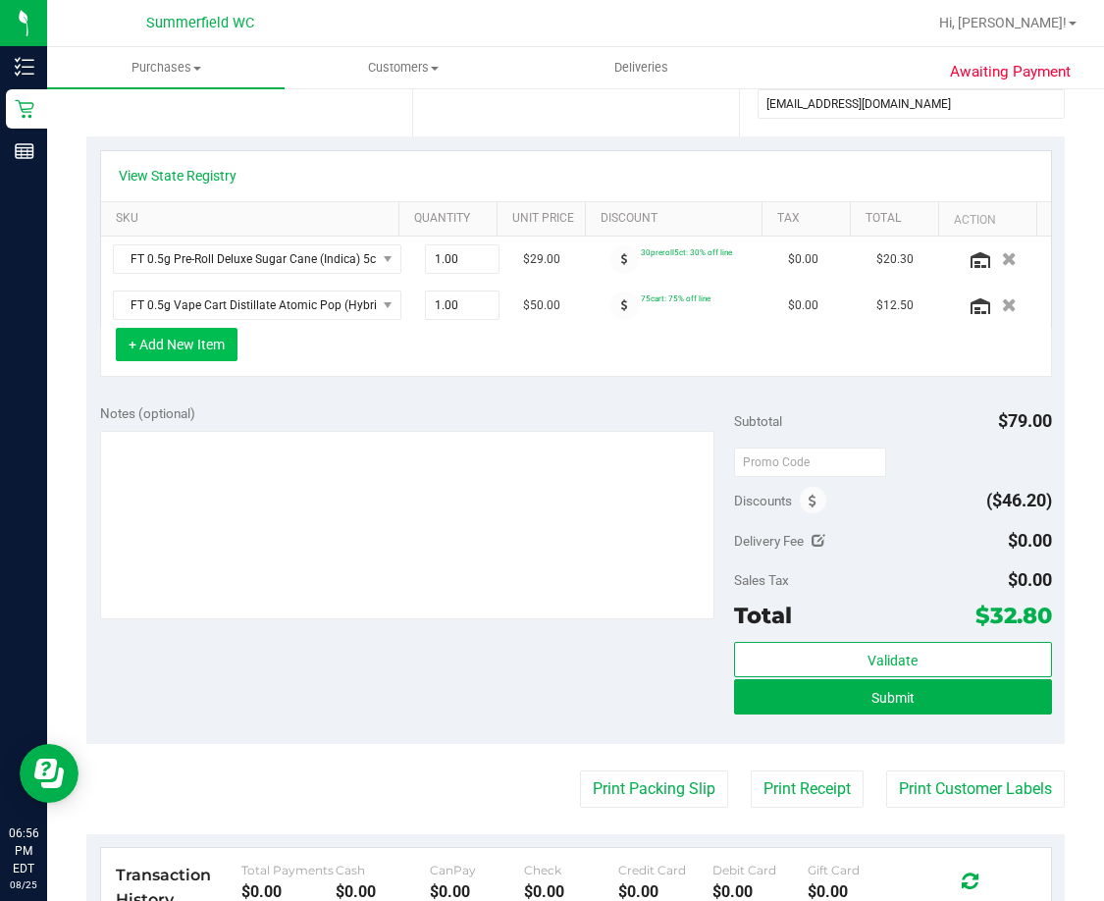
click at [179, 340] on button "+ Add New Item" at bounding box center [177, 344] width 122 height 33
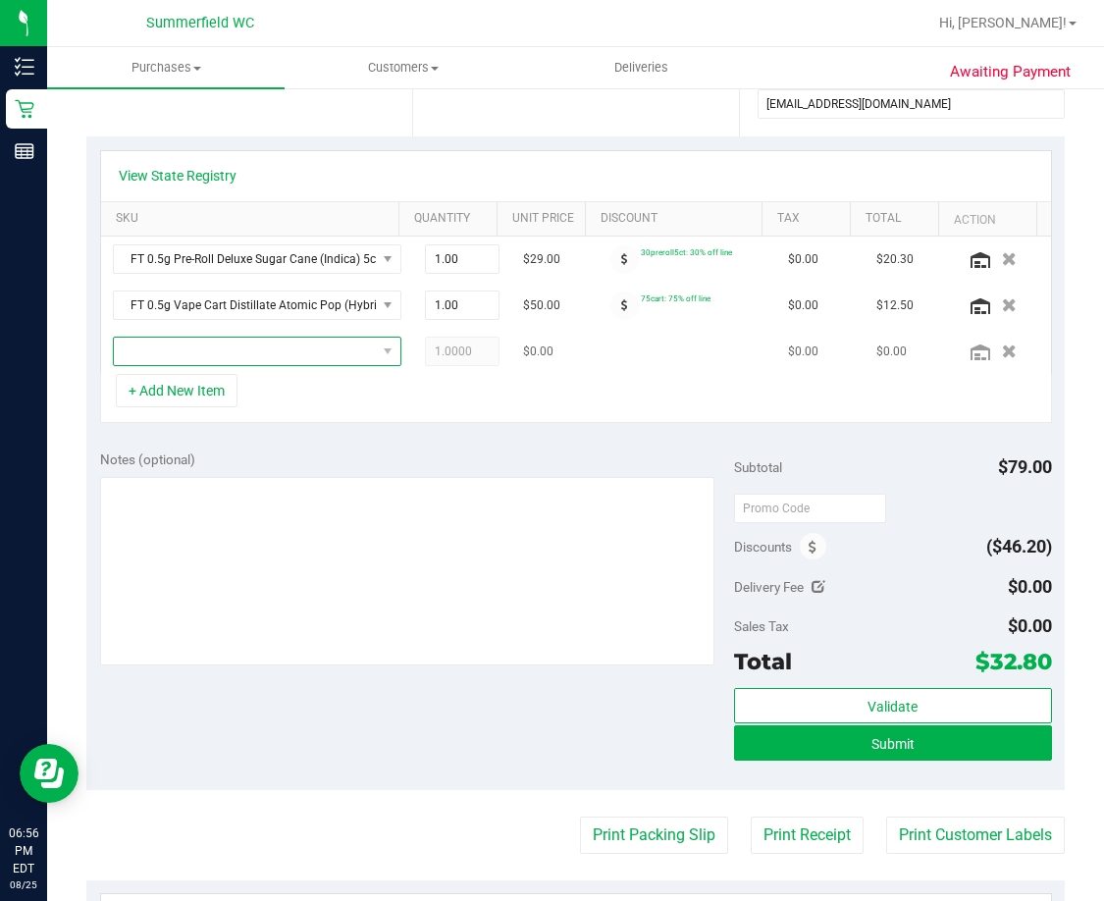
click at [175, 342] on span "NO DATA FOUND" at bounding box center [245, 350] width 262 height 27
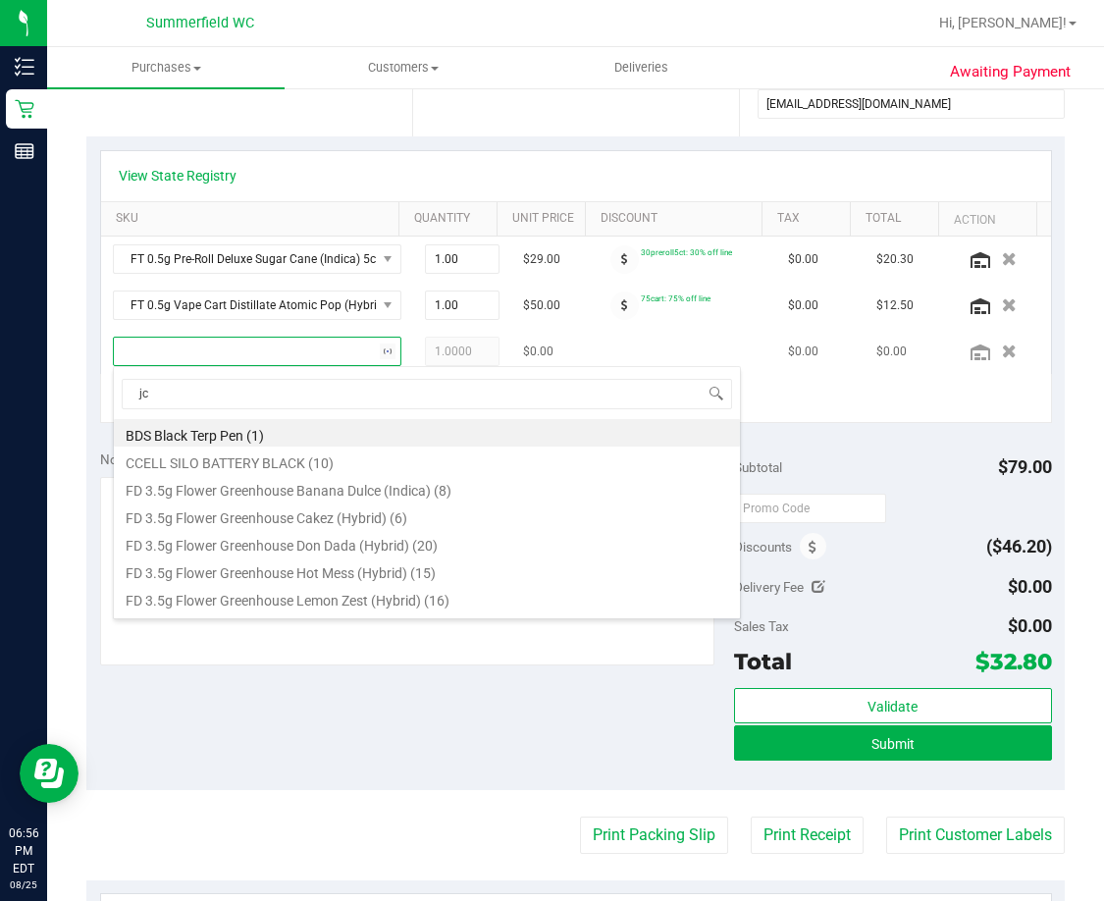
type input "jcw"
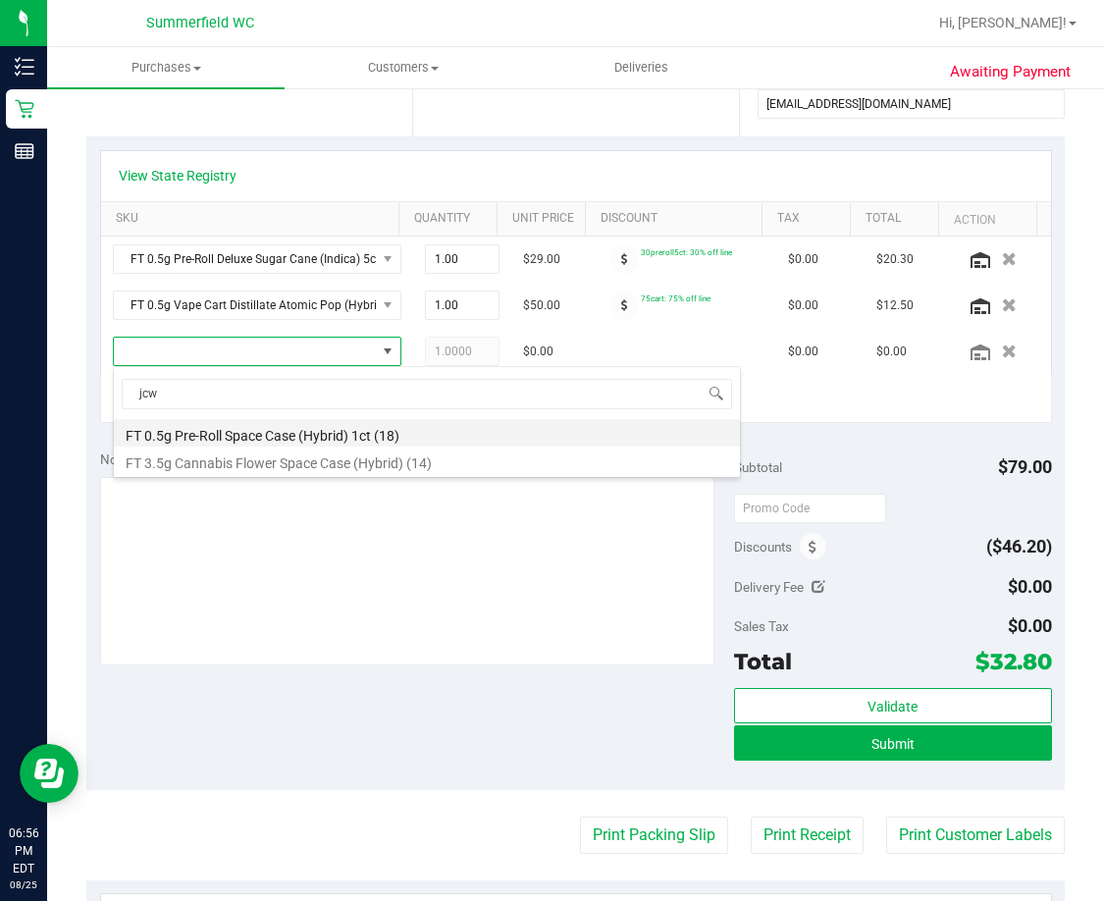
click at [277, 436] on li "FT 0.5g Pre-Roll Space Case (Hybrid) 1ct (18)" at bounding box center [427, 432] width 626 height 27
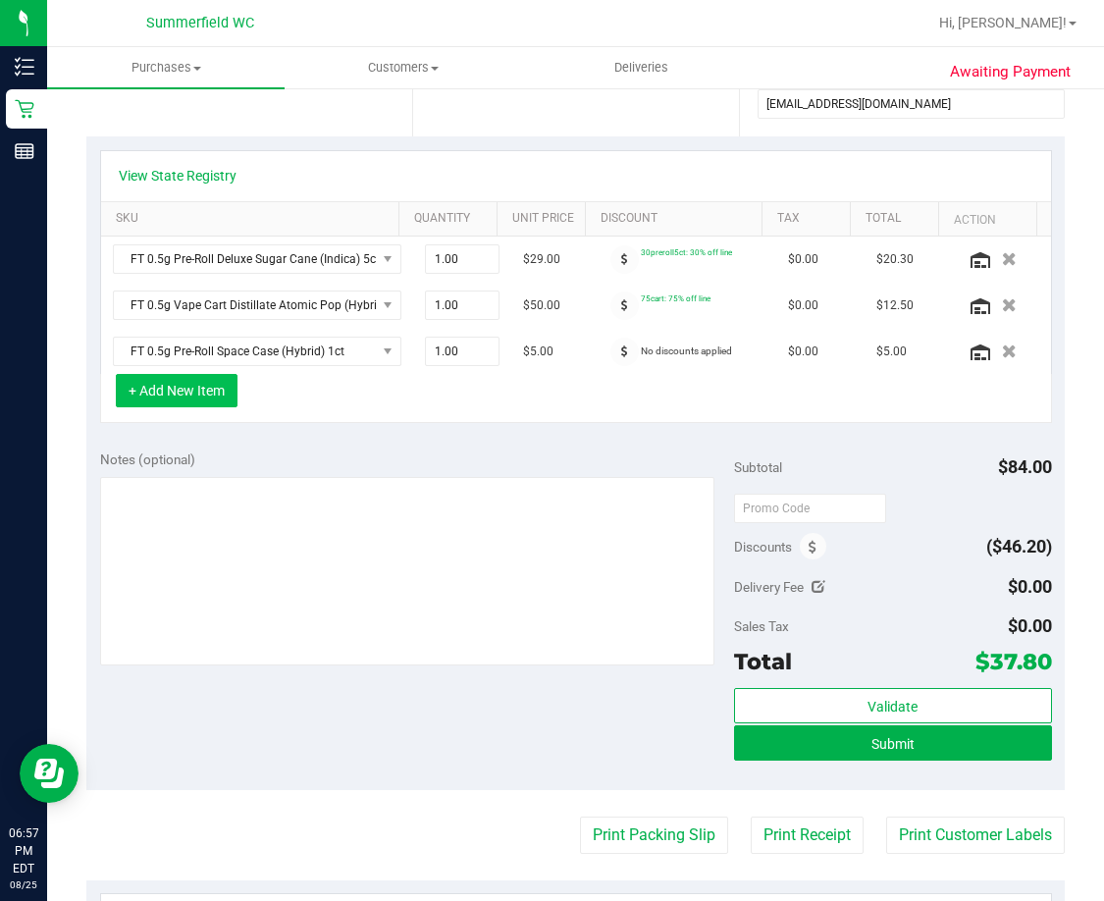
click at [189, 390] on button "+ Add New Item" at bounding box center [177, 390] width 122 height 33
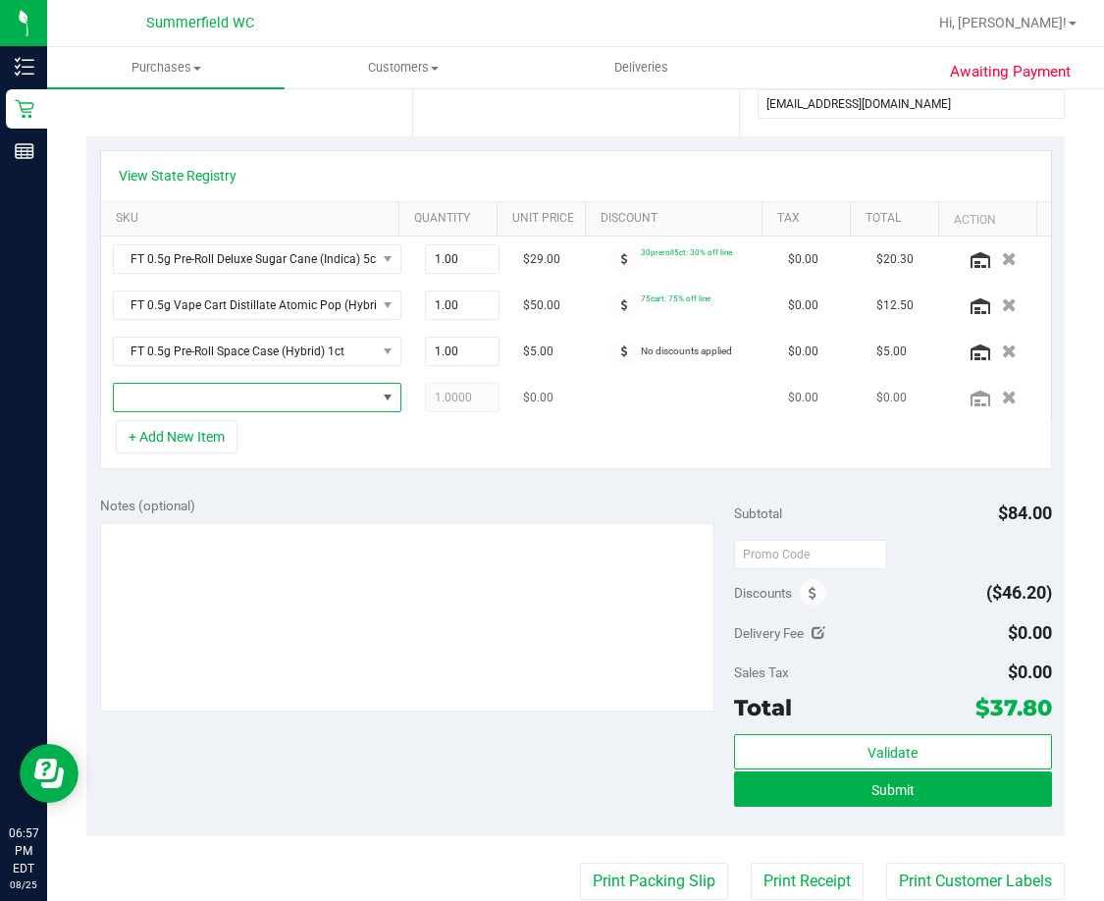
click at [213, 406] on span "NO DATA FOUND" at bounding box center [245, 397] width 262 height 27
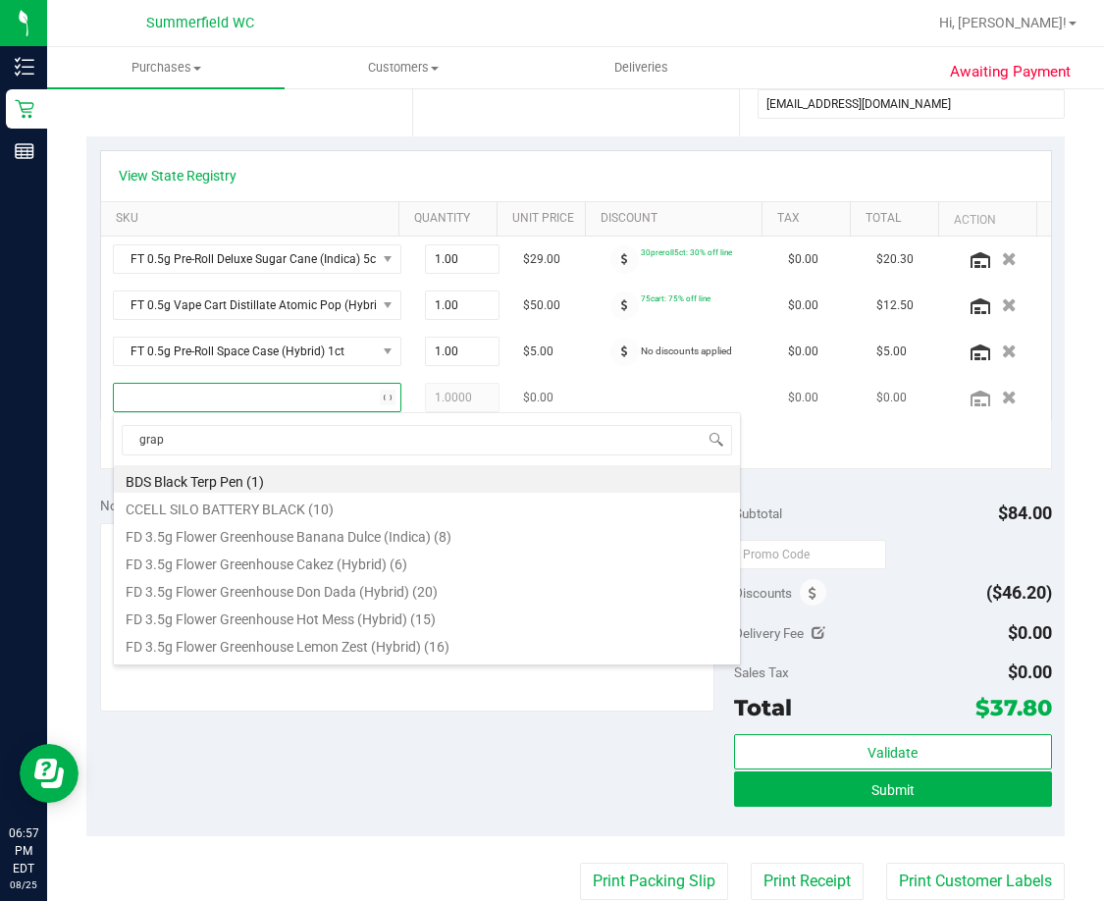
type input "grape"
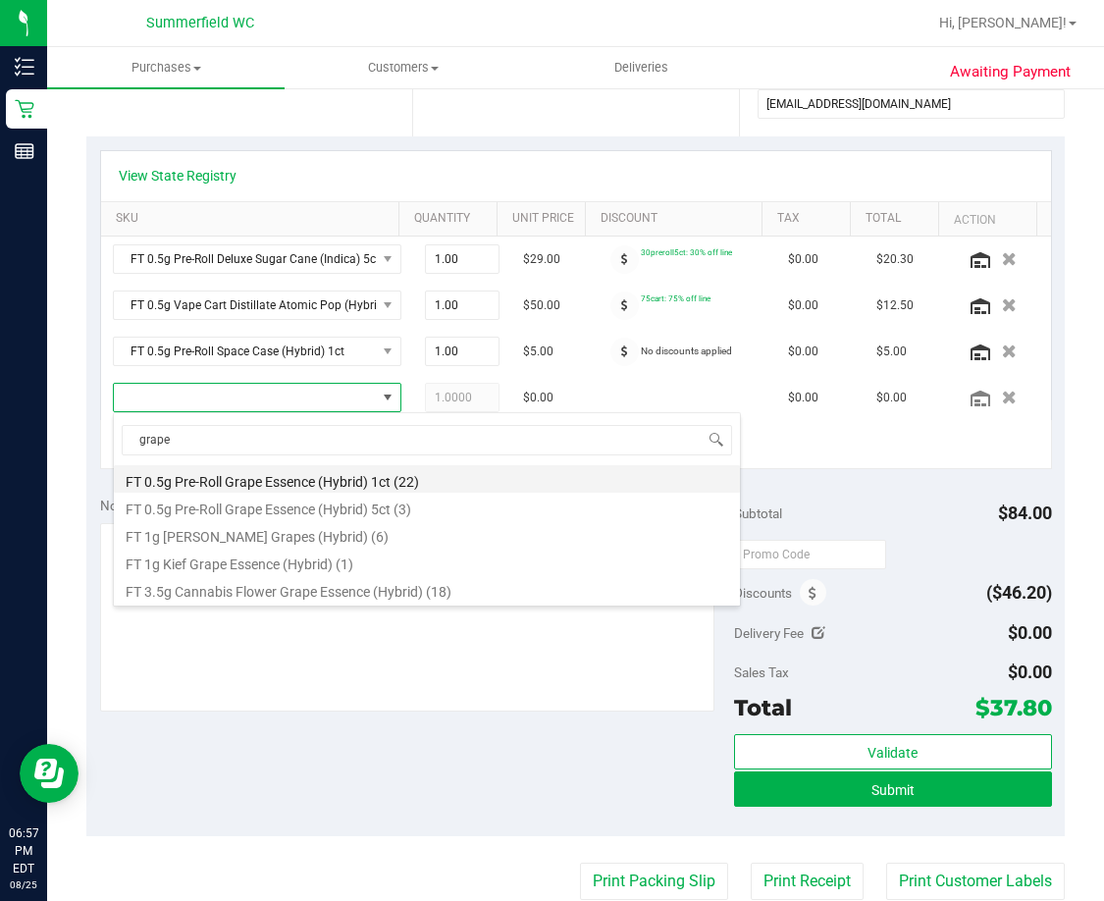
click at [322, 487] on li "FT 0.5g Pre-Roll Grape Essence (Hybrid) 1ct (22)" at bounding box center [427, 478] width 626 height 27
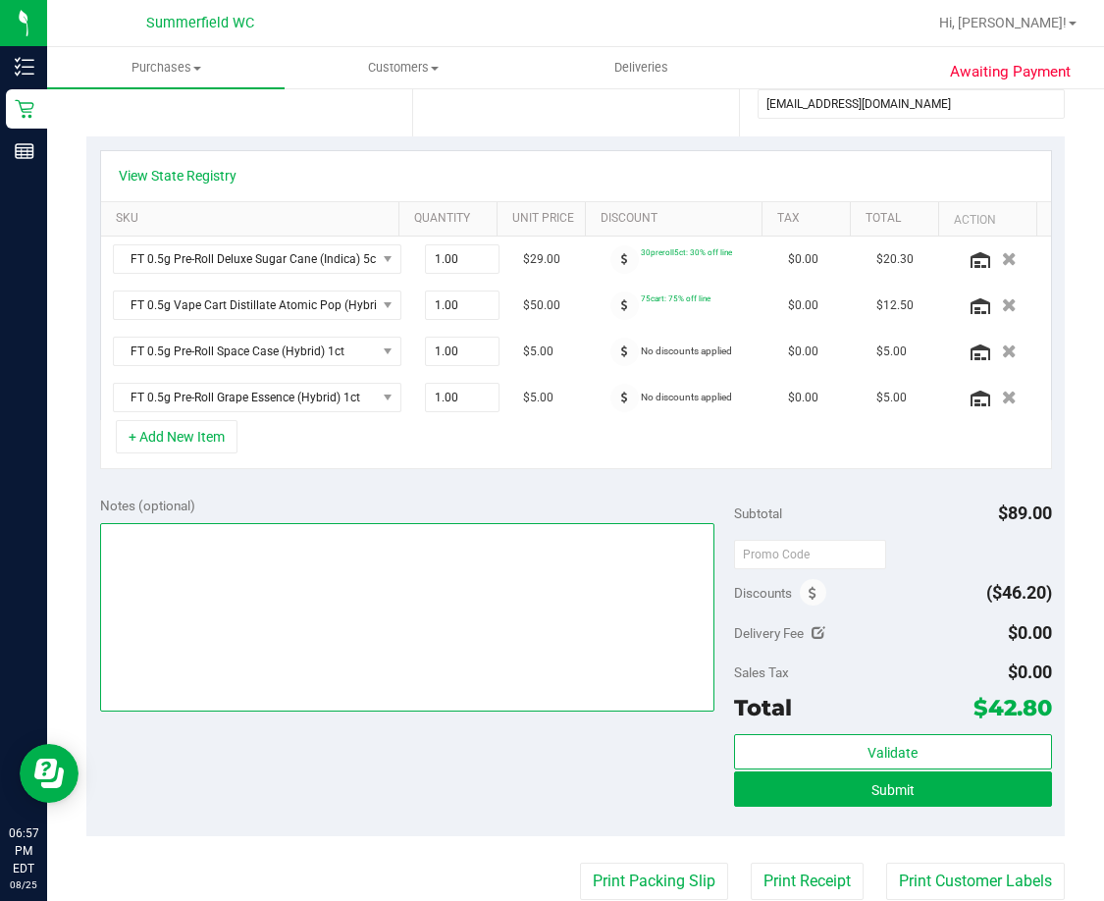
click at [550, 601] on textarea at bounding box center [407, 617] width 615 height 188
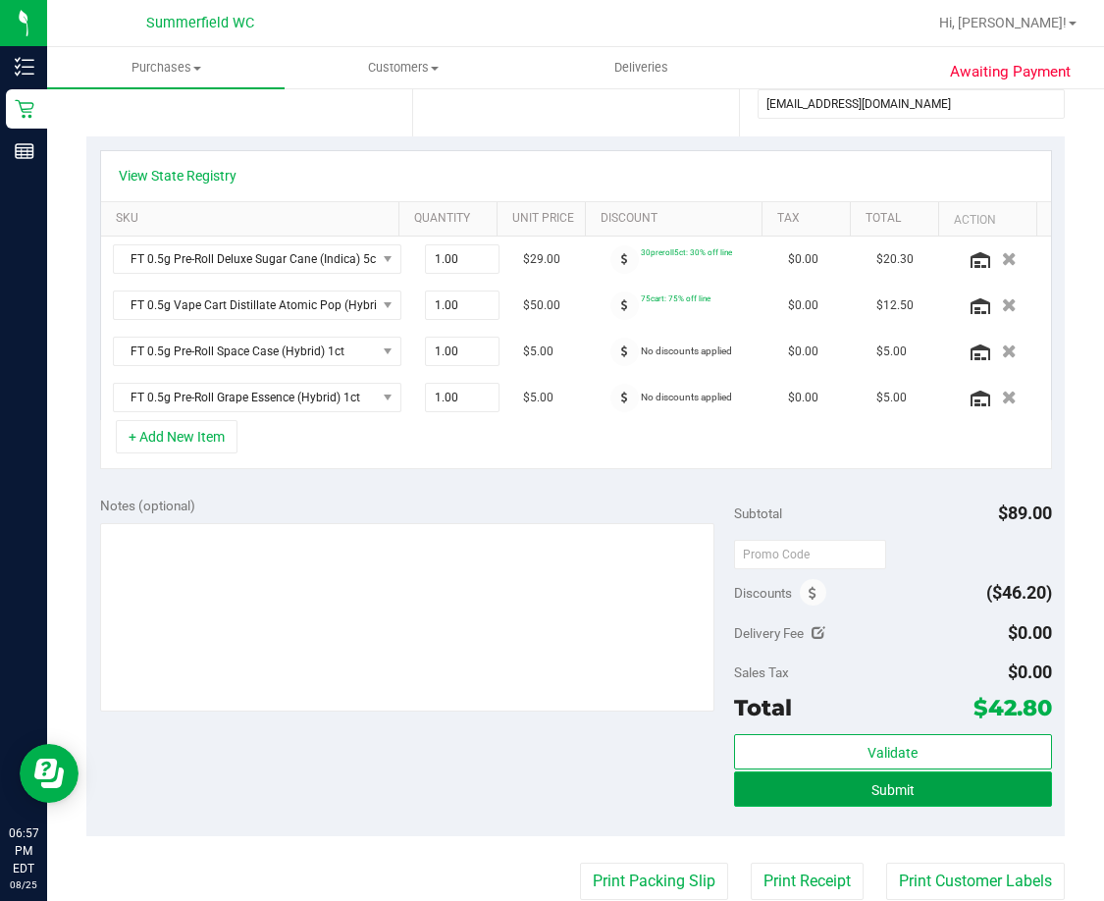
click at [938, 794] on button "Submit" at bounding box center [892, 788] width 317 height 35
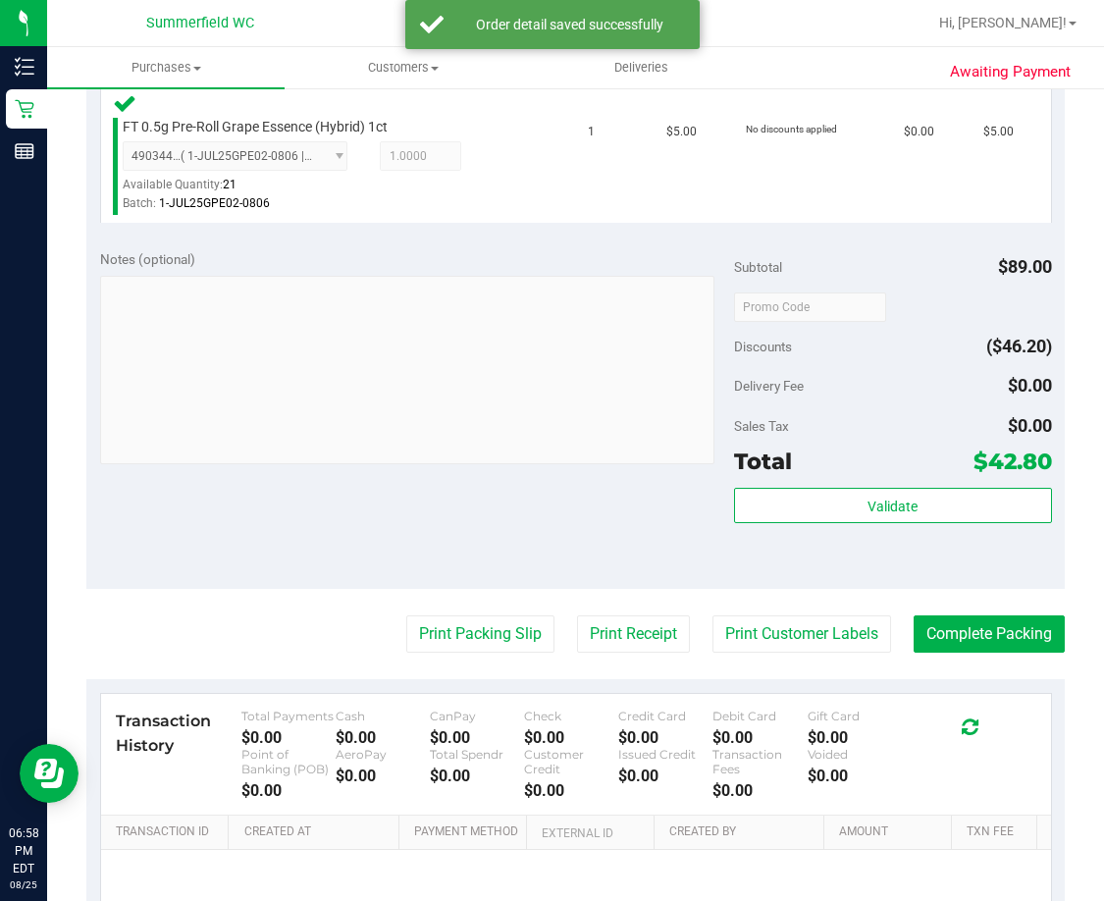
scroll to position [981, 0]
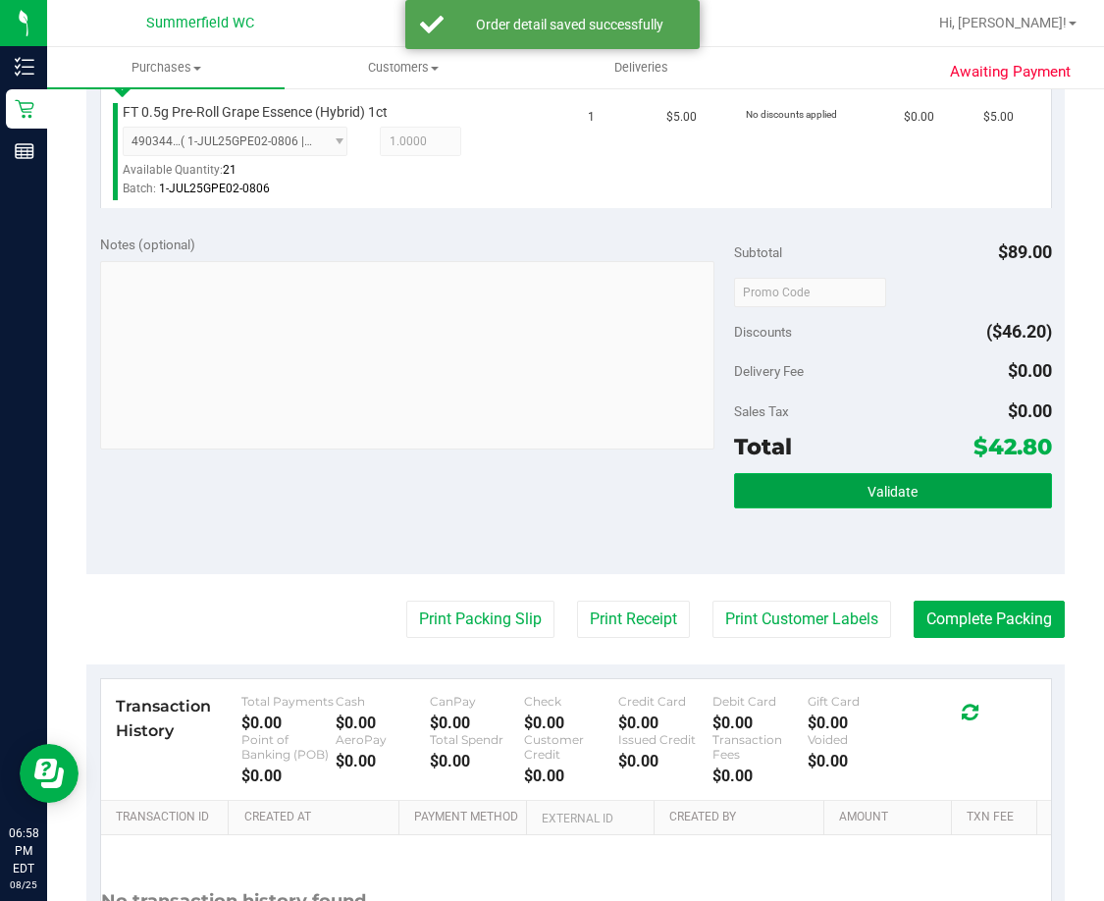
click at [886, 501] on button "Validate" at bounding box center [892, 490] width 317 height 35
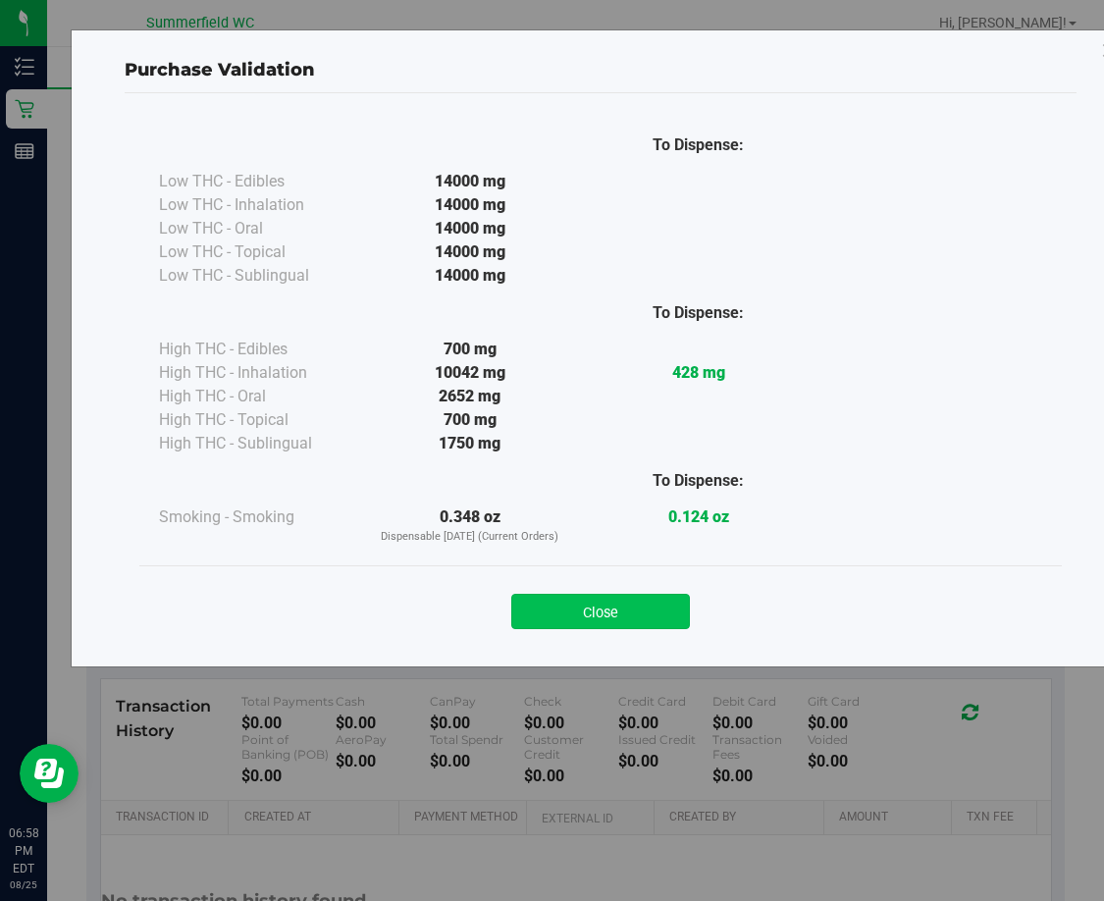
click at [621, 605] on button "Close" at bounding box center [600, 610] width 179 height 35
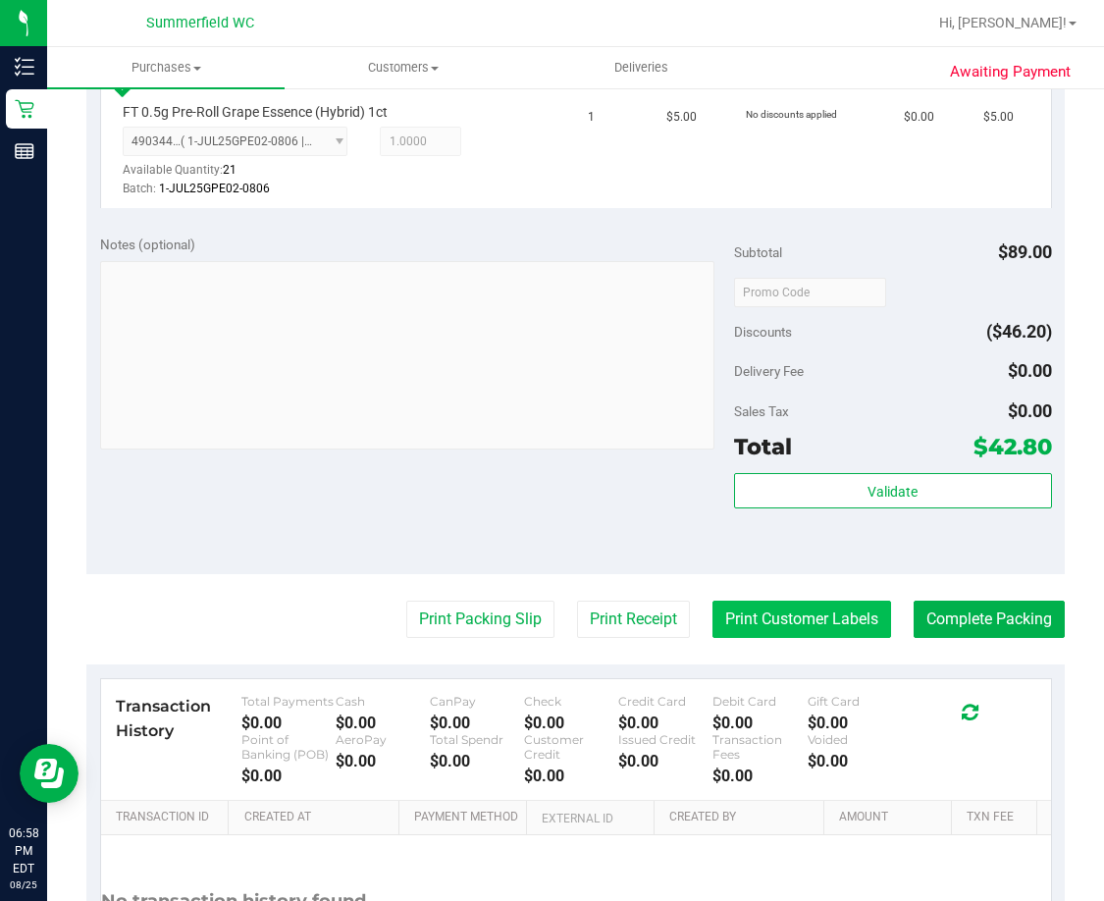
click at [793, 626] on button "Print Customer Labels" at bounding box center [801, 618] width 179 height 37
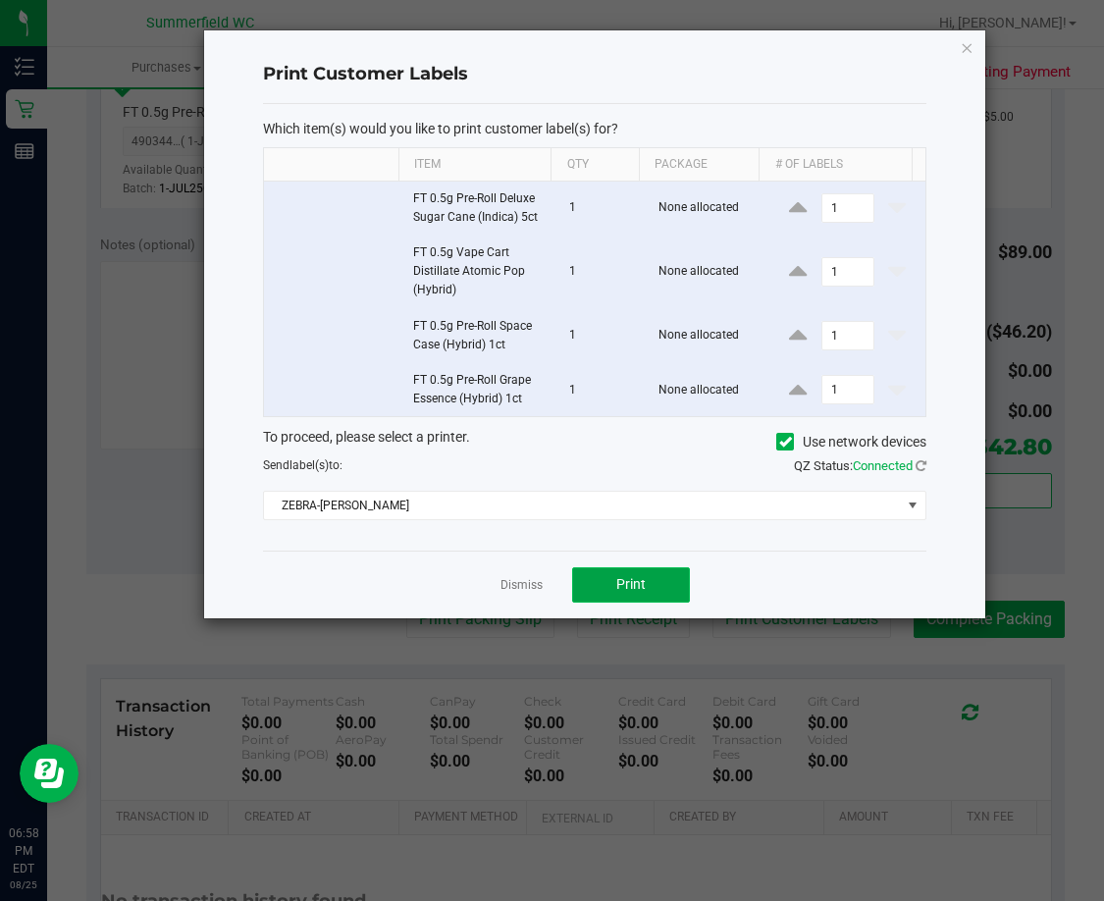
click at [632, 579] on span "Print" at bounding box center [630, 584] width 29 height 16
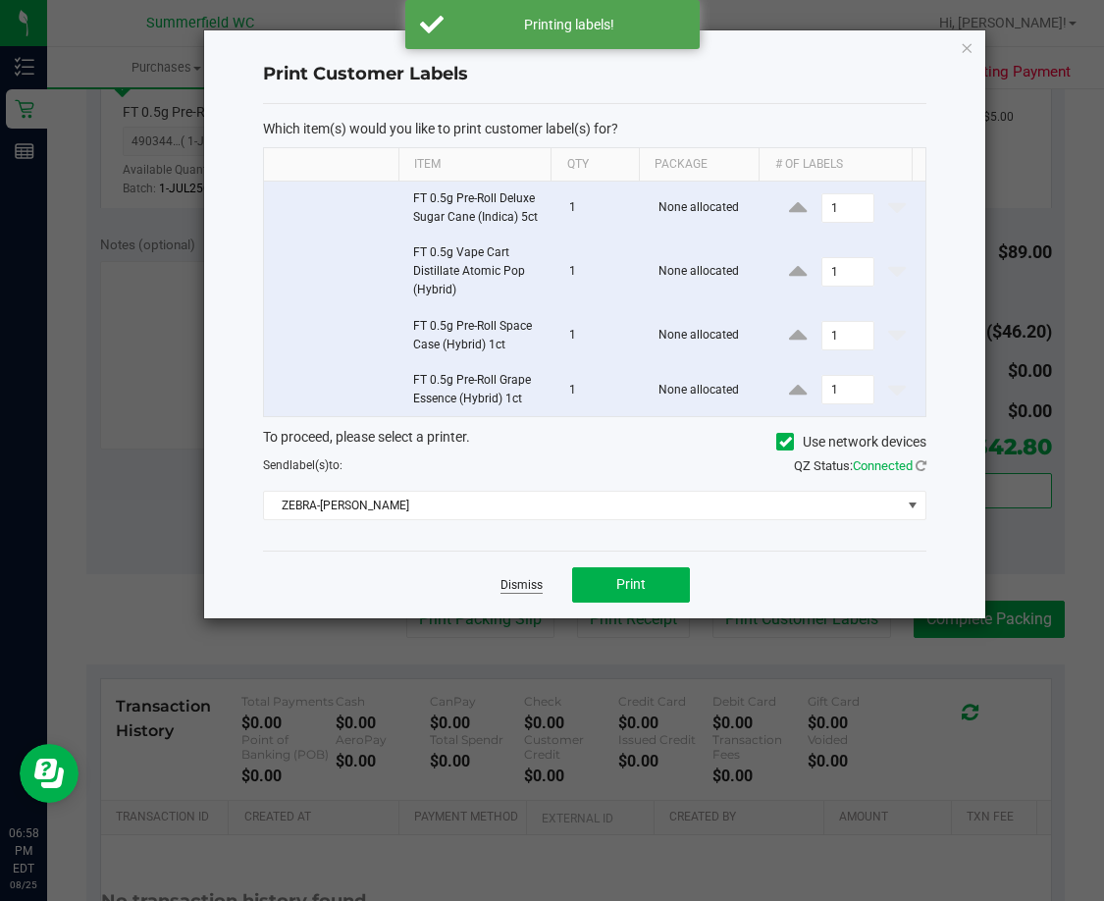
click at [532, 582] on link "Dismiss" at bounding box center [521, 585] width 42 height 17
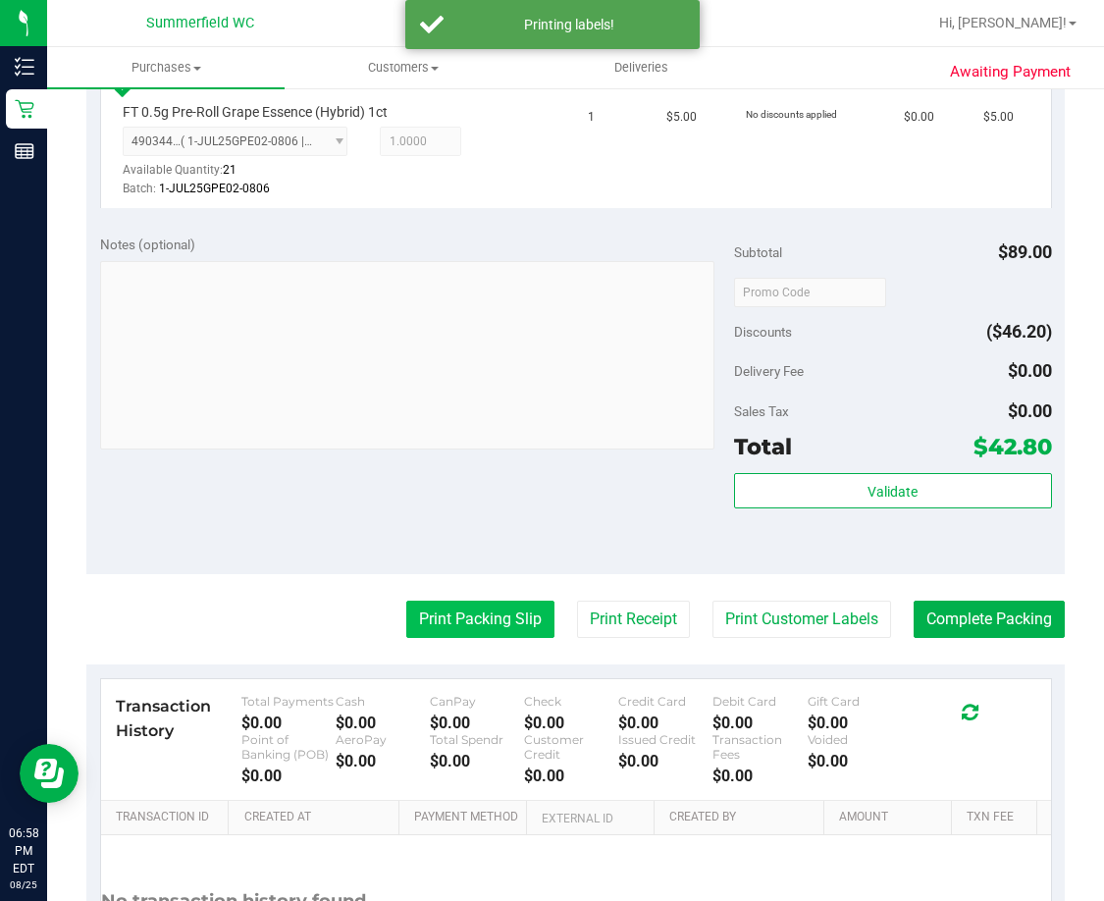
click at [486, 617] on button "Print Packing Slip" at bounding box center [480, 618] width 148 height 37
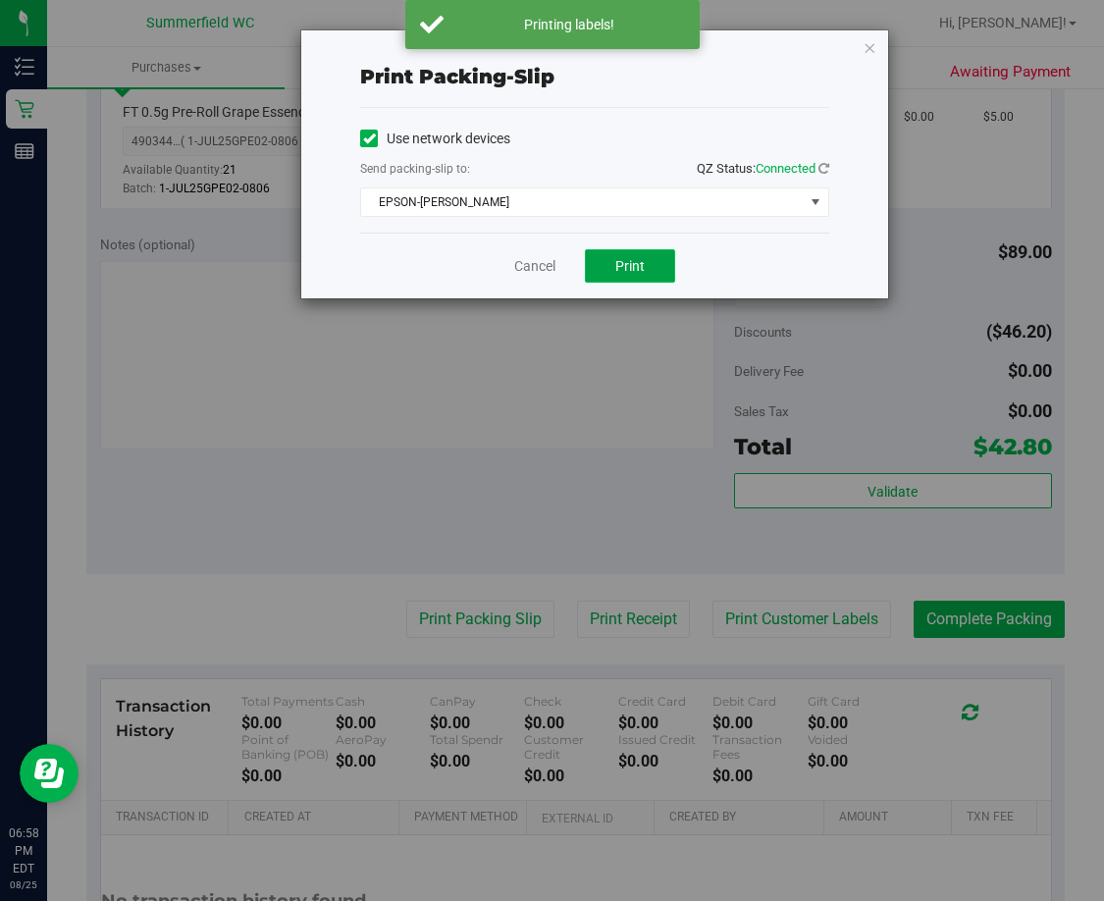
click at [637, 249] on button "Print" at bounding box center [630, 265] width 90 height 33
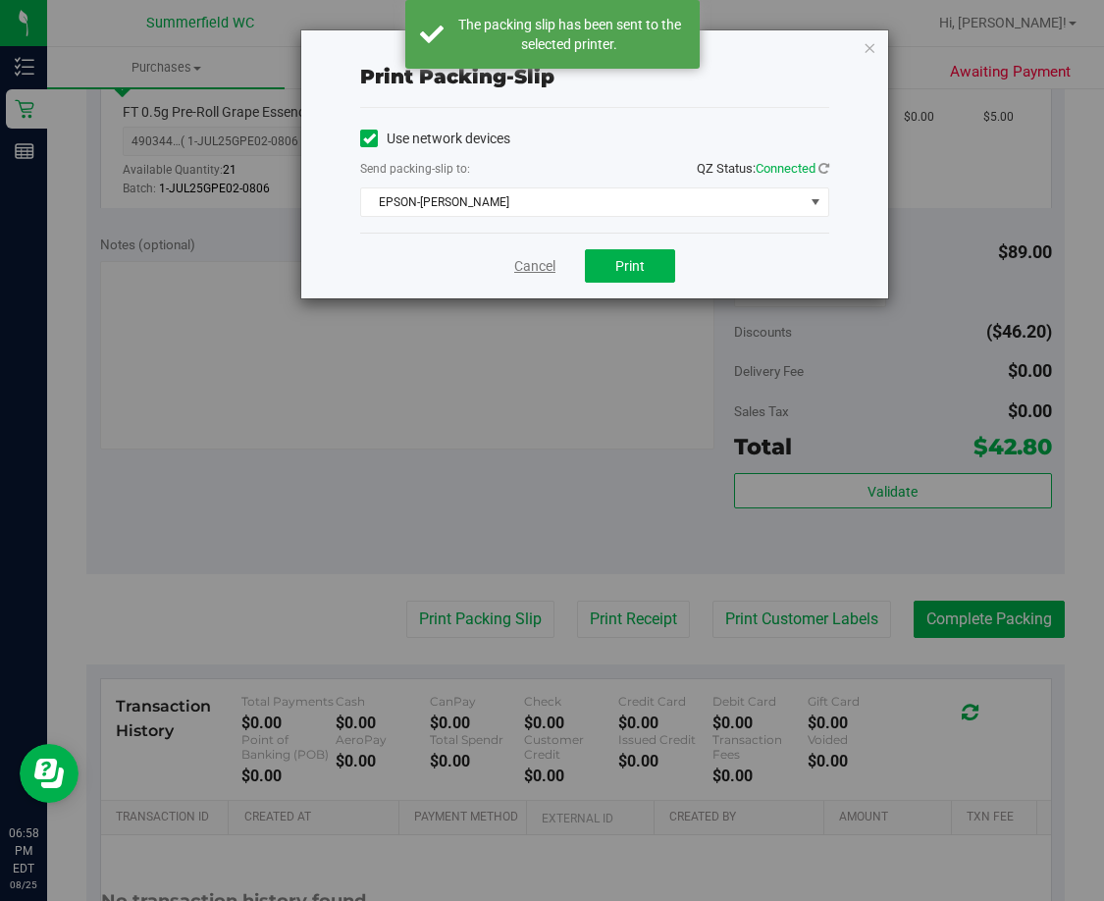
click at [537, 268] on link "Cancel" at bounding box center [534, 266] width 41 height 21
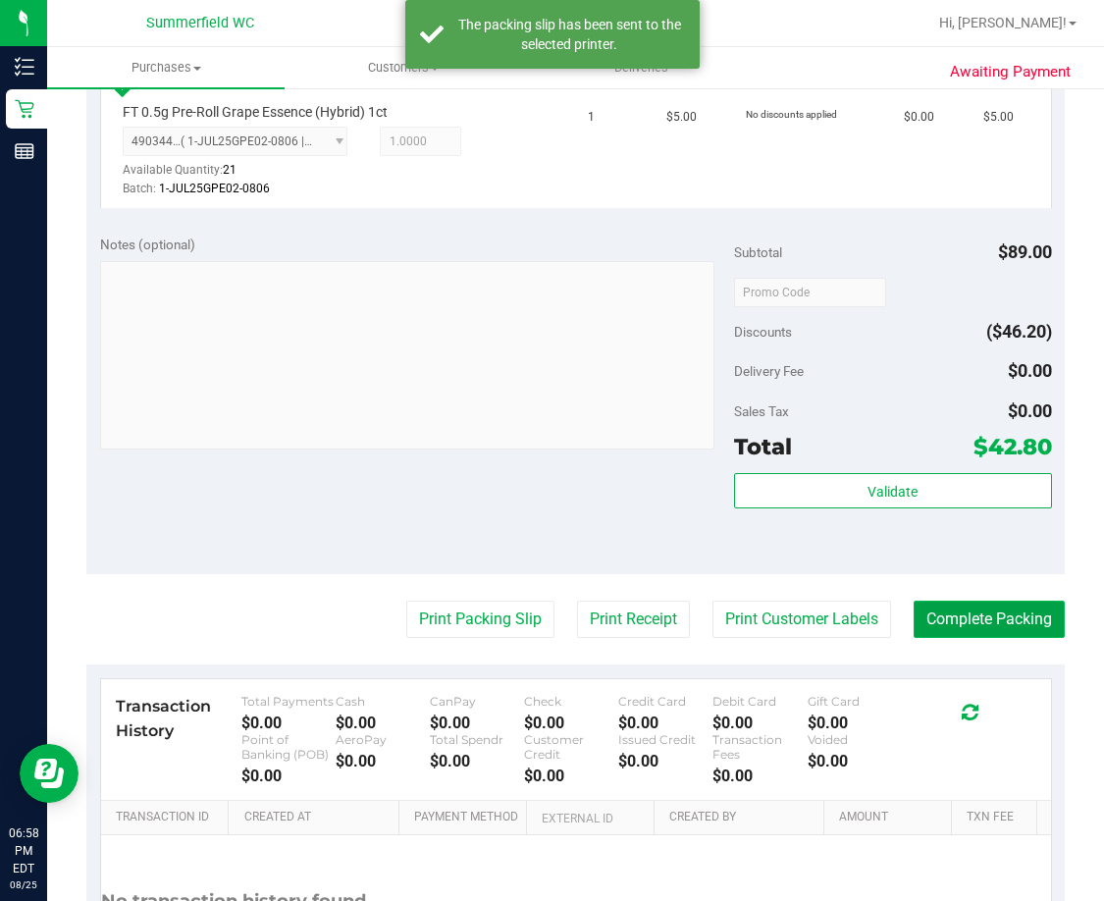
click at [982, 620] on button "Complete Packing" at bounding box center [988, 618] width 151 height 37
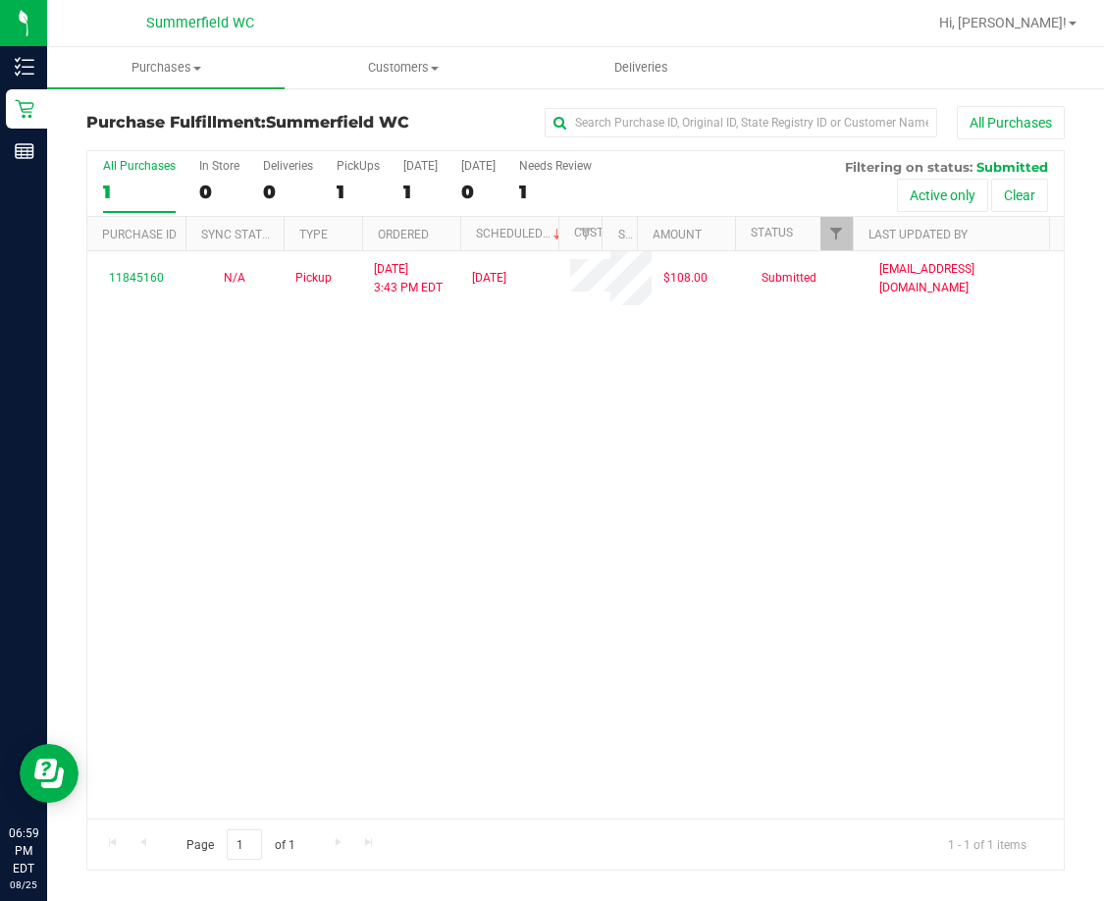
click at [1017, 628] on div "11845160 N/A Pickup [DATE] 3:43 PM EDT 8/25/2025 $108.00 Submitted [EMAIL_ADDRE…" at bounding box center [575, 534] width 976 height 567
click at [544, 474] on div "11845160 N/A Pickup [DATE] 3:43 PM EDT 8/25/2025 $108.00 Submitted [EMAIL_ADDRE…" at bounding box center [575, 534] width 976 height 567
click at [446, 443] on div "11845160 N/A Pickup [DATE] 3:43 PM EDT 8/25/2025 $108.00 Submitted [EMAIL_ADDRE…" at bounding box center [575, 534] width 976 height 567
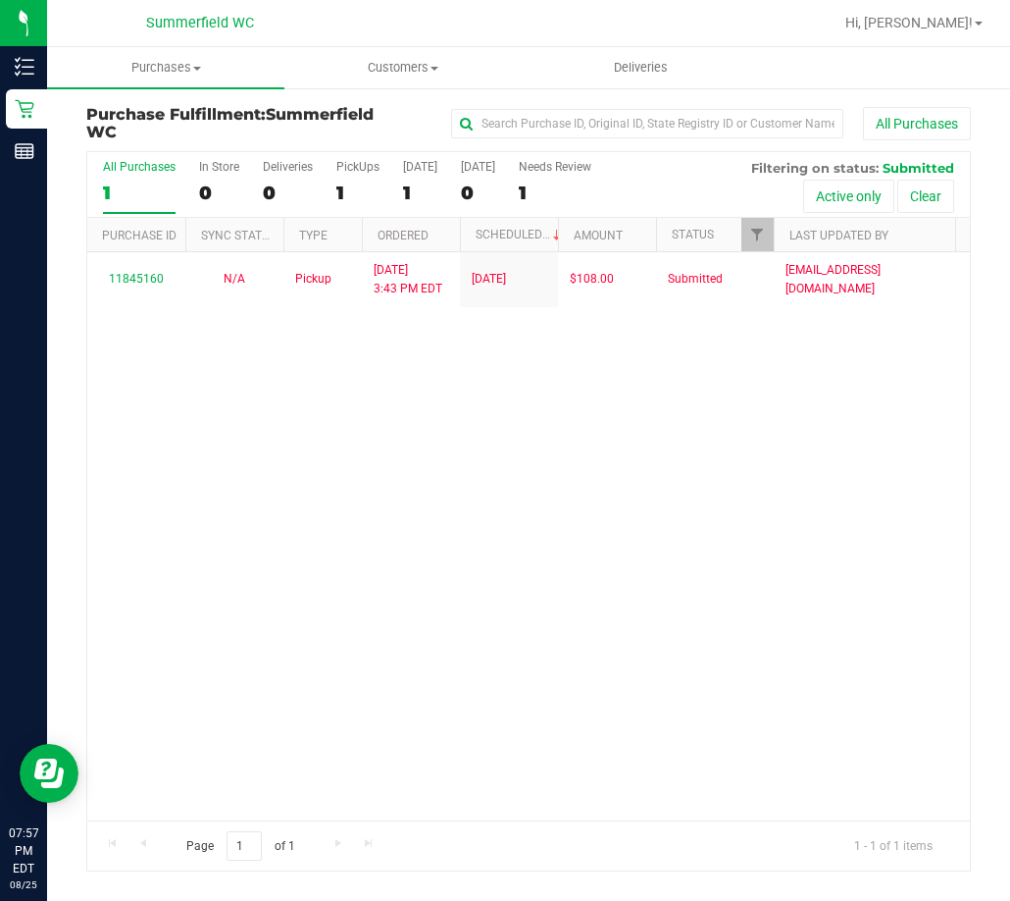
drag, startPoint x: 486, startPoint y: 615, endPoint x: 451, endPoint y: 635, distance: 39.5
click at [486, 614] on div "11845160 N/A Pickup [DATE] 3:43 PM EDT 8/25/2025 $108.00 Submitted [EMAIL_ADDRE…" at bounding box center [528, 535] width 883 height 567
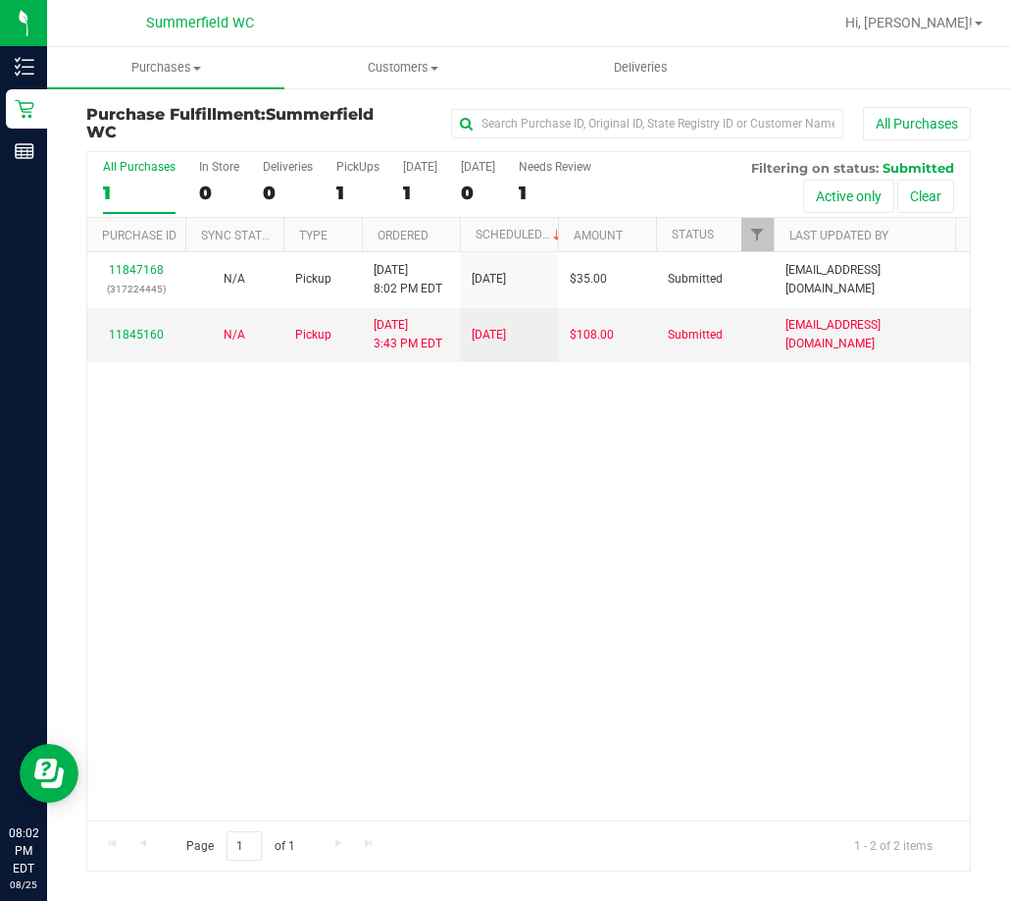
click at [440, 556] on div "11847168 (317224445) N/A Pickup 8/25/2025 8:02 PM EDT 8/26/2025 $35.00 Submitte…" at bounding box center [528, 535] width 883 height 567
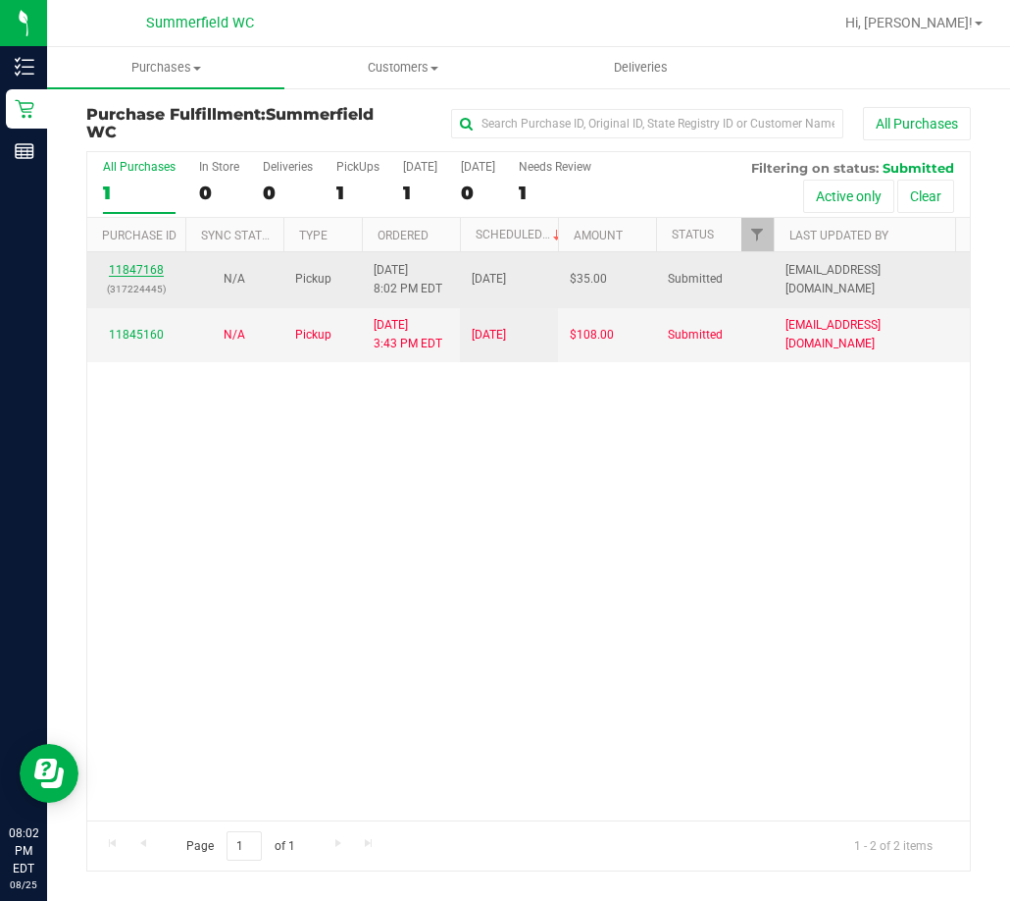
click at [137, 266] on link "11847168" at bounding box center [136, 270] width 55 height 14
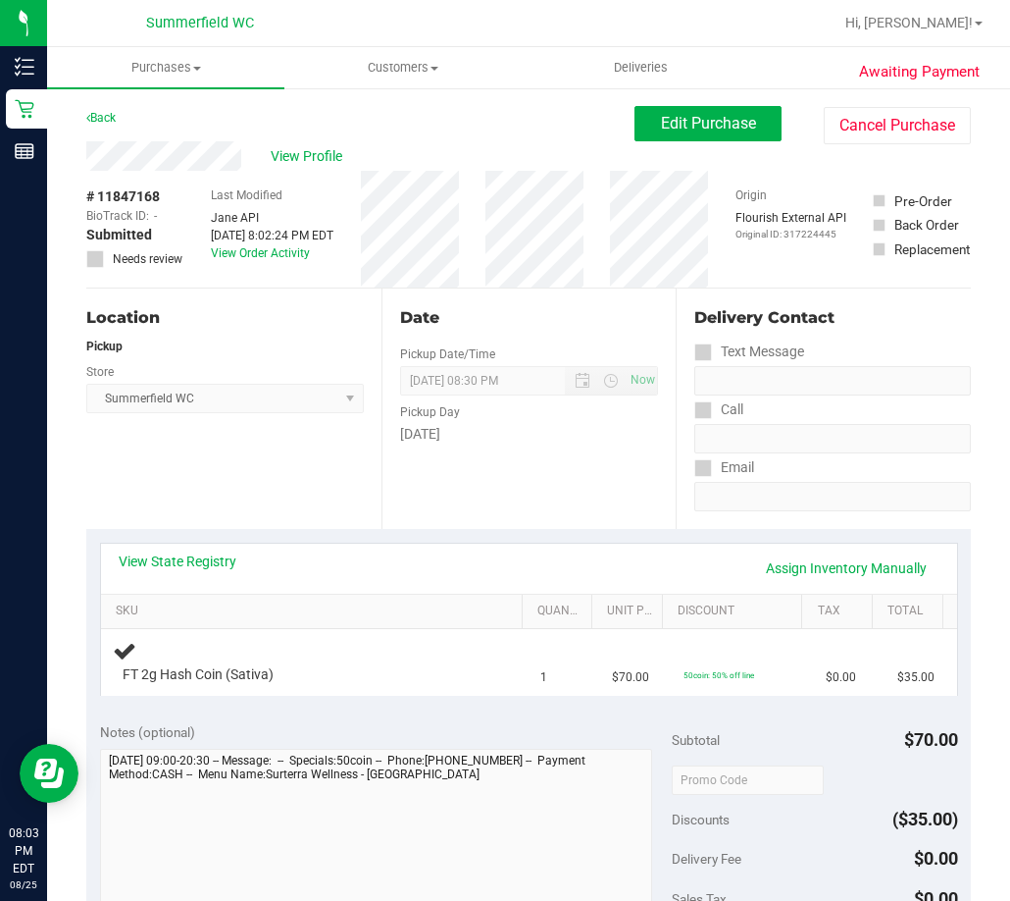
click at [243, 478] on div "Location Pickup Store Summerfield WC Select Store Bonita Springs WC Boynton Bea…" at bounding box center [233, 408] width 295 height 240
click at [290, 517] on div "Location Pickup Store Summerfield WC Select Store Bonita Springs WC Boynton Bea…" at bounding box center [233, 408] width 295 height 240
click at [807, 570] on link "Assign Inventory Manually" at bounding box center [846, 567] width 186 height 33
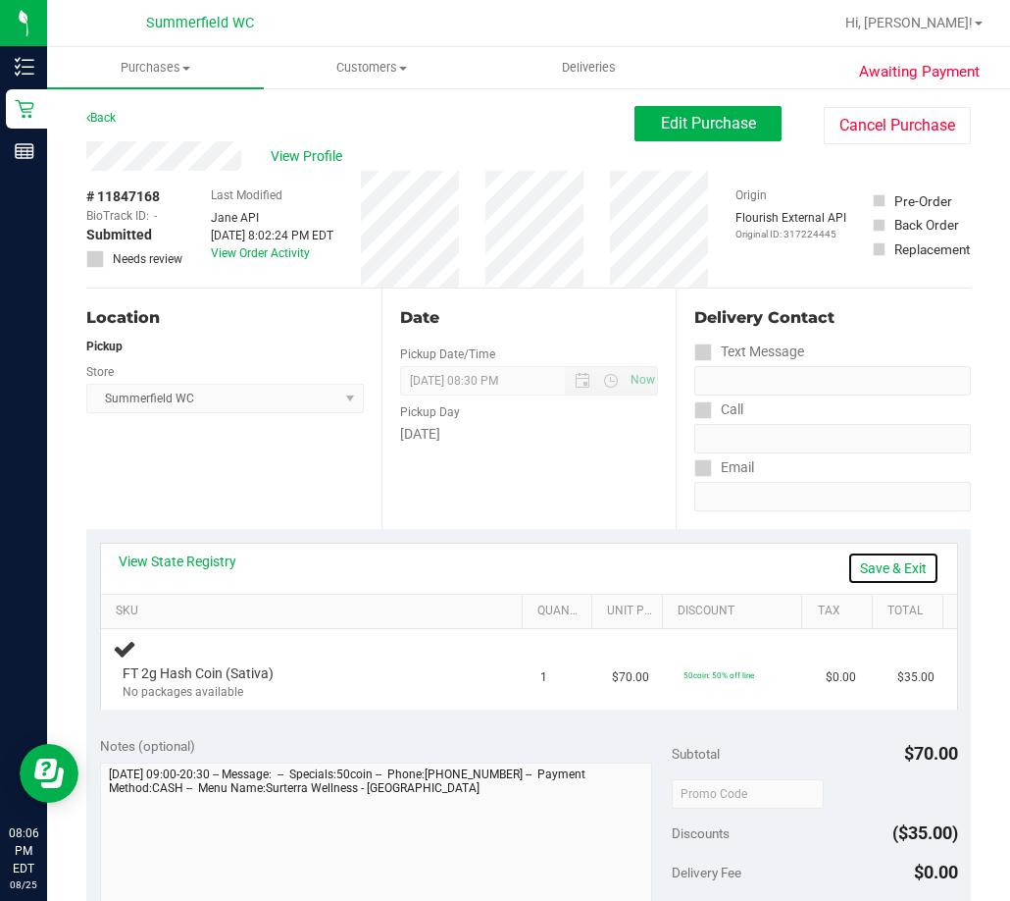
click at [884, 571] on link "Save & Exit" at bounding box center [894, 567] width 92 height 33
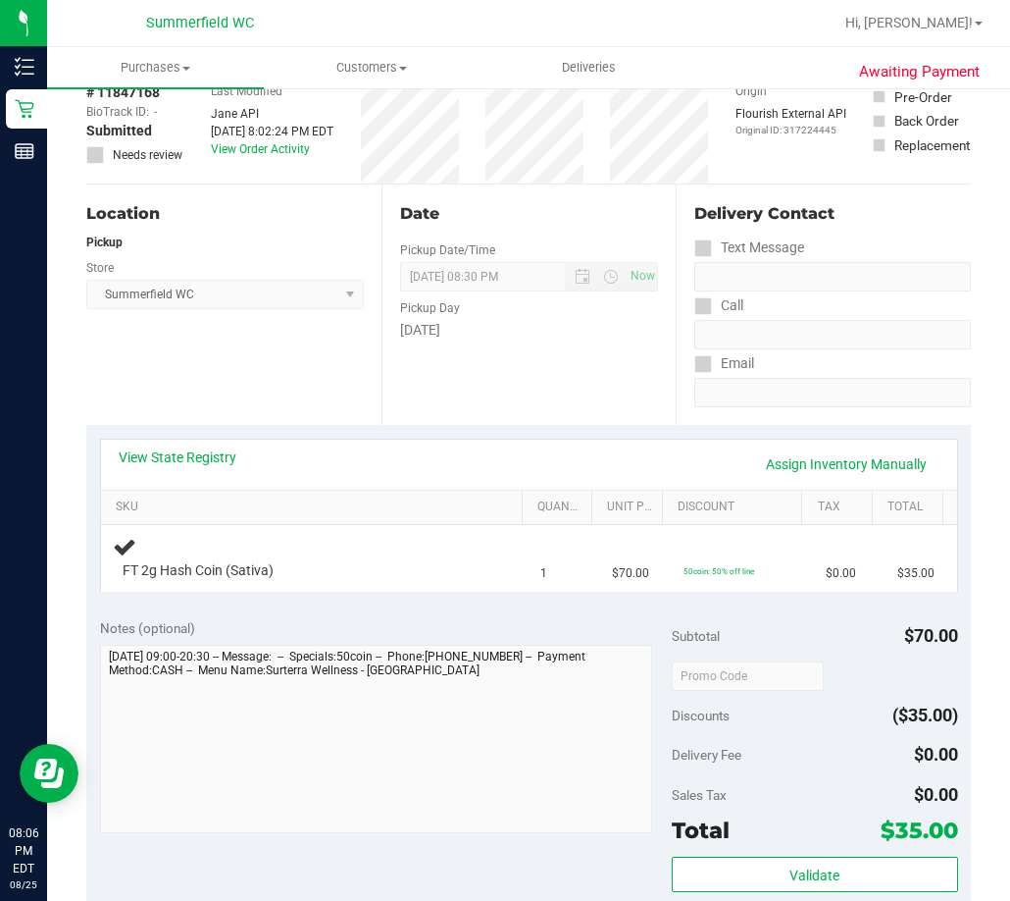
scroll to position [98, 0]
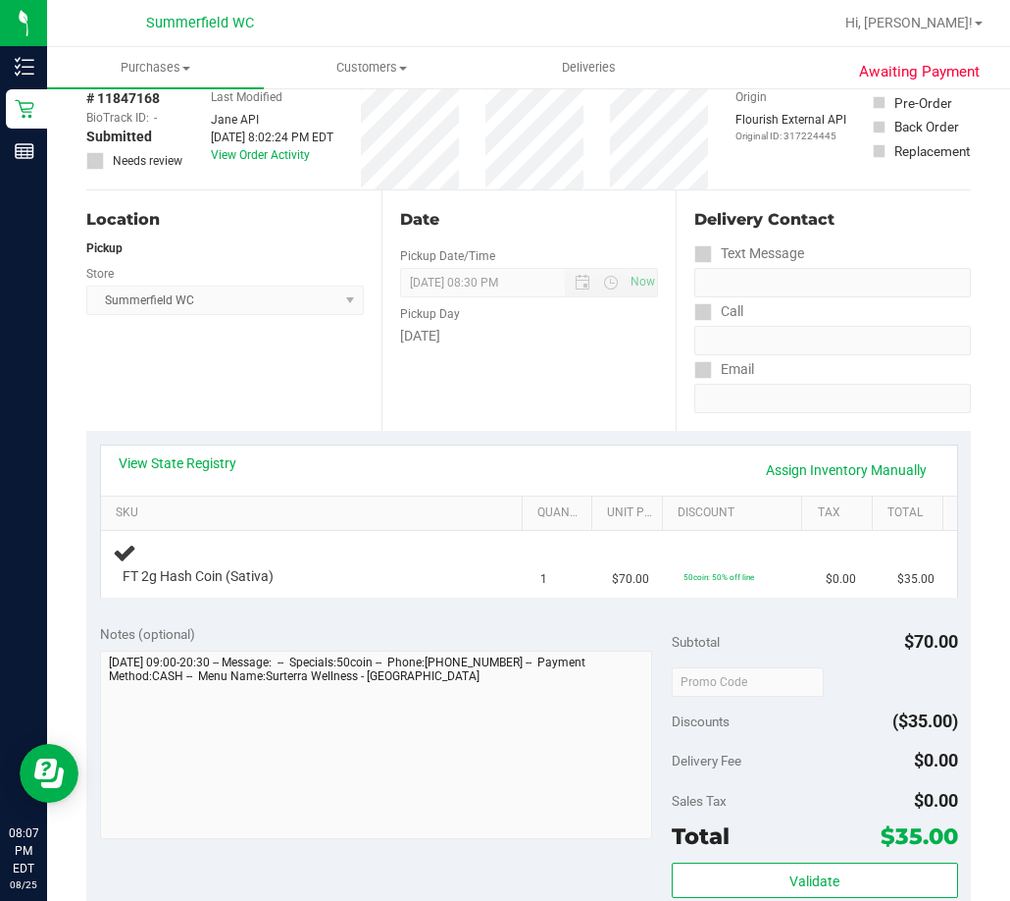
click at [380, 471] on div "View State Registry Assign Inventory Manually" at bounding box center [529, 469] width 821 height 33
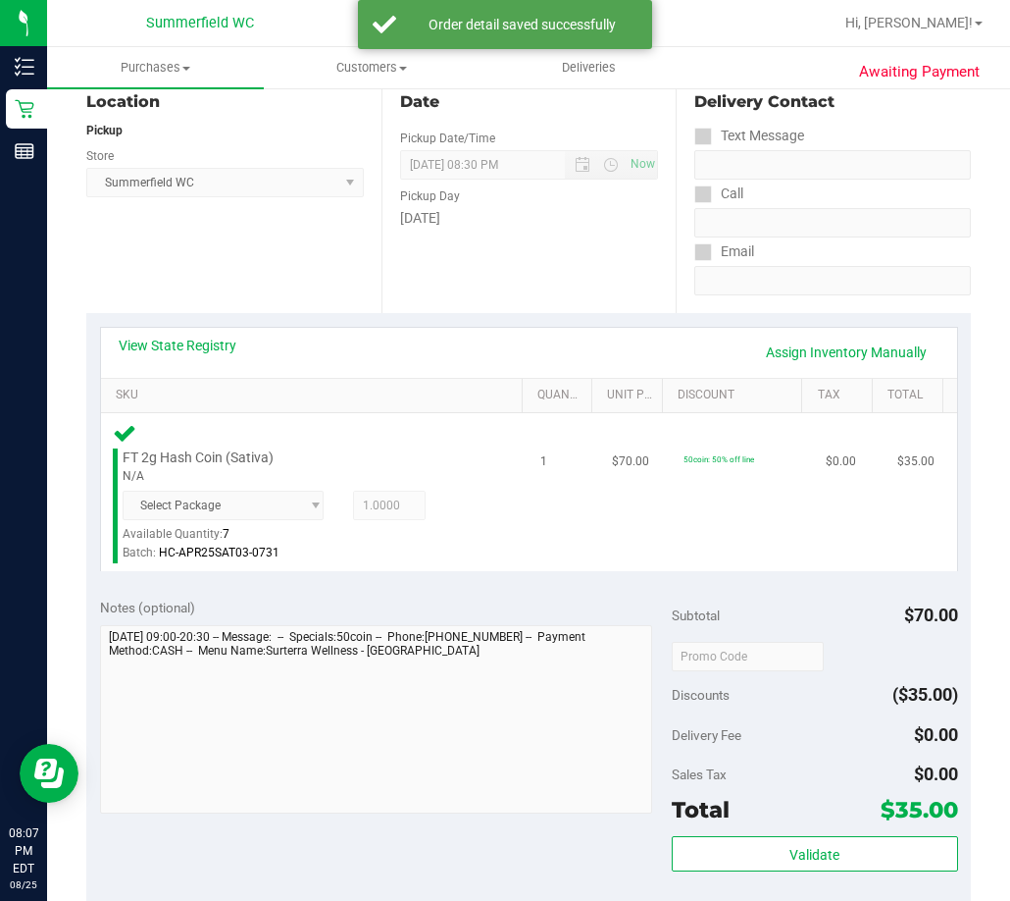
scroll to position [490, 0]
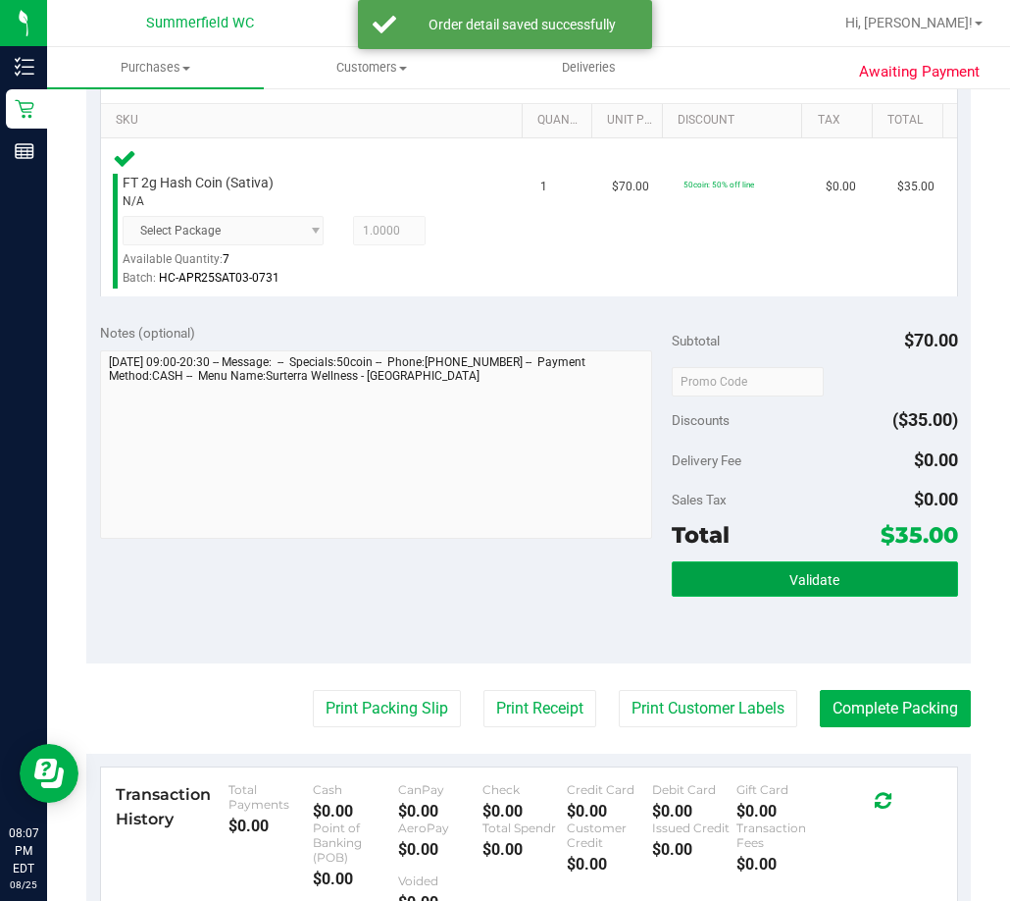
click at [776, 576] on button "Validate" at bounding box center [815, 578] width 286 height 35
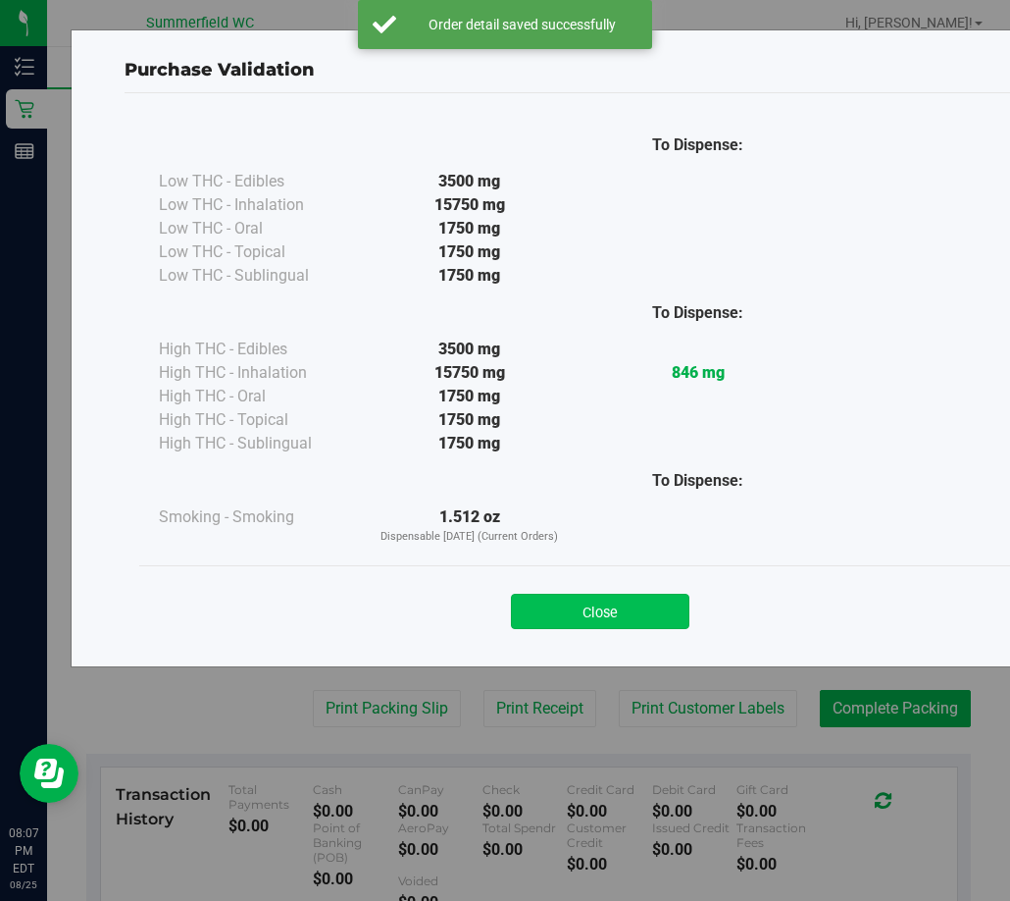
click at [599, 616] on button "Close" at bounding box center [600, 610] width 179 height 35
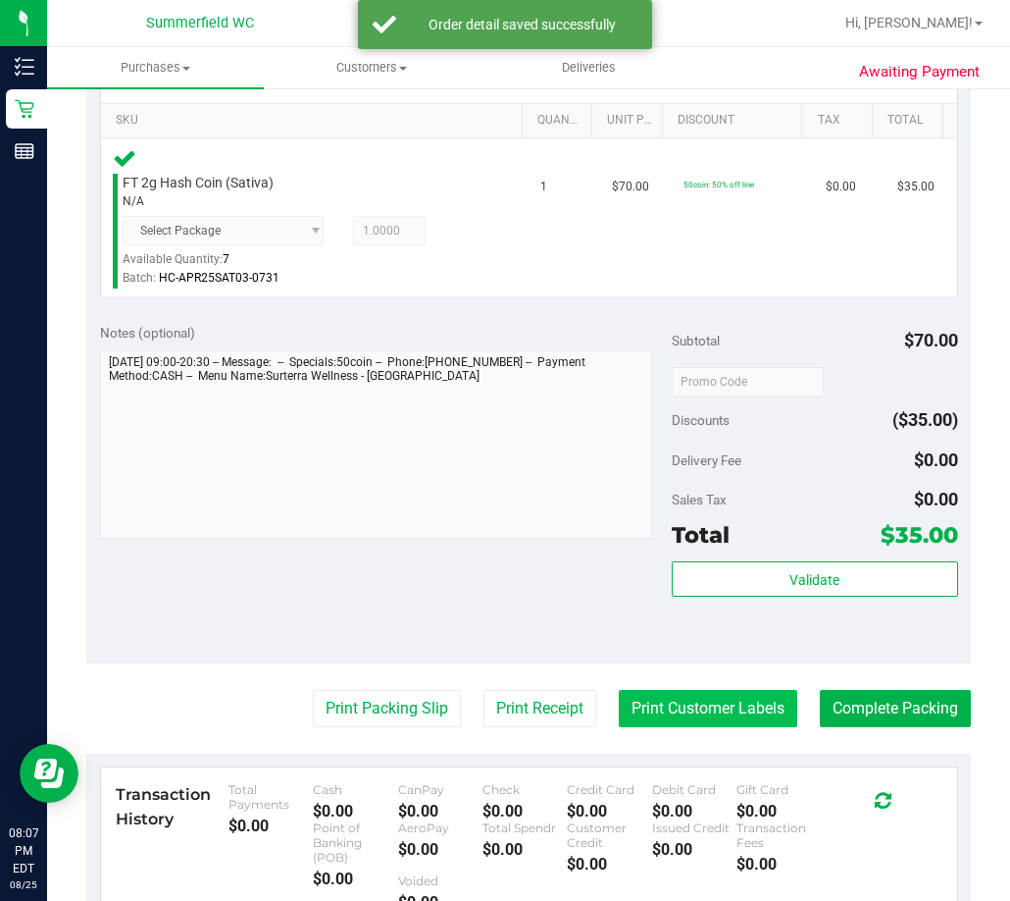
click at [734, 708] on button "Print Customer Labels" at bounding box center [708, 708] width 179 height 37
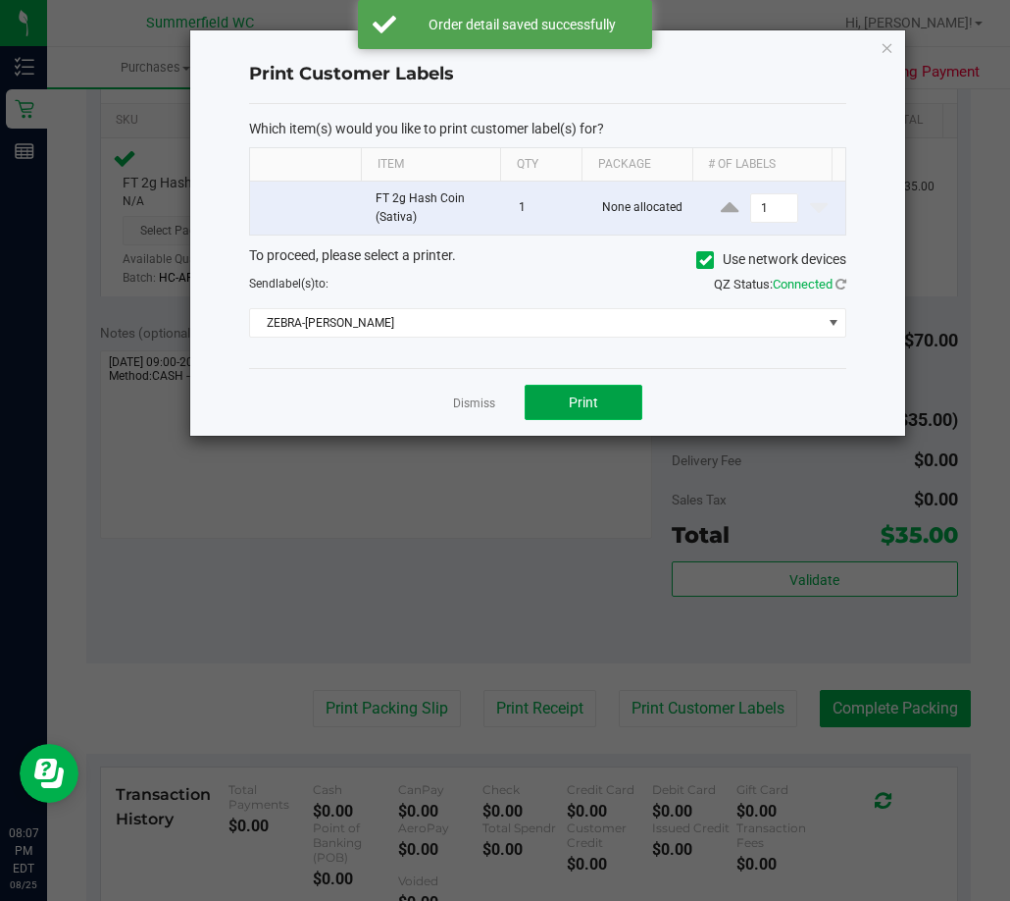
click at [559, 405] on button "Print" at bounding box center [584, 402] width 118 height 35
click at [465, 404] on link "Dismiss" at bounding box center [474, 403] width 42 height 17
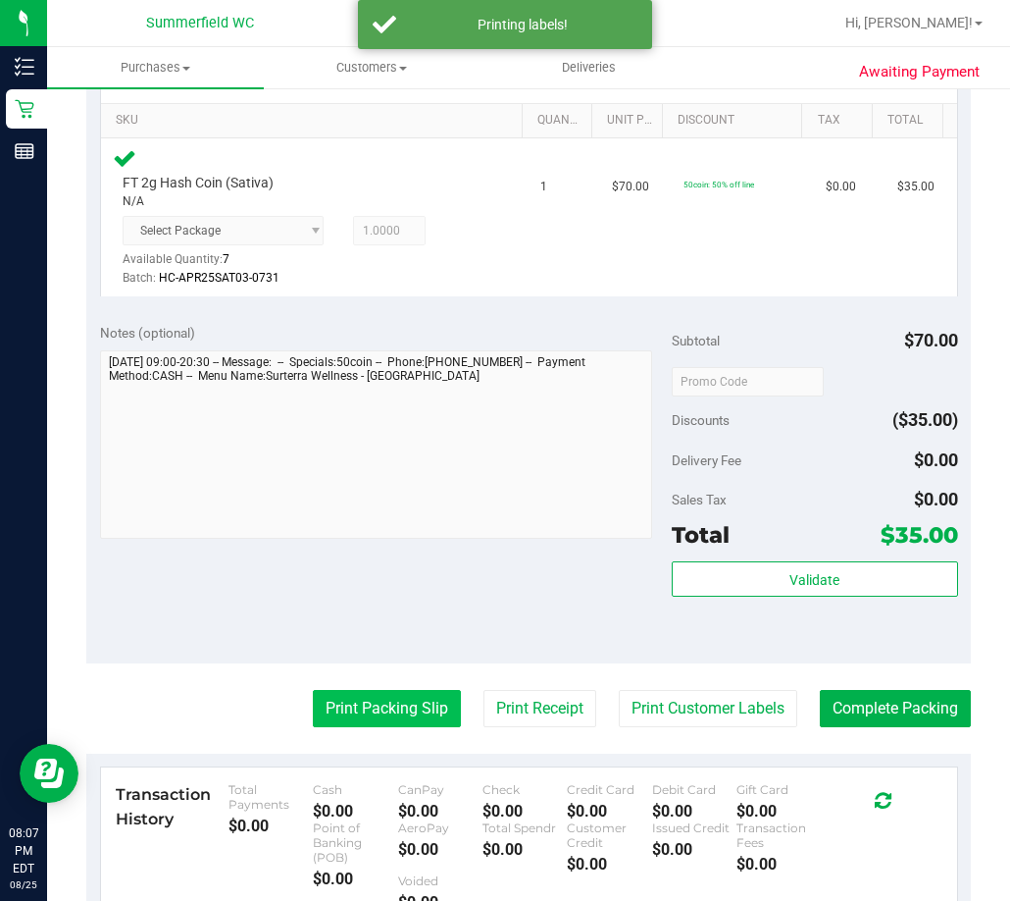
click at [391, 714] on button "Print Packing Slip" at bounding box center [387, 708] width 148 height 37
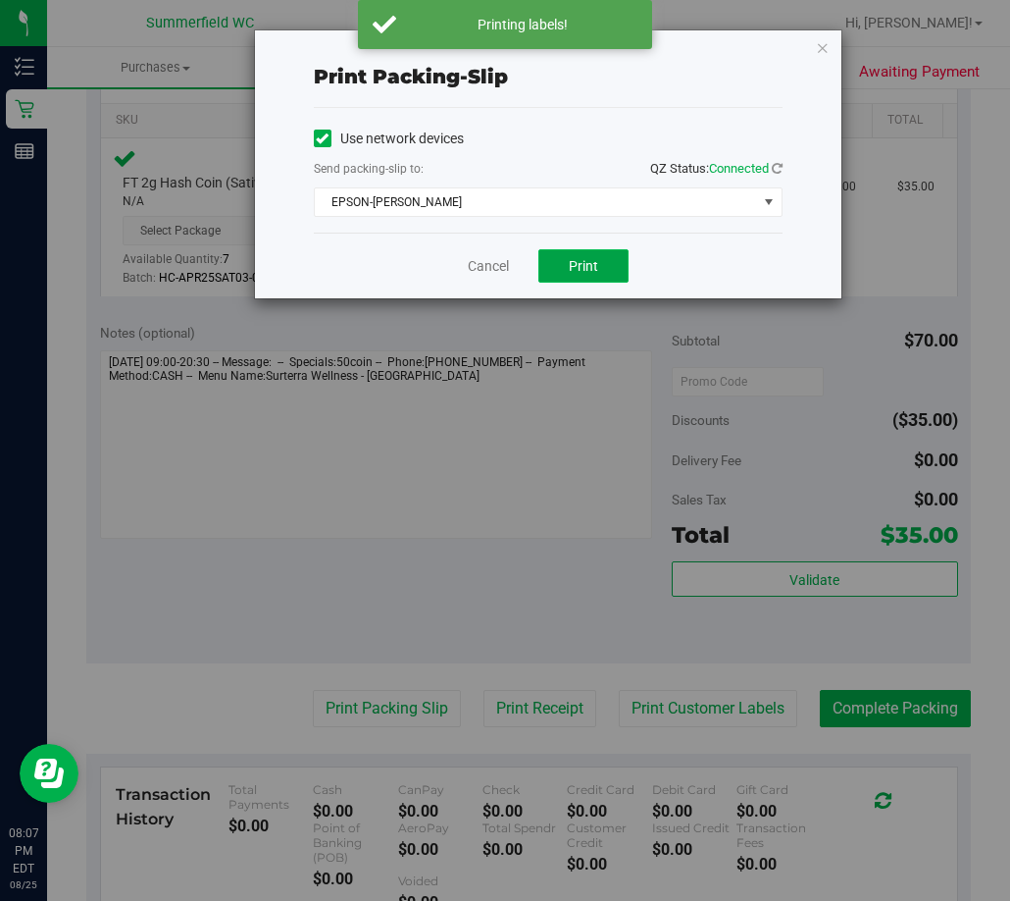
click at [569, 274] on button "Print" at bounding box center [584, 265] width 90 height 33
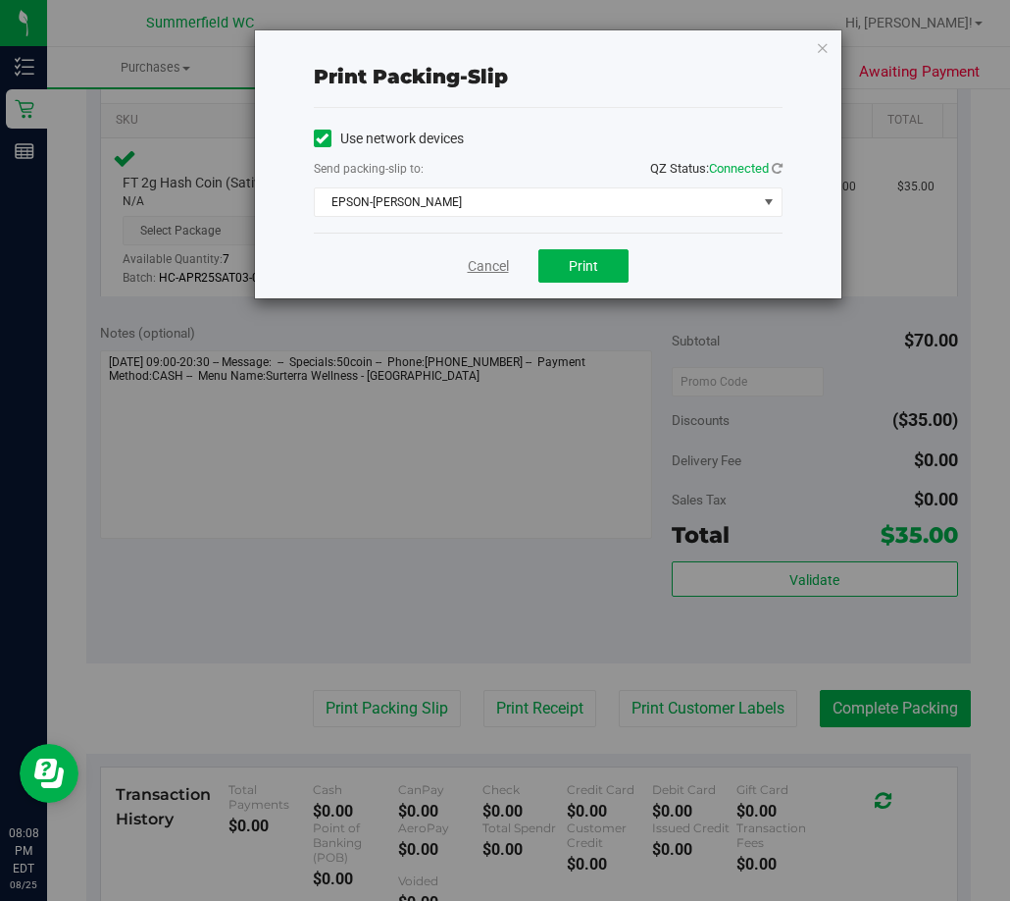
click at [496, 273] on link "Cancel" at bounding box center [488, 266] width 41 height 21
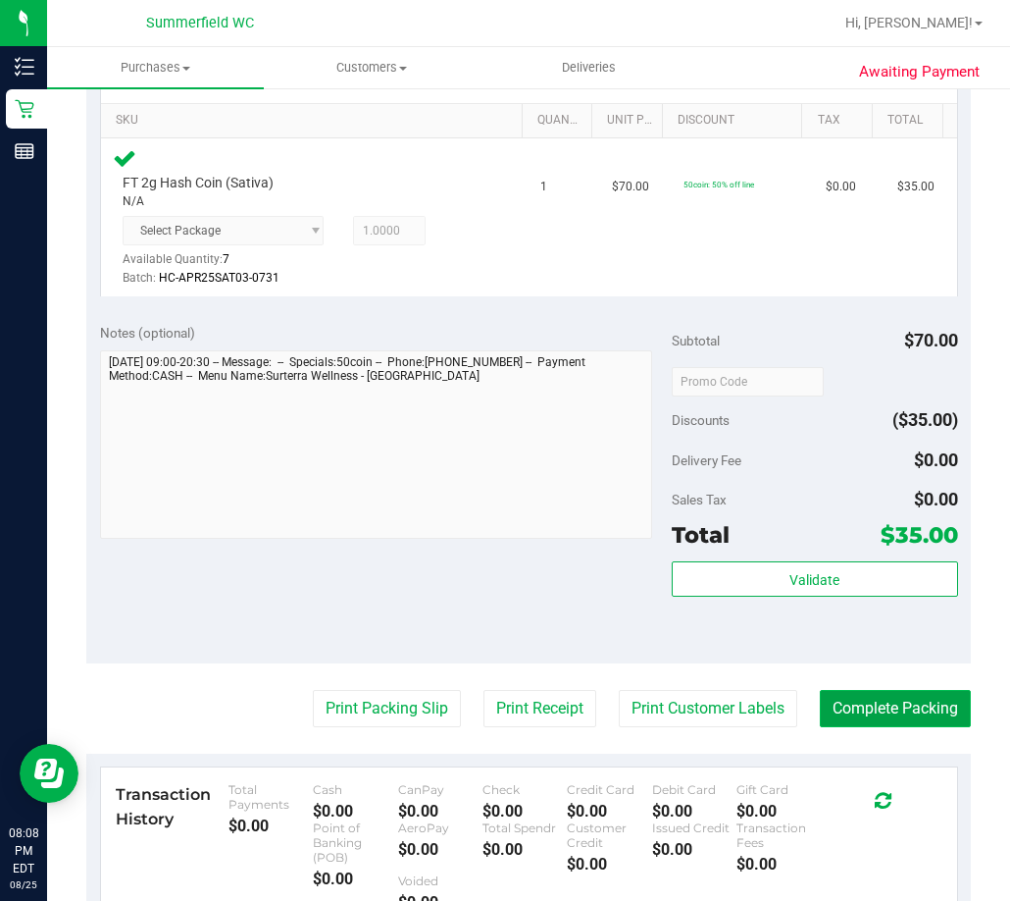
click at [891, 704] on button "Complete Packing" at bounding box center [895, 708] width 151 height 37
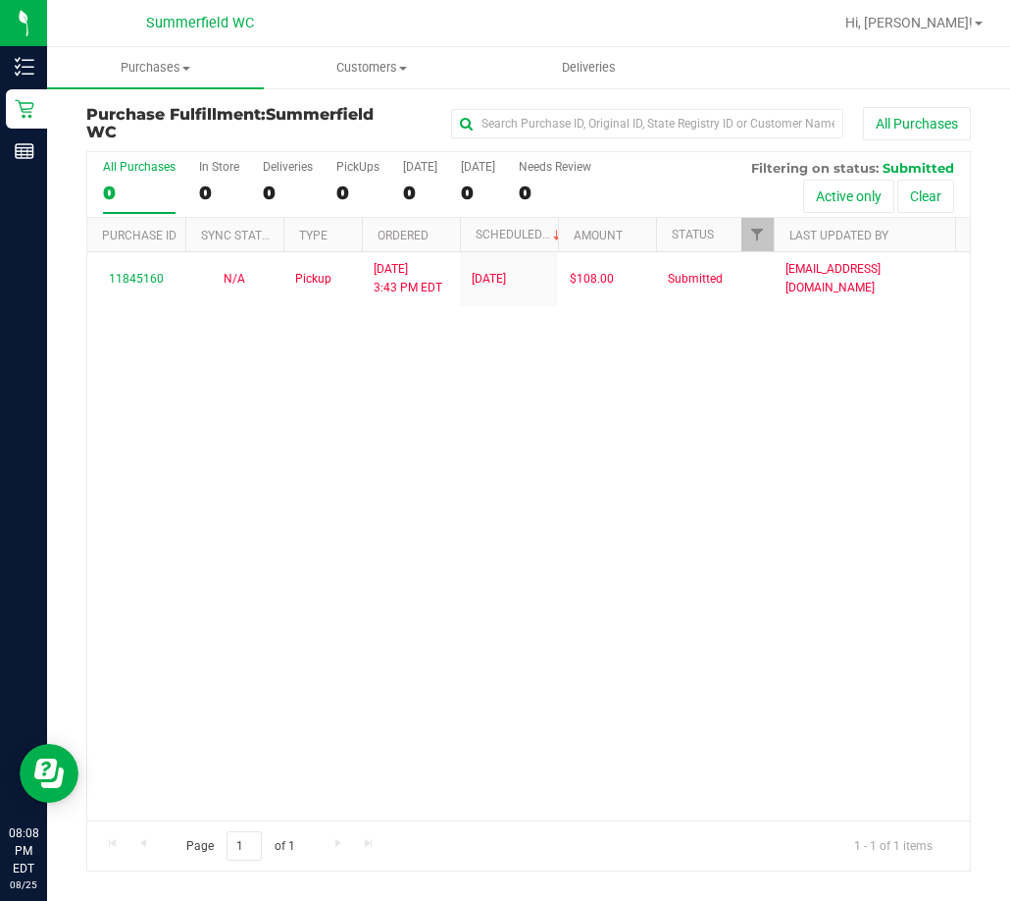
click at [351, 375] on div "11845160 N/A Pickup [DATE] 3:43 PM EDT 8/25/2025 $108.00 Submitted [EMAIL_ADDRE…" at bounding box center [528, 535] width 883 height 567
click at [261, 562] on div "11845160 N/A Pickup [DATE] 3:43 PM EDT 8/25/2025 $108.00 Submitted [EMAIL_ADDRE…" at bounding box center [528, 535] width 883 height 567
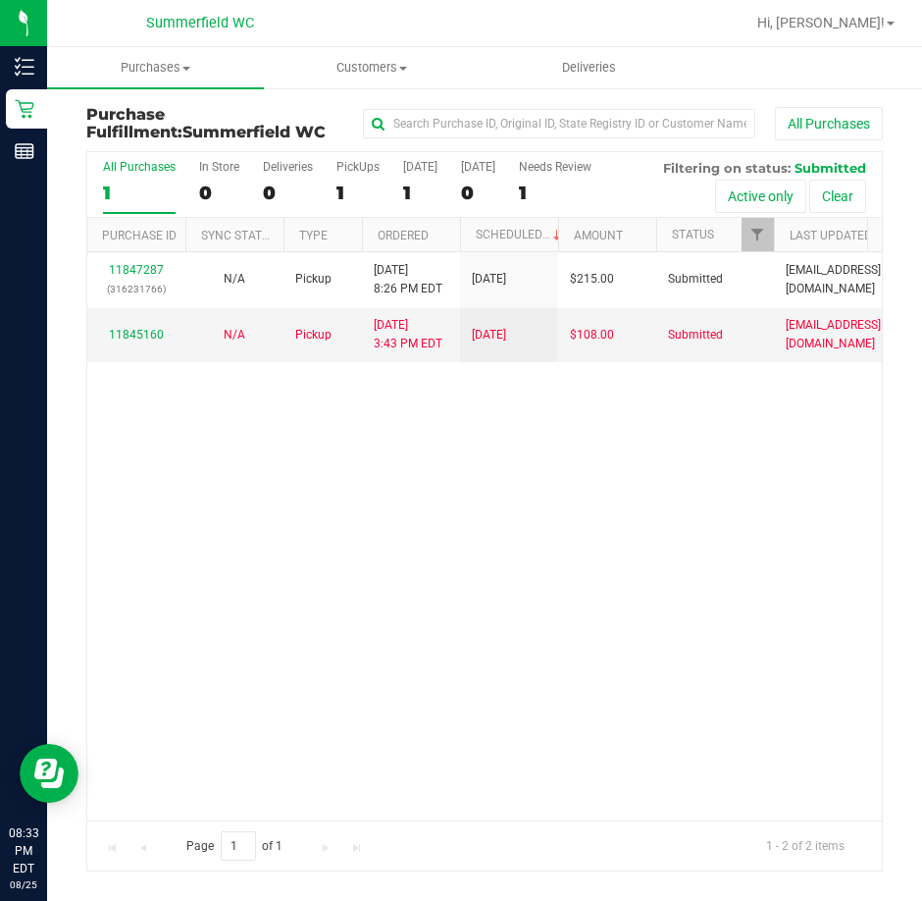
click at [502, 557] on div "11847287 (316231766) N/A Pickup [DATE] 8:26 PM EDT 8/26/2025 $215.00 Submitted …" at bounding box center [484, 535] width 795 height 567
drag, startPoint x: 906, startPoint y: 3, endPoint x: 283, endPoint y: 341, distance: 709.8
click at [123, 485] on div "11847287 (316231766) N/A Pickup [DATE] 8:26 PM EDT 8/26/2025 $215.00 Submitted …" at bounding box center [484, 535] width 795 height 567
